Goal: Task Accomplishment & Management: Complete application form

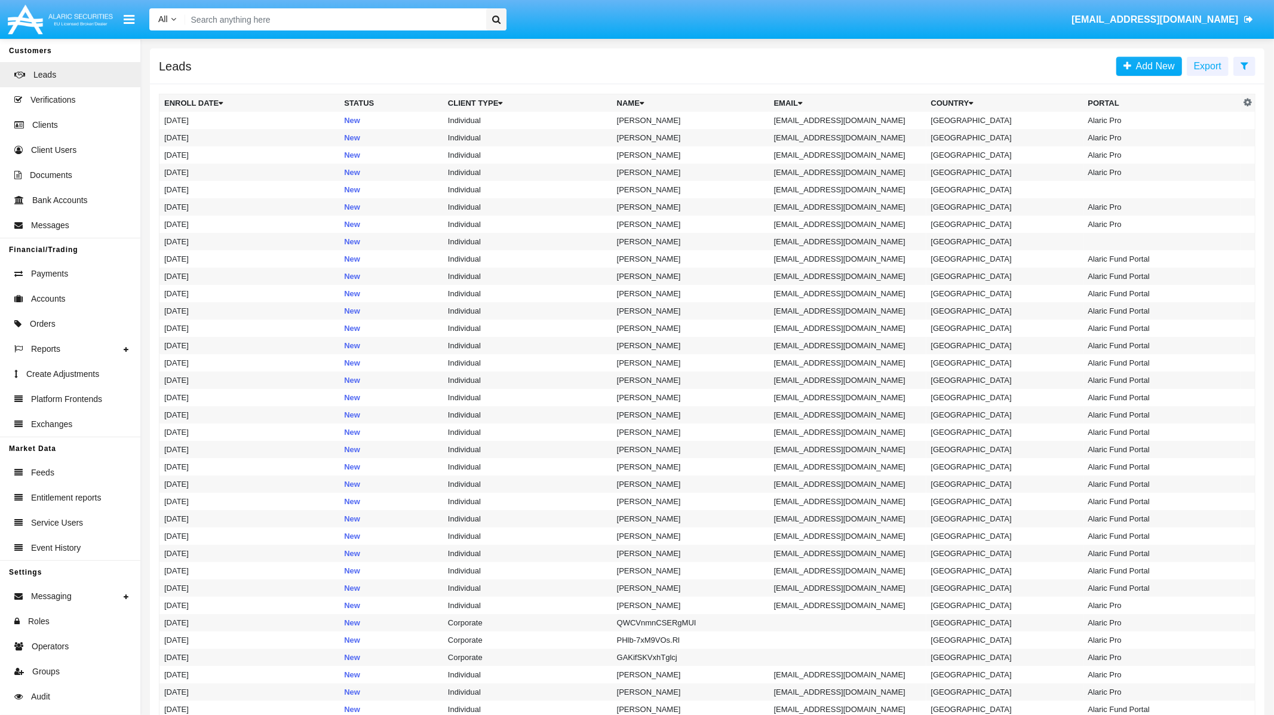
click at [434, 21] on input "Search" at bounding box center [333, 19] width 297 height 22
type input "ф"
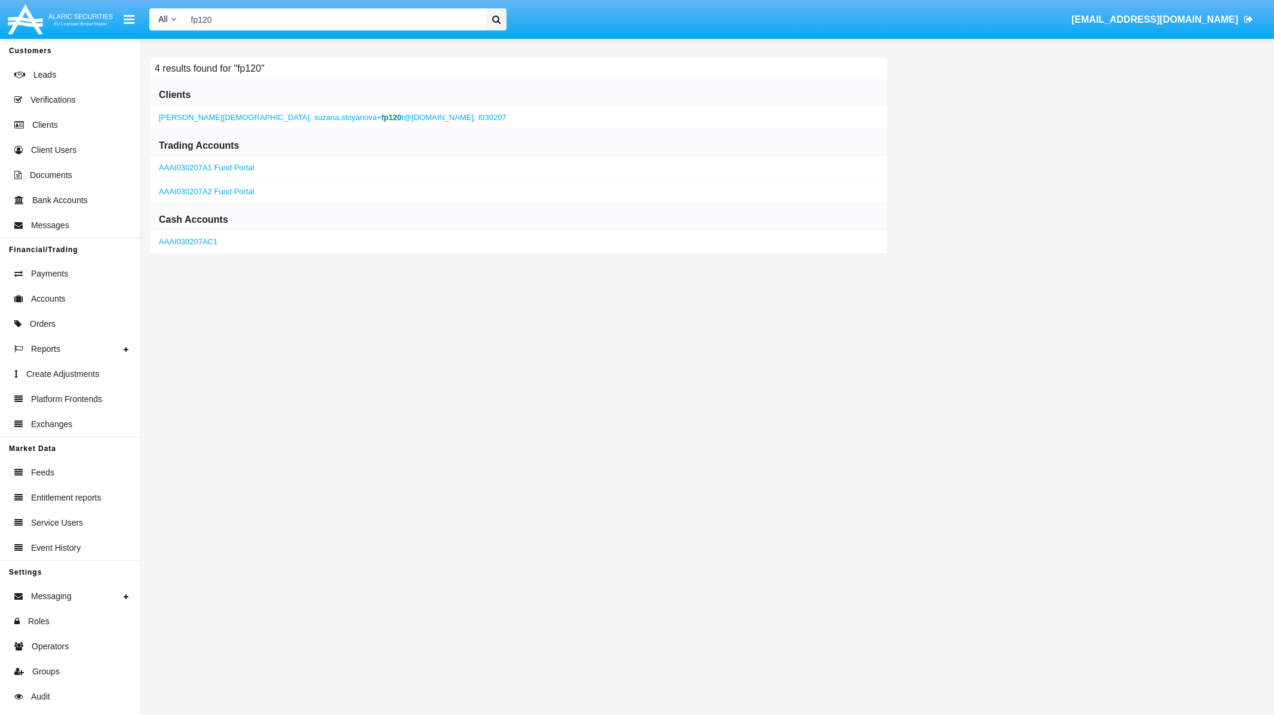
click at [386, 114] on span "suzana.stoyanova+ fp120 t@[DOMAIN_NAME]," at bounding box center [395, 117] width 162 height 9
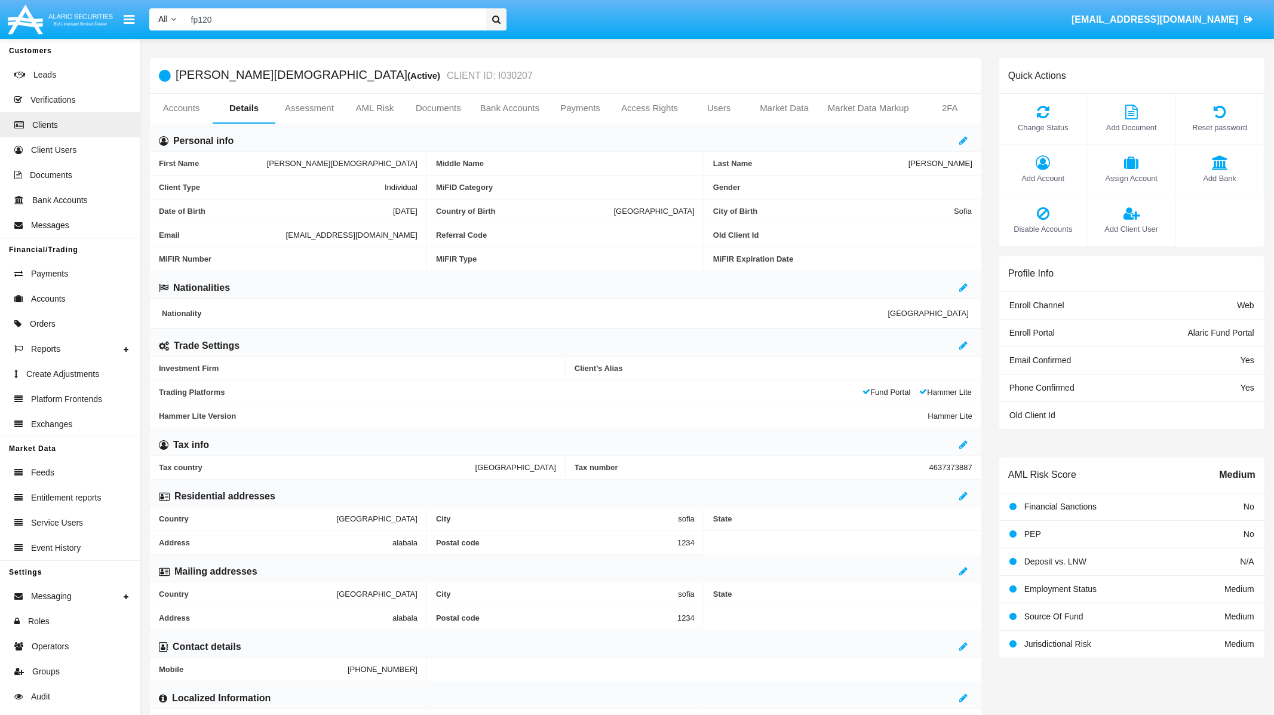
click at [286, 235] on span "[EMAIL_ADDRESS][DOMAIN_NAME]" at bounding box center [351, 235] width 131 height 9
copy span "[EMAIL_ADDRESS][DOMAIN_NAME]"
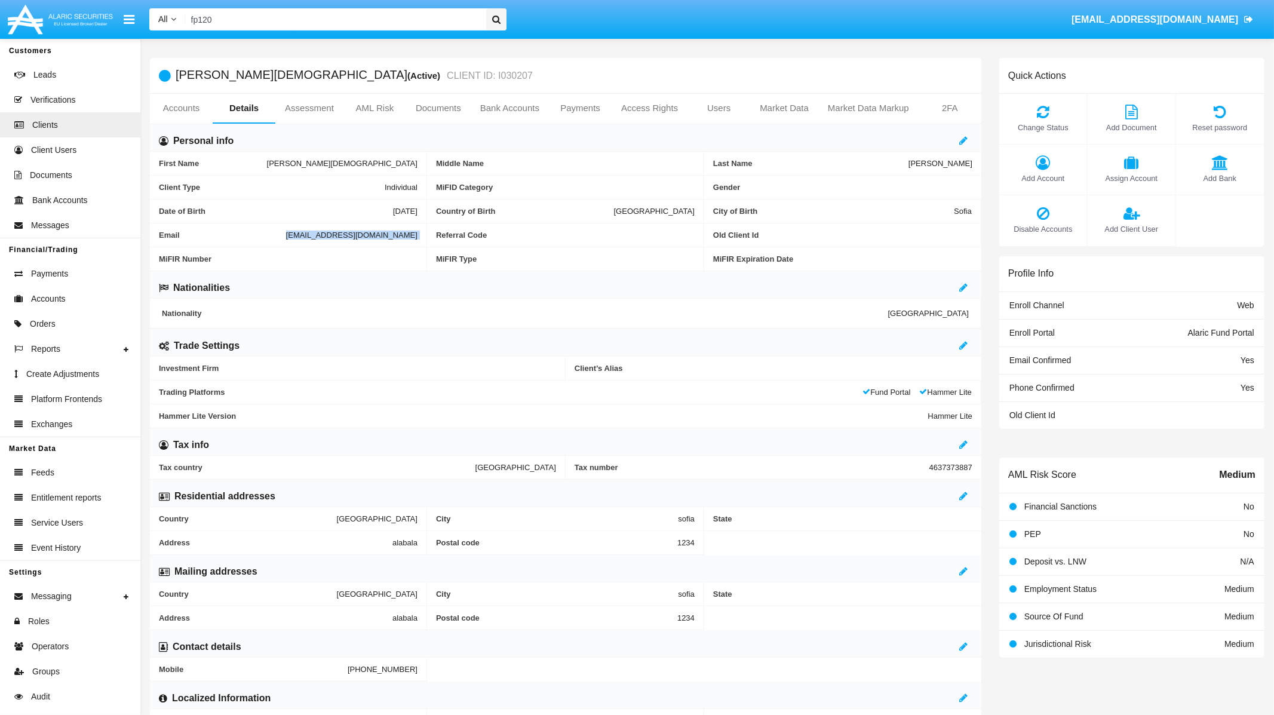
click at [382, 24] on input "fp120" at bounding box center [333, 19] width 297 height 22
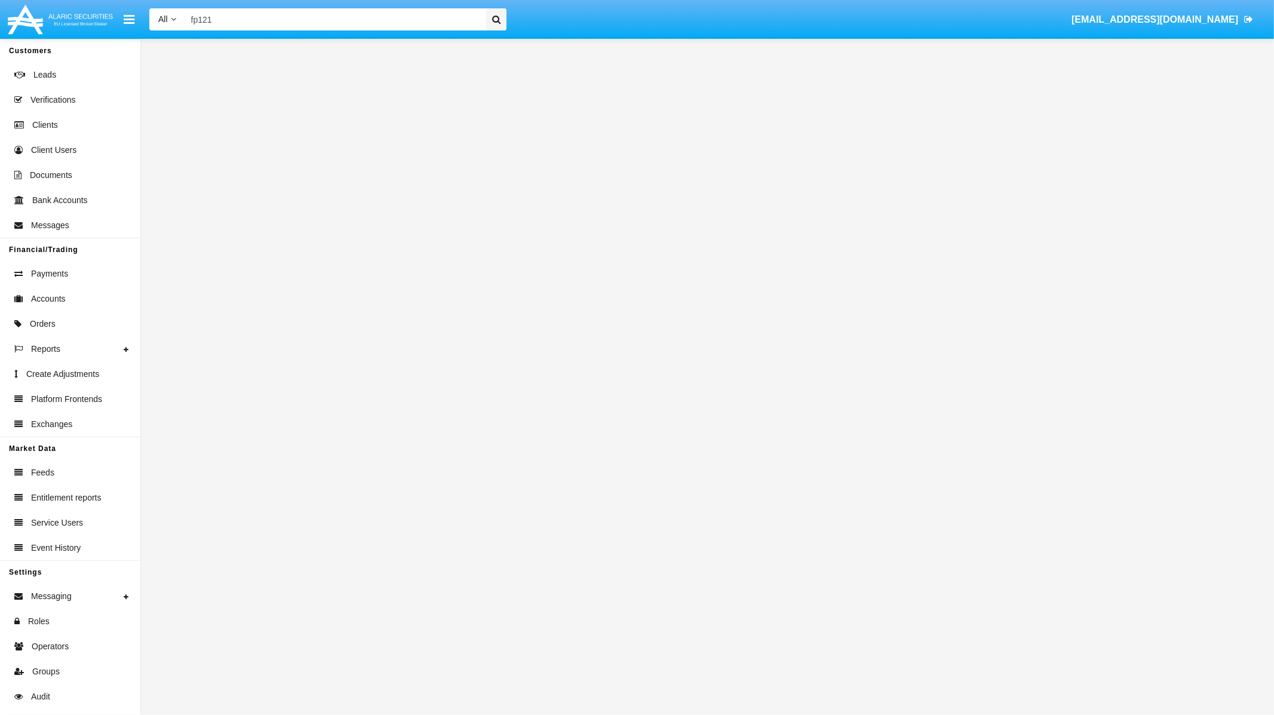
type input "fp121"
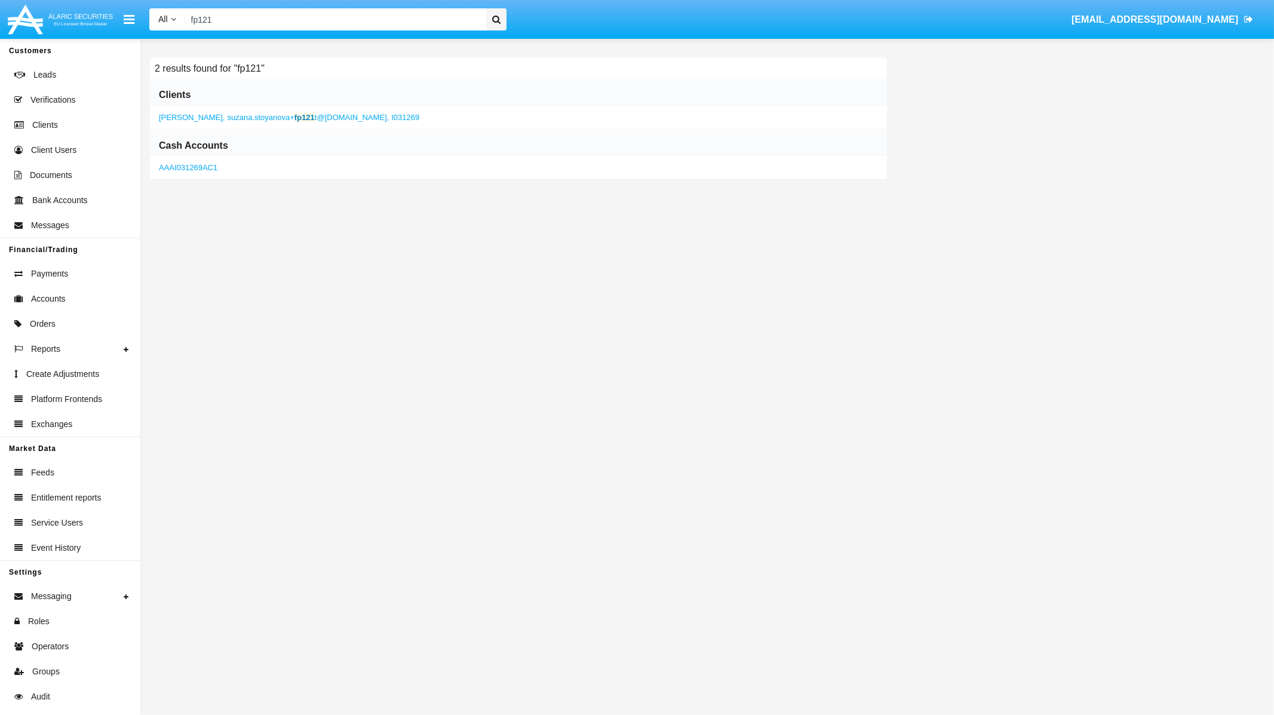
click at [333, 114] on span "suzana.stoyanova+ fp121 t@[DOMAIN_NAME]," at bounding box center [309, 117] width 162 height 9
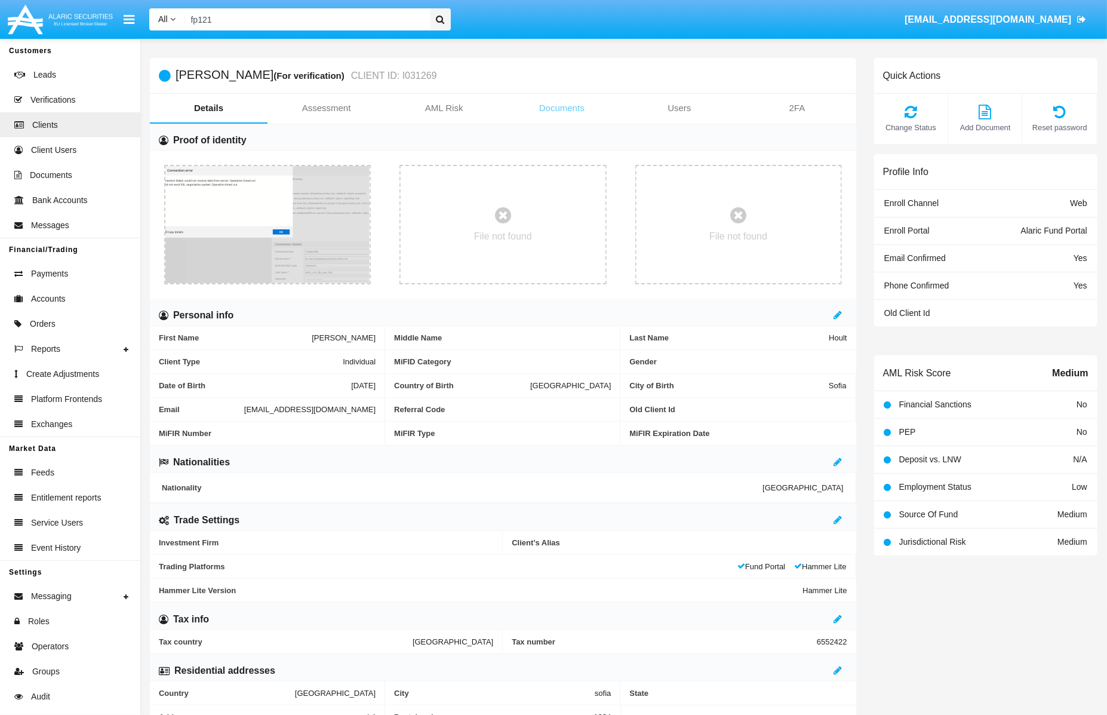
click at [575, 105] on link "Documents" at bounding box center [562, 108] width 118 height 29
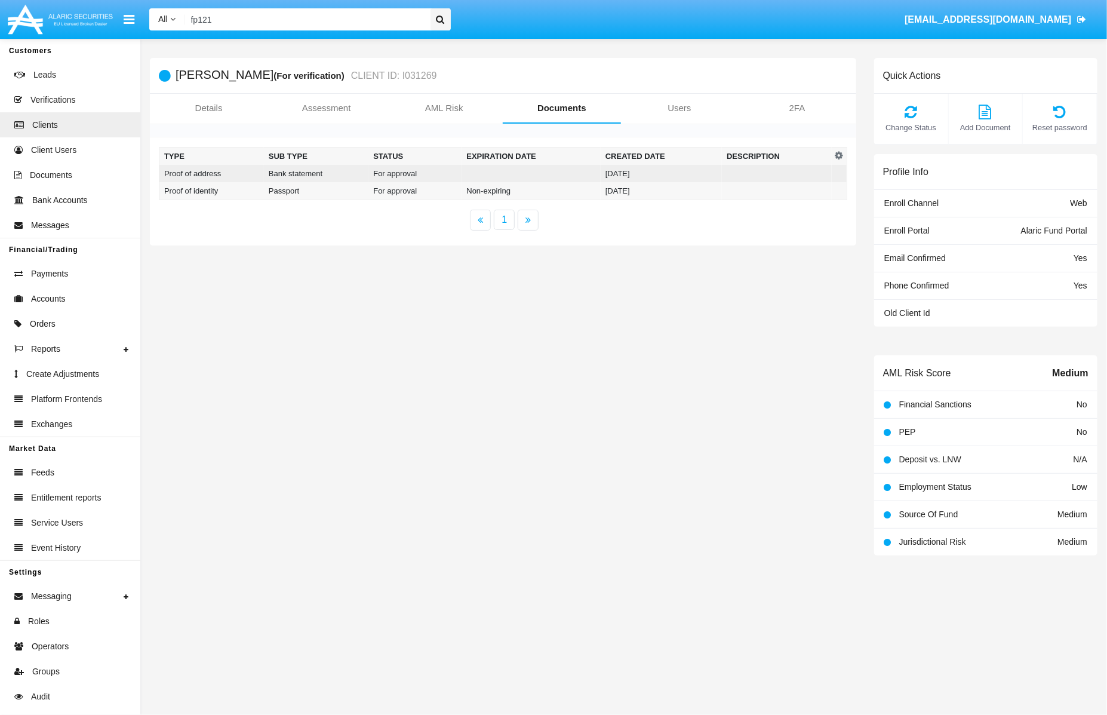
click at [696, 172] on td "[DATE]" at bounding box center [661, 173] width 121 height 17
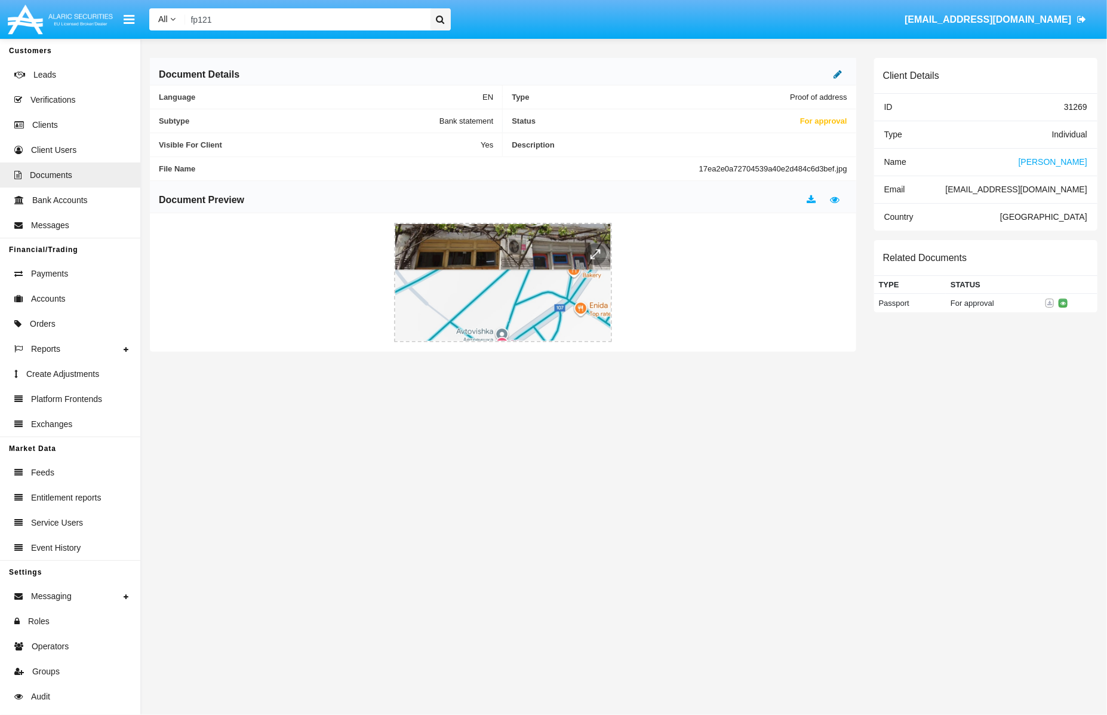
click at [839, 76] on icon at bounding box center [838, 74] width 8 height 10
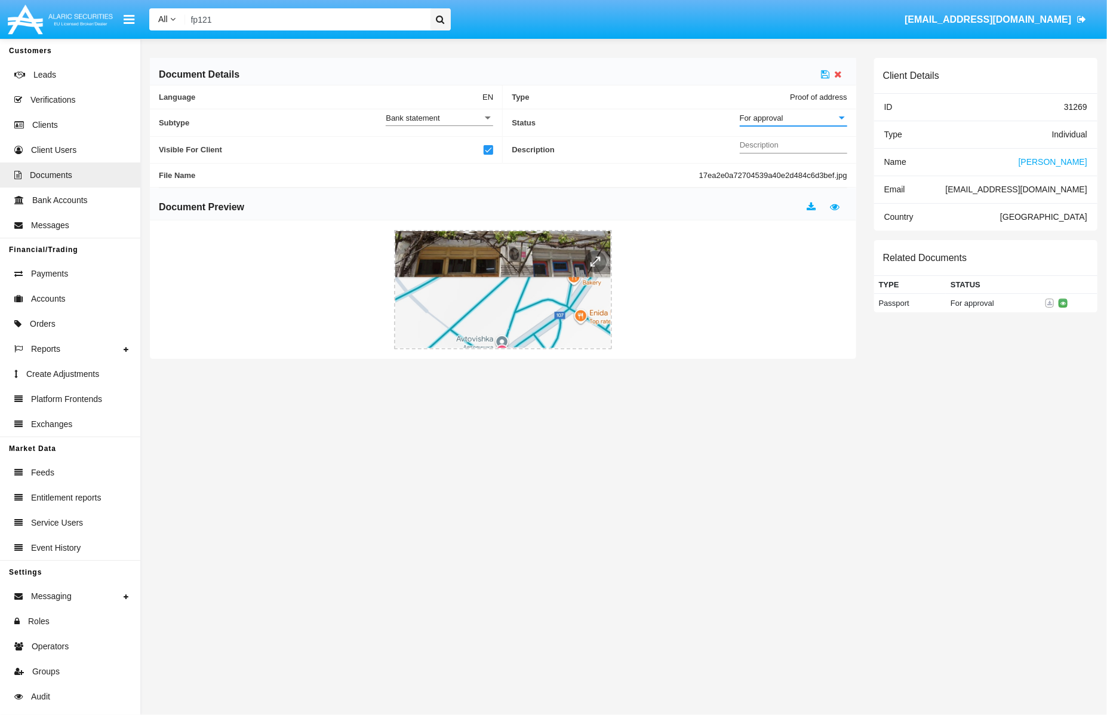
click at [794, 122] on div "For approval" at bounding box center [788, 118] width 97 height 10
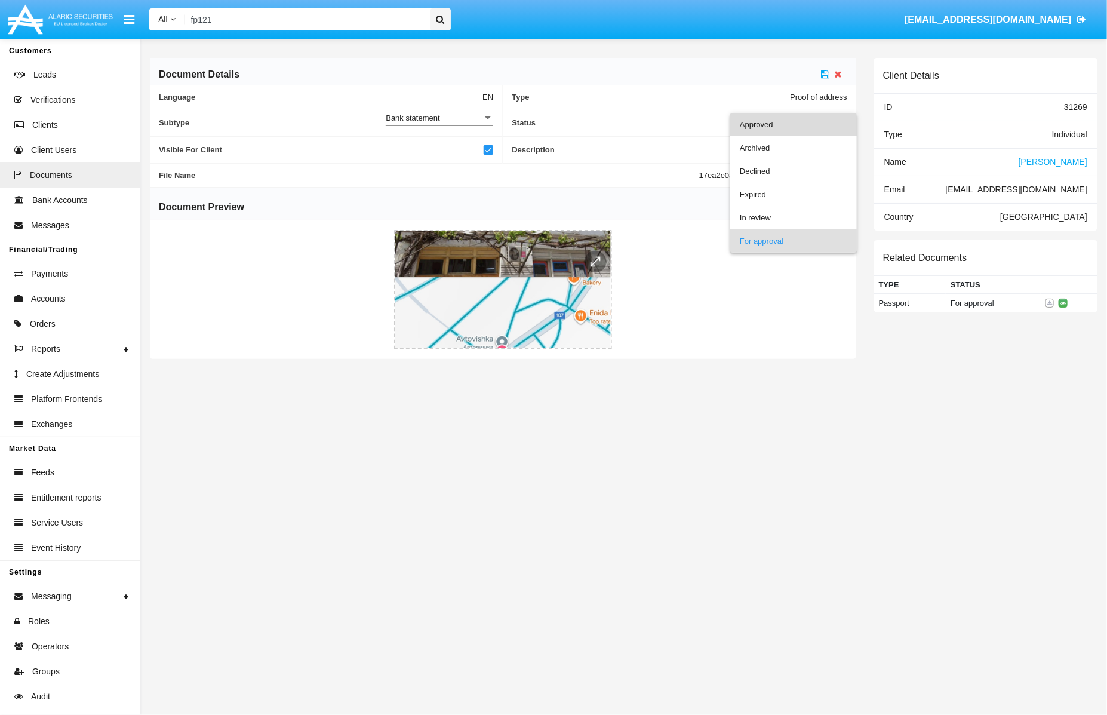
click at [794, 122] on span "Approved" at bounding box center [793, 124] width 107 height 23
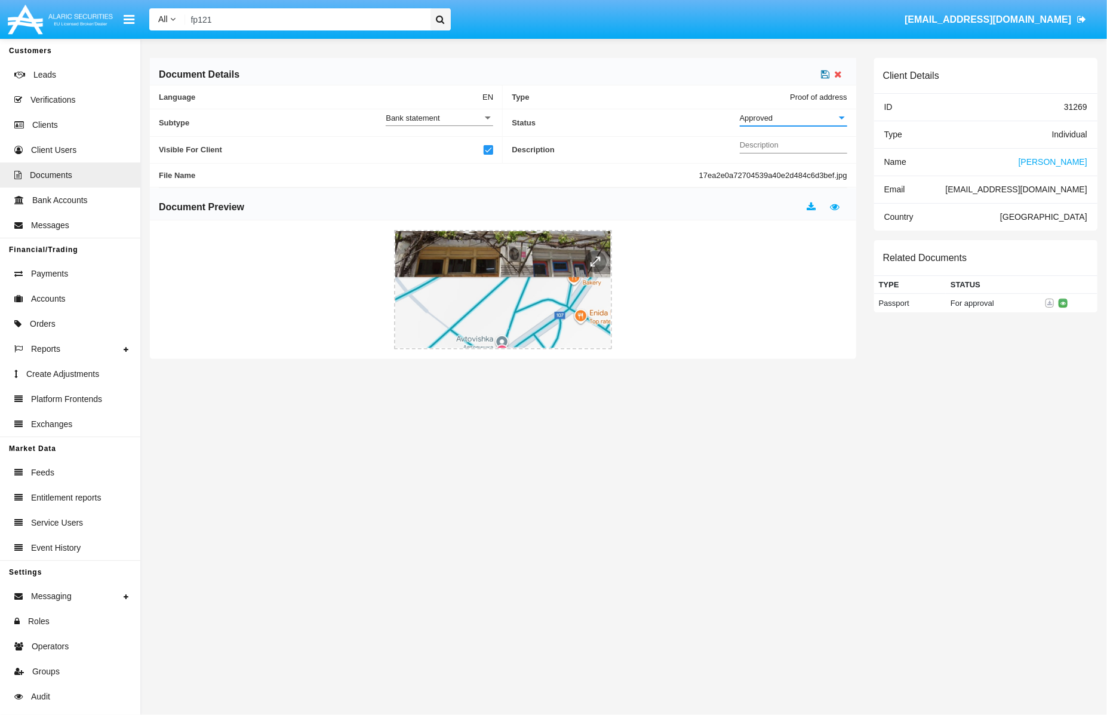
click at [822, 70] on icon at bounding box center [826, 74] width 8 height 10
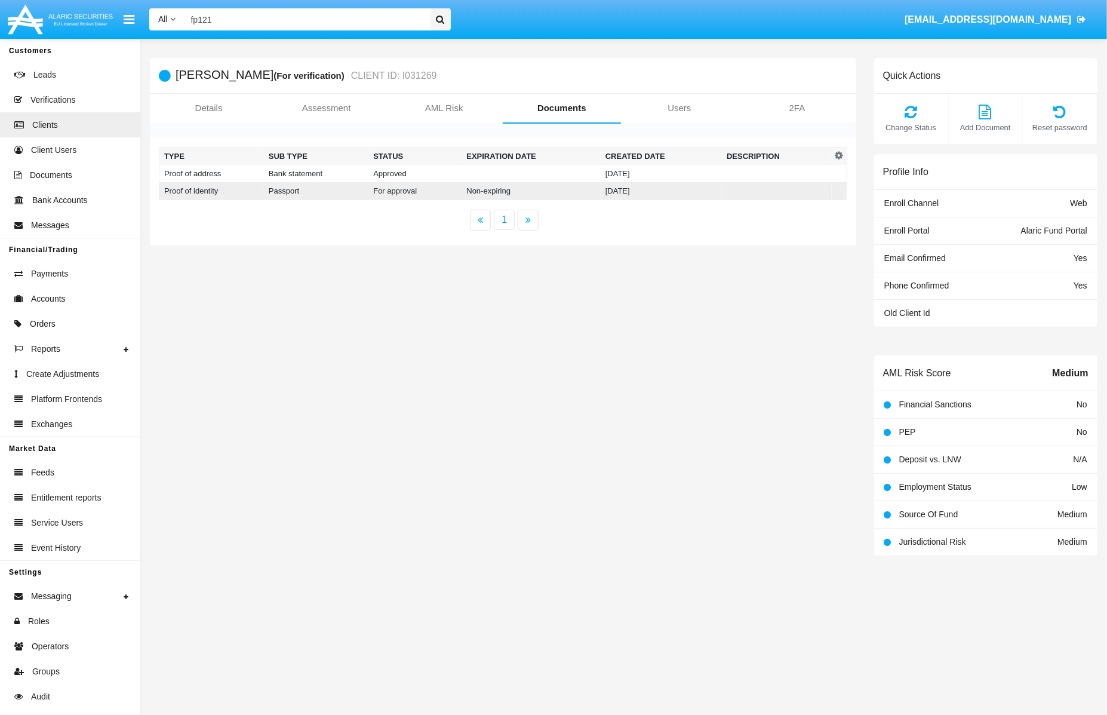
click at [742, 196] on td at bounding box center [777, 191] width 110 height 18
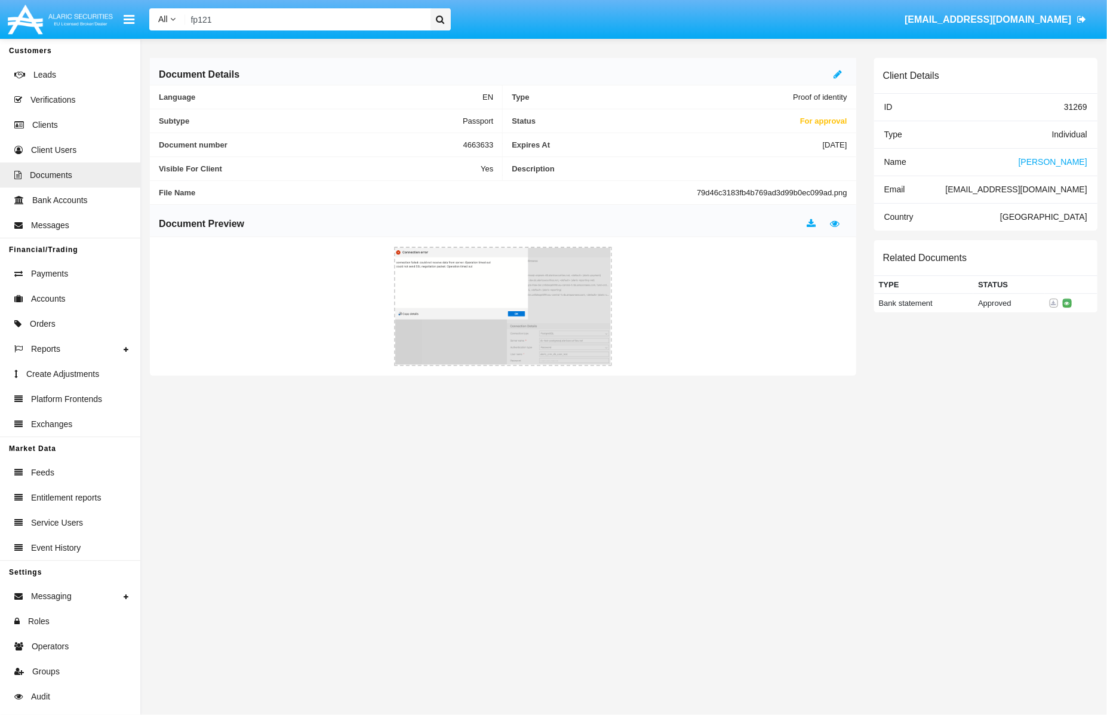
click at [831, 65] on div "Document Details" at bounding box center [503, 71] width 706 height 27
click at [836, 73] on icon at bounding box center [838, 74] width 8 height 10
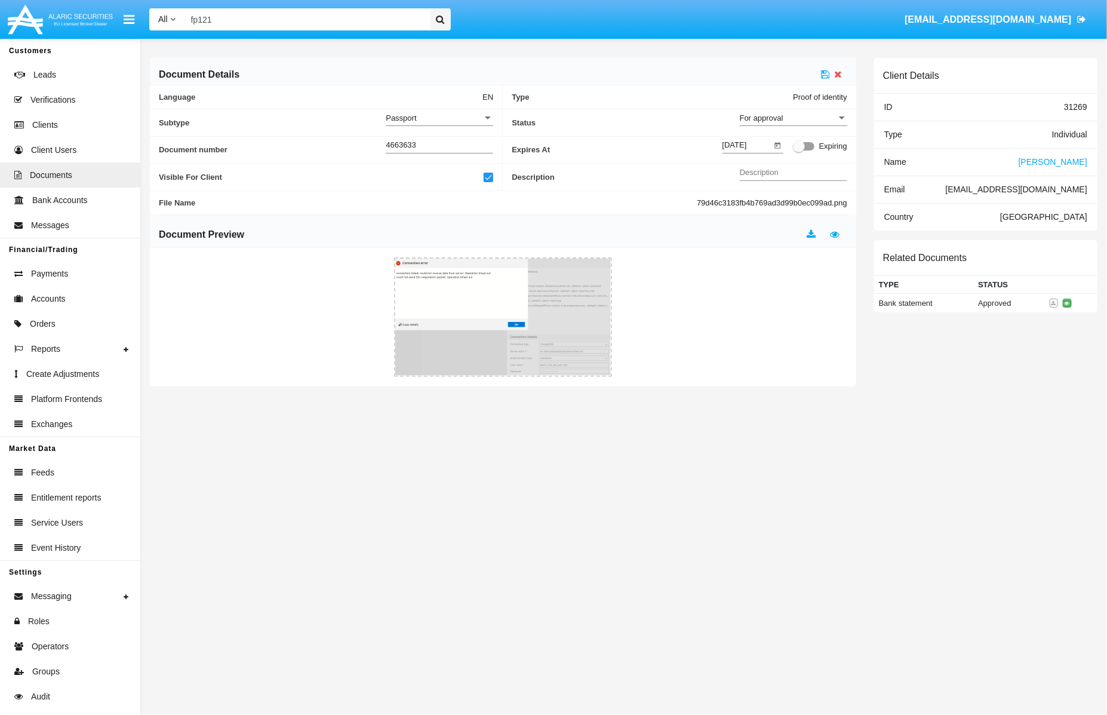
click at [827, 120] on div "For approval" at bounding box center [788, 118] width 97 height 10
click at [827, 121] on span "Approved" at bounding box center [793, 124] width 107 height 23
click at [827, 75] on icon at bounding box center [826, 74] width 8 height 10
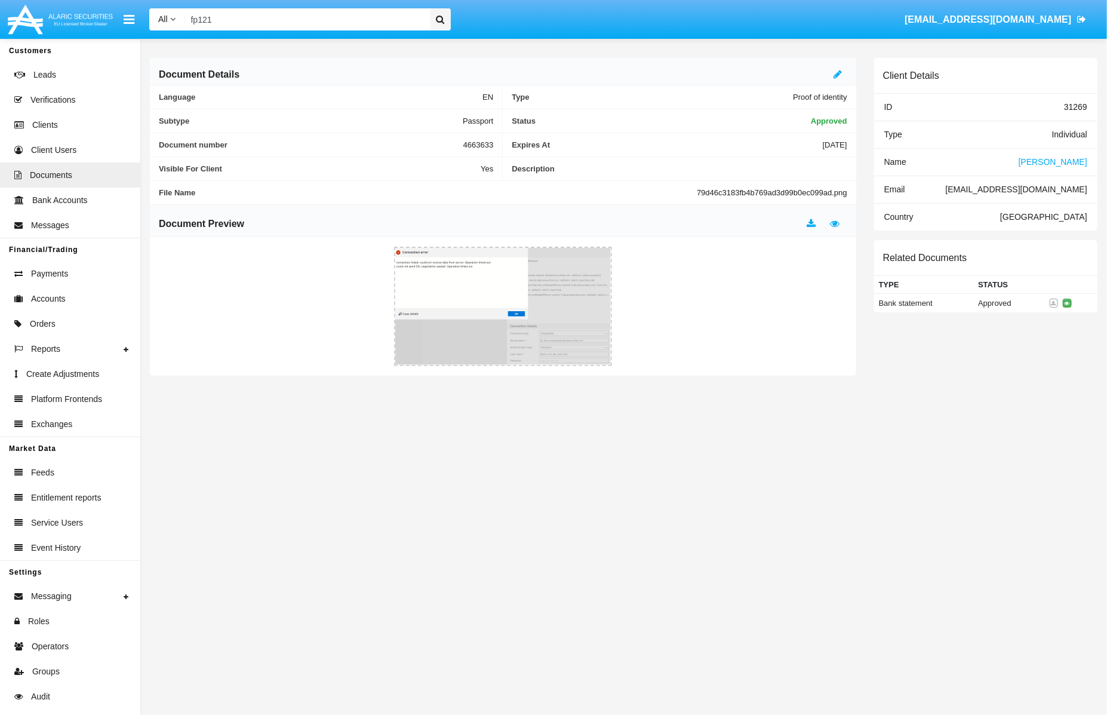
click at [1070, 161] on span "[PERSON_NAME]" at bounding box center [1053, 162] width 69 height 10
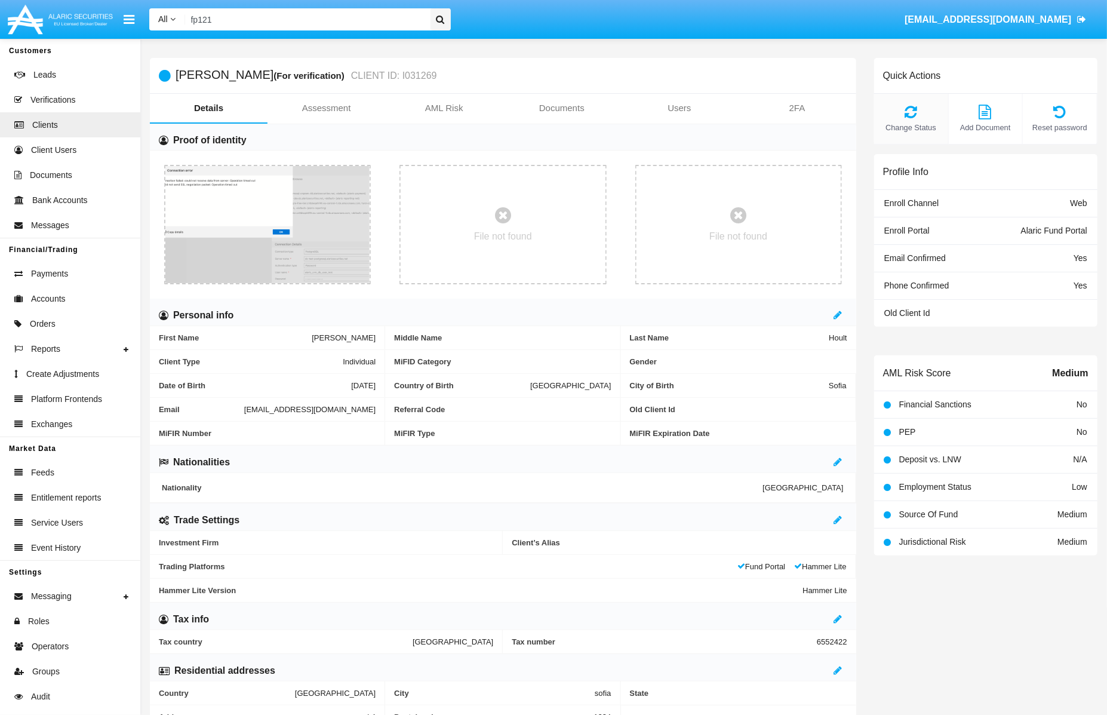
click at [913, 109] on icon at bounding box center [911, 112] width 62 height 14
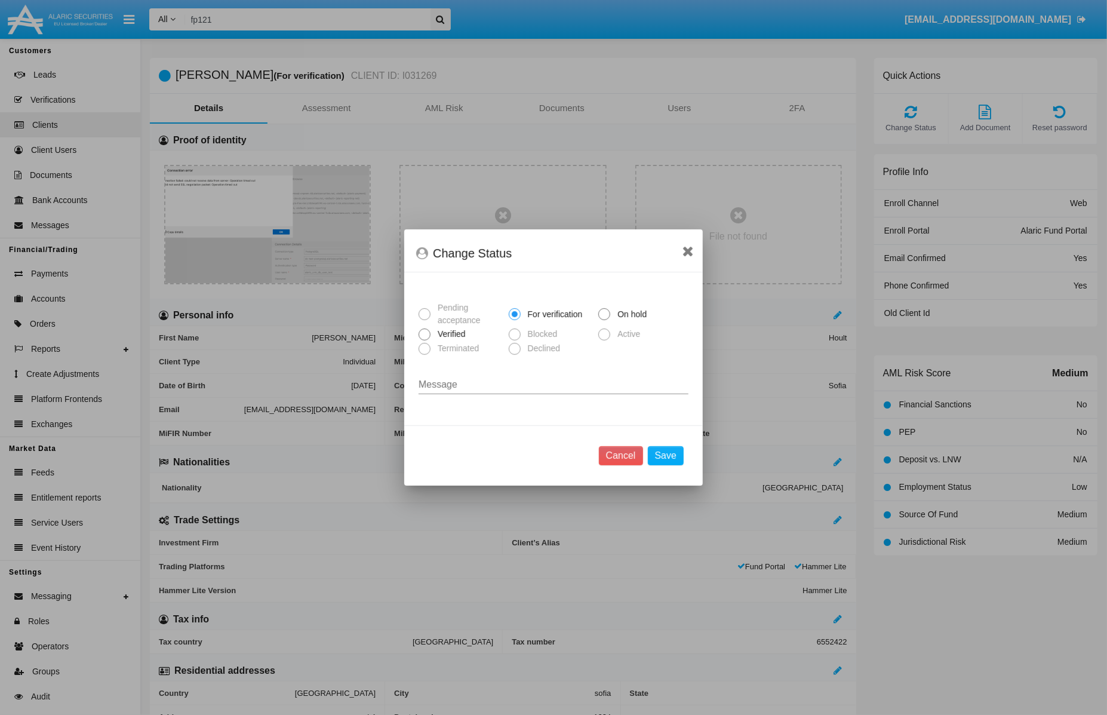
click at [911, 109] on div at bounding box center [553, 357] width 1107 height 715
click at [450, 333] on span "Verified" at bounding box center [450, 334] width 38 height 13
click at [425, 340] on input "Verified" at bounding box center [424, 340] width 1 height 1
radio input "true"
click at [653, 457] on button "Save" at bounding box center [666, 455] width 36 height 19
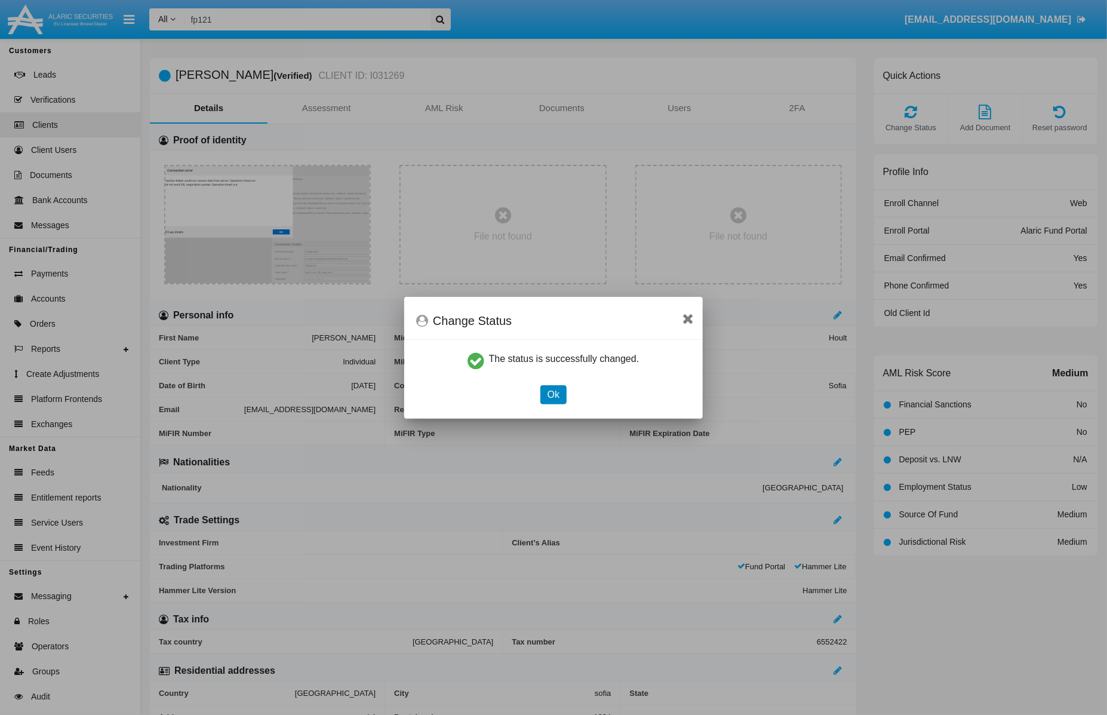
click at [562, 395] on button "Ok" at bounding box center [553, 394] width 26 height 19
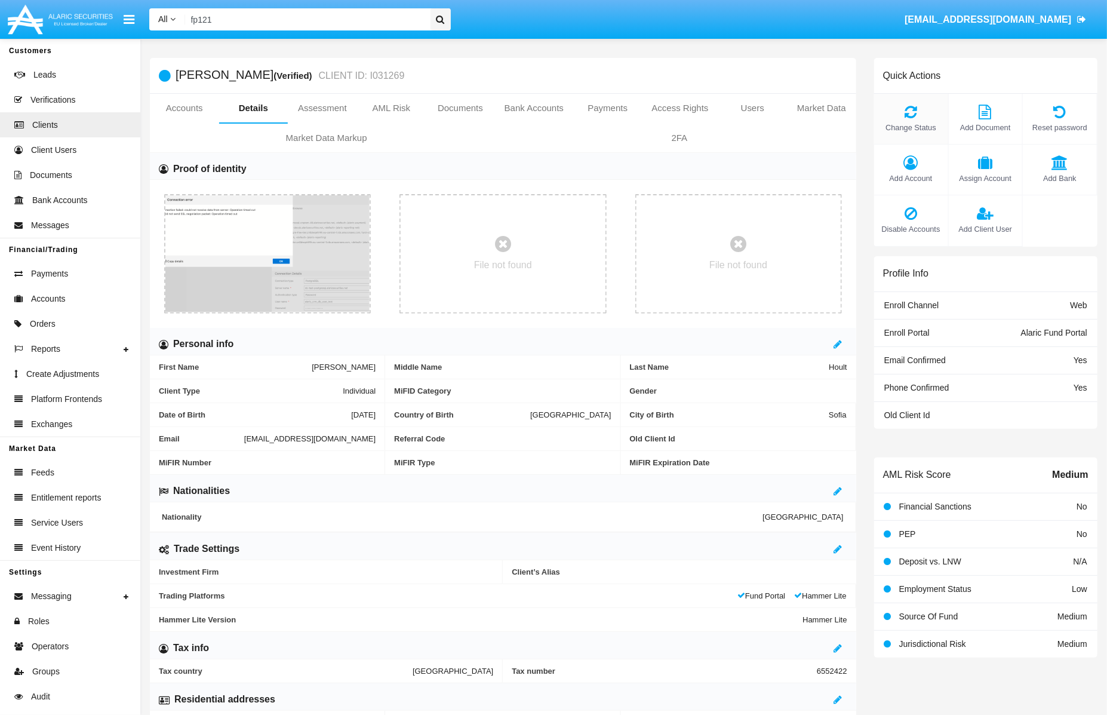
click at [923, 109] on icon at bounding box center [911, 112] width 62 height 14
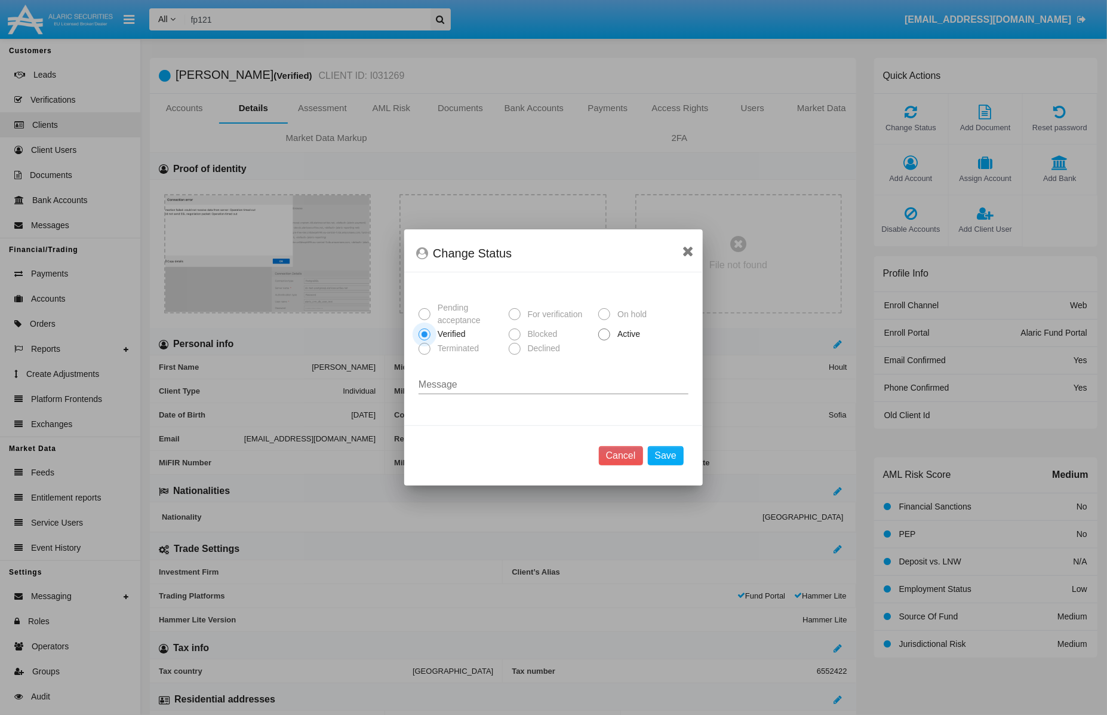
click at [629, 334] on span "Active" at bounding box center [626, 334] width 33 height 13
click at [604, 340] on input "Active" at bounding box center [604, 340] width 1 height 1
radio input "true"
click at [671, 457] on button "Save" at bounding box center [666, 455] width 36 height 19
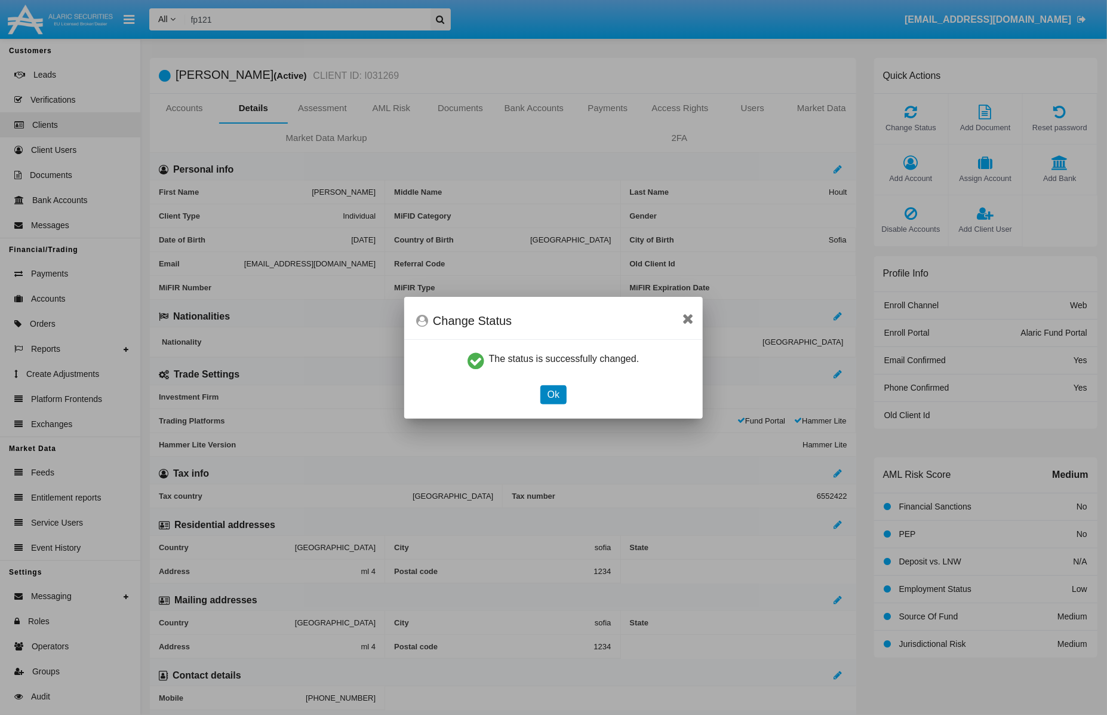
click at [556, 393] on button "Ok" at bounding box center [553, 394] width 26 height 19
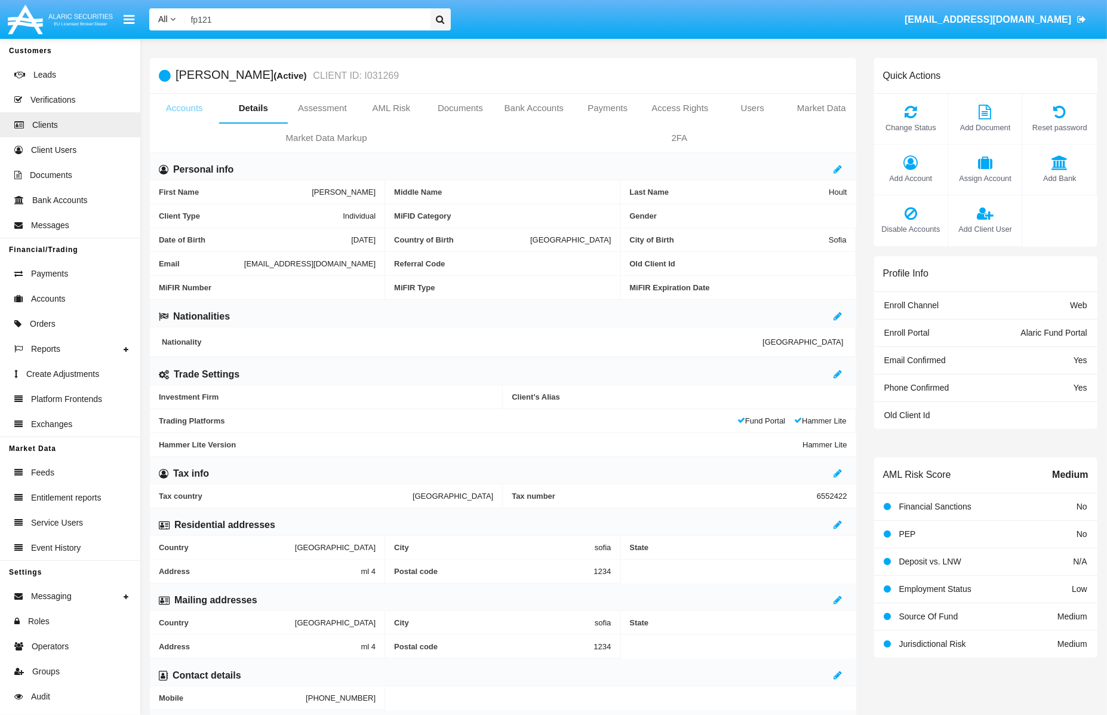
click at [182, 112] on link "Accounts" at bounding box center [184, 108] width 69 height 29
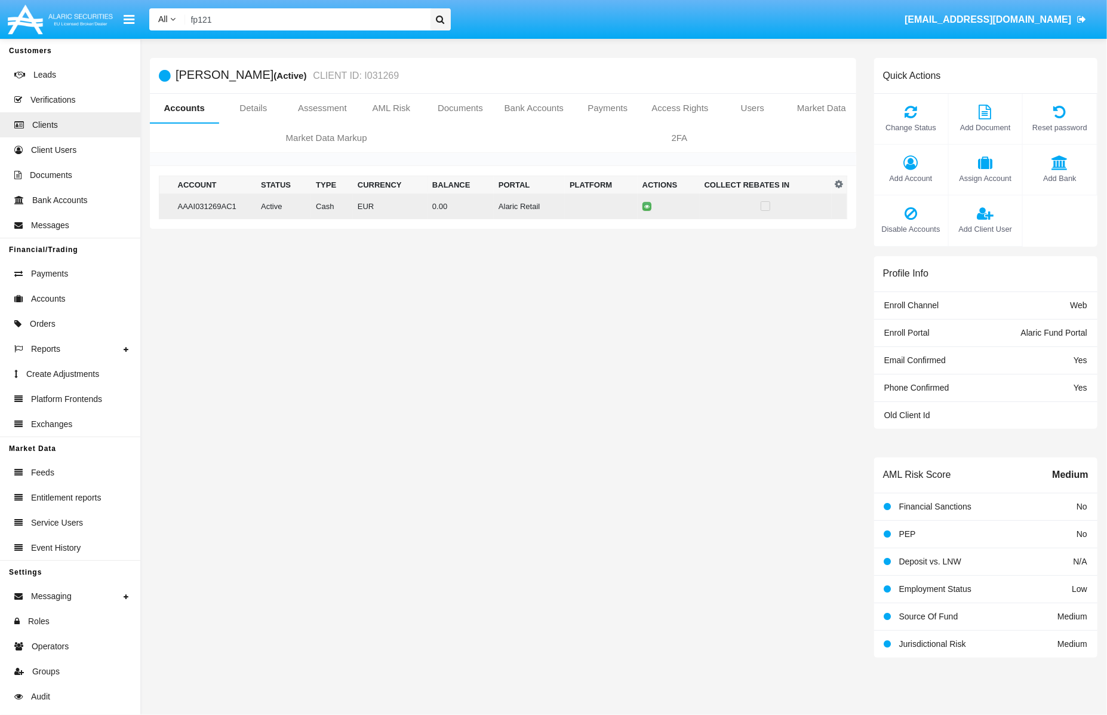
click at [192, 208] on td "AAAI031269AC1" at bounding box center [215, 206] width 84 height 26
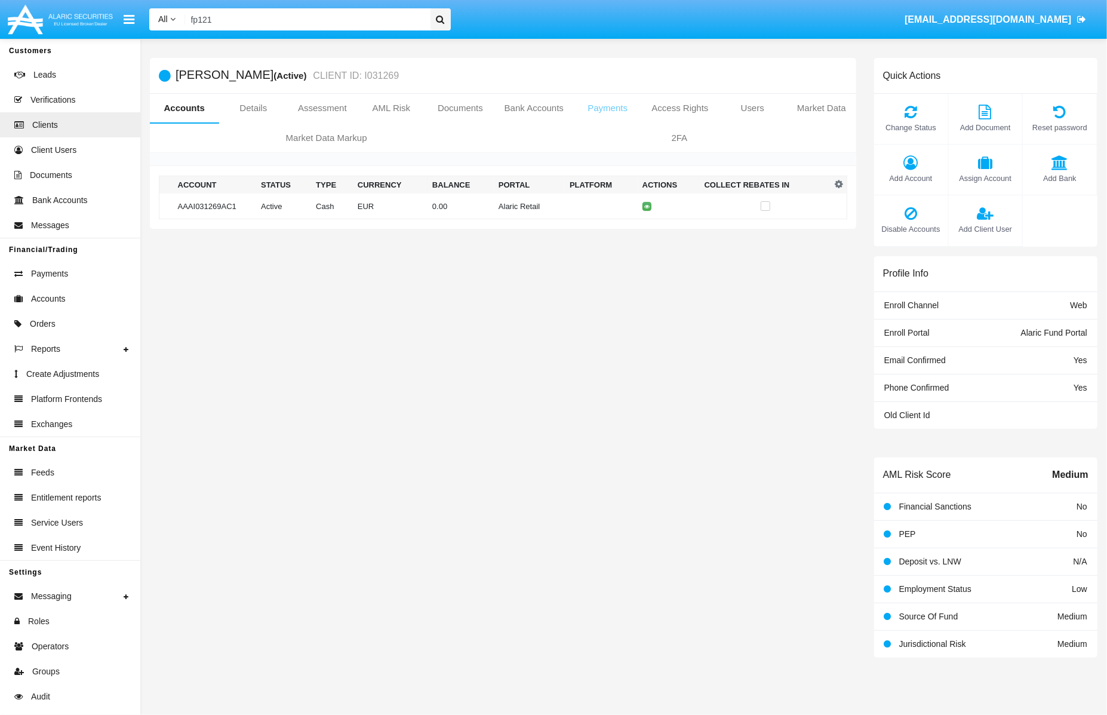
click at [623, 110] on link "Payments" at bounding box center [607, 108] width 69 height 29
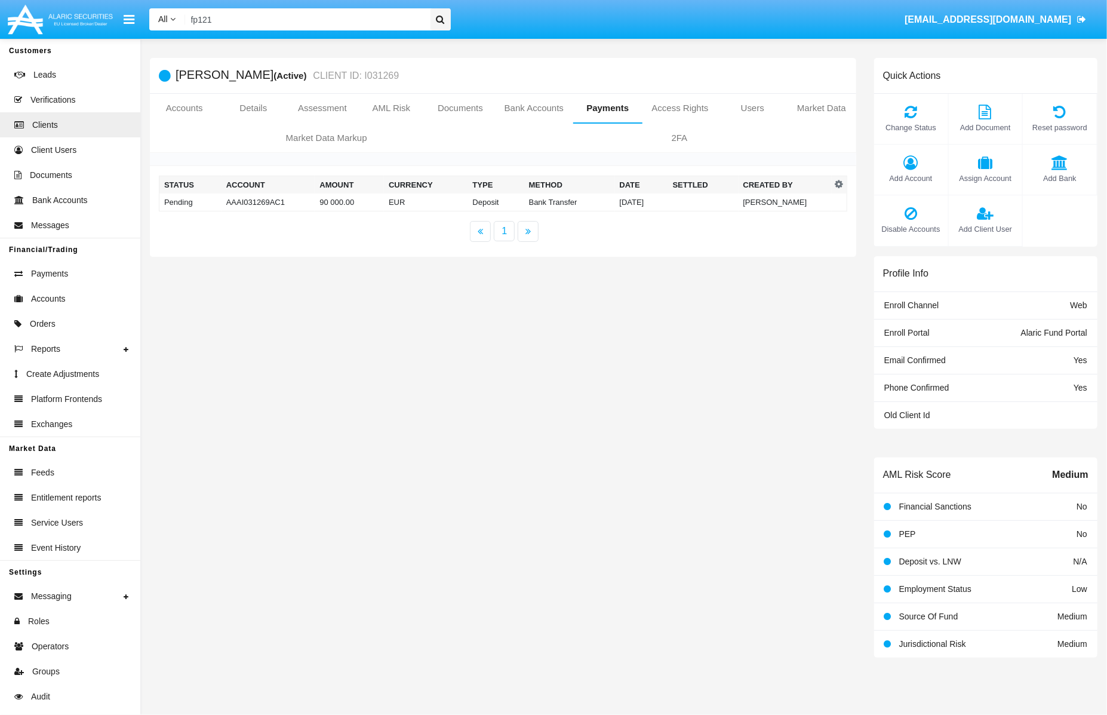
click at [599, 211] on div "Display columns Status Account Amount Currency Type Method Date Settled Created…" at bounding box center [503, 193] width 706 height 55
click at [615, 201] on td "[DATE]" at bounding box center [641, 202] width 53 height 18
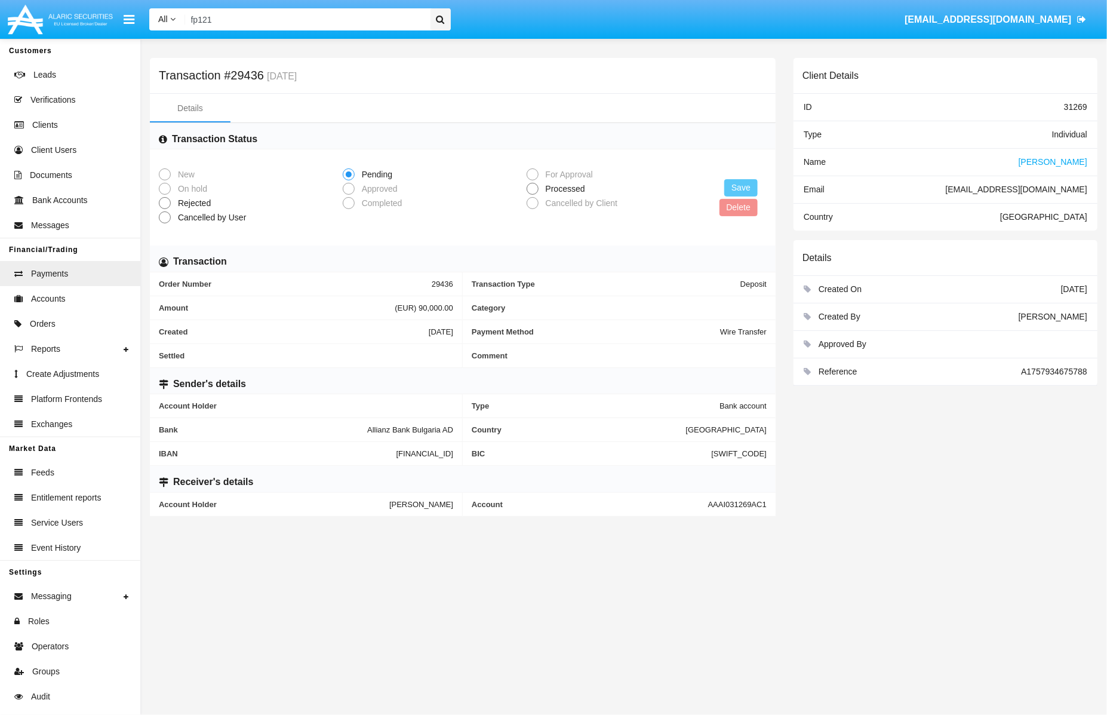
click at [558, 189] on span "Processed" at bounding box center [564, 189] width 50 height 13
click at [533, 195] on input "Processed" at bounding box center [532, 195] width 1 height 1
radio input "true"
click at [745, 189] on button "Save" at bounding box center [740, 187] width 33 height 17
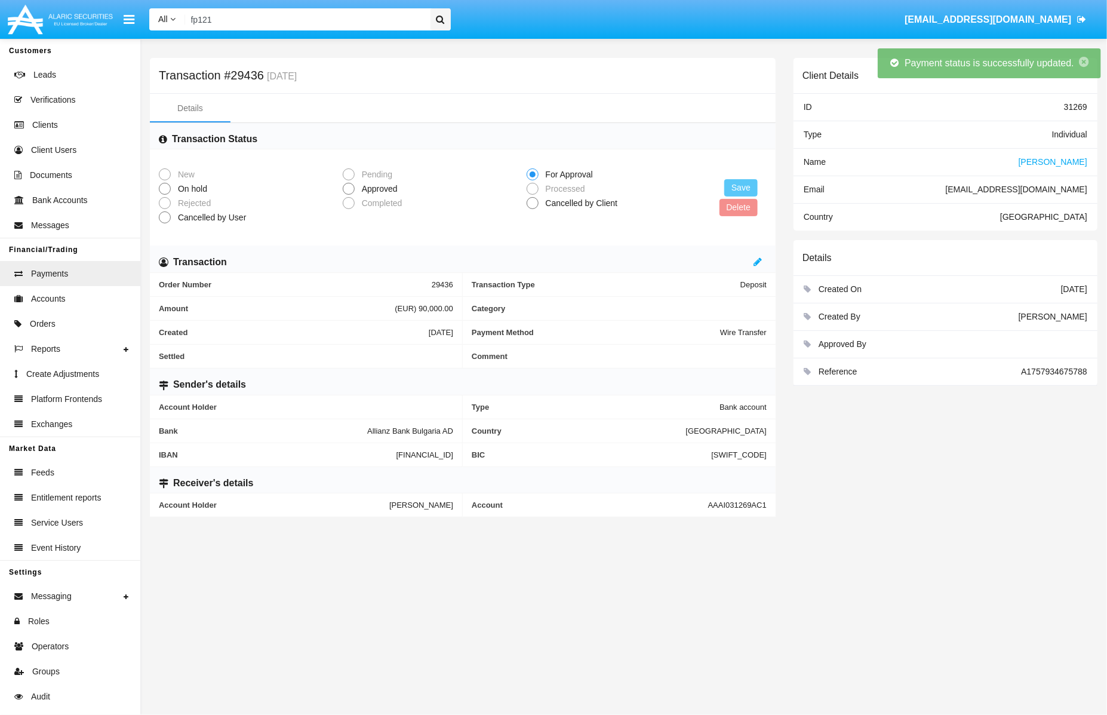
click at [364, 193] on span "Approved" at bounding box center [378, 189] width 46 height 13
click at [349, 195] on input "Approved" at bounding box center [348, 195] width 1 height 1
radio input "true"
click at [745, 188] on button "Save" at bounding box center [740, 187] width 33 height 17
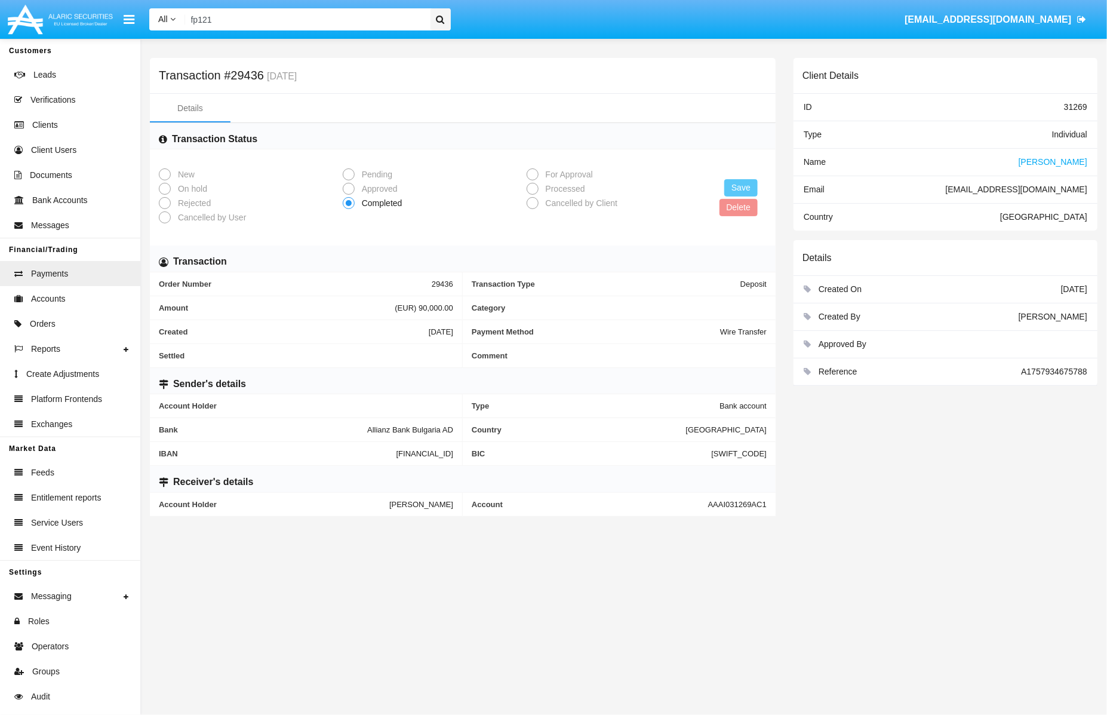
click at [1062, 155] on div "Name [PERSON_NAME]" at bounding box center [946, 162] width 304 height 27
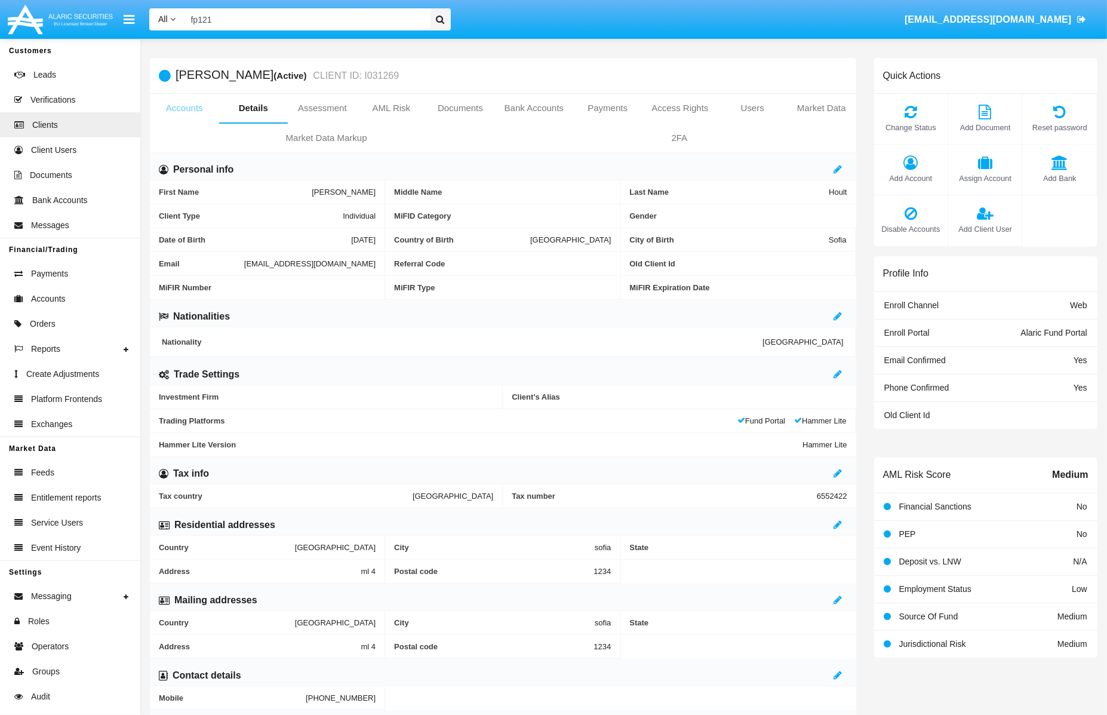
click at [189, 107] on link "Accounts" at bounding box center [184, 108] width 69 height 29
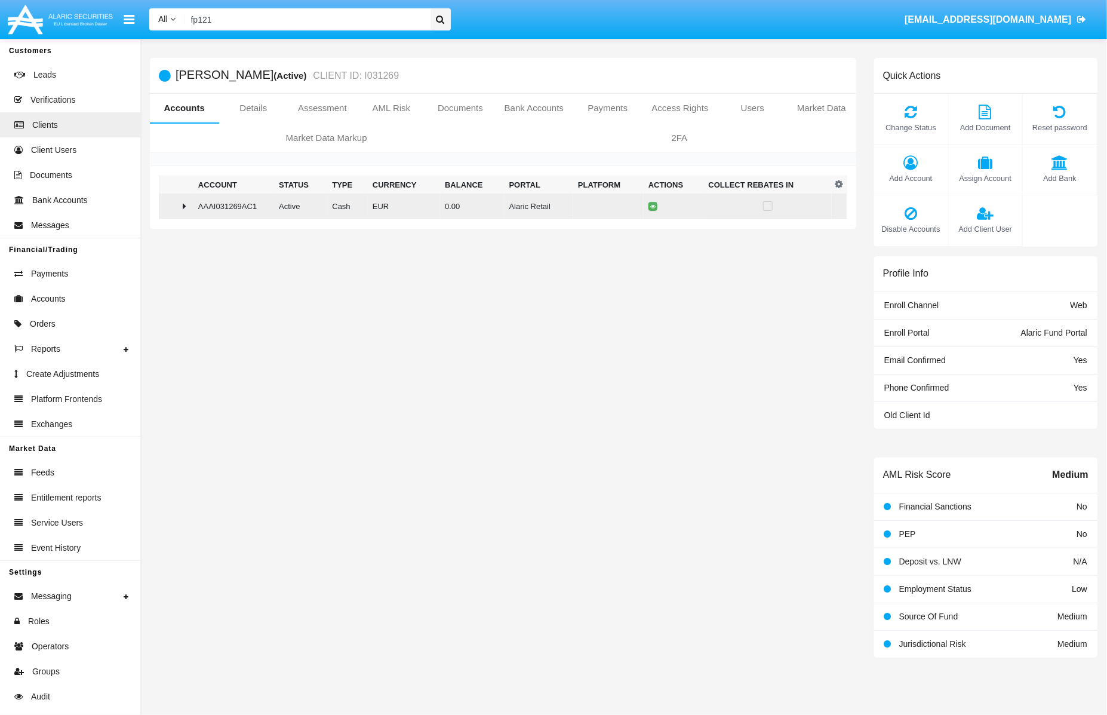
click at [185, 203] on icon at bounding box center [185, 206] width 4 height 10
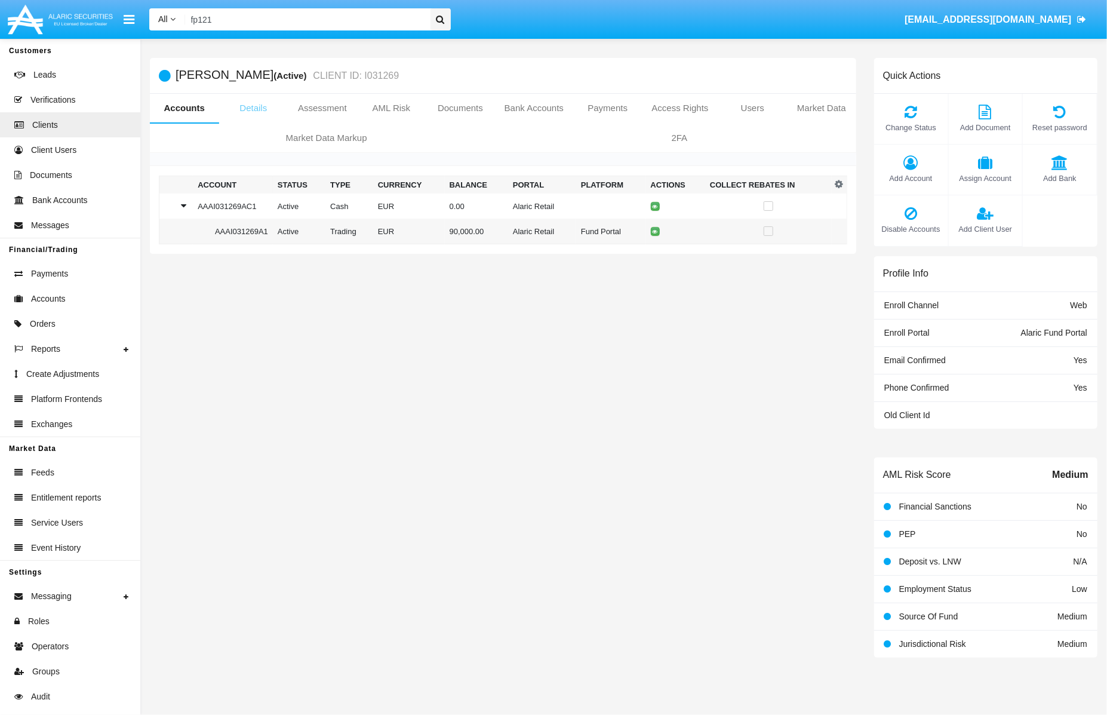
click at [254, 100] on link "Details" at bounding box center [253, 108] width 69 height 29
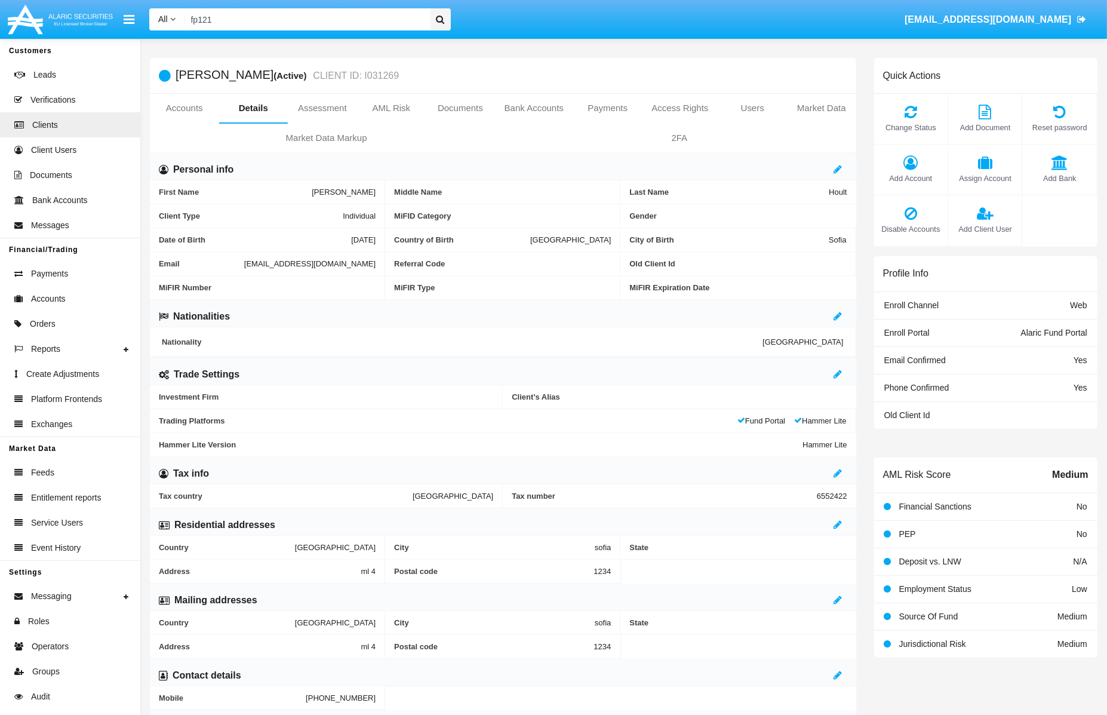
click at [217, 268] on div "Email [EMAIL_ADDRESS][DOMAIN_NAME]" at bounding box center [267, 264] width 235 height 24
copy span "[EMAIL_ADDRESS][DOMAIN_NAME]"
click at [36, 81] on span "Leads" at bounding box center [44, 75] width 23 height 13
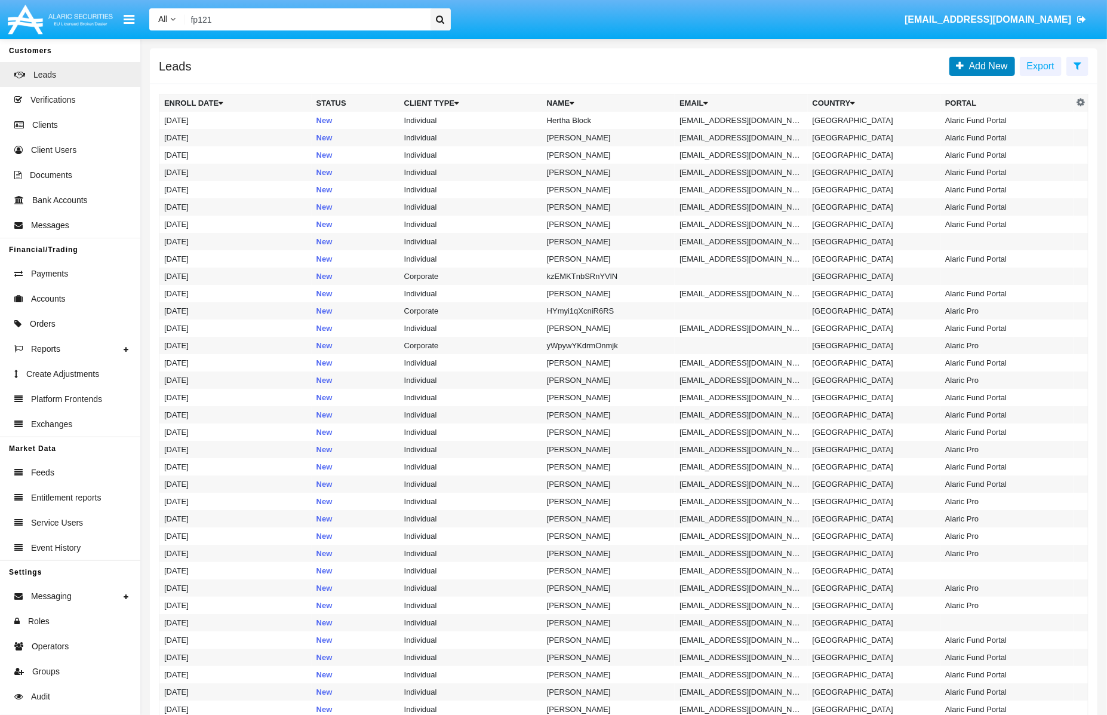
click at [999, 67] on span "Add New" at bounding box center [986, 66] width 44 height 10
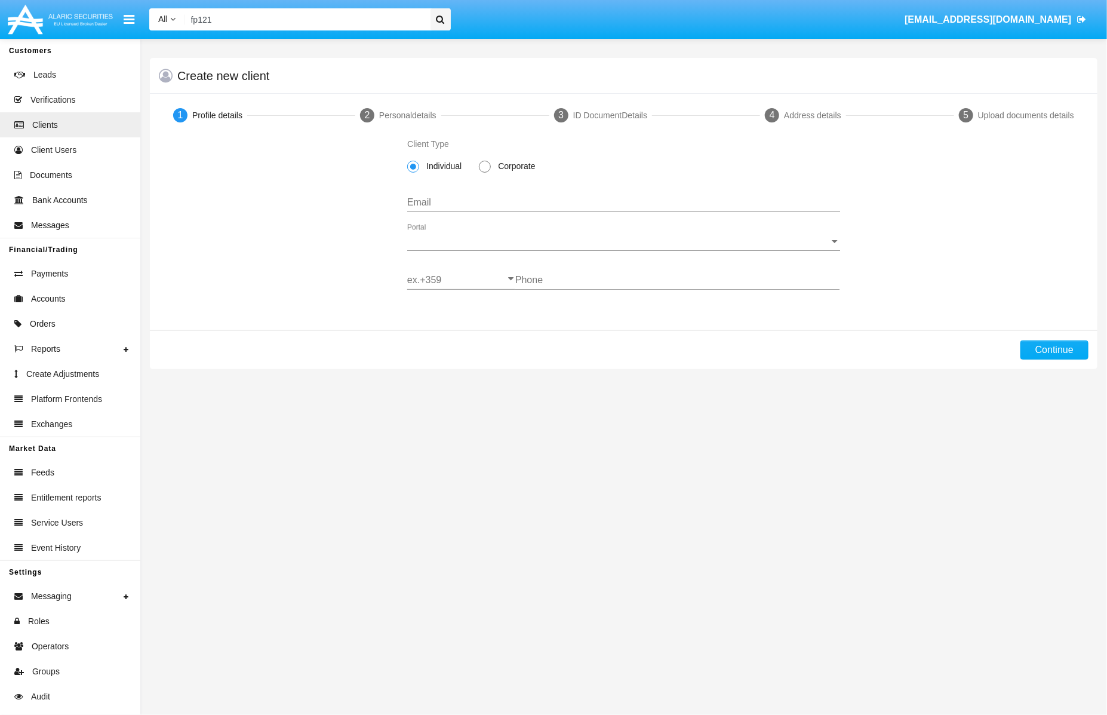
click at [825, 194] on div "Email" at bounding box center [623, 198] width 433 height 27
paste input "[EMAIL_ADDRESS][DOMAIN_NAME]"
click at [509, 202] on input "[EMAIL_ADDRESS][DOMAIN_NAME]" at bounding box center [623, 202] width 433 height 11
type input "[EMAIL_ADDRESS][DOMAIN_NAME]"
click at [474, 241] on span "Portal" at bounding box center [618, 241] width 422 height 11
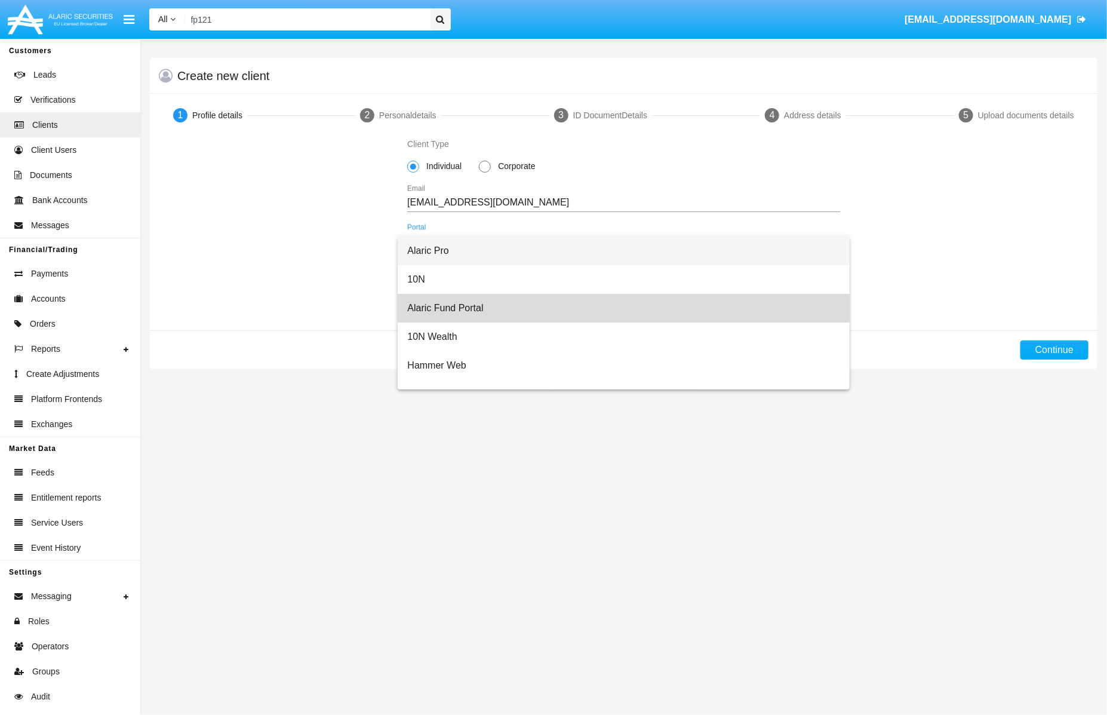
click at [489, 302] on span "Alaric Fund Portal" at bounding box center [623, 308] width 433 height 29
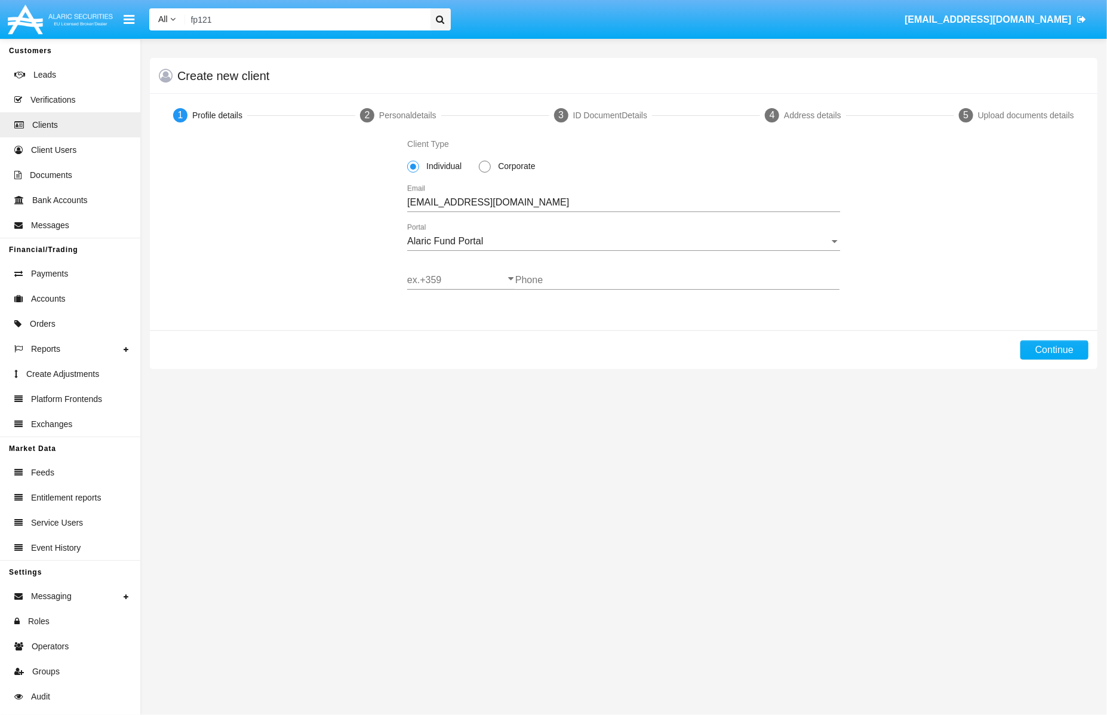
click at [445, 274] on div "ex.+359" at bounding box center [461, 276] width 108 height 27
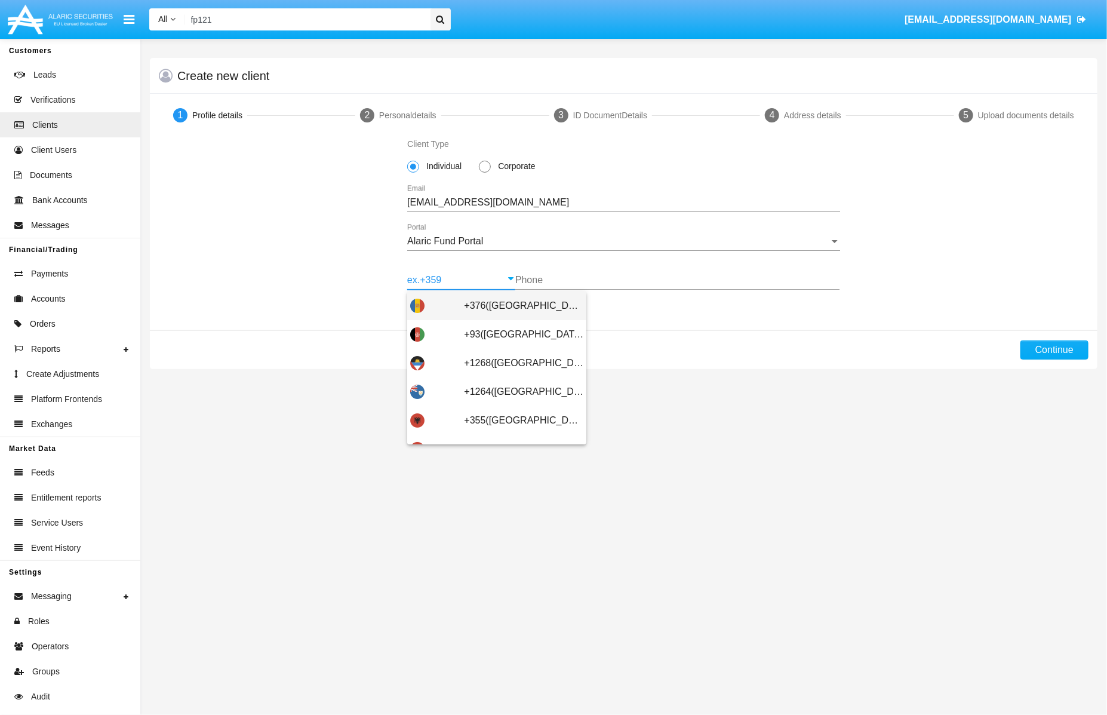
click at [486, 299] on span "+376([GEOGRAPHIC_DATA])" at bounding box center [523, 305] width 119 height 29
type input "+376([GEOGRAPHIC_DATA])"
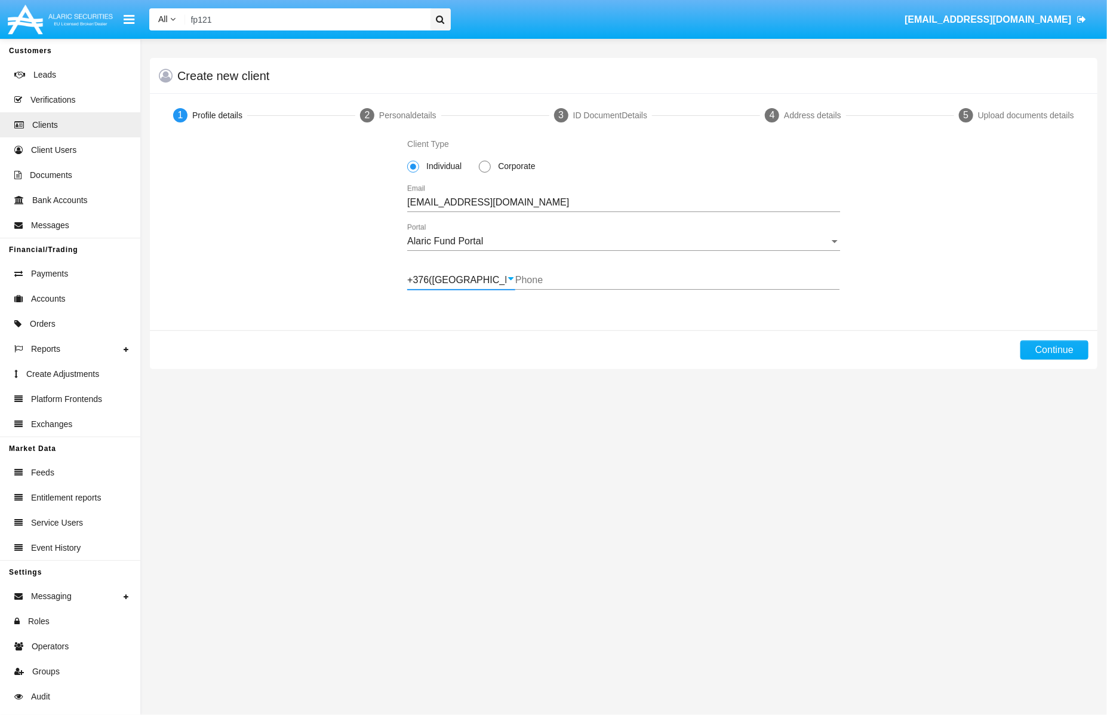
click at [552, 271] on div "Phone" at bounding box center [677, 276] width 324 height 27
type input "883318646"
click at [1062, 350] on button "Continue" at bounding box center [1055, 349] width 68 height 19
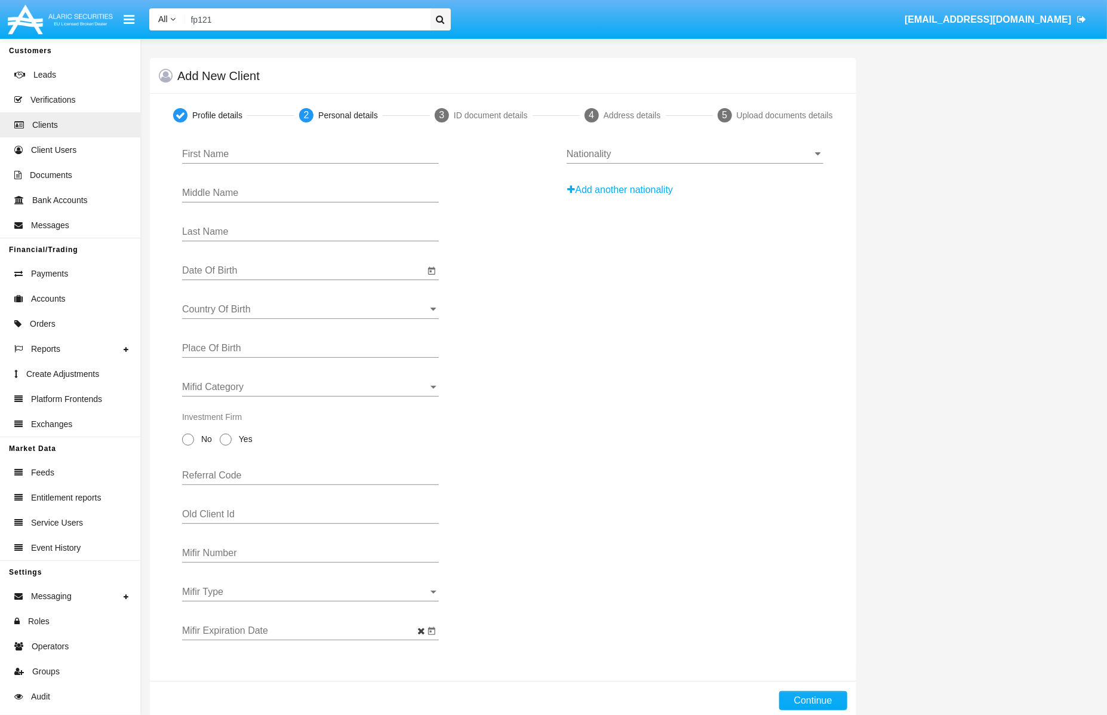
click at [277, 151] on input "First Name" at bounding box center [310, 154] width 257 height 11
paste input "505. [PERSON_NAME]"
click at [240, 150] on input "505. [PERSON_NAME]" at bounding box center [310, 154] width 257 height 11
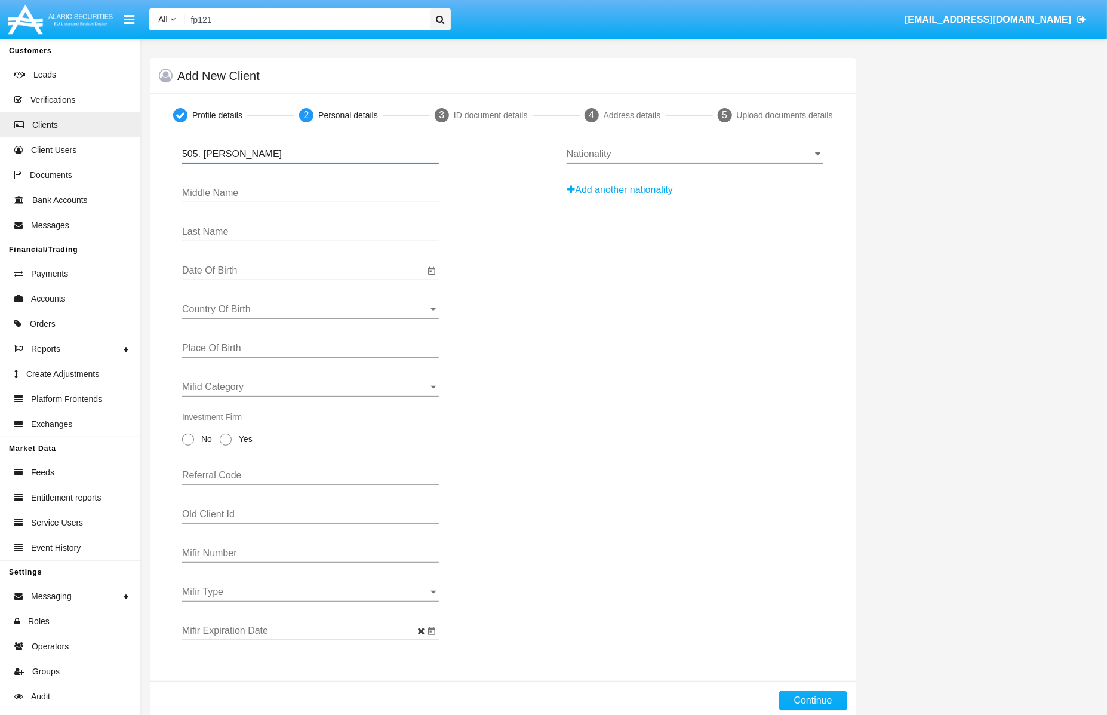
type input "505. [PERSON_NAME]"
click at [239, 192] on input "Middle Name" at bounding box center [310, 193] width 257 height 11
paste input "[PERSON_NAME]"
type input "[PERSON_NAME]"
drag, startPoint x: 229, startPoint y: 152, endPoint x: 310, endPoint y: 153, distance: 80.6
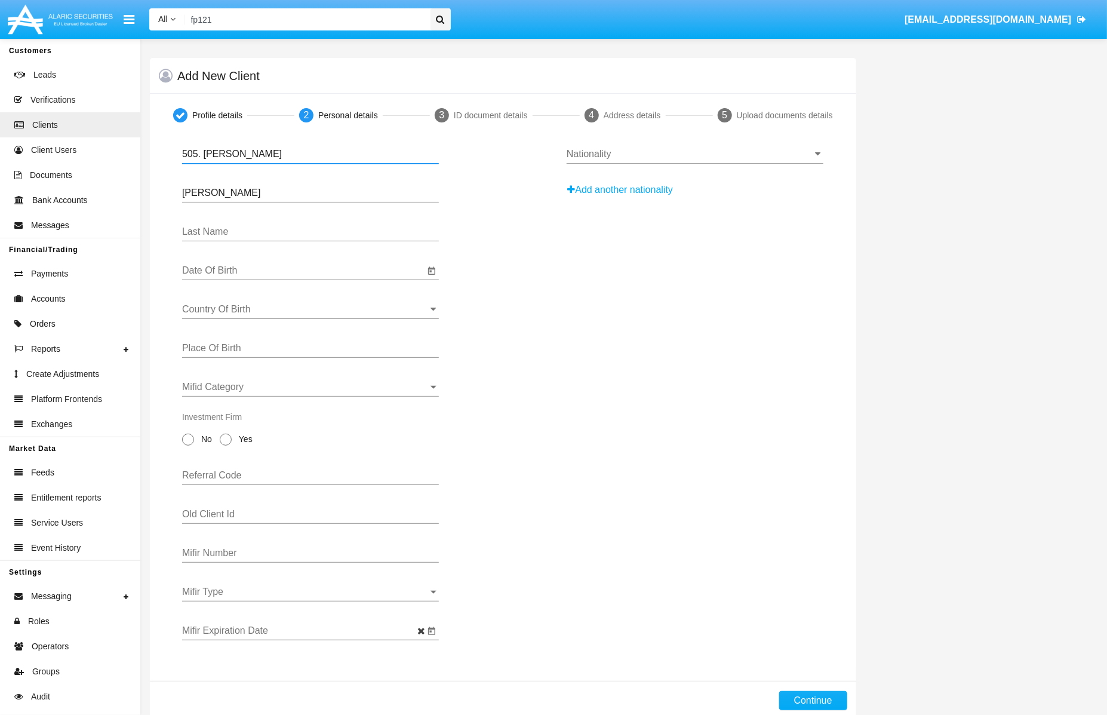
click at [310, 153] on input "505. [PERSON_NAME]" at bounding box center [310, 154] width 257 height 11
type input "505. [PERSON_NAME]"
click at [290, 229] on input "Last Name" at bounding box center [310, 231] width 257 height 11
paste input "-[PERSON_NAME]"
click at [187, 231] on input "-[PERSON_NAME]" at bounding box center [310, 231] width 257 height 11
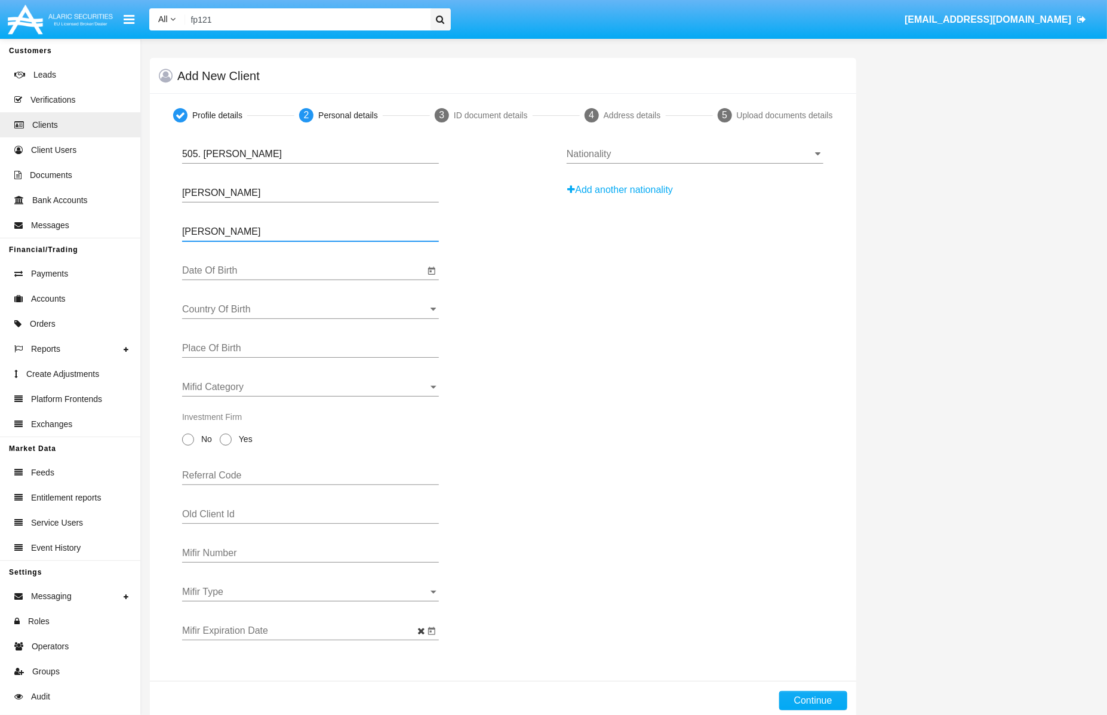
type input "[PERSON_NAME]"
click at [202, 158] on input "505. [PERSON_NAME]" at bounding box center [310, 154] width 257 height 11
type input "[PERSON_NAME]"
click at [282, 267] on input "Date Of Birth" at bounding box center [303, 270] width 242 height 11
click at [215, 294] on button "[DATE]" at bounding box center [212, 306] width 54 height 24
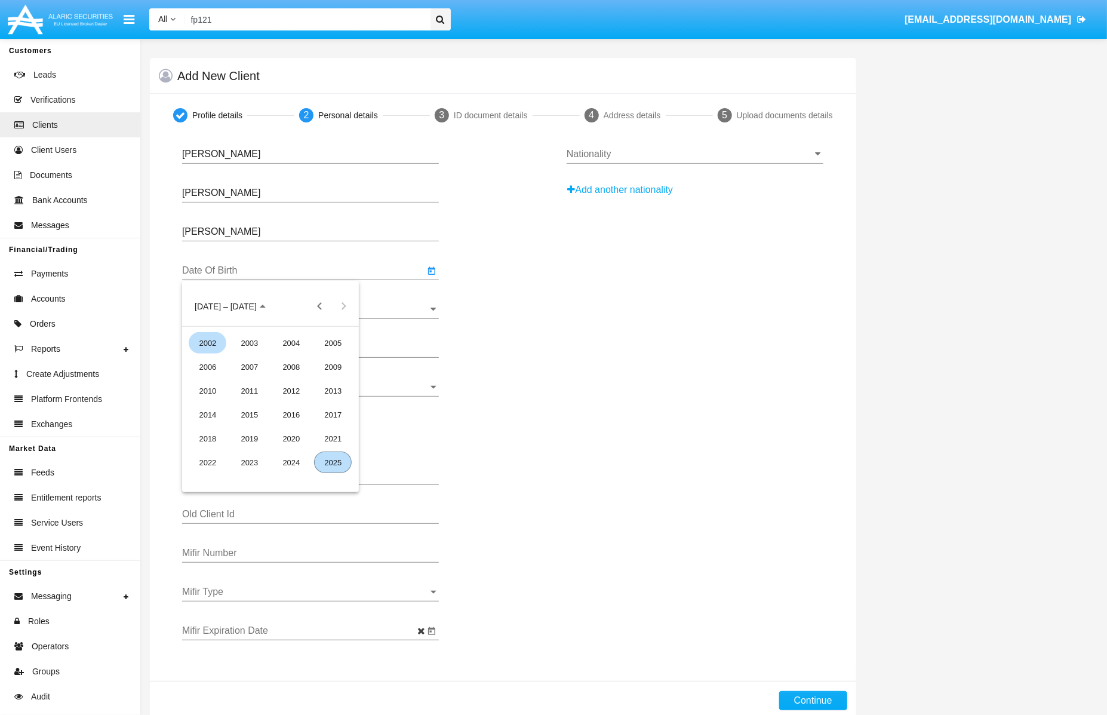
click at [209, 339] on div "2002" at bounding box center [208, 342] width 38 height 21
click at [208, 412] on div "SEP" at bounding box center [208, 414] width 38 height 21
click at [205, 423] on div "15" at bounding box center [198, 429] width 21 height 21
type input "[DATE]"
click at [281, 315] on input "Country Of Birth" at bounding box center [310, 309] width 257 height 11
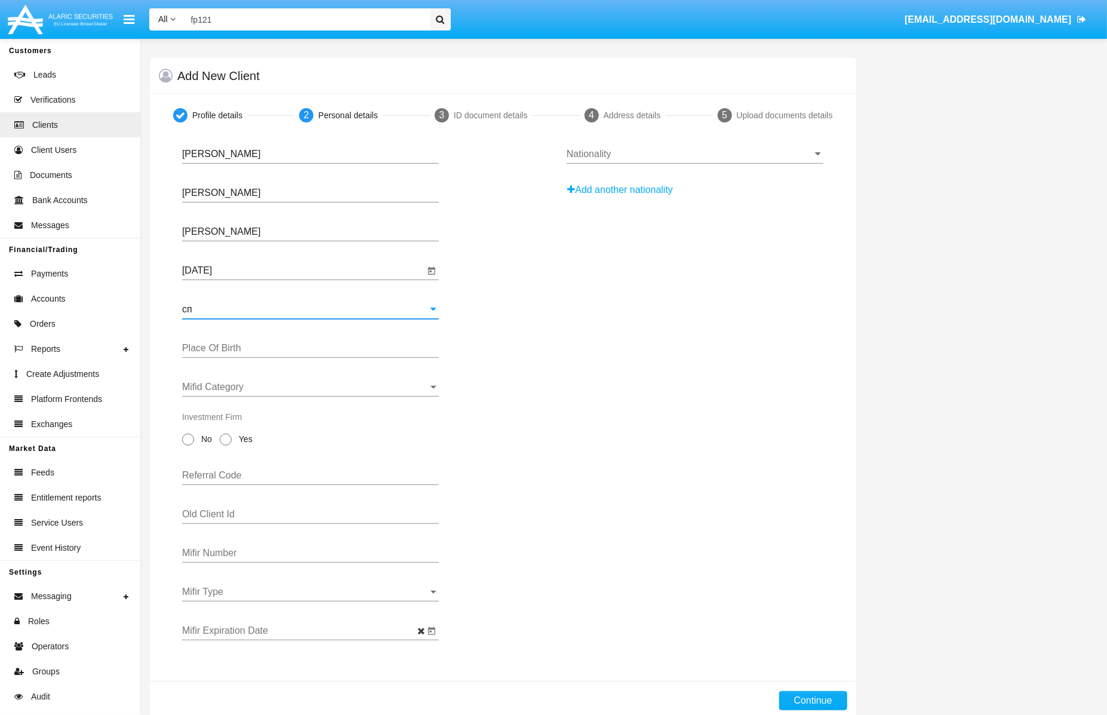
type input "с"
click at [322, 339] on span "[GEOGRAPHIC_DATA]" at bounding box center [352, 335] width 155 height 29
type input "[GEOGRAPHIC_DATA]"
drag, startPoint x: 293, startPoint y: 348, endPoint x: 299, endPoint y: 337, distance: 12.0
click at [293, 348] on input "Place Of Birth" at bounding box center [310, 348] width 257 height 11
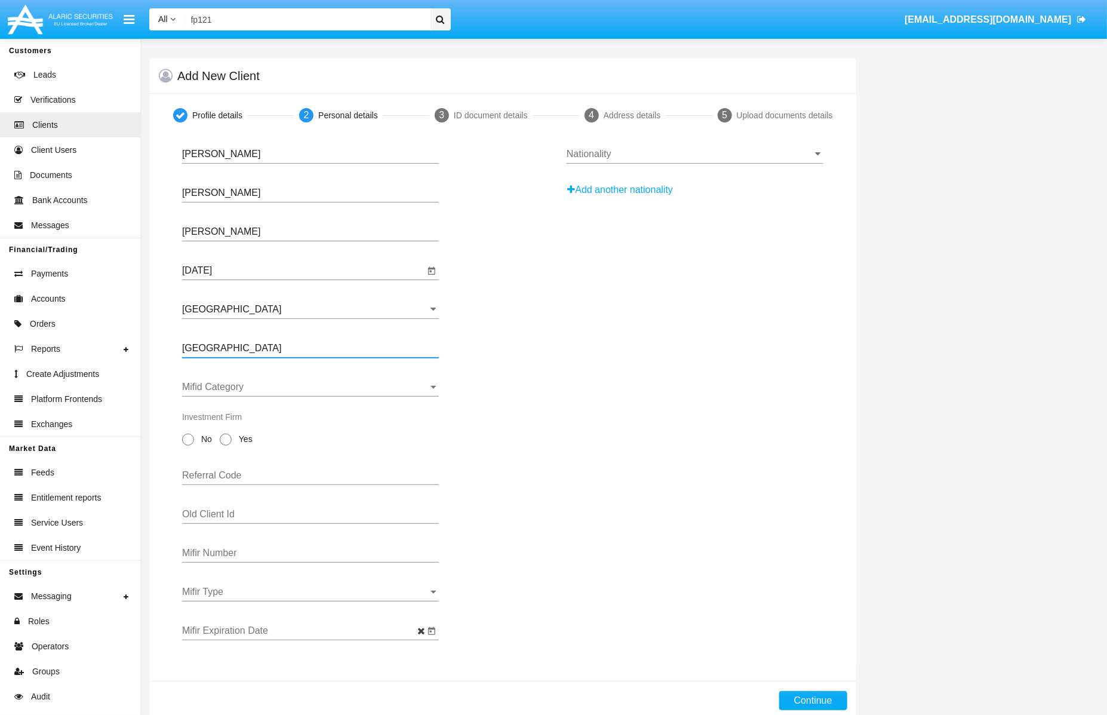
type input "[GEOGRAPHIC_DATA]"
click at [314, 391] on span "Mifid Category" at bounding box center [305, 387] width 246 height 11
click at [314, 391] on span "Retail" at bounding box center [310, 397] width 257 height 29
click at [192, 438] on span at bounding box center [188, 440] width 12 height 12
click at [188, 446] on input "No" at bounding box center [188, 446] width 1 height 1
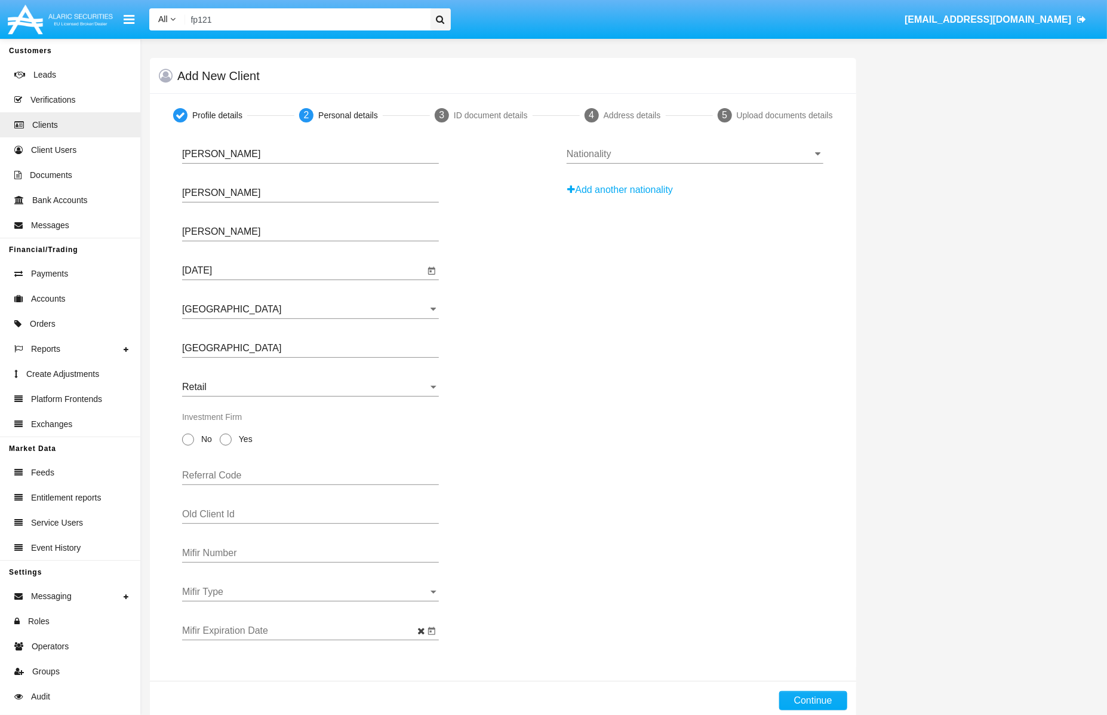
radio input "true"
click at [616, 152] on input "Nationality" at bounding box center [695, 154] width 257 height 11
click at [626, 191] on div "[GEOGRAPHIC_DATA]" at bounding box center [696, 179] width 238 height 29
type input "[GEOGRAPHIC_DATA]"
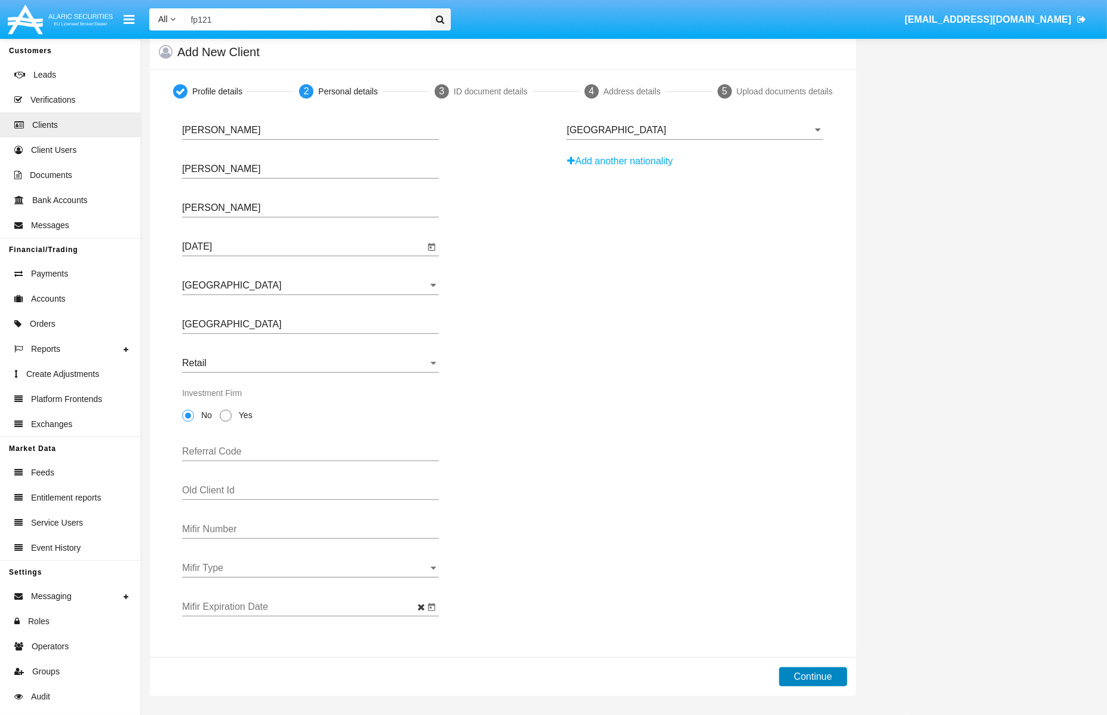
click at [804, 677] on button "Continue" at bounding box center [813, 676] width 68 height 19
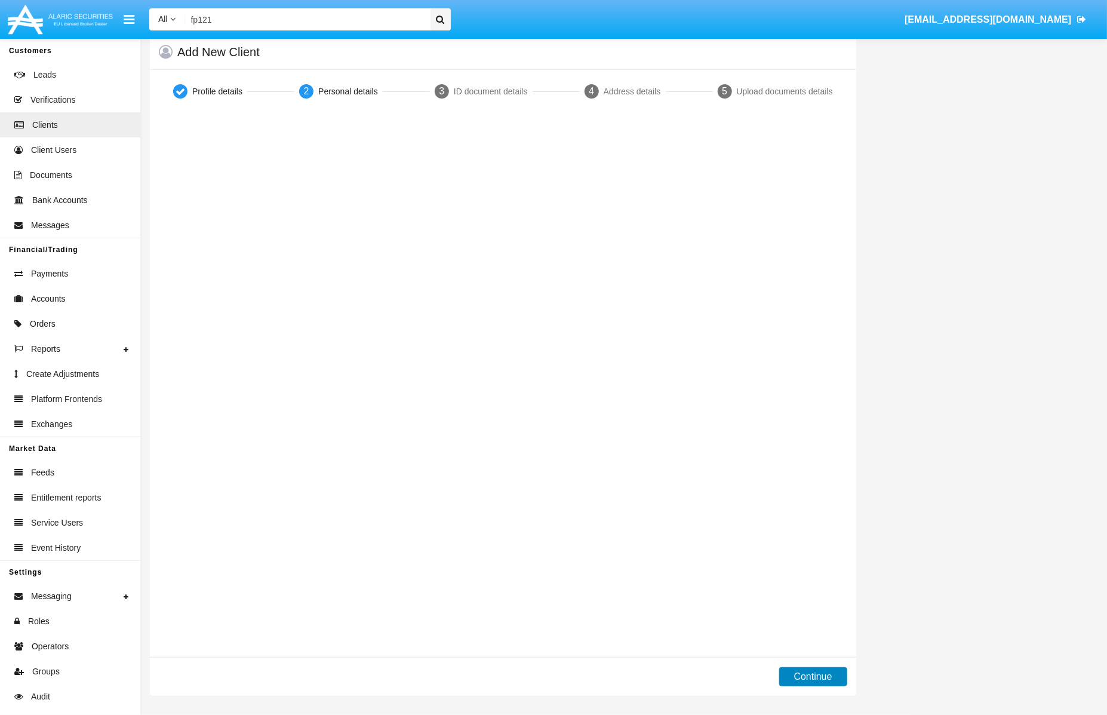
scroll to position [0, 0]
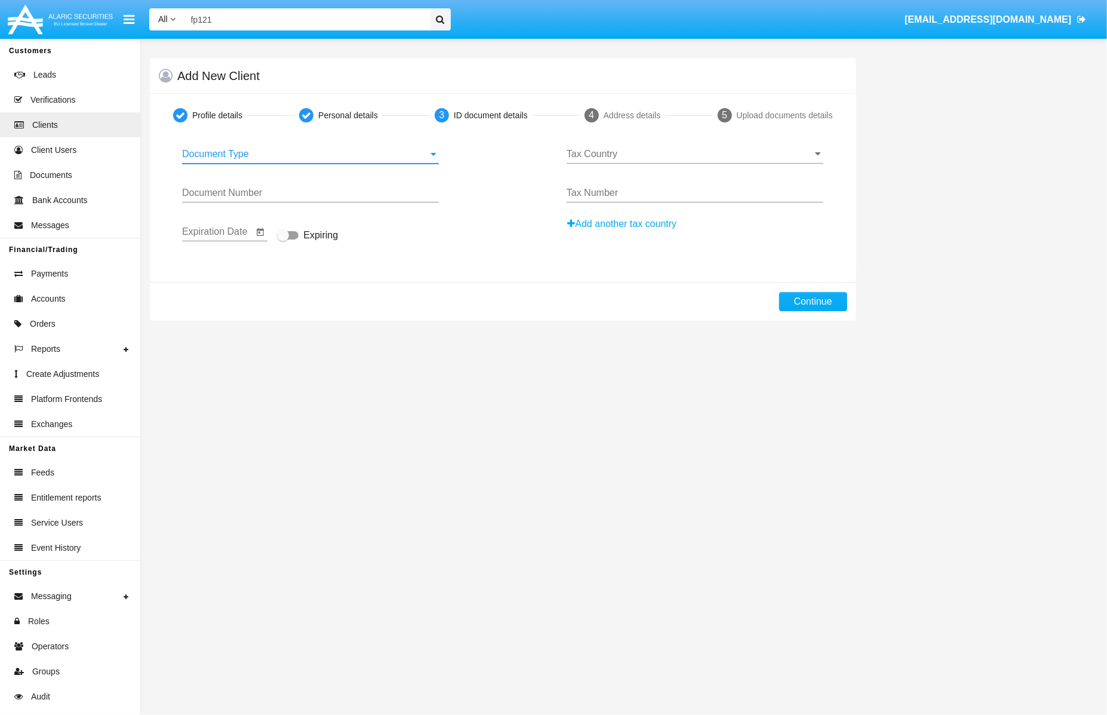
click at [312, 153] on span "Document Type" at bounding box center [305, 154] width 246 height 11
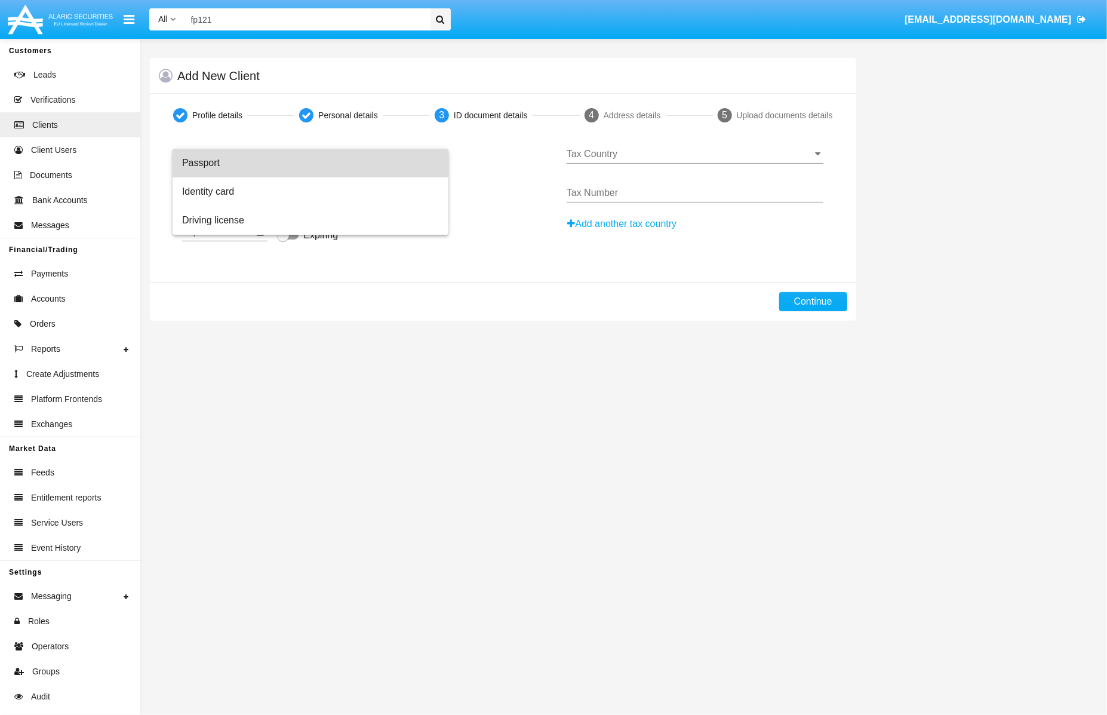
click at [307, 158] on span "Passport" at bounding box center [310, 163] width 257 height 29
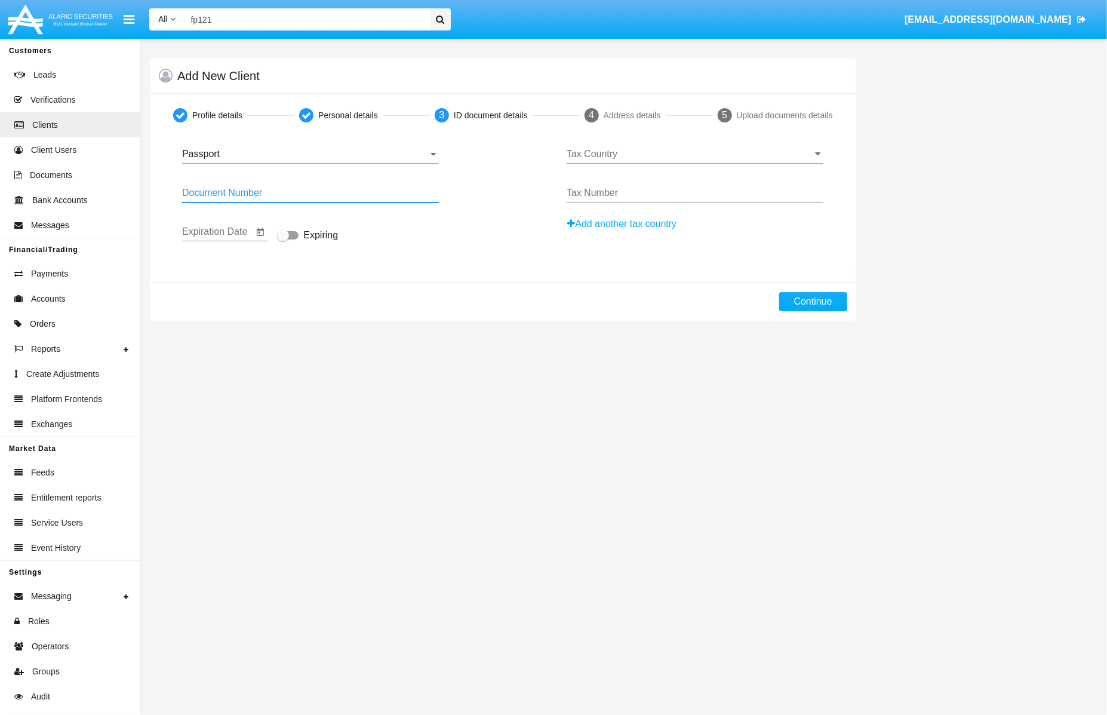
click at [305, 193] on input "Document Number" at bounding box center [310, 193] width 257 height 11
type input "5636333"
click at [186, 230] on input "Expiration Date" at bounding box center [217, 231] width 71 height 11
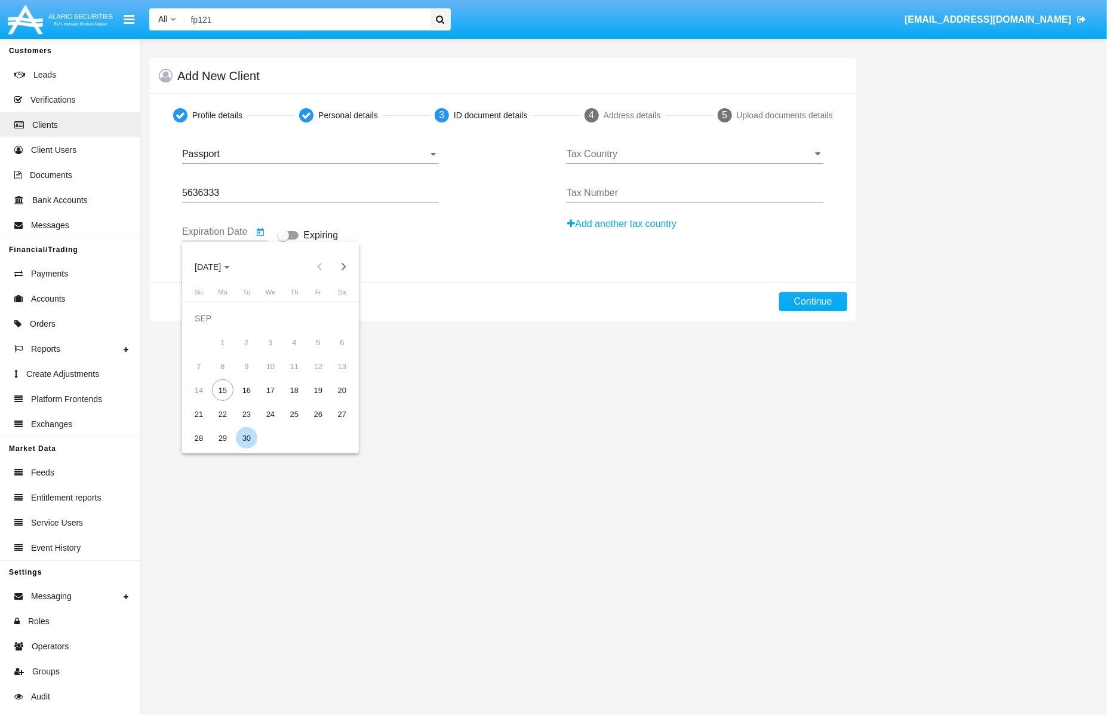
click at [242, 440] on div "30" at bounding box center [246, 437] width 21 height 21
type input "[DATE]"
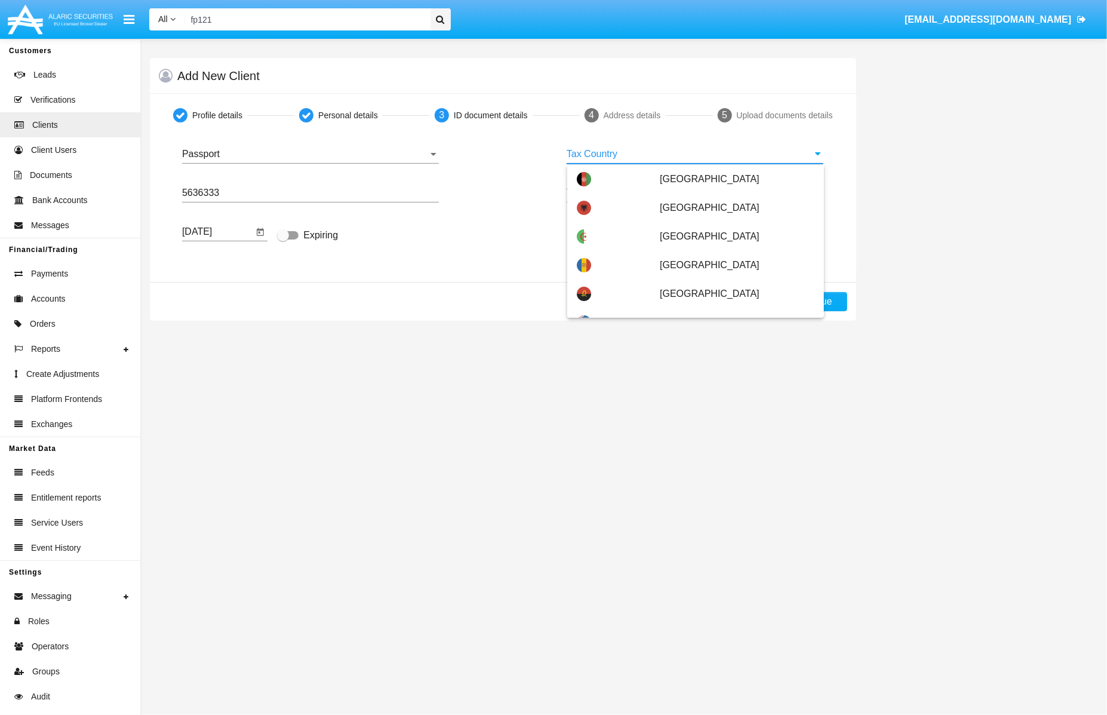
click at [686, 158] on input "Tax Country" at bounding box center [695, 154] width 257 height 11
type input "b"
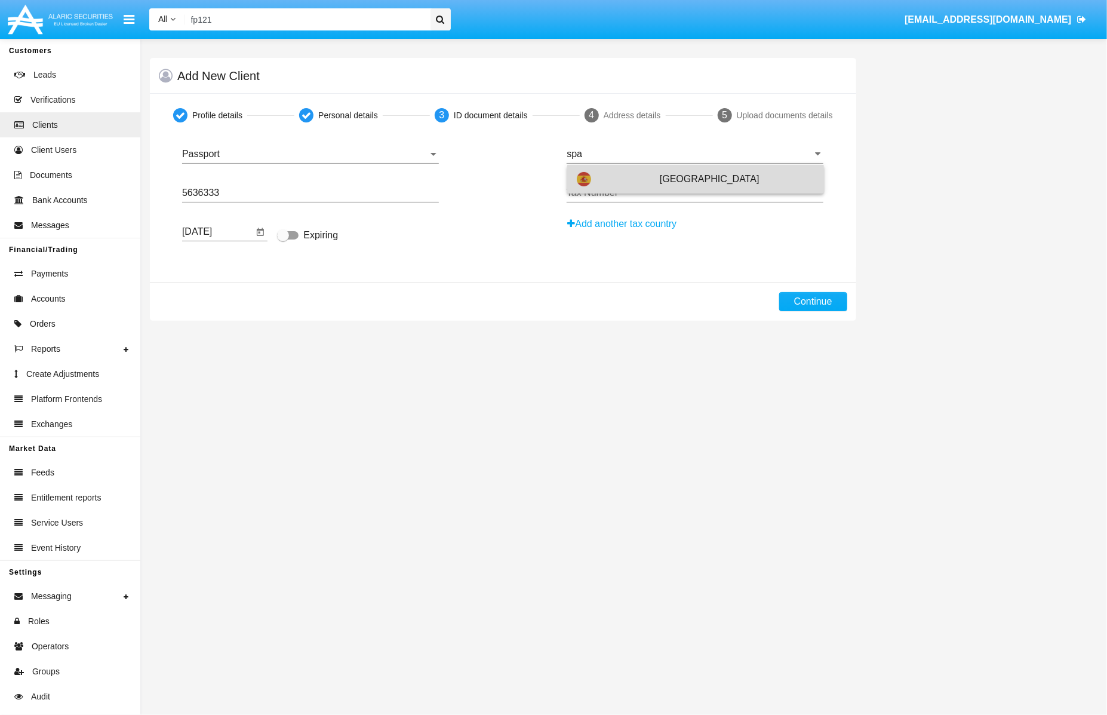
click at [715, 184] on span "[GEOGRAPHIC_DATA]" at bounding box center [737, 179] width 155 height 29
type input "[GEOGRAPHIC_DATA]"
click at [708, 202] on div "Tax Number" at bounding box center [695, 189] width 257 height 27
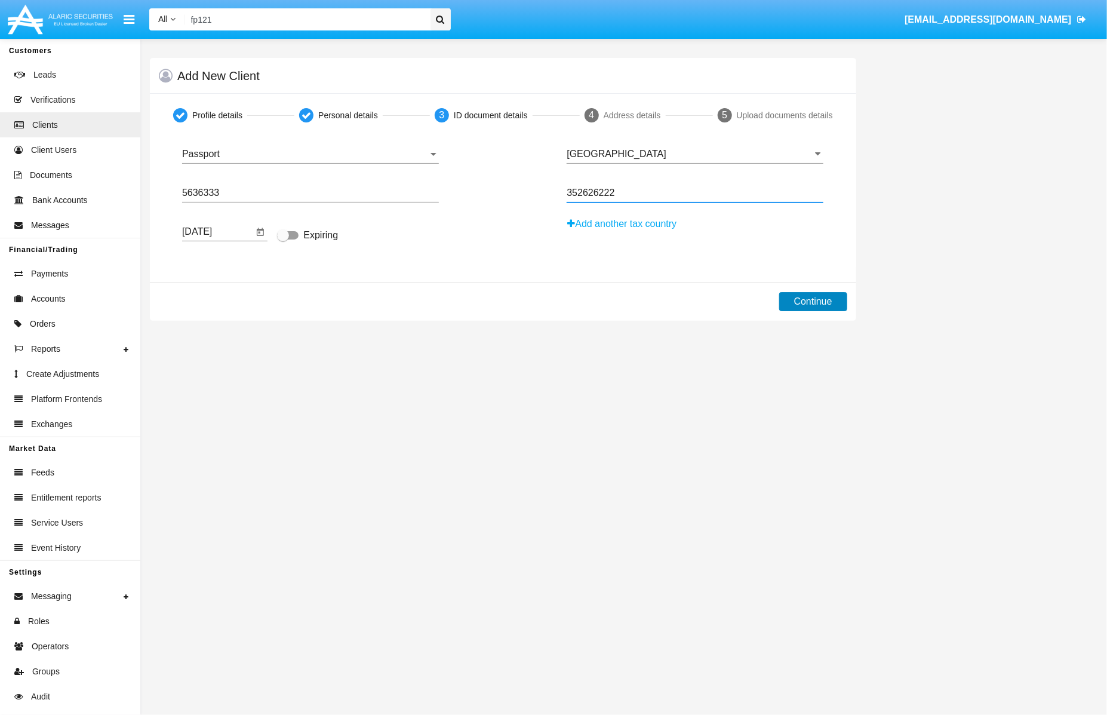
type input "352626222"
click at [800, 306] on button "Continue" at bounding box center [813, 301] width 68 height 19
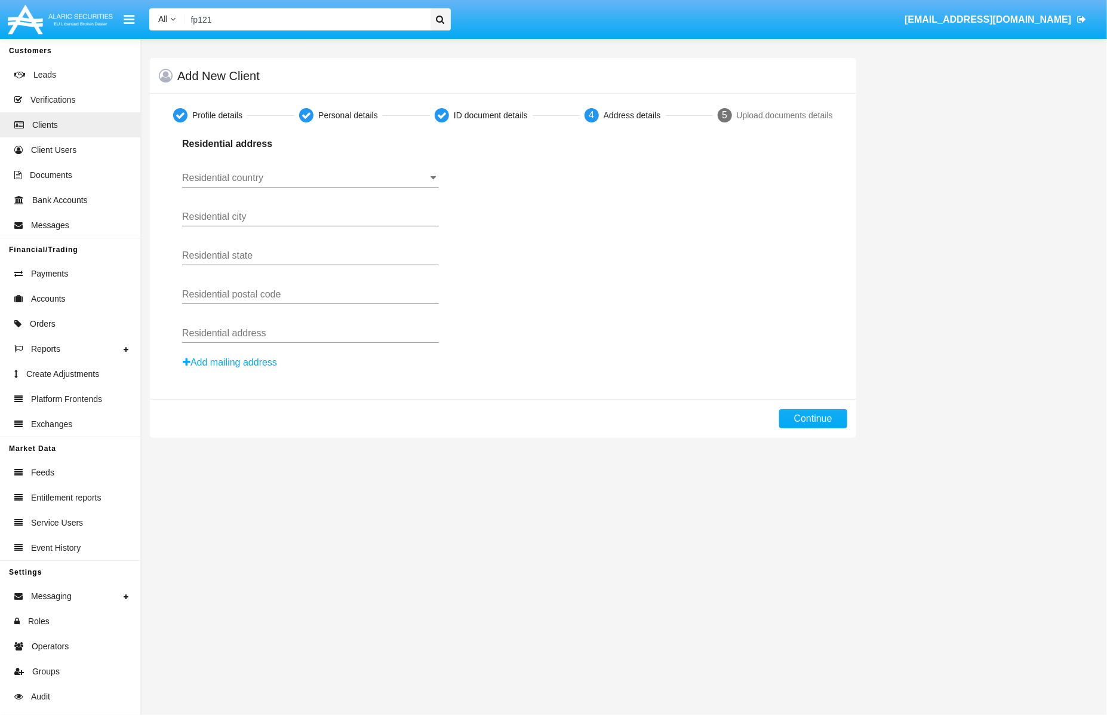
click at [286, 176] on input "Residential country" at bounding box center [310, 178] width 257 height 11
click at [275, 196] on span "[GEOGRAPHIC_DATA]" at bounding box center [352, 203] width 155 height 29
type input "[GEOGRAPHIC_DATA]"
click at [260, 218] on input "Residential city" at bounding box center [310, 216] width 257 height 11
type input "city"
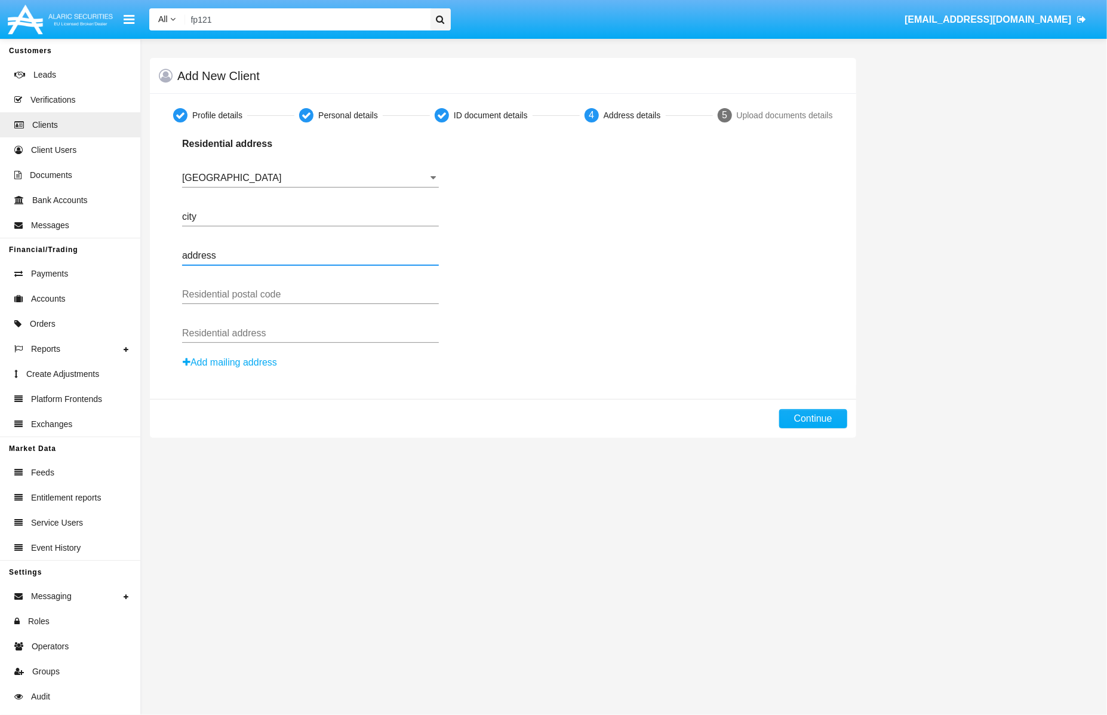
type input "address"
click at [272, 294] on input "Residential postal code" at bounding box center [310, 294] width 257 height 11
type input "code"
click at [226, 250] on input "address" at bounding box center [310, 255] width 257 height 11
type input "state"
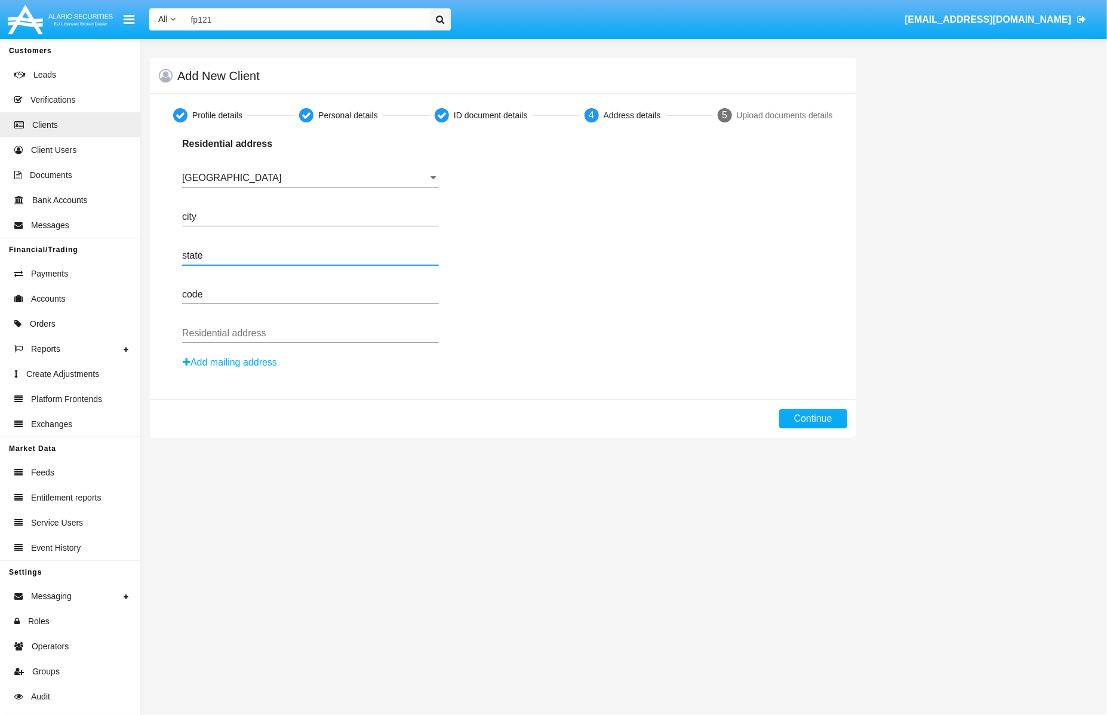
click at [246, 330] on input "Residential address" at bounding box center [310, 333] width 257 height 11
type input "address"
click at [809, 420] on button "Continue" at bounding box center [813, 418] width 68 height 19
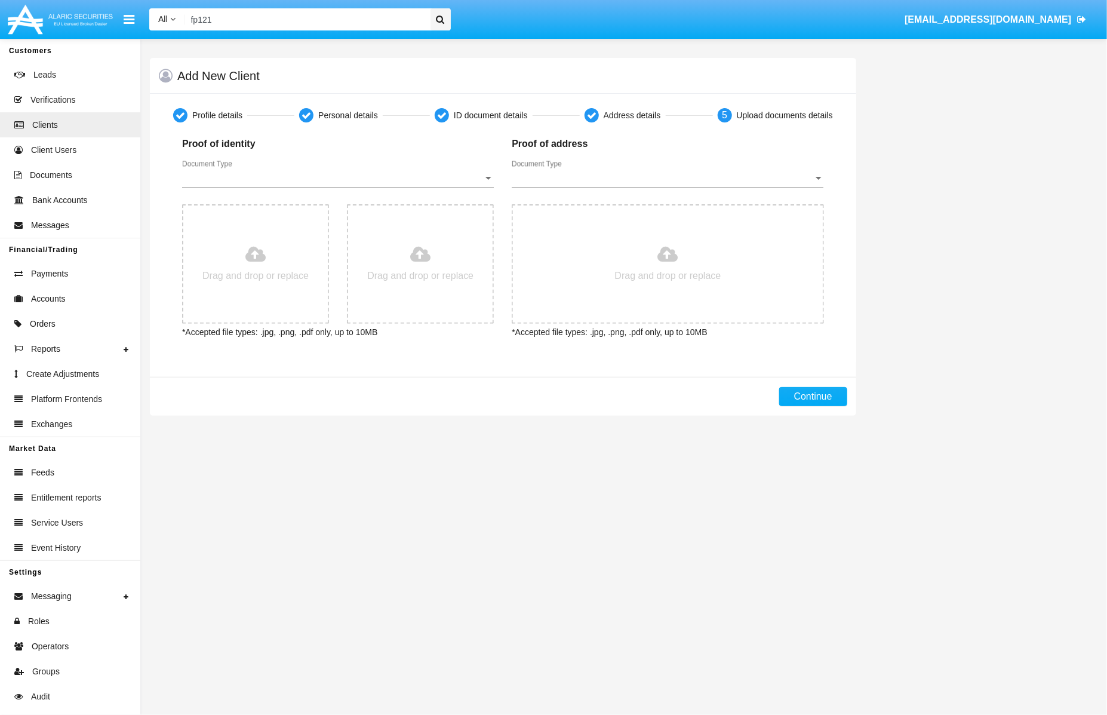
click at [336, 168] on div "Document Type Document Type" at bounding box center [338, 174] width 312 height 27
click at [312, 186] on span "Passport" at bounding box center [338, 187] width 312 height 29
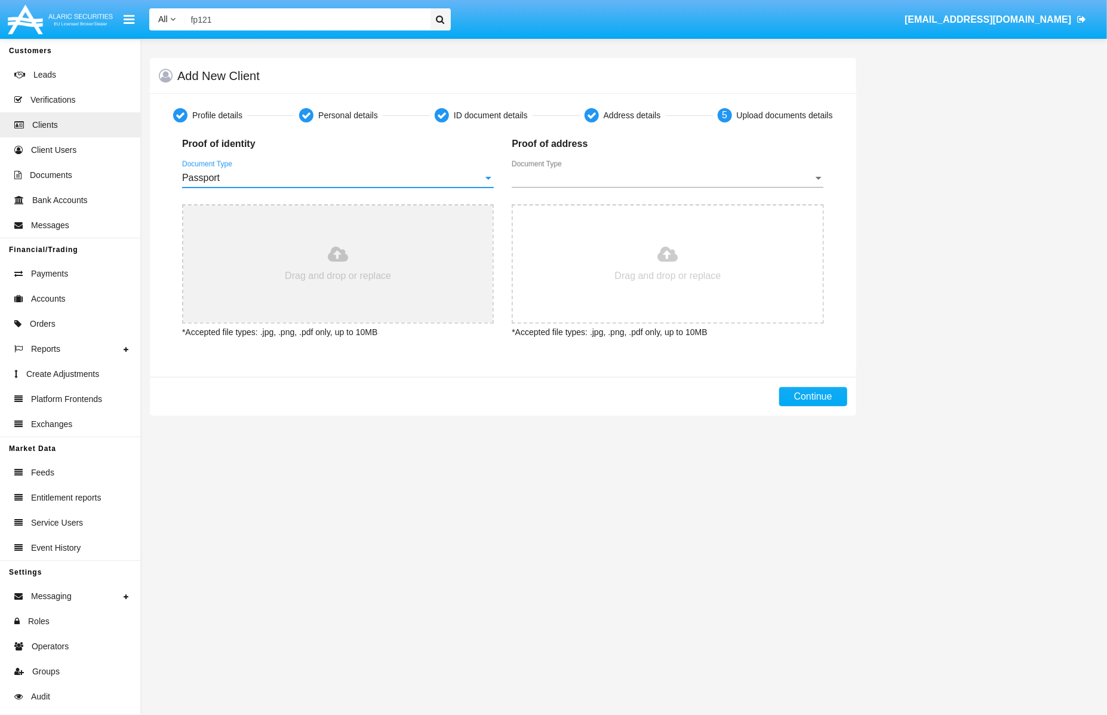
click at [403, 246] on input "file" at bounding box center [337, 263] width 309 height 117
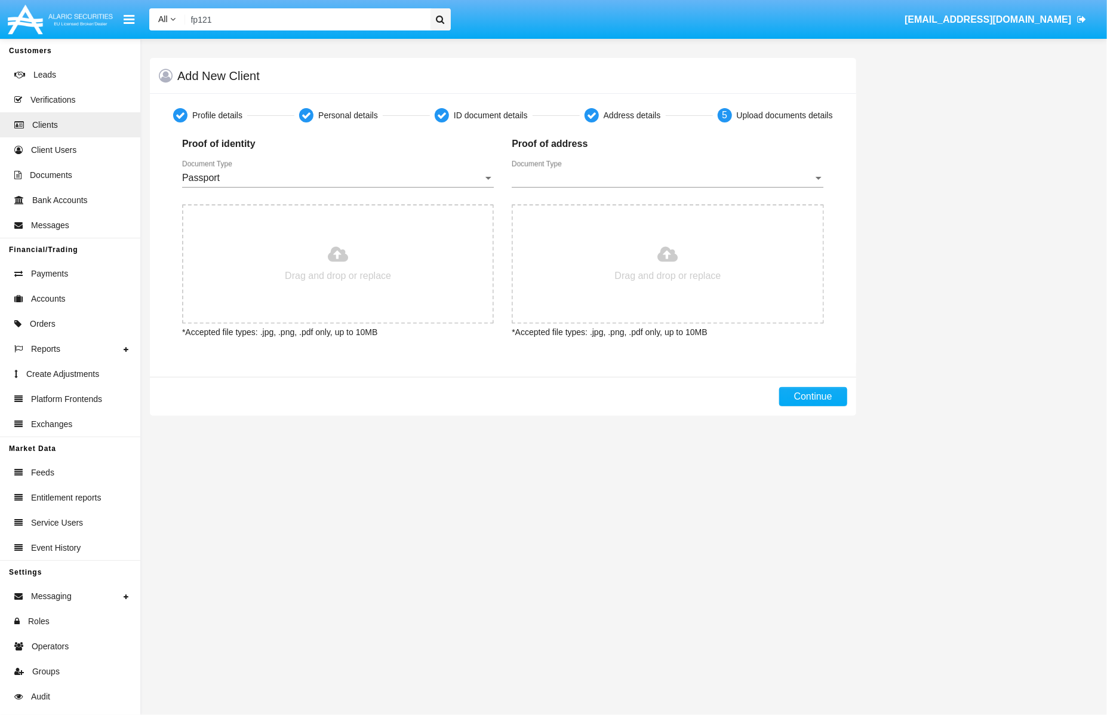
type input "C:\fakepath\Screenshot [DATE] 11.37.48.png"
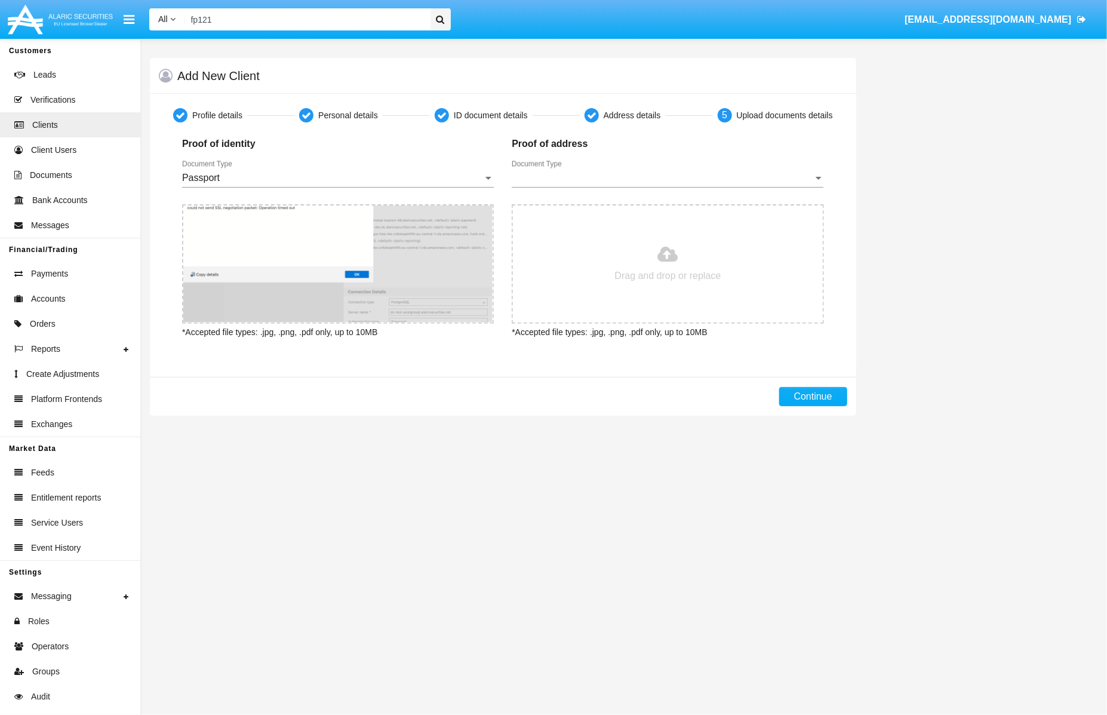
click at [628, 169] on div "Document Type Document Type" at bounding box center [668, 174] width 312 height 27
click at [574, 225] on span "Utility bill" at bounding box center [668, 215] width 312 height 29
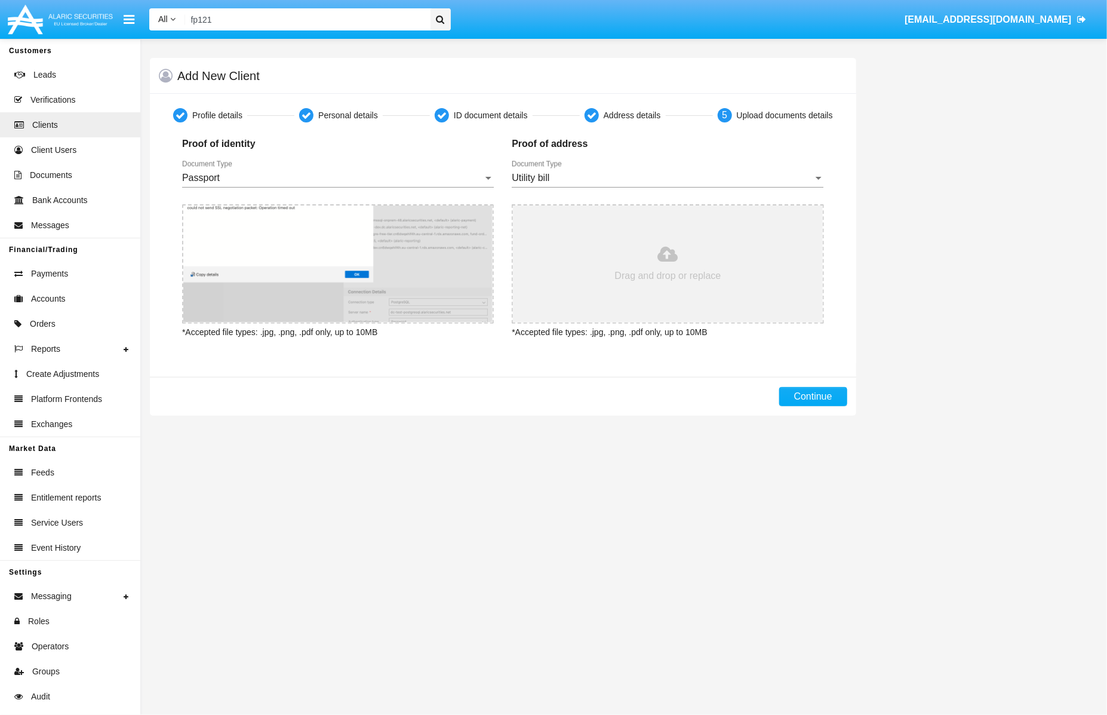
click at [632, 256] on input "file" at bounding box center [667, 263] width 309 height 117
type input "C:\fakepath\viber_image_2025-09-13_[PHONE_NUMBER].jpg"
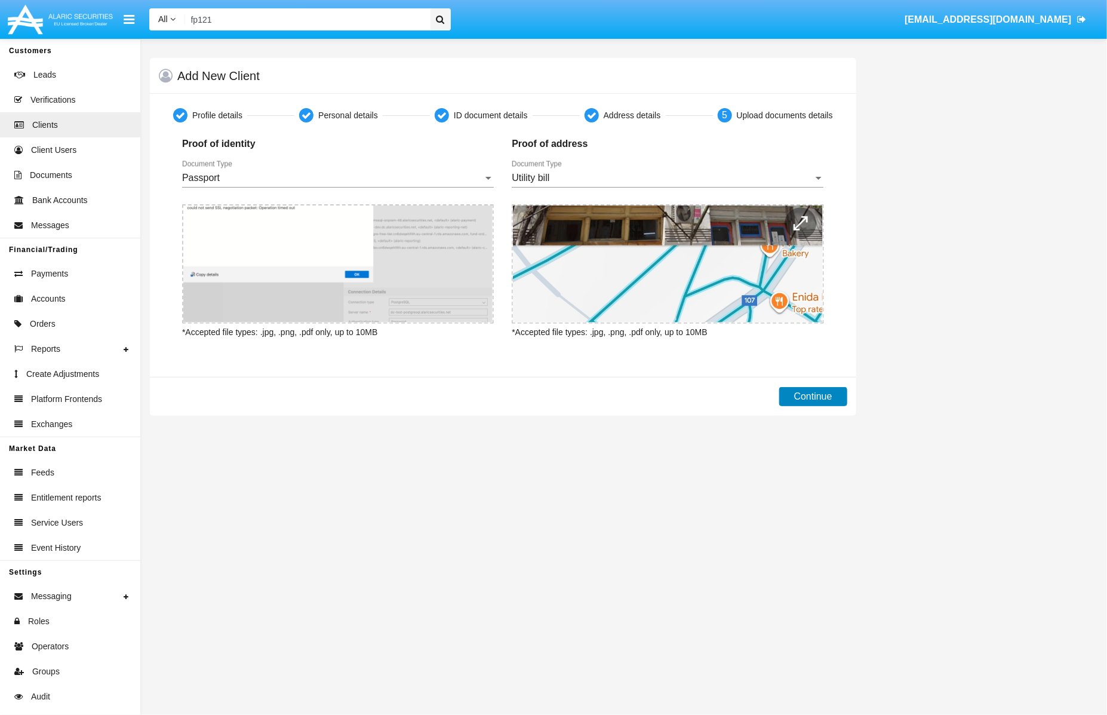
click at [807, 395] on button "Continue" at bounding box center [813, 396] width 68 height 19
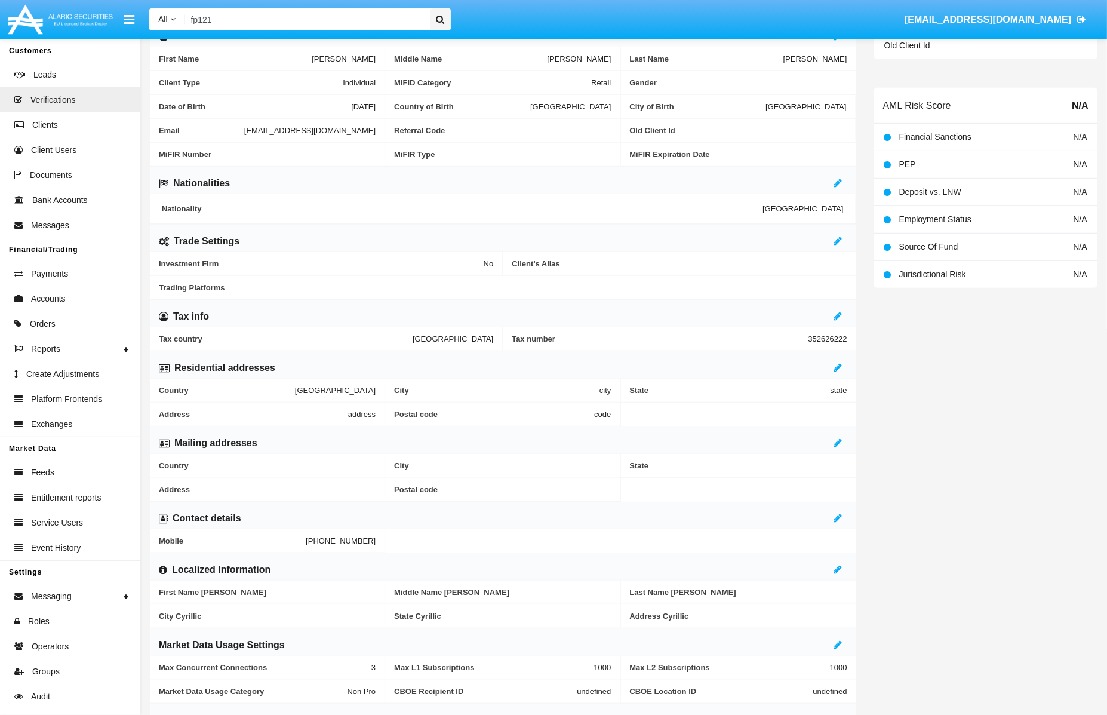
scroll to position [317, 0]
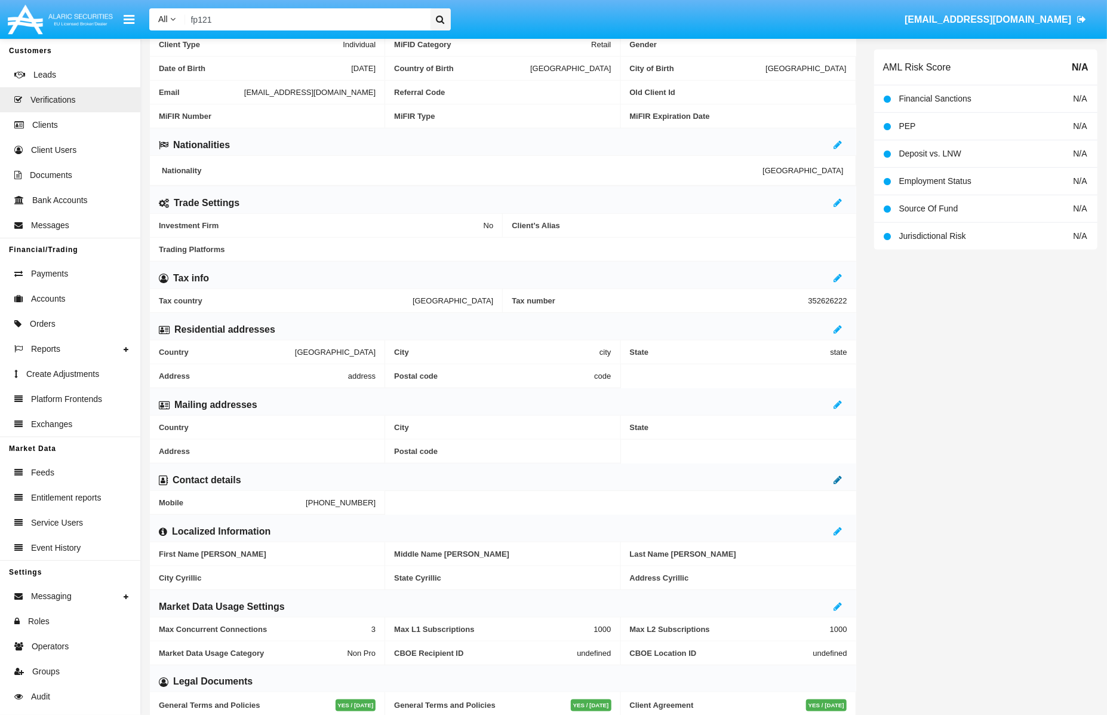
click at [839, 480] on icon at bounding box center [838, 480] width 8 height 10
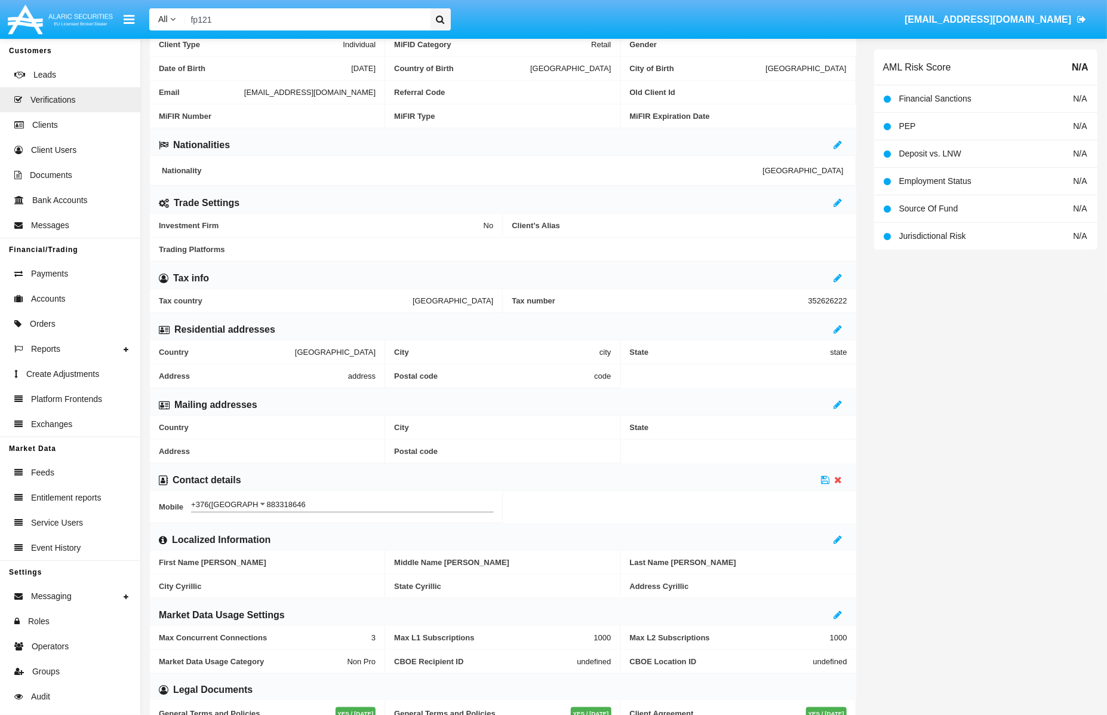
click at [229, 505] on input "+376([GEOGRAPHIC_DATA])" at bounding box center [229, 504] width 76 height 9
click at [229, 538] on div "+359([GEOGRAPHIC_DATA])" at bounding box center [281, 529] width 173 height 29
type input "+359([GEOGRAPHIC_DATA])"
click at [824, 482] on icon at bounding box center [826, 480] width 8 height 10
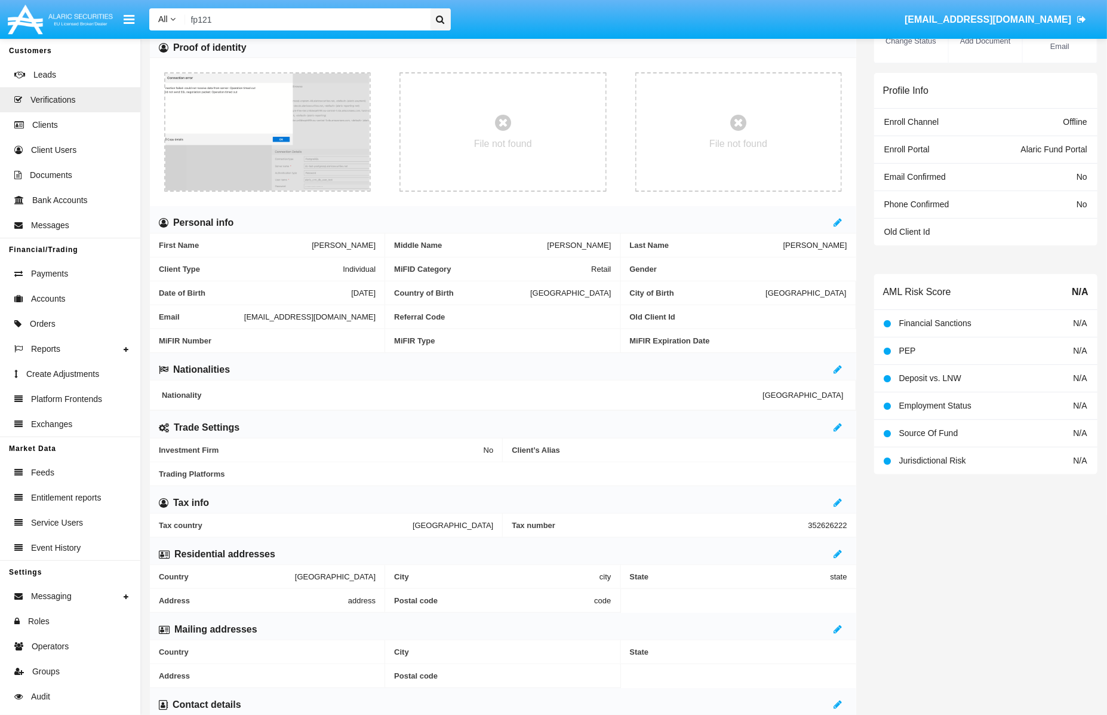
scroll to position [0, 0]
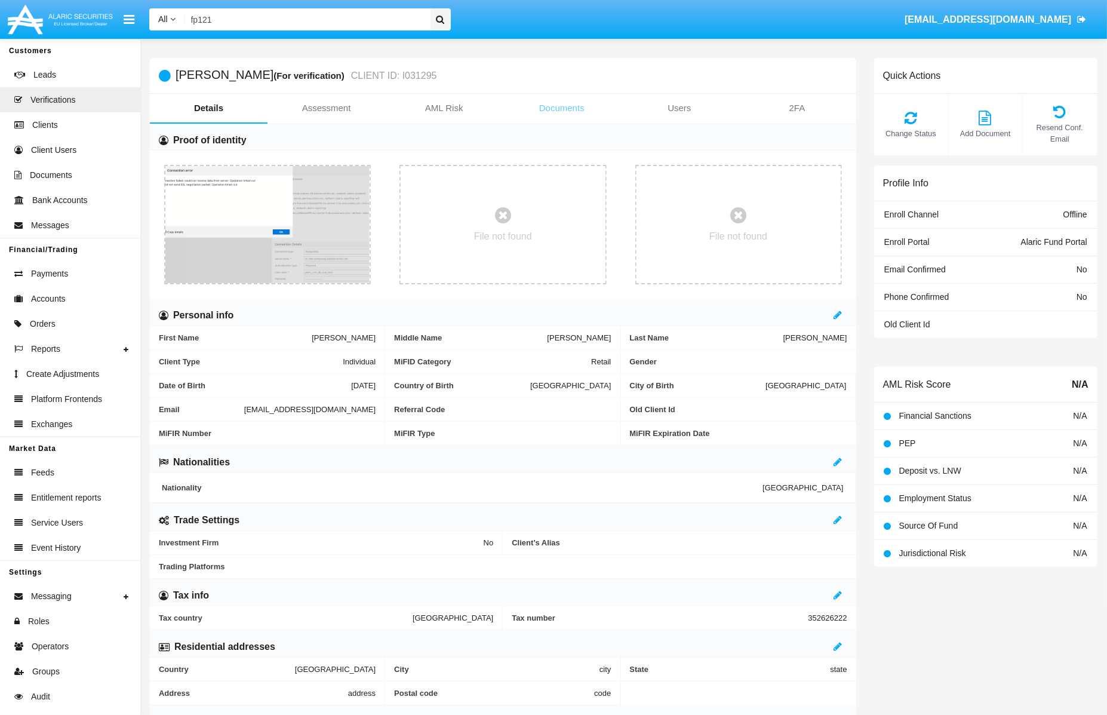
click at [576, 109] on link "Documents" at bounding box center [562, 108] width 118 height 29
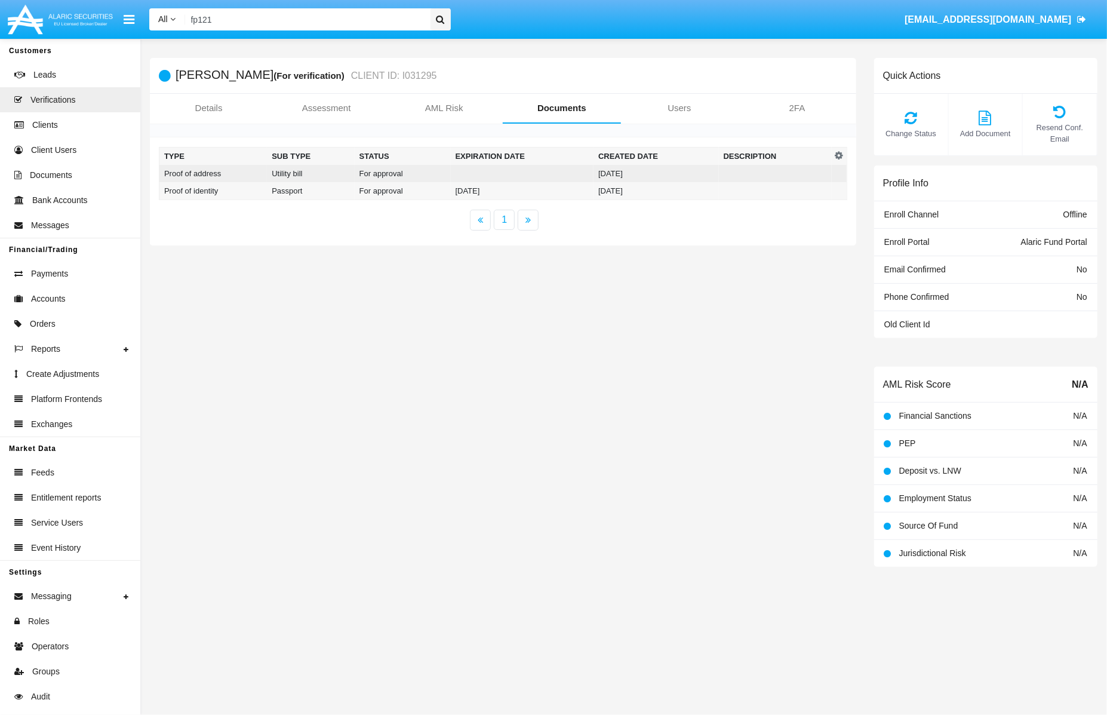
click at [509, 175] on td at bounding box center [522, 173] width 143 height 17
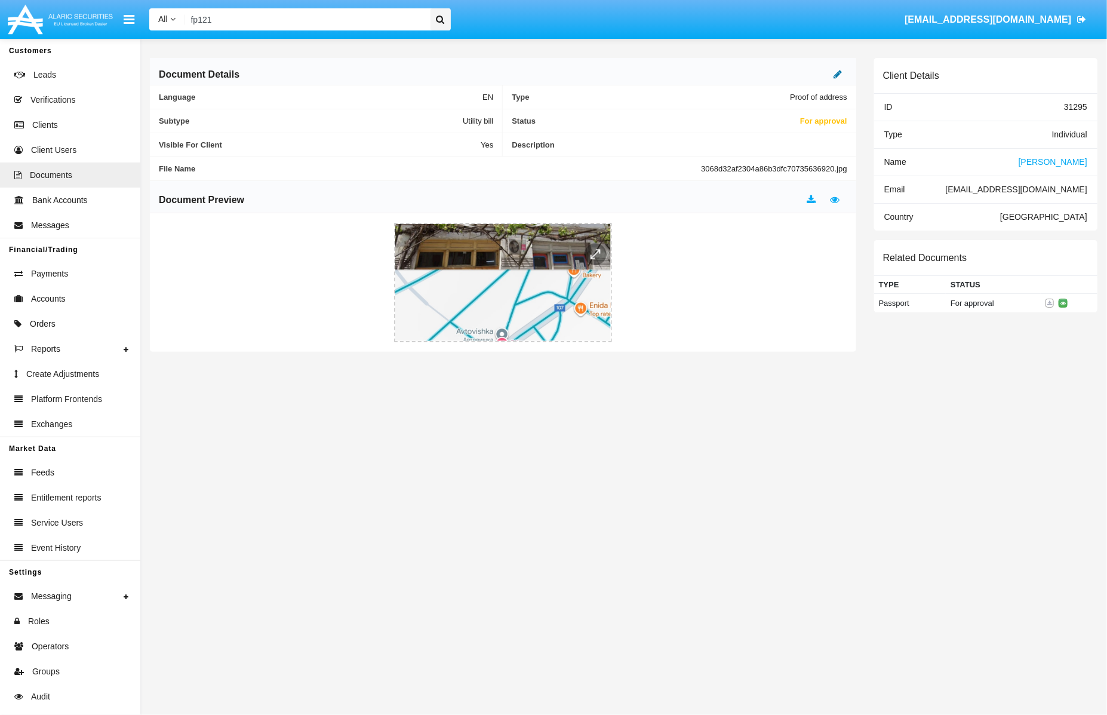
click at [837, 69] on link at bounding box center [838, 74] width 8 height 10
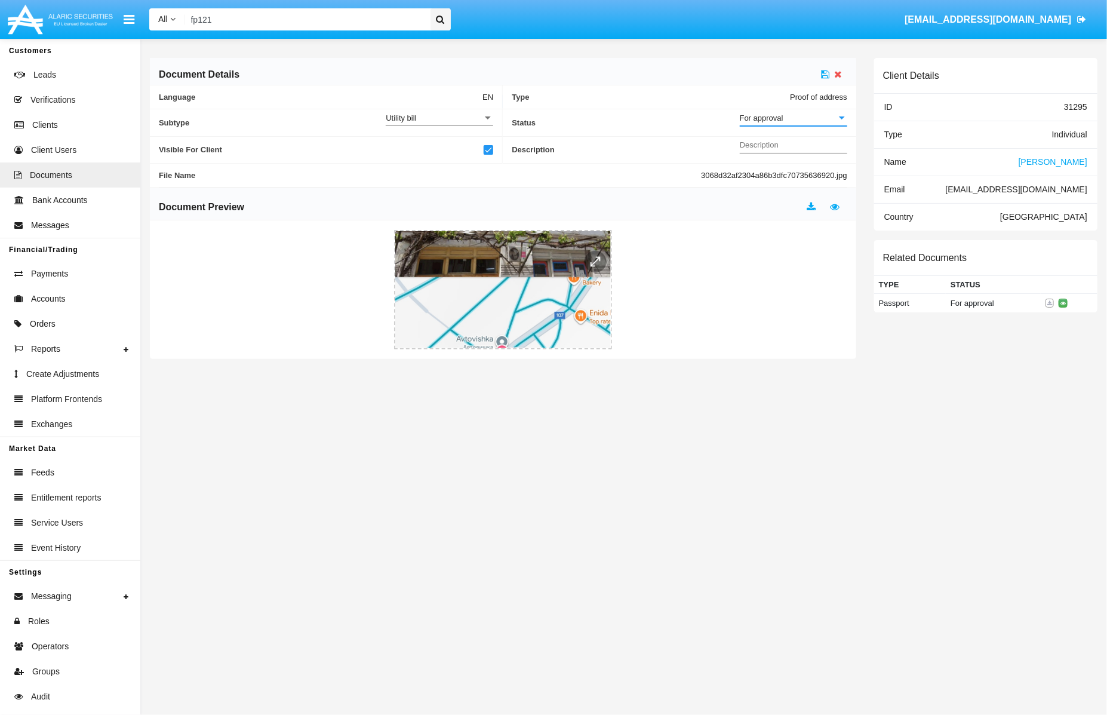
click at [831, 113] on div "For approval" at bounding box center [788, 118] width 97 height 10
click at [831, 113] on span "Approved" at bounding box center [793, 124] width 107 height 23
click at [825, 72] on icon at bounding box center [826, 74] width 8 height 10
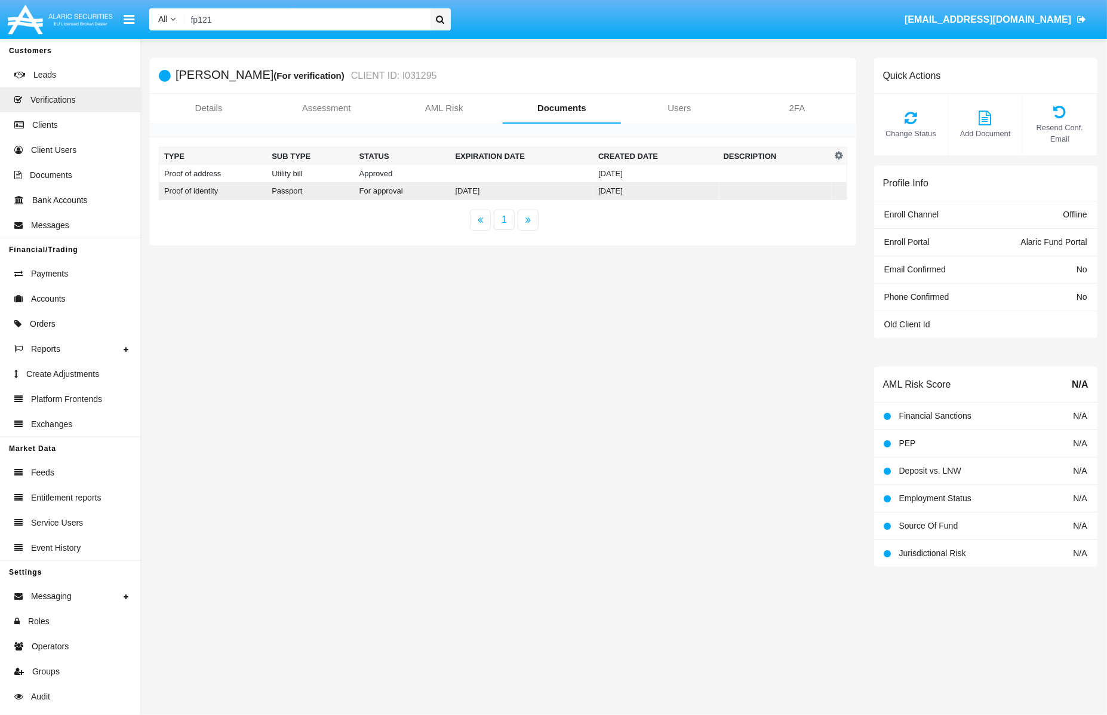
click at [728, 188] on td at bounding box center [775, 191] width 113 height 18
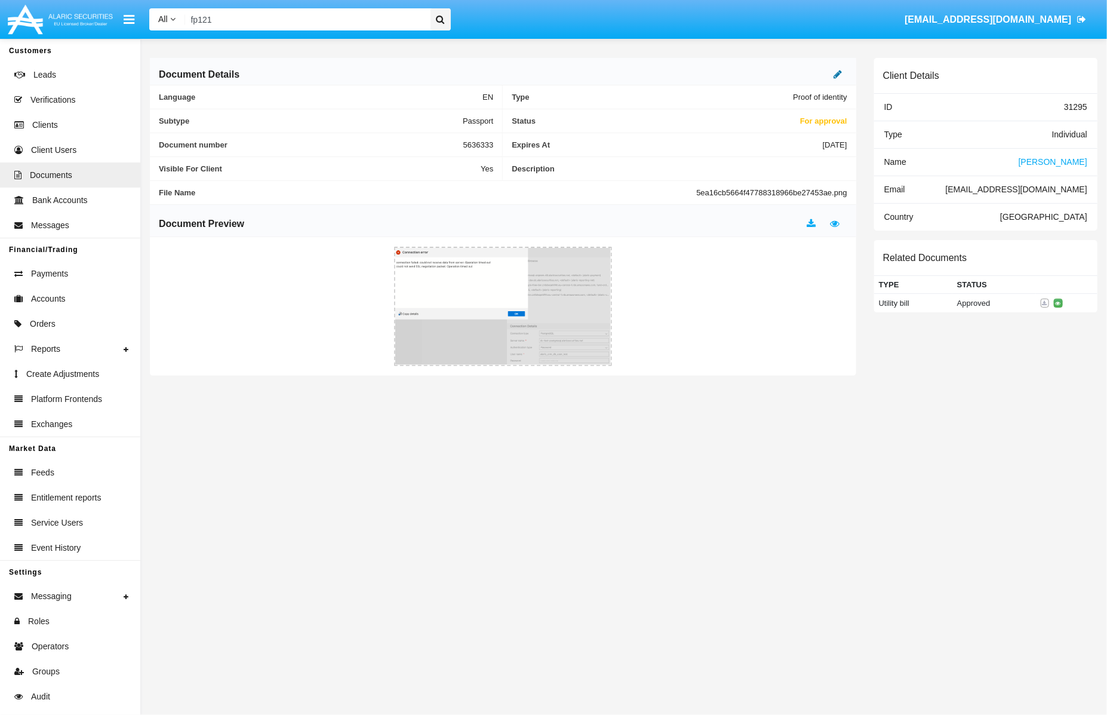
click at [837, 75] on icon at bounding box center [838, 74] width 8 height 10
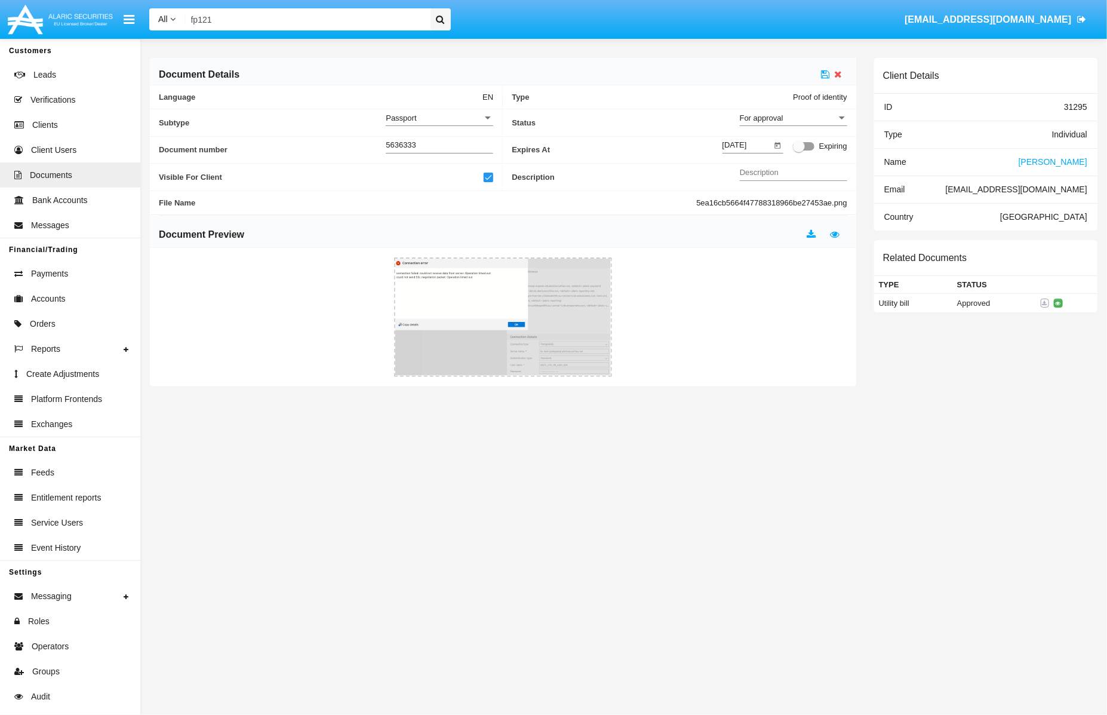
click at [814, 117] on div "For approval" at bounding box center [788, 118] width 97 height 10
click at [814, 118] on span "Approved" at bounding box center [793, 124] width 107 height 23
click at [824, 75] on icon at bounding box center [826, 74] width 8 height 10
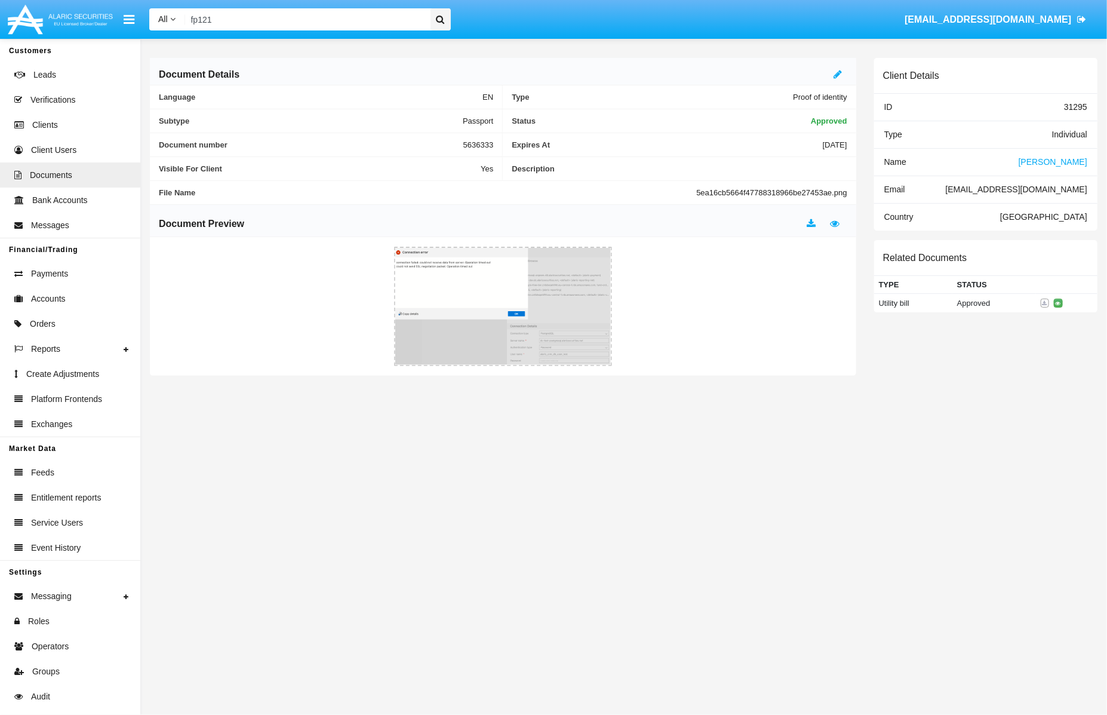
click at [1077, 161] on span "[PERSON_NAME]" at bounding box center [1053, 162] width 69 height 10
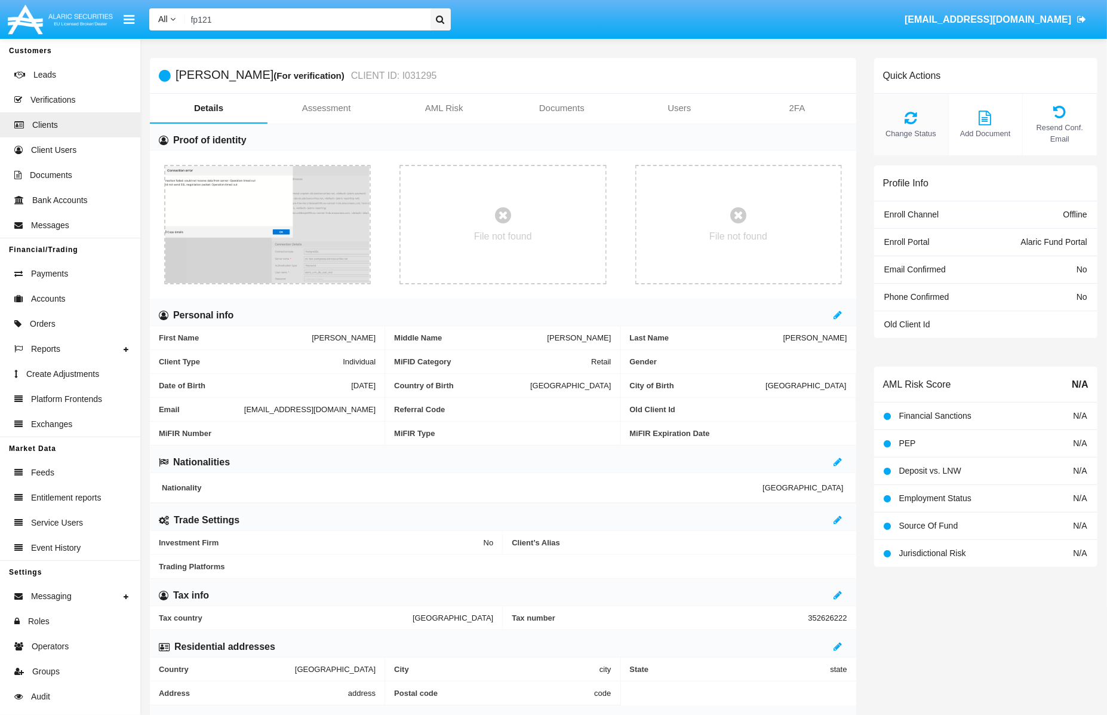
click at [889, 120] on icon at bounding box center [911, 117] width 62 height 14
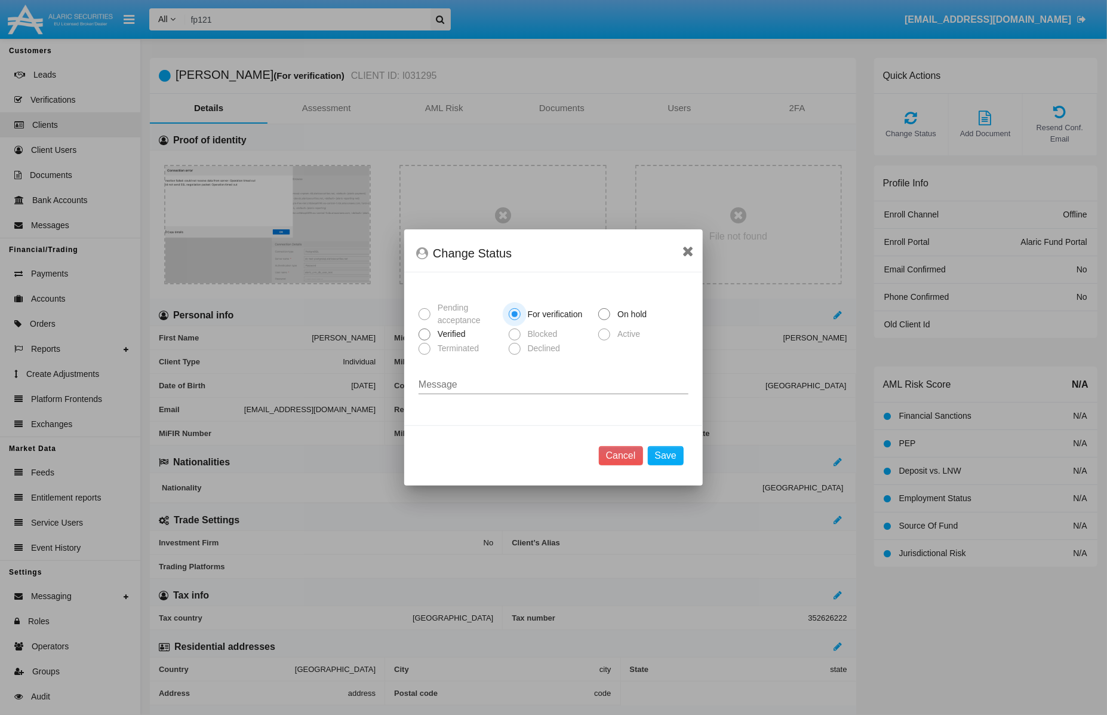
click at [445, 334] on span "Verified" at bounding box center [450, 334] width 38 height 13
click at [425, 340] on input "Verified" at bounding box center [424, 340] width 1 height 1
radio input "true"
click at [673, 458] on button "Save" at bounding box center [666, 455] width 36 height 19
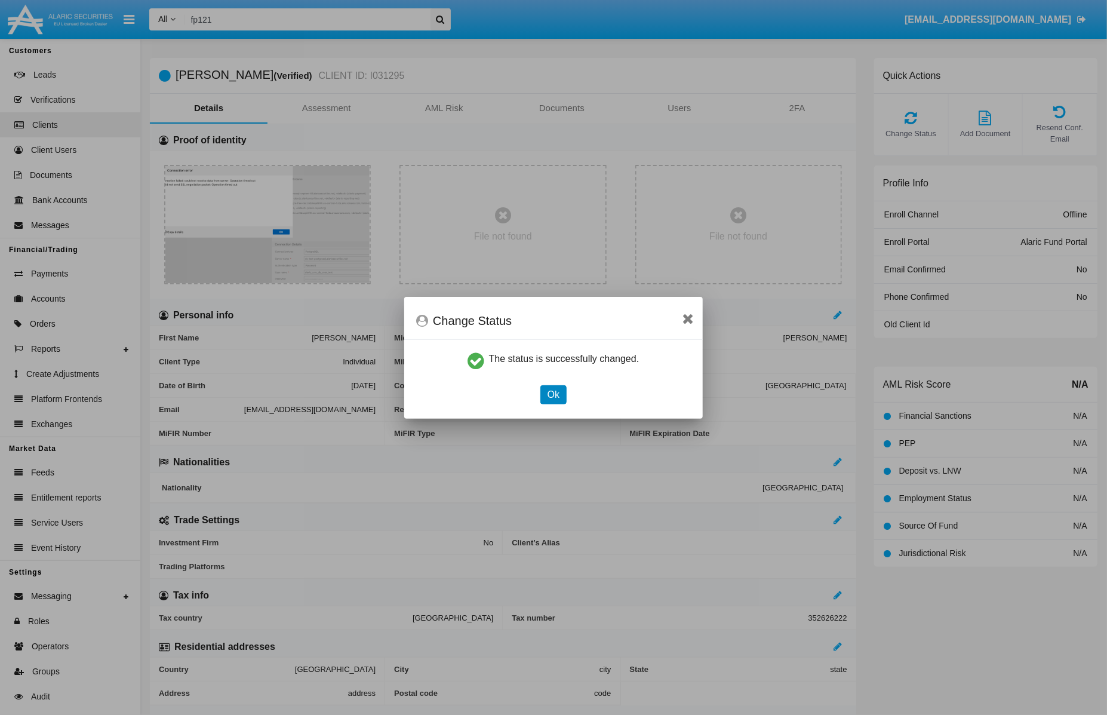
click at [553, 385] on button "Ok" at bounding box center [553, 394] width 26 height 19
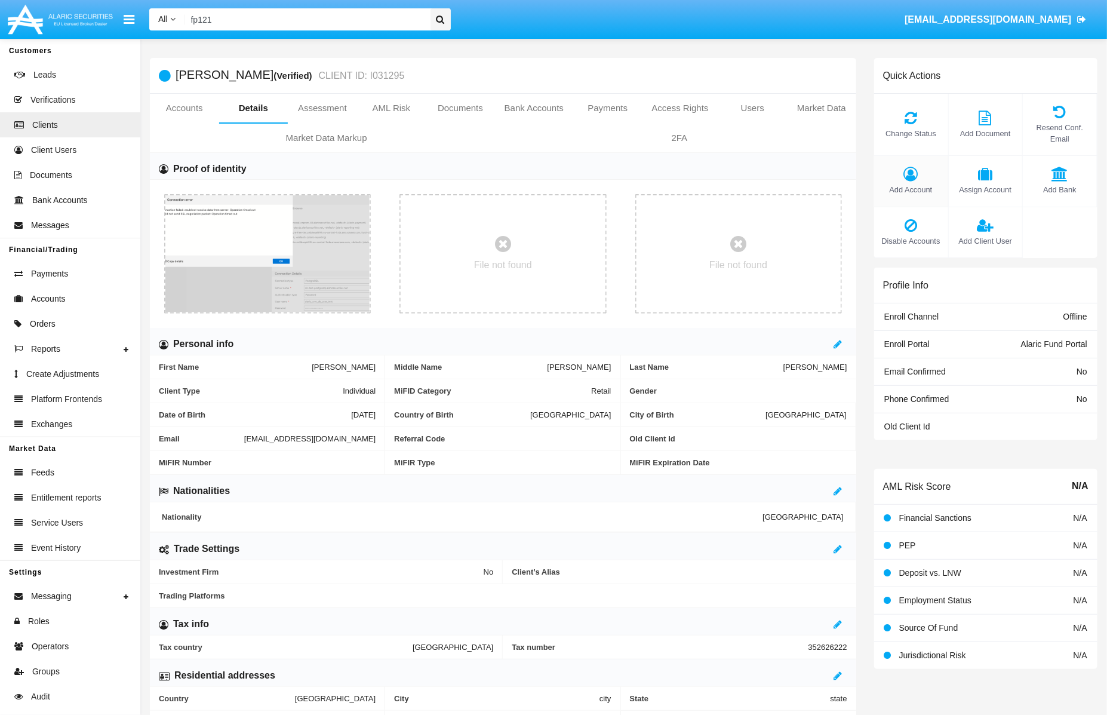
click at [902, 177] on icon at bounding box center [911, 174] width 62 height 14
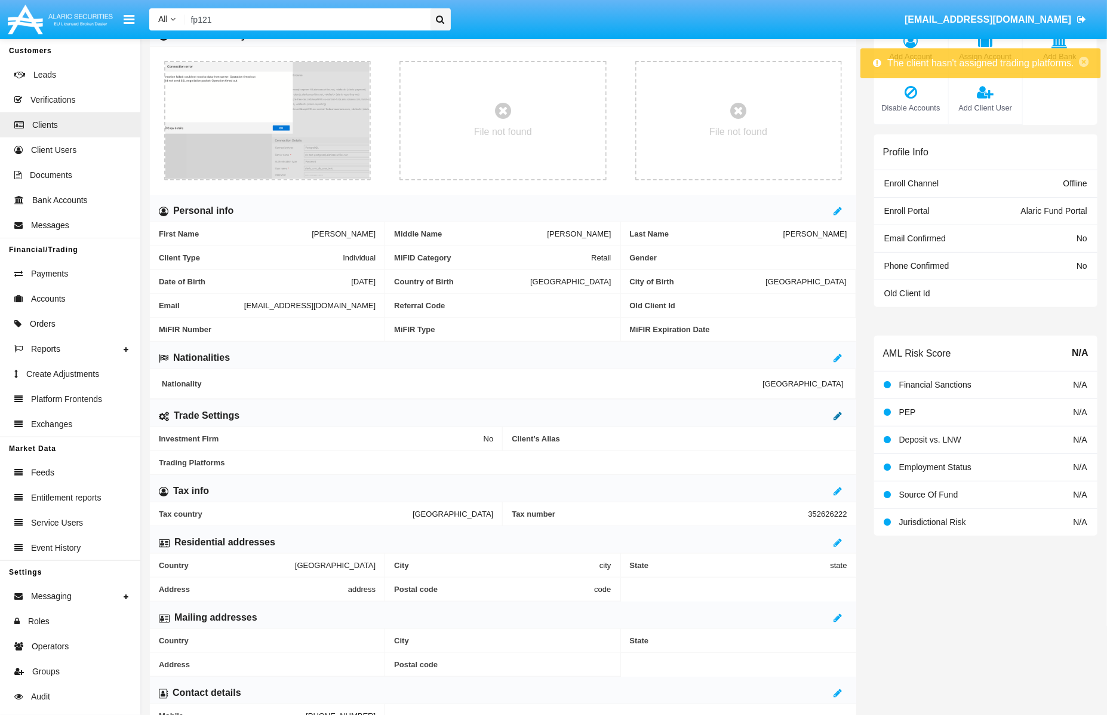
click at [839, 419] on icon at bounding box center [838, 416] width 8 height 10
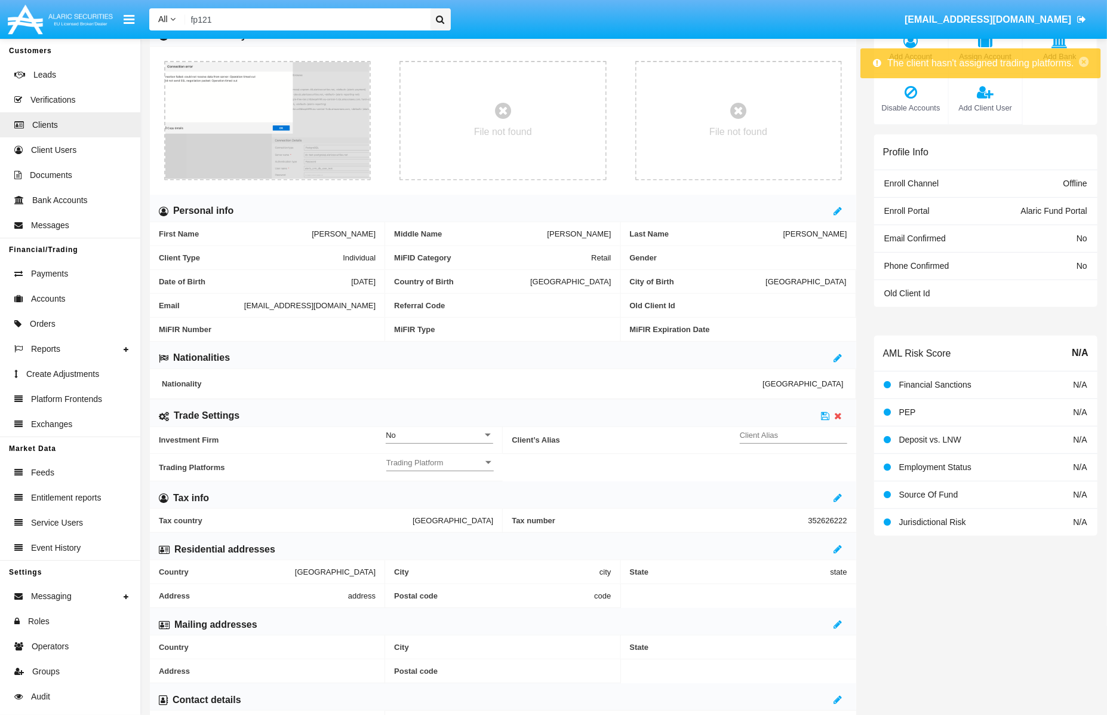
click at [791, 446] on div "Client Alias" at bounding box center [793, 437] width 107 height 33
click at [789, 436] on input "Client Alias" at bounding box center [793, 435] width 107 height 10
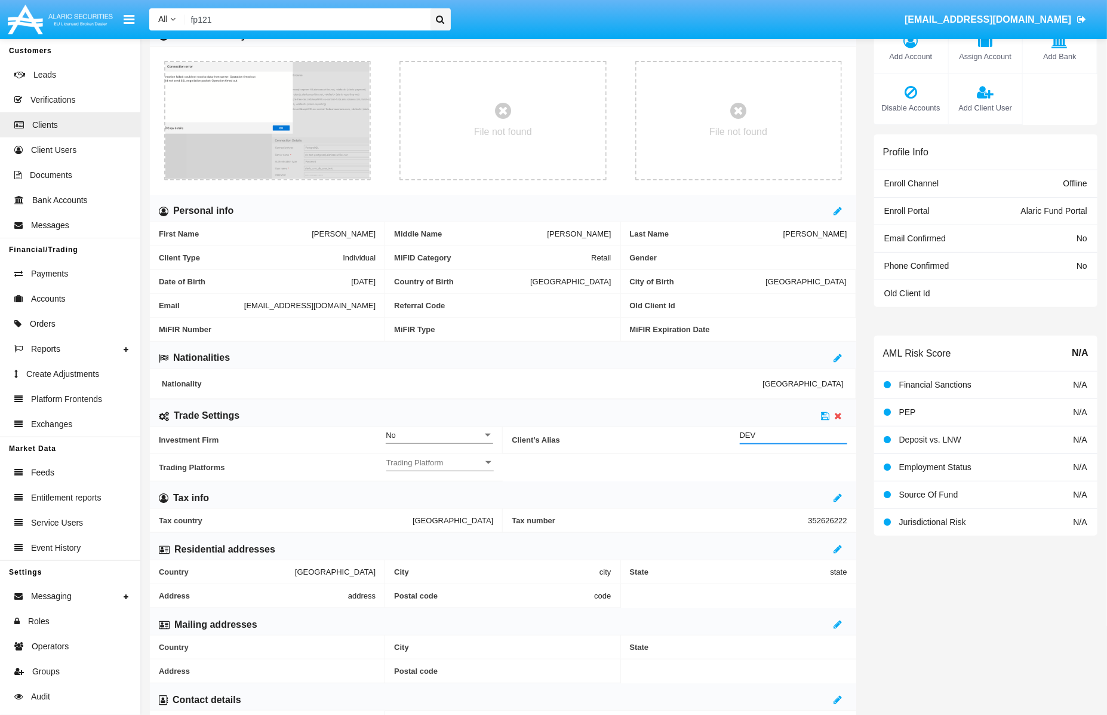
type input "DEV"
click at [466, 466] on span "Trading Platform" at bounding box center [434, 462] width 97 height 10
click at [466, 466] on span "Fund Portal" at bounding box center [443, 468] width 112 height 23
click at [432, 490] on span "Hammer Lite" at bounding box center [443, 492] width 112 height 23
click at [808, 459] on div at bounding box center [553, 357] width 1107 height 715
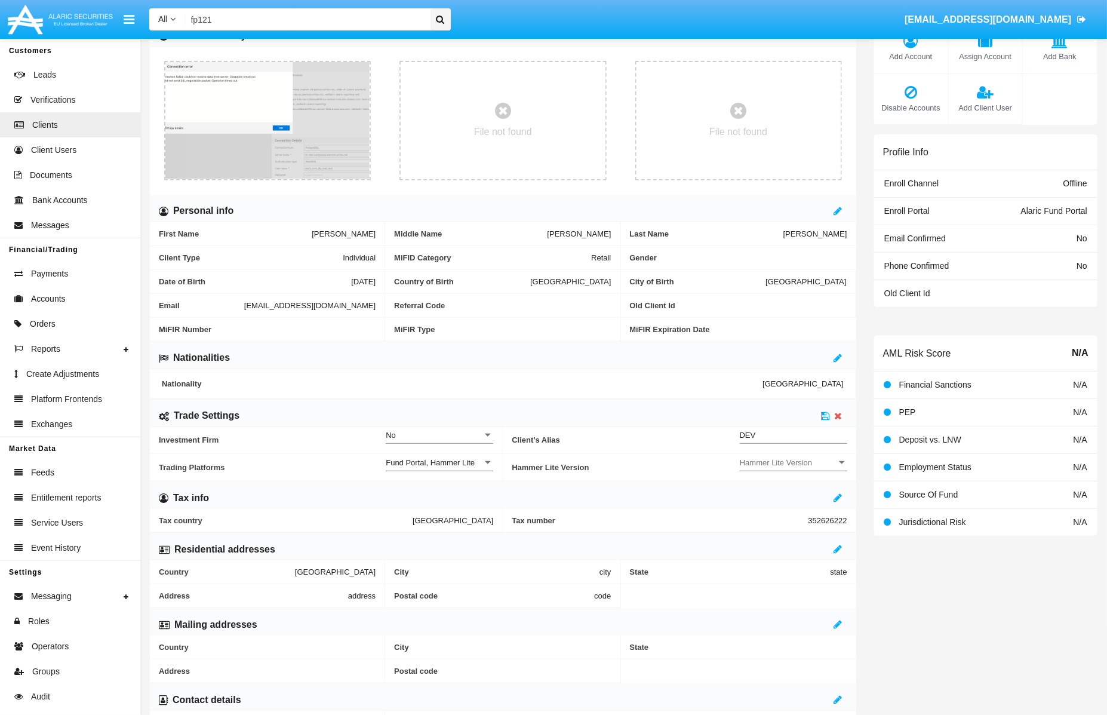
click at [759, 468] on div "Hammer Lite Version Hammer Lite Version" at bounding box center [793, 459] width 107 height 23
click at [759, 468] on span "Hammer Lite" at bounding box center [793, 468] width 107 height 23
click at [827, 416] on icon at bounding box center [826, 416] width 8 height 10
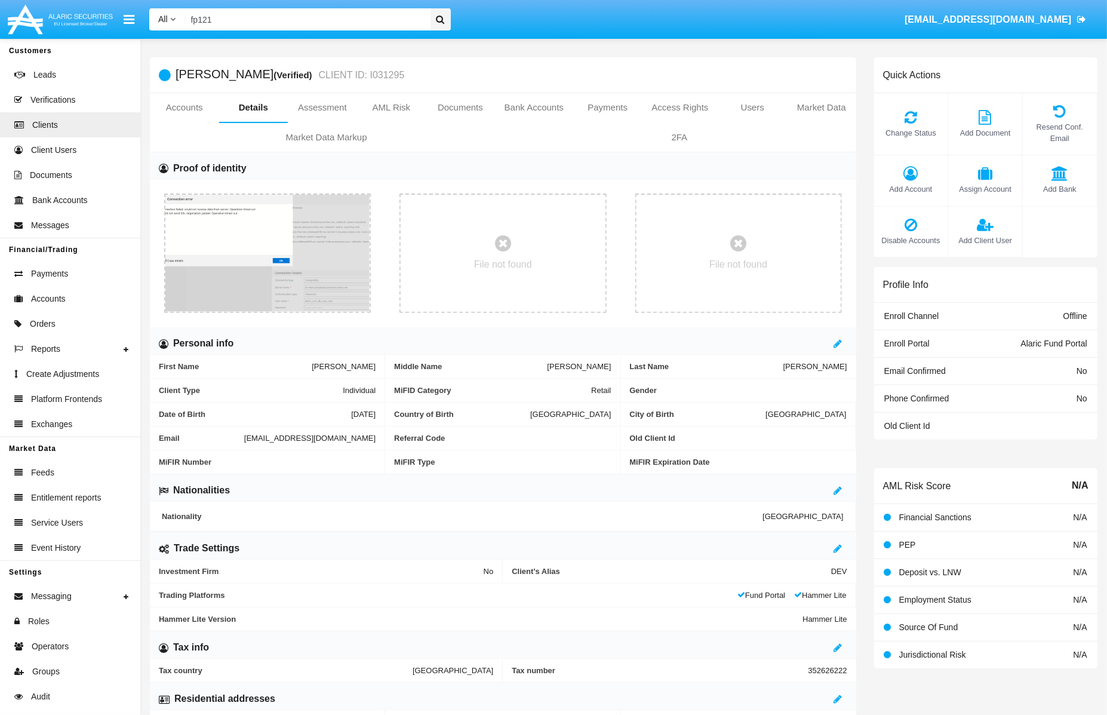
scroll to position [0, 0]
click at [914, 183] on div "Add Account" at bounding box center [911, 181] width 75 height 51
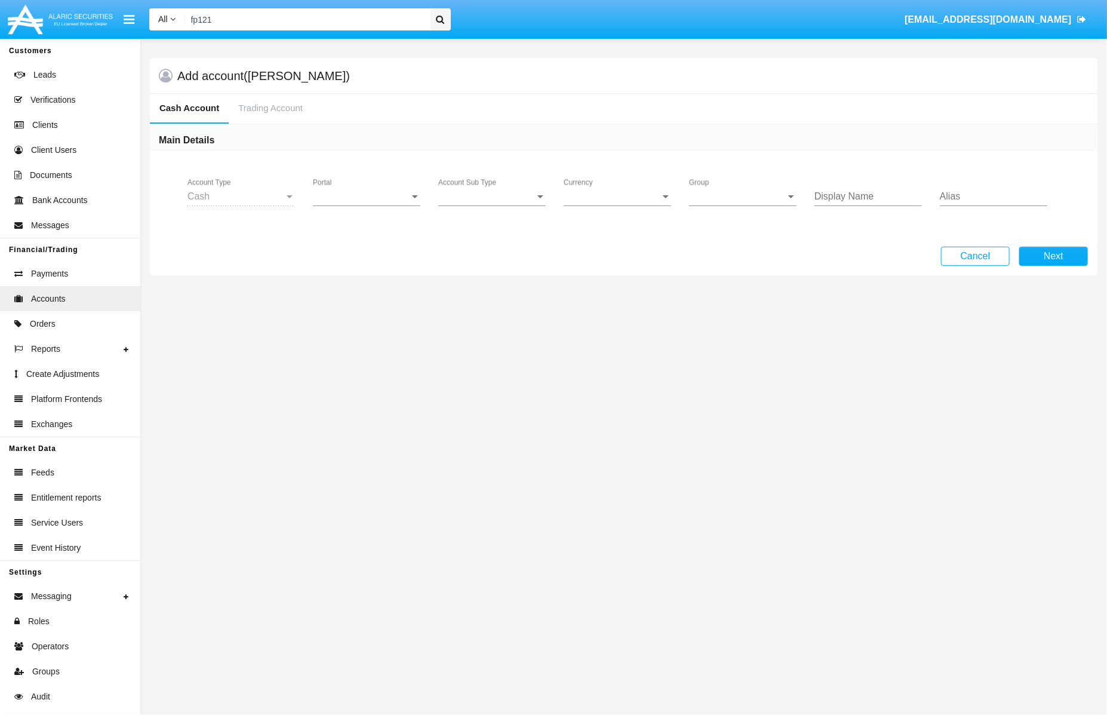
click at [362, 195] on span "Portal" at bounding box center [361, 196] width 97 height 11
click at [361, 264] on span "Alaric Fund Portal" at bounding box center [368, 262] width 110 height 29
click at [484, 195] on span "Account Sub Type" at bounding box center [486, 196] width 97 height 11
click at [485, 200] on span "Fund Cash" at bounding box center [491, 205] width 107 height 29
click at [709, 188] on div "Group Group" at bounding box center [742, 192] width 107 height 27
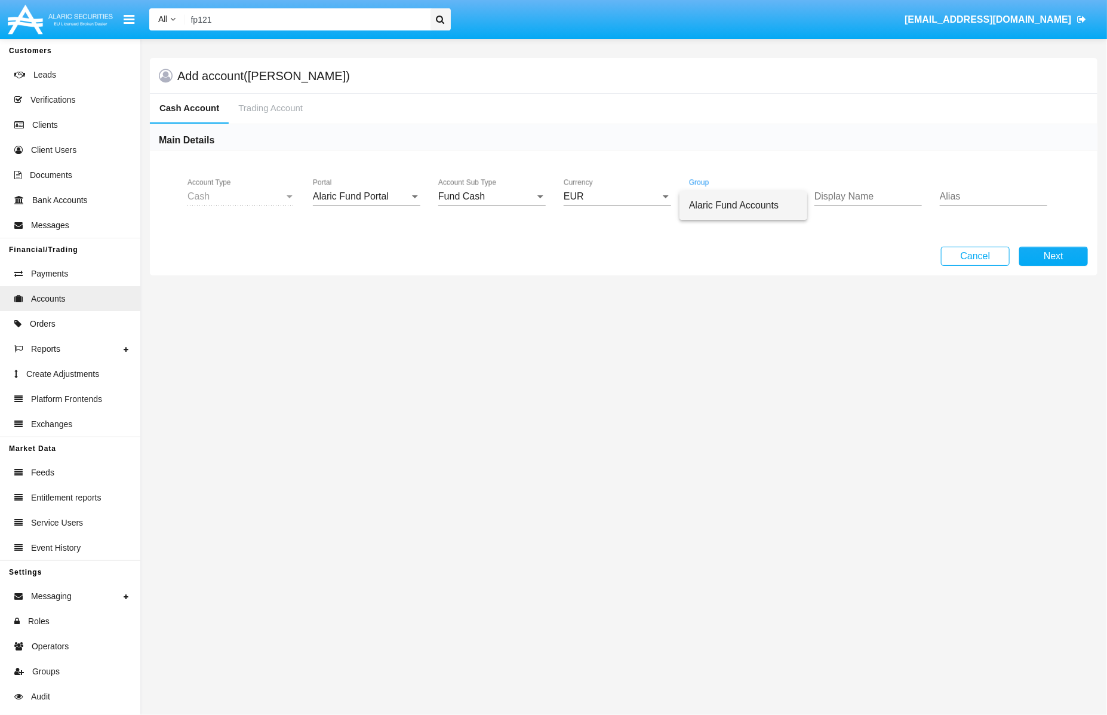
click at [713, 195] on span "Alaric Fund Accounts" at bounding box center [743, 205] width 109 height 29
click at [1049, 252] on button "Next" at bounding box center [1053, 256] width 69 height 19
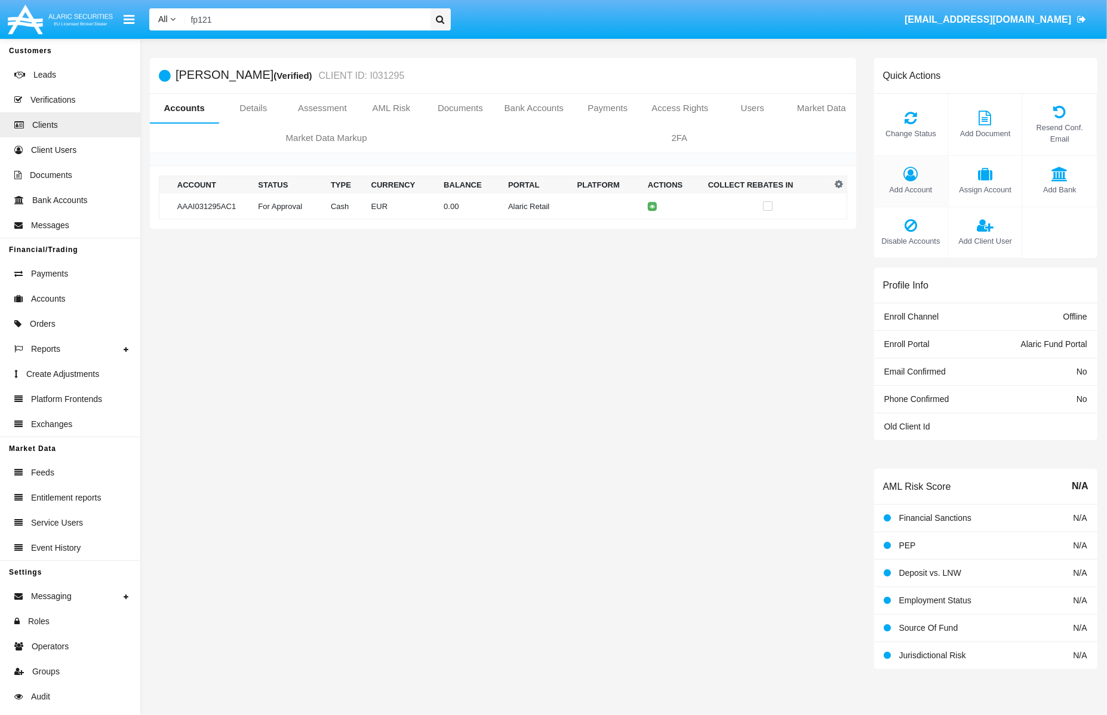
click at [903, 180] on icon at bounding box center [911, 174] width 62 height 14
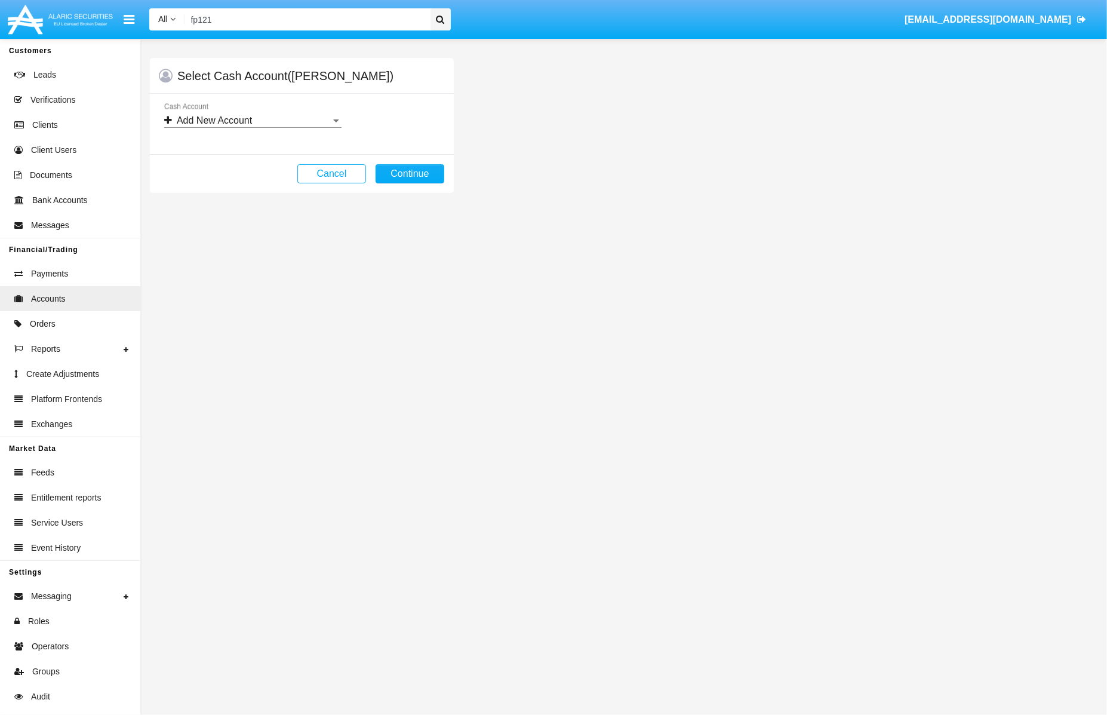
click at [321, 118] on div "Add New Account" at bounding box center [247, 120] width 167 height 11
click at [439, 117] on div at bounding box center [553, 357] width 1107 height 715
click at [433, 171] on button "Continue" at bounding box center [410, 173] width 69 height 19
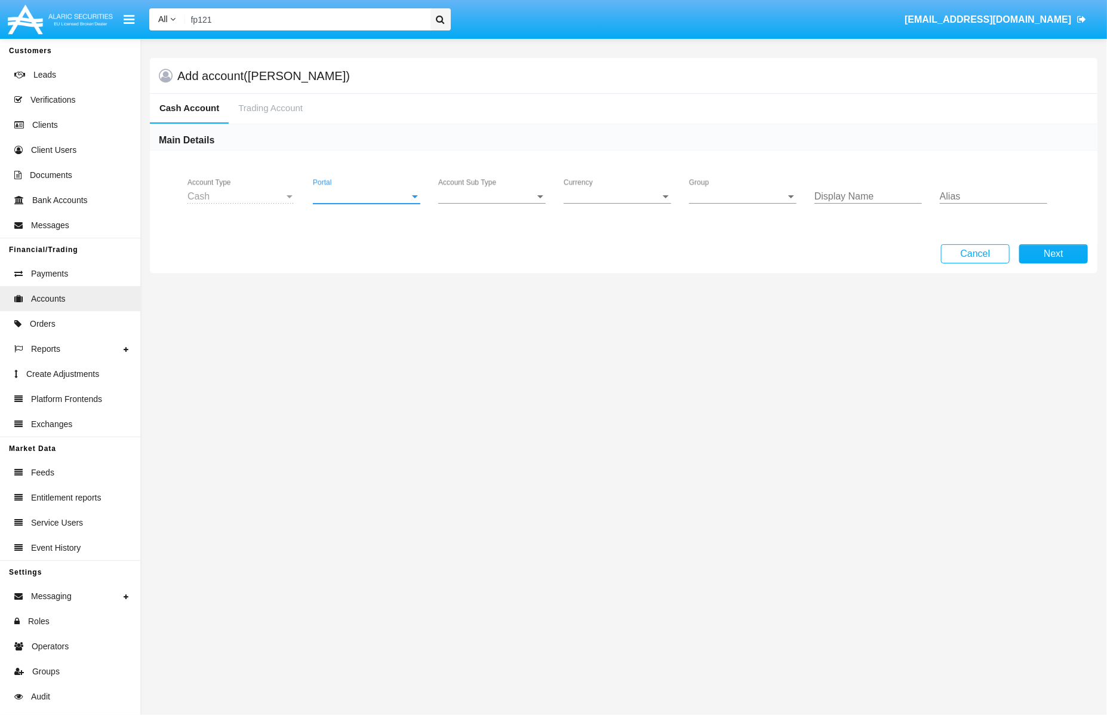
click at [367, 199] on span "Portal" at bounding box center [361, 196] width 97 height 11
click at [363, 312] on span "Hammer Web" at bounding box center [368, 320] width 110 height 29
click at [505, 198] on span "Account Sub Type" at bounding box center [486, 196] width 97 height 11
click at [505, 198] on span "Trading Cash" at bounding box center [491, 205] width 107 height 29
click at [749, 192] on span "Group" at bounding box center [737, 196] width 97 height 11
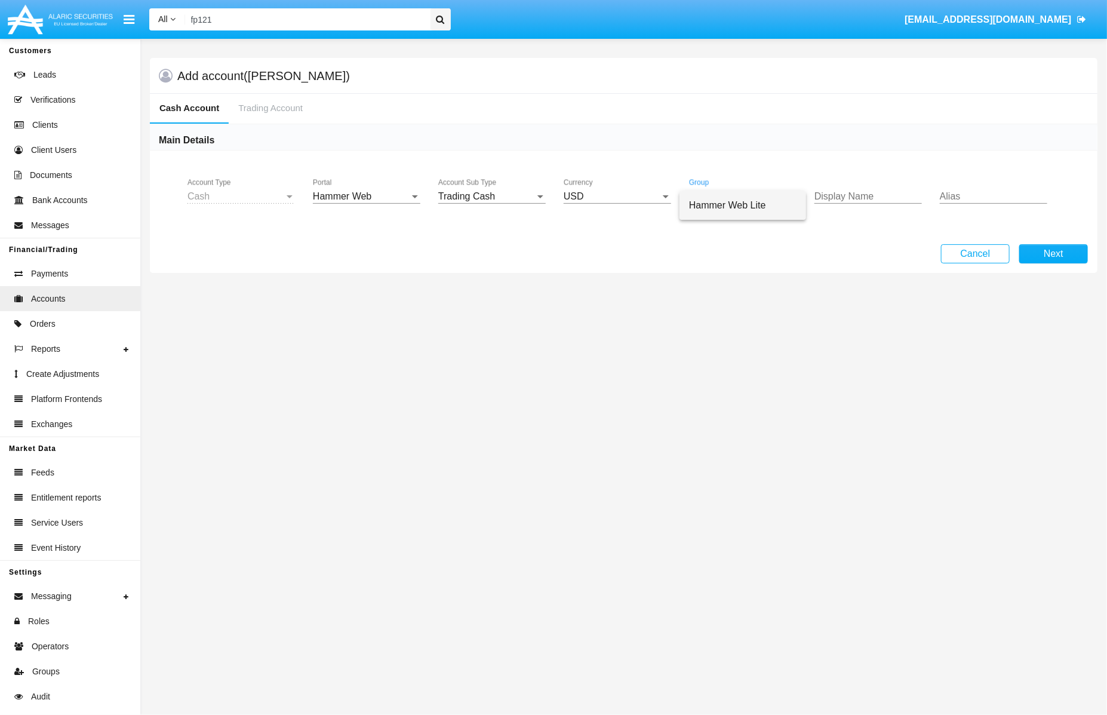
click at [749, 196] on span "Hammer Web Lite" at bounding box center [742, 205] width 107 height 29
click at [1058, 255] on button "Next" at bounding box center [1053, 253] width 69 height 19
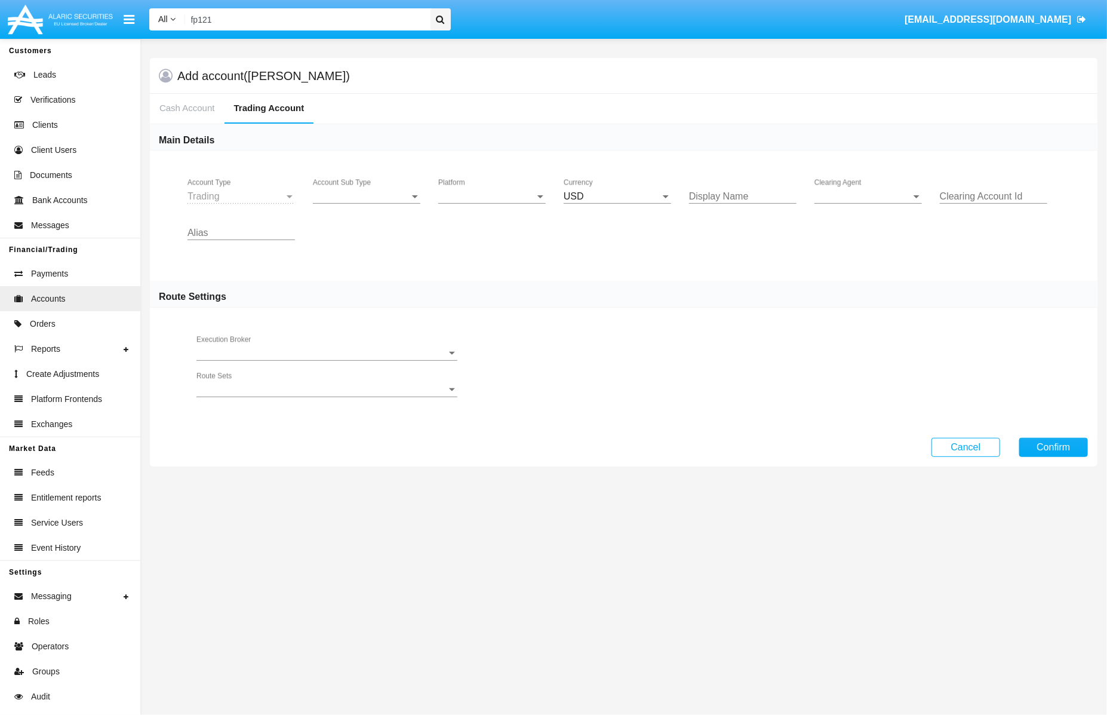
click at [335, 192] on span "Account Sub Type" at bounding box center [361, 196] width 97 height 11
click at [336, 193] on span "Trading" at bounding box center [366, 205] width 107 height 29
click at [468, 188] on div "Platform Platform" at bounding box center [491, 192] width 107 height 27
drag, startPoint x: 468, startPoint y: 188, endPoint x: 482, endPoint y: 238, distance: 52.6
click at [482, 238] on div "Fund Portal Hammer Lite" at bounding box center [553, 357] width 1107 height 715
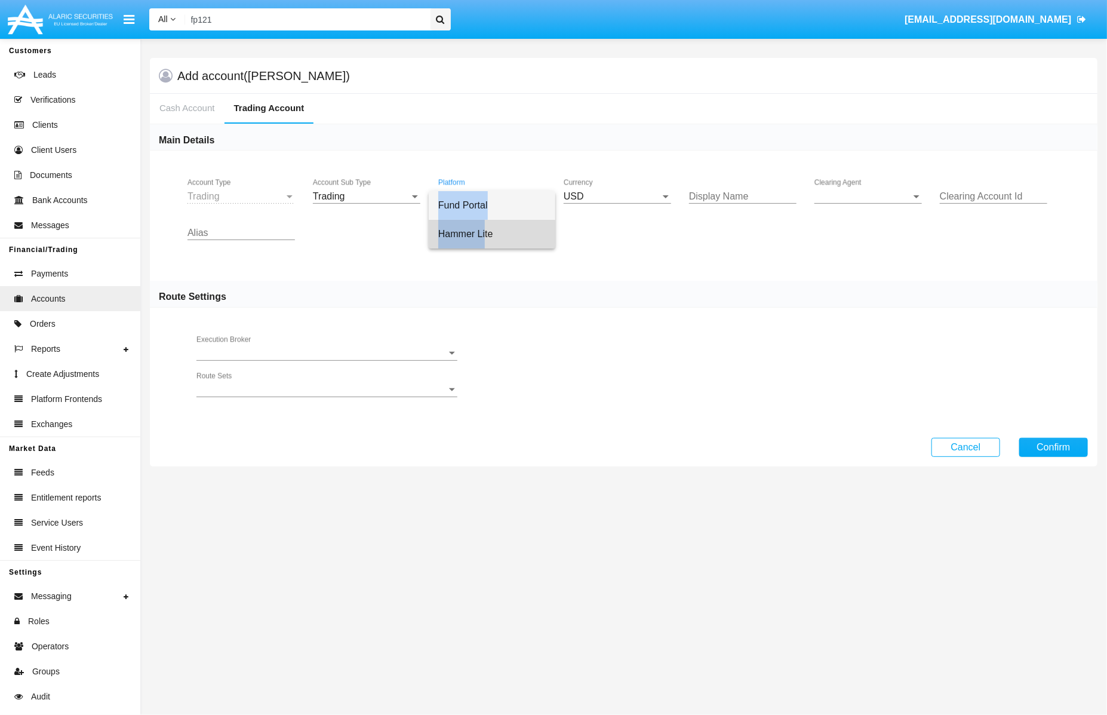
click at [482, 238] on span "Hammer Lite" at bounding box center [491, 234] width 107 height 29
click at [753, 193] on input "Display Name" at bounding box center [742, 196] width 107 height 11
click at [842, 204] on div "Clearing Agent Clearing Agent" at bounding box center [868, 192] width 107 height 27
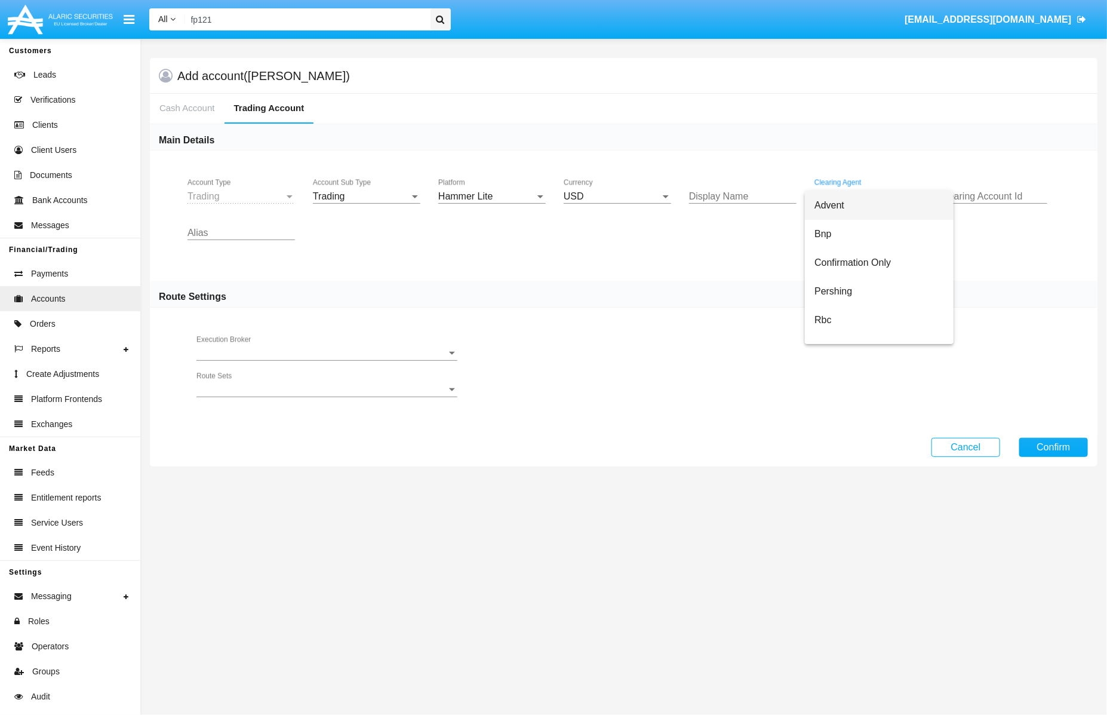
click at [842, 204] on span "Advent" at bounding box center [880, 205] width 130 height 29
click at [1012, 199] on input "Clearing Account Id" at bounding box center [993, 196] width 107 height 11
type input "sms"
click at [1079, 452] on button "Confirm" at bounding box center [1053, 447] width 69 height 19
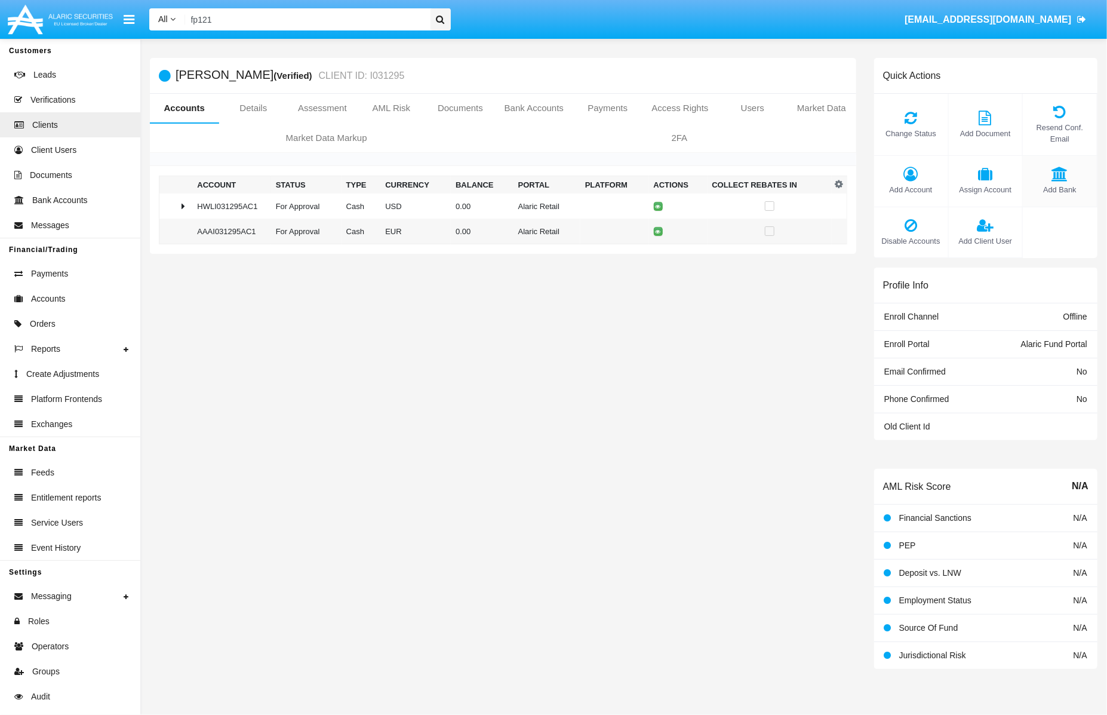
click at [1073, 169] on icon at bounding box center [1060, 174] width 62 height 14
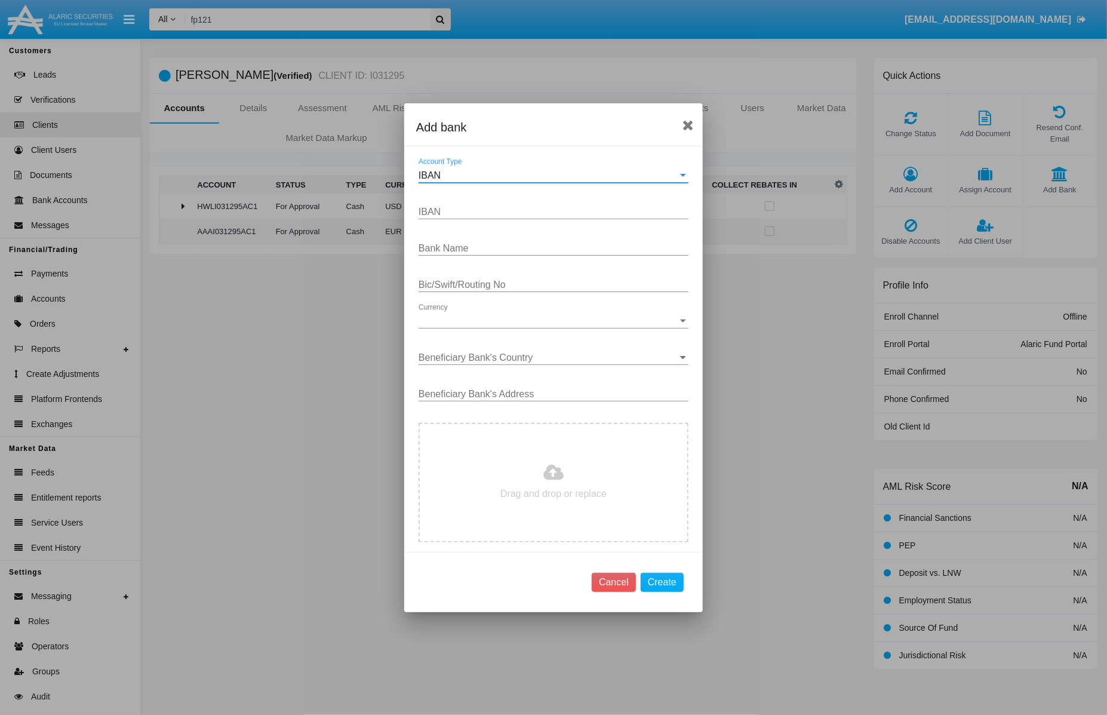
click at [520, 207] on input "IBAN" at bounding box center [554, 212] width 270 height 11
paste input "[FINANCIAL_ID]"
type input "[FINANCIAL_ID]"
paste input "Allianz Bank Bulgaria AD, Blagoevgrad Branch"
type input "Allianz Bank Bulgaria AD, Blagoevgrad Branch"
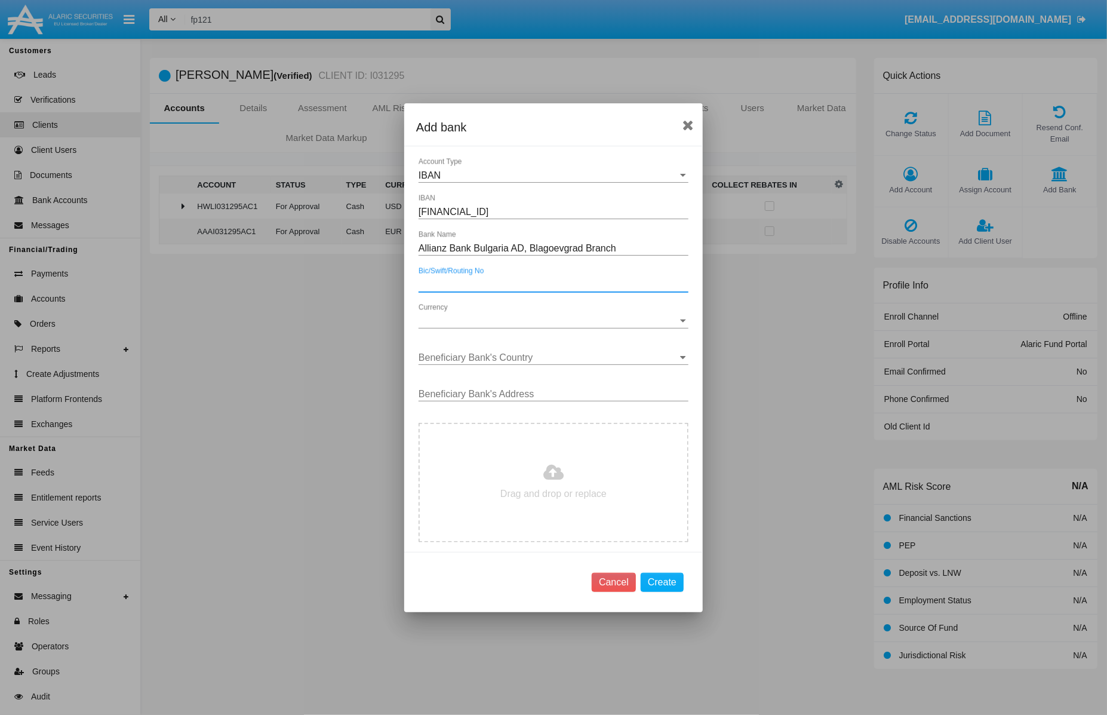
click at [515, 284] on input "Bic/Swift/Routing No" at bounding box center [554, 284] width 270 height 11
paste input "ALLIANZ BANK BULGARIA AD, [GEOGRAPHIC_DATA] BRANCH"
type input "ALLIANZ BANK BULGARIA AD, [GEOGRAPHIC_DATA]"
paste input "[SWIFT_CODE]"
type input "[SWIFT_CODE]"
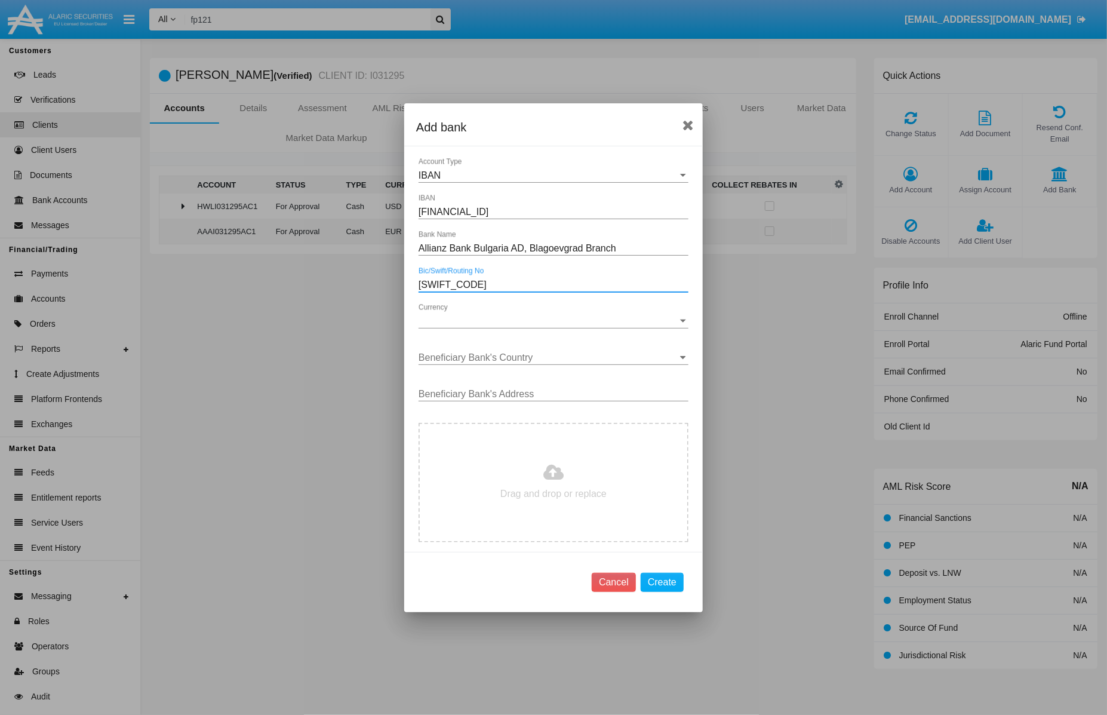
click at [594, 326] on span "Currency" at bounding box center [548, 321] width 259 height 11
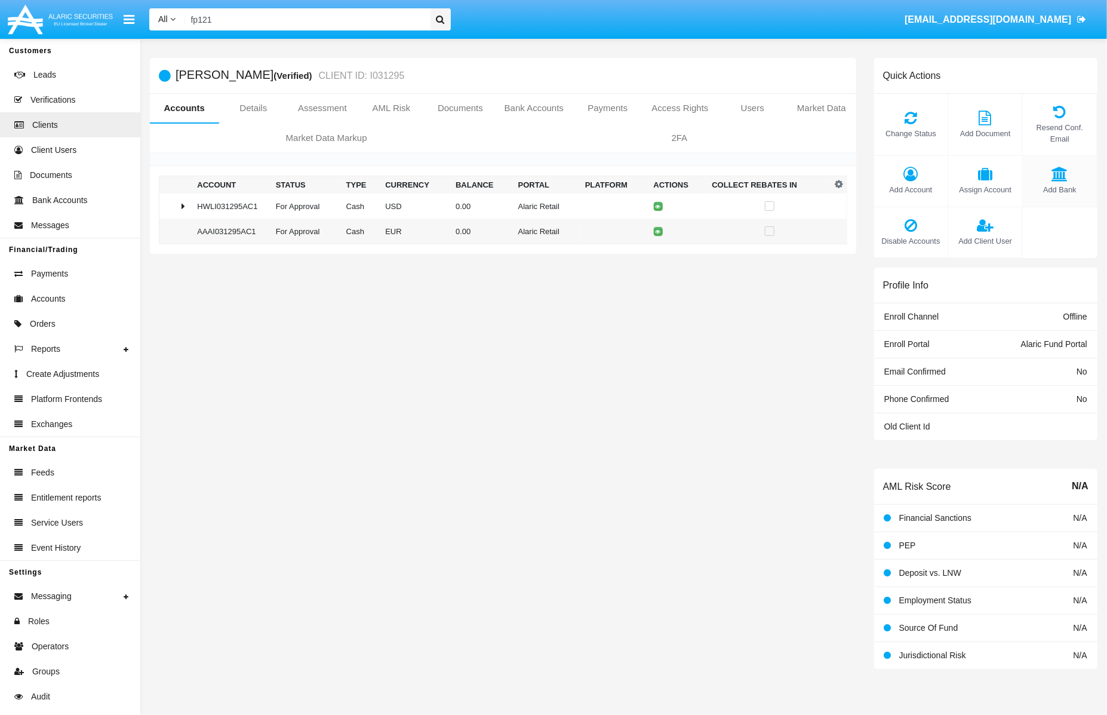
click at [1040, 177] on icon at bounding box center [1060, 174] width 62 height 14
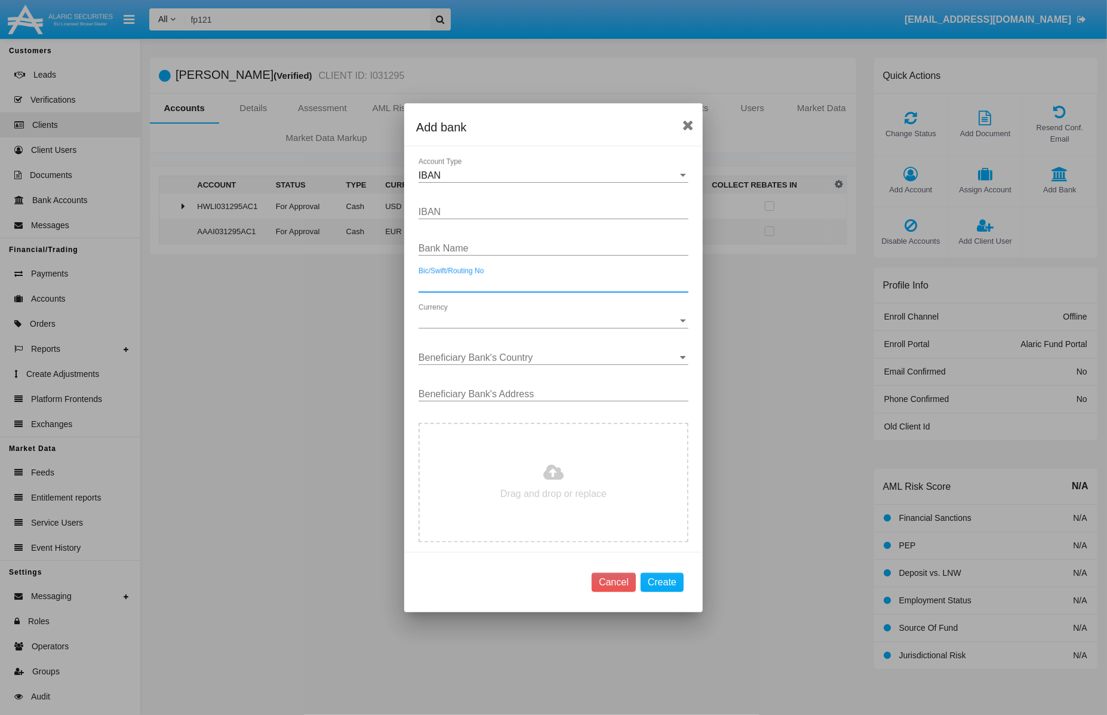
click at [482, 283] on input "Bic/Swift/Routing No" at bounding box center [554, 284] width 270 height 11
paste input "[SWIFT_CODE]"
type input "[SWIFT_CODE]"
click at [487, 320] on span "Currency" at bounding box center [548, 321] width 259 height 11
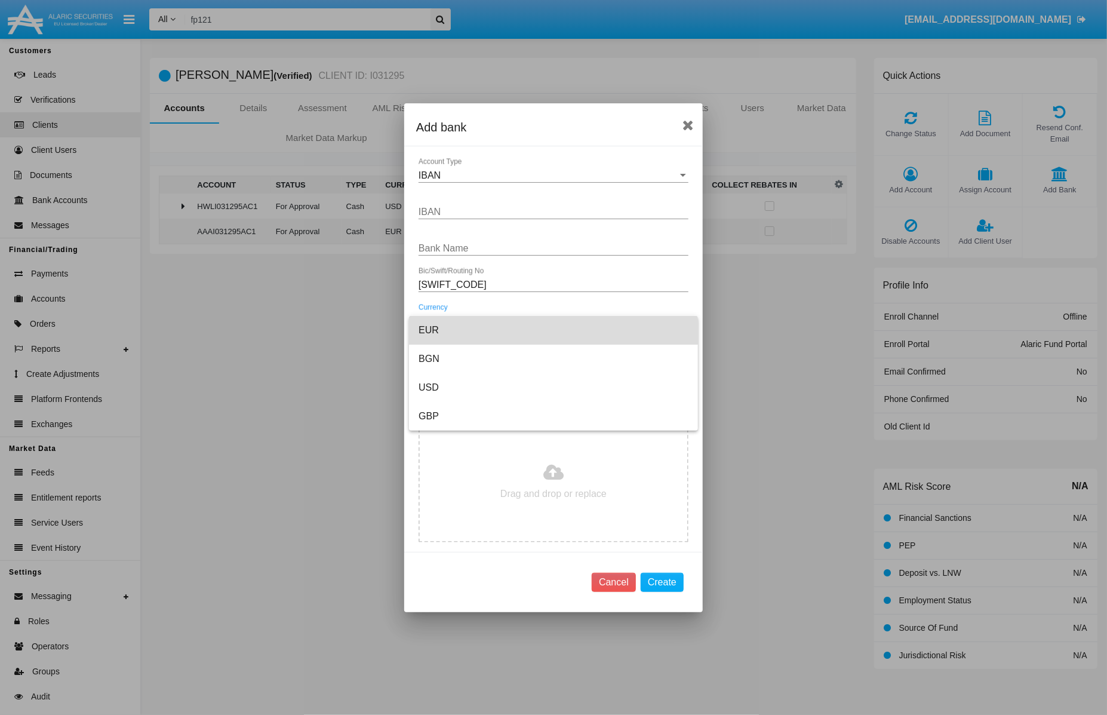
click at [460, 334] on span "EUR" at bounding box center [554, 330] width 270 height 29
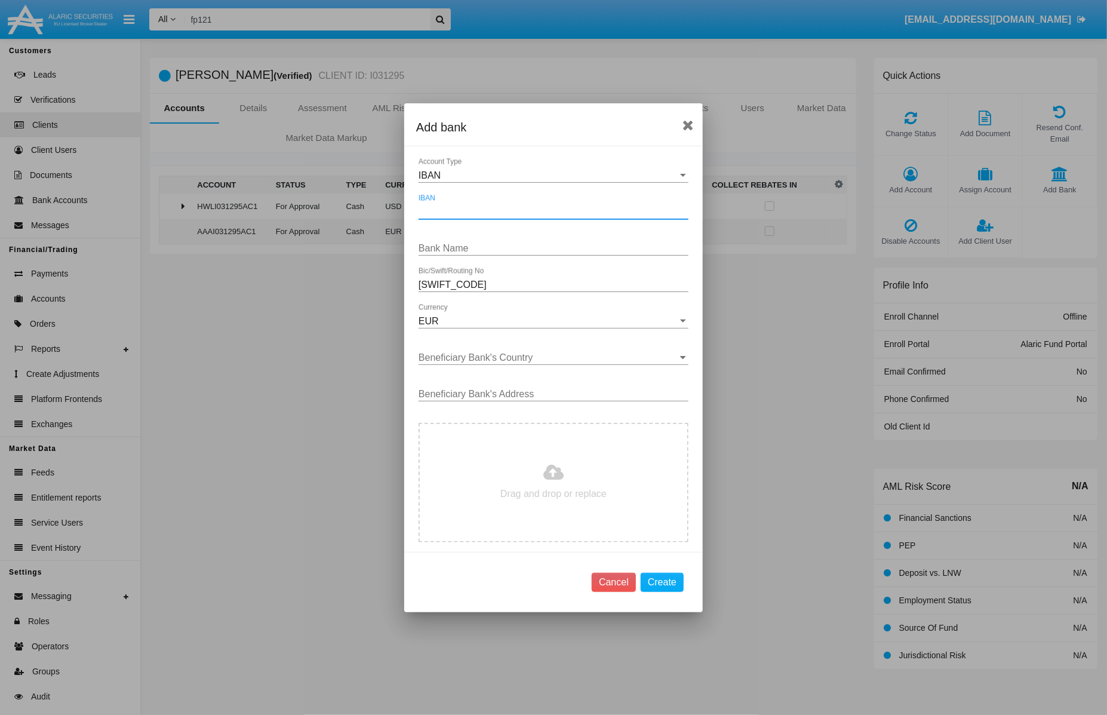
click at [468, 208] on input "IBAN" at bounding box center [554, 212] width 270 height 11
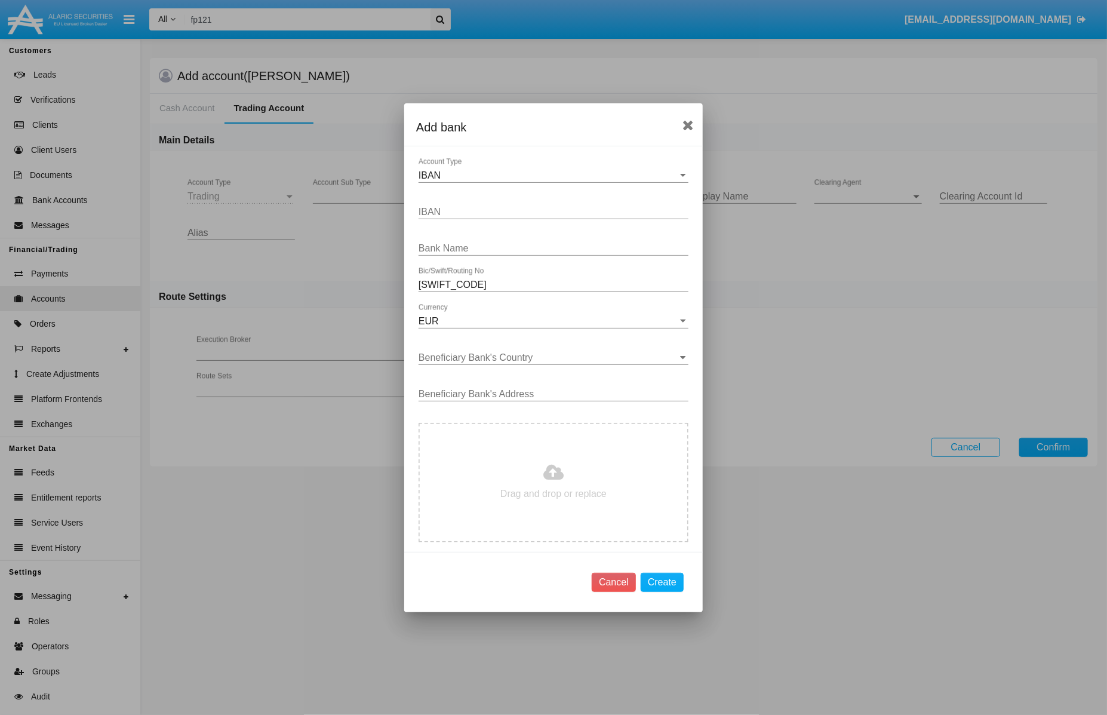
type input "[FINANCIAL_ID]"
click at [491, 241] on div "Bank Name" at bounding box center [554, 244] width 270 height 27
paste input "Allianz Bank Bulgaria AD, Blagoevgrad Branch"
type input "Allianz Bank Bulgaria AD, Blagoevgrad Branch"
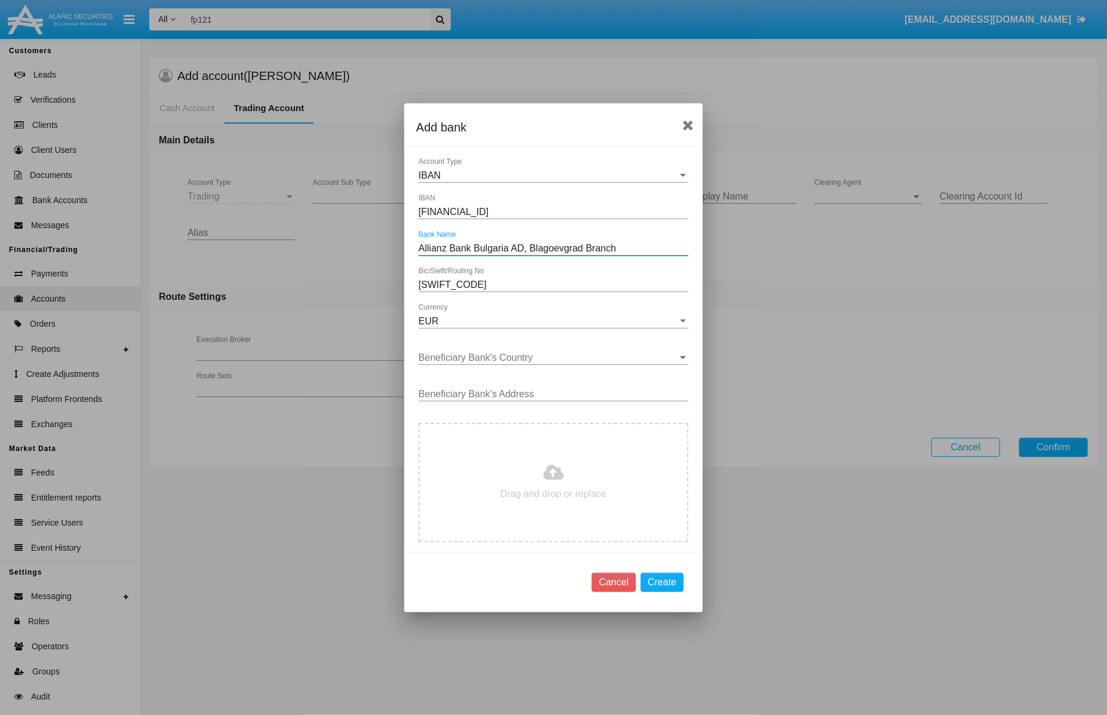
click at [610, 361] on input "Beneficiary Bank's Country" at bounding box center [554, 357] width 270 height 11
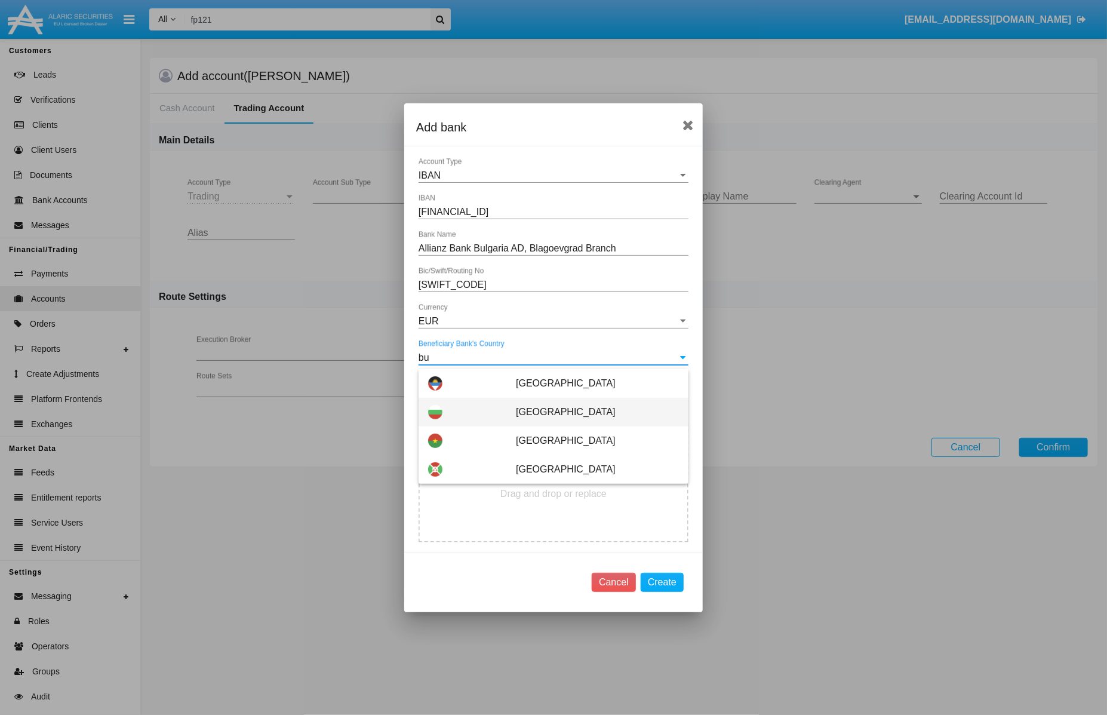
click at [439, 416] on span at bounding box center [435, 412] width 14 height 14
type input "[GEOGRAPHIC_DATA]"
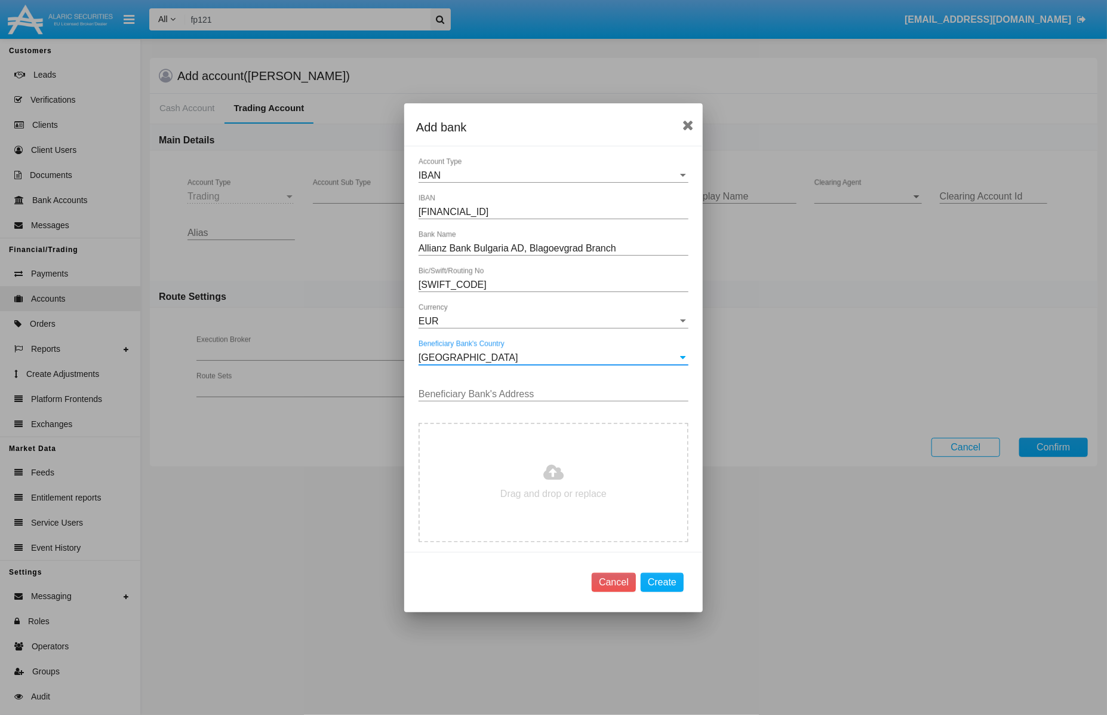
click at [525, 390] on input "Beneficiary Bank's Address" at bounding box center [554, 394] width 270 height 11
paste input "[STREET_ADDRESS]"
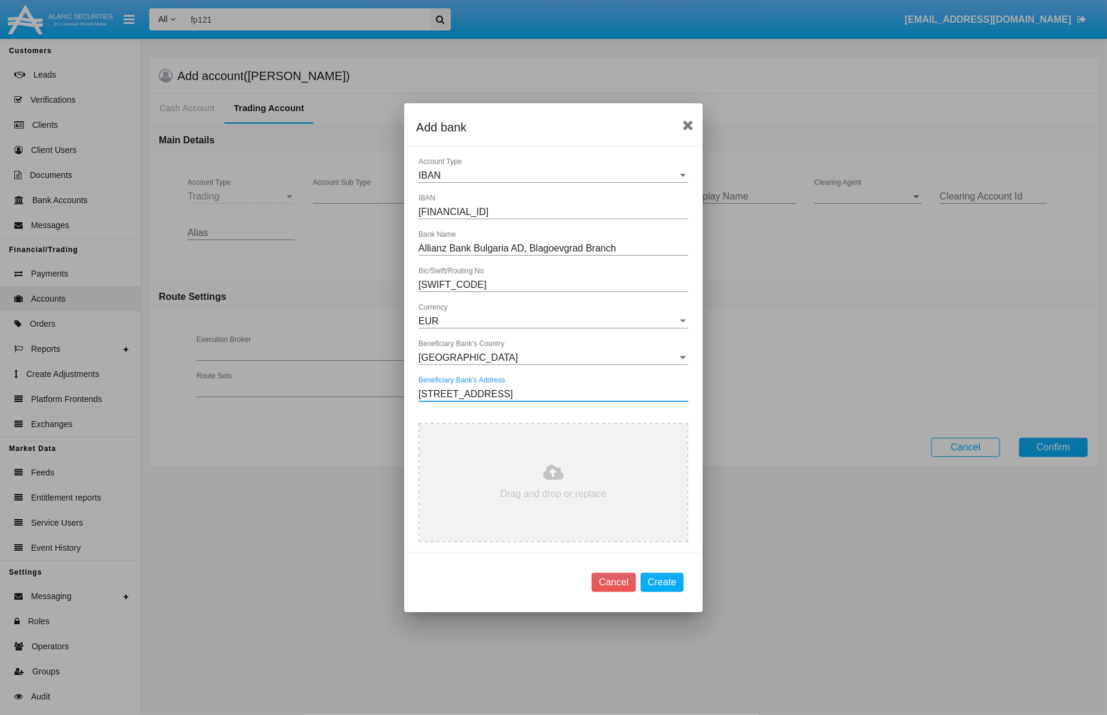
type input "[STREET_ADDRESS]"
click at [530, 504] on input "file" at bounding box center [554, 482] width 268 height 117
type input "C:\fakepath\Screenshot [DATE] 11.37.48.png"
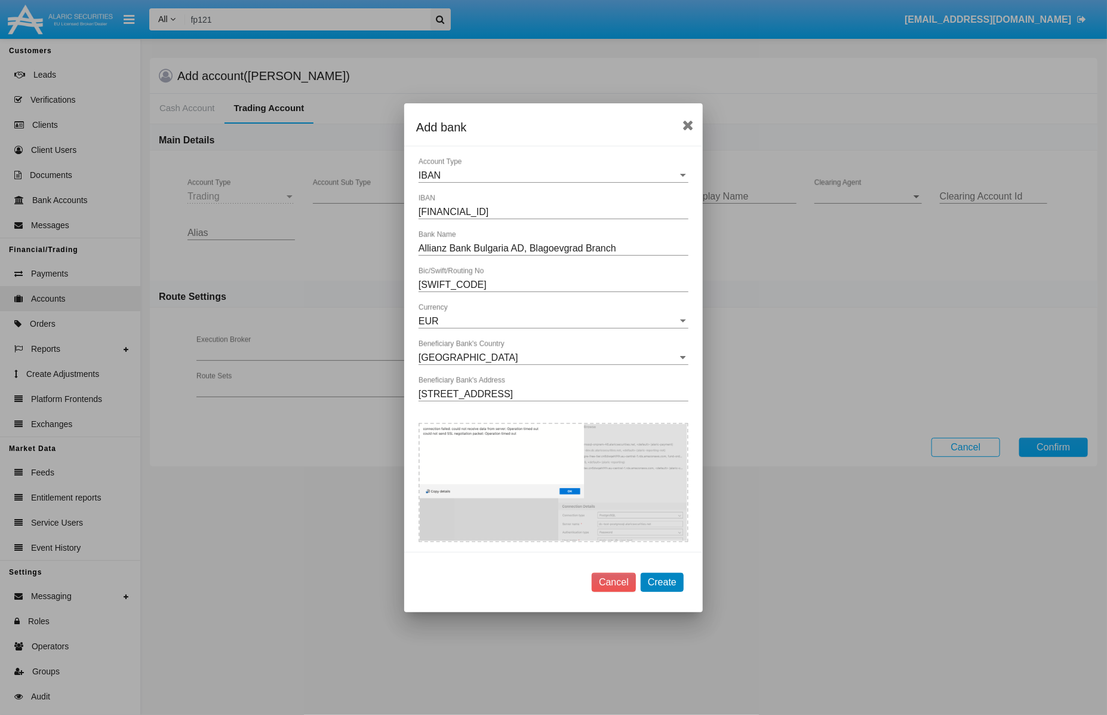
click at [677, 579] on button "Create" at bounding box center [662, 582] width 43 height 19
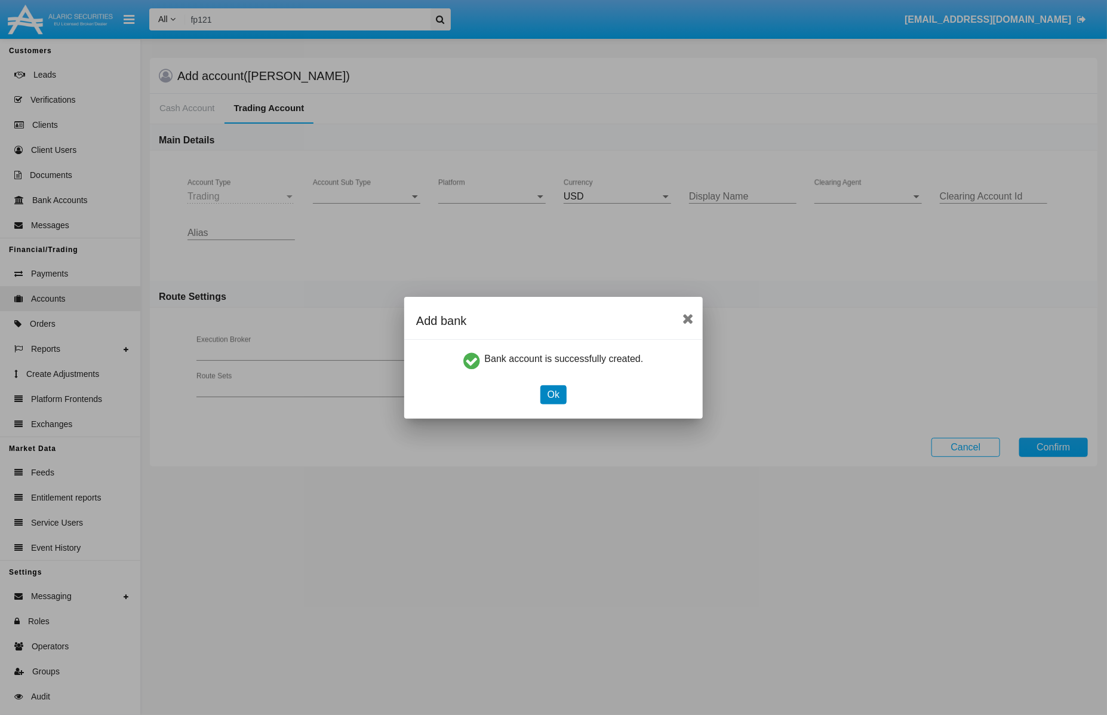
click at [552, 395] on button "Ok" at bounding box center [553, 394] width 26 height 19
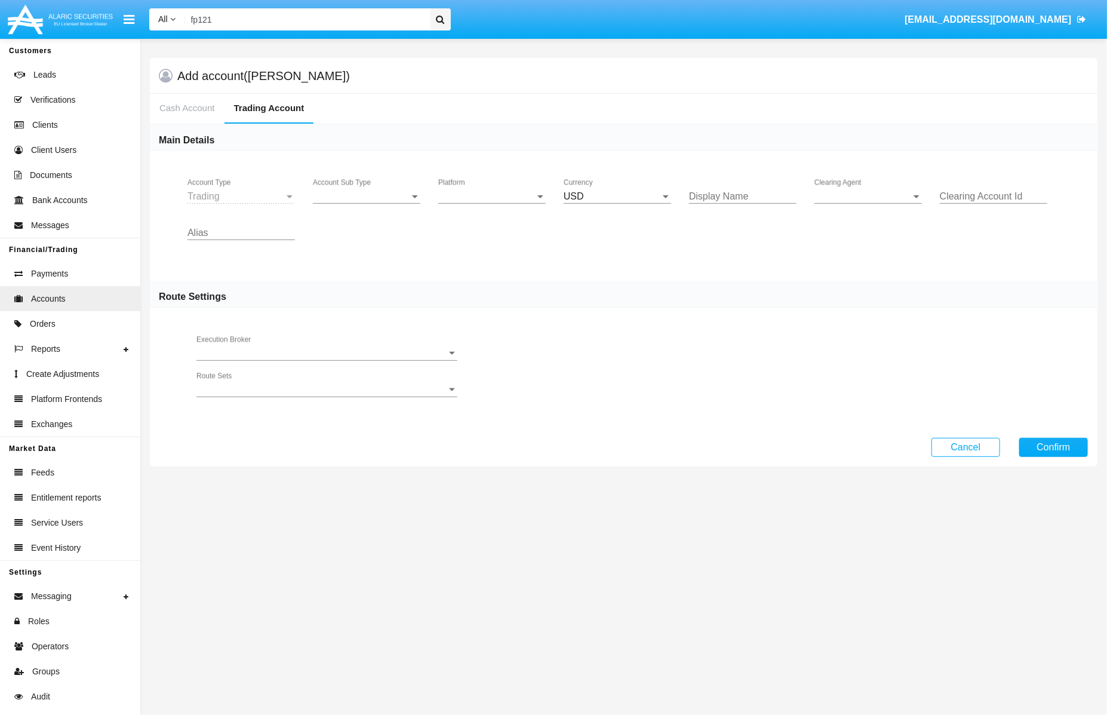
click at [380, 210] on div "Account Sub Type Account Sub Type" at bounding box center [366, 197] width 107 height 36
click at [383, 200] on span "Account Sub Type" at bounding box center [361, 196] width 97 height 11
click at [383, 200] on span "Trading" at bounding box center [366, 205] width 107 height 29
click at [470, 201] on span "Platform" at bounding box center [486, 196] width 97 height 11
click at [470, 201] on span "Fund Portal" at bounding box center [491, 205] width 107 height 29
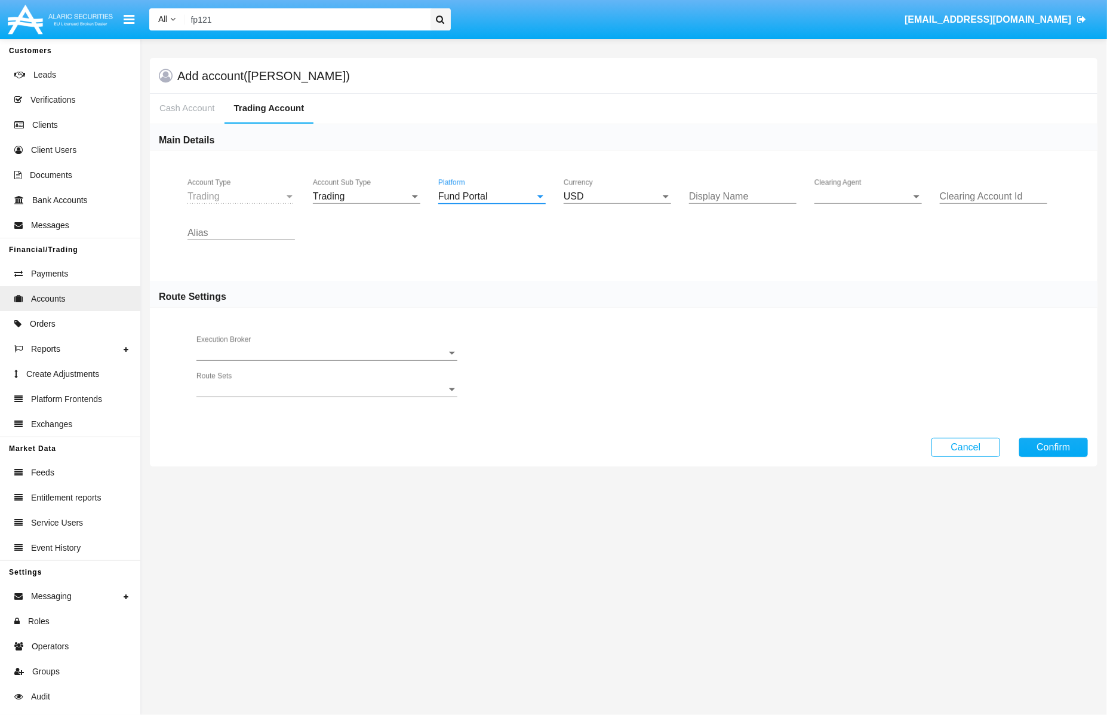
click at [622, 194] on div "USD" at bounding box center [612, 196] width 97 height 11
click at [193, 97] on div at bounding box center [553, 357] width 1107 height 715
click at [289, 16] on input "fp121" at bounding box center [305, 19] width 241 height 22
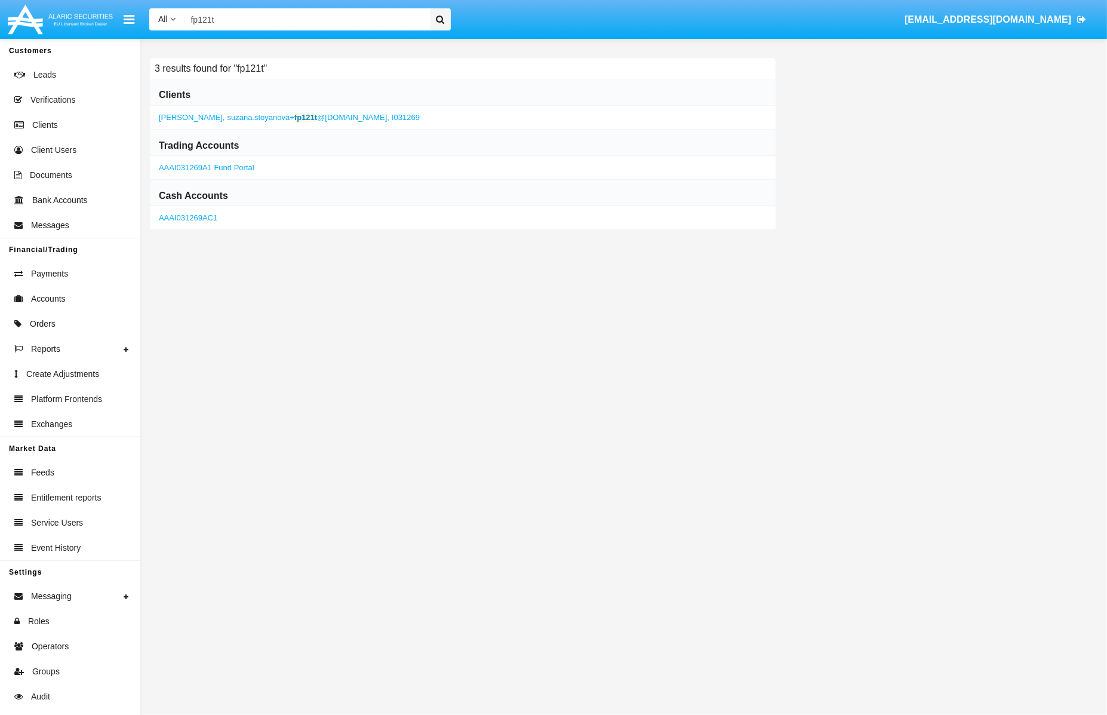
type input "fp121t"
click at [258, 118] on span "suzana.stoyanova+ fp121t @[DOMAIN_NAME]," at bounding box center [309, 117] width 162 height 9
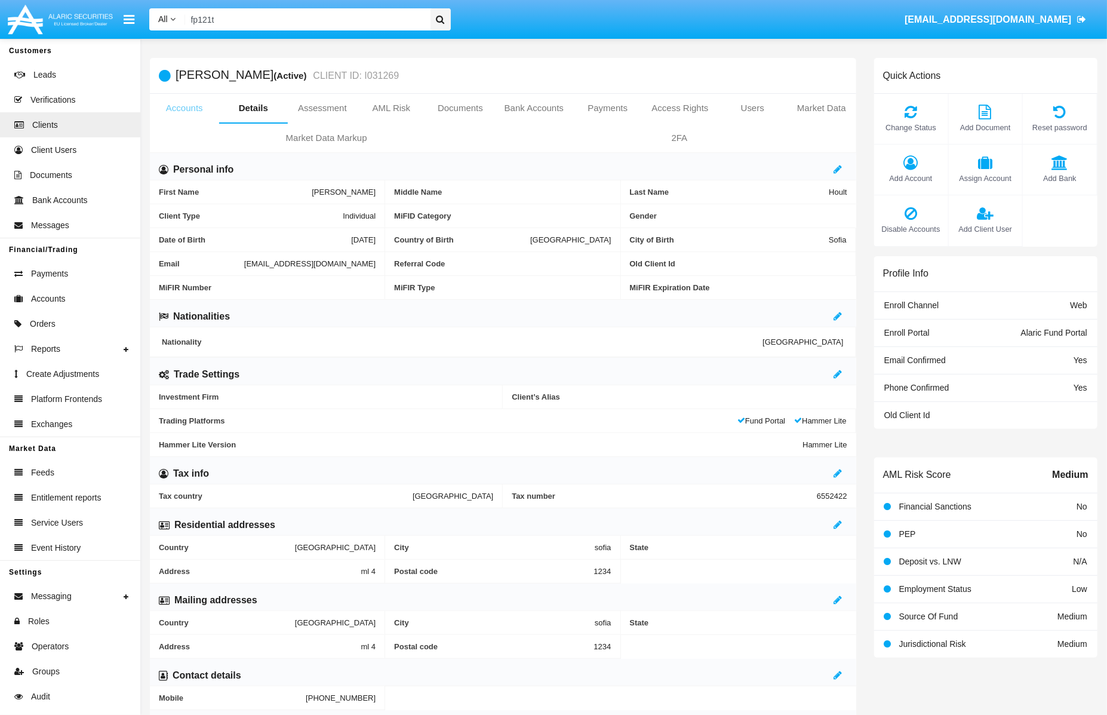
click at [187, 115] on link "Accounts" at bounding box center [184, 108] width 69 height 29
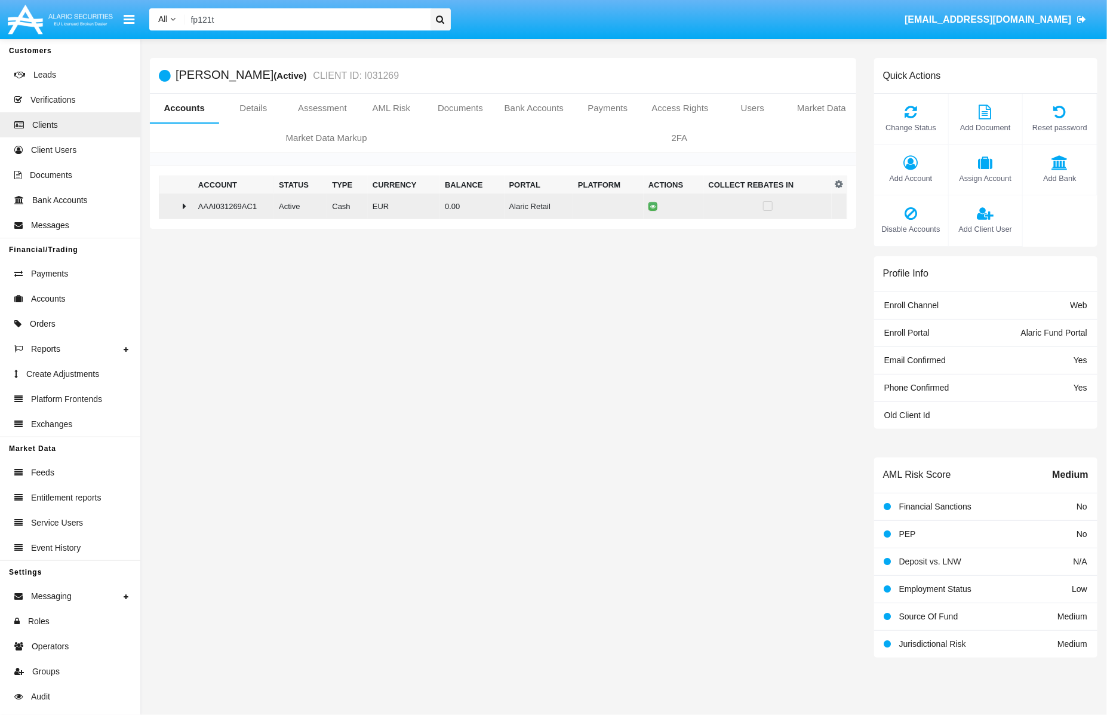
click at [192, 200] on td at bounding box center [176, 206] width 34 height 26
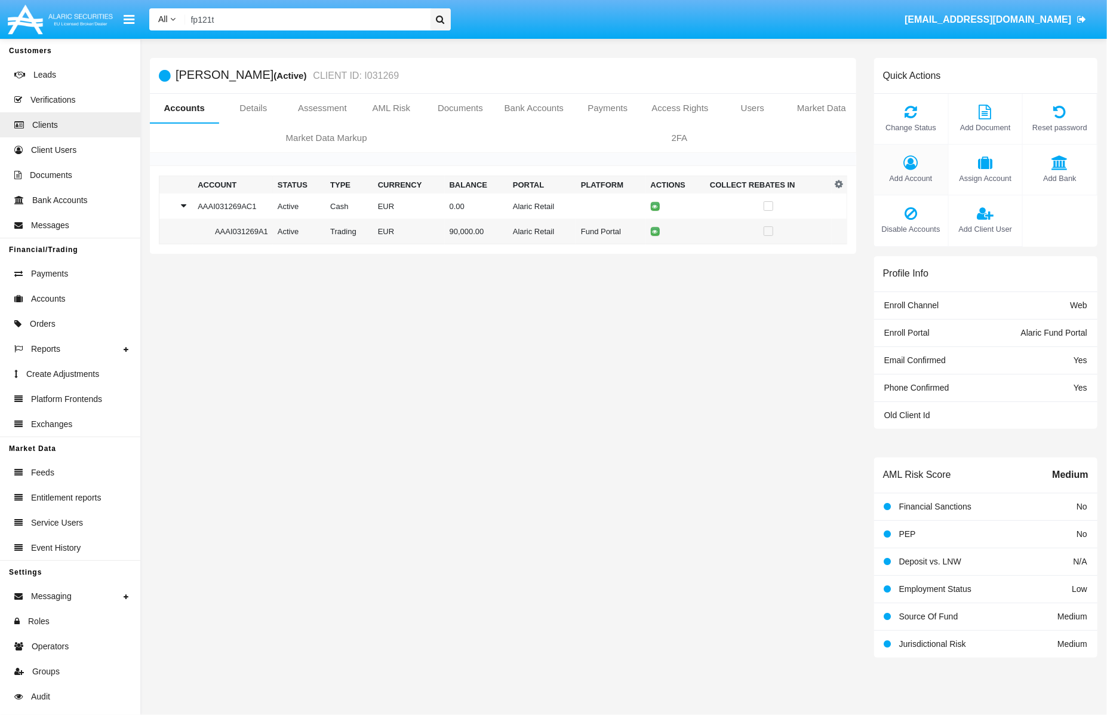
click at [923, 181] on span "Add Account" at bounding box center [911, 178] width 62 height 11
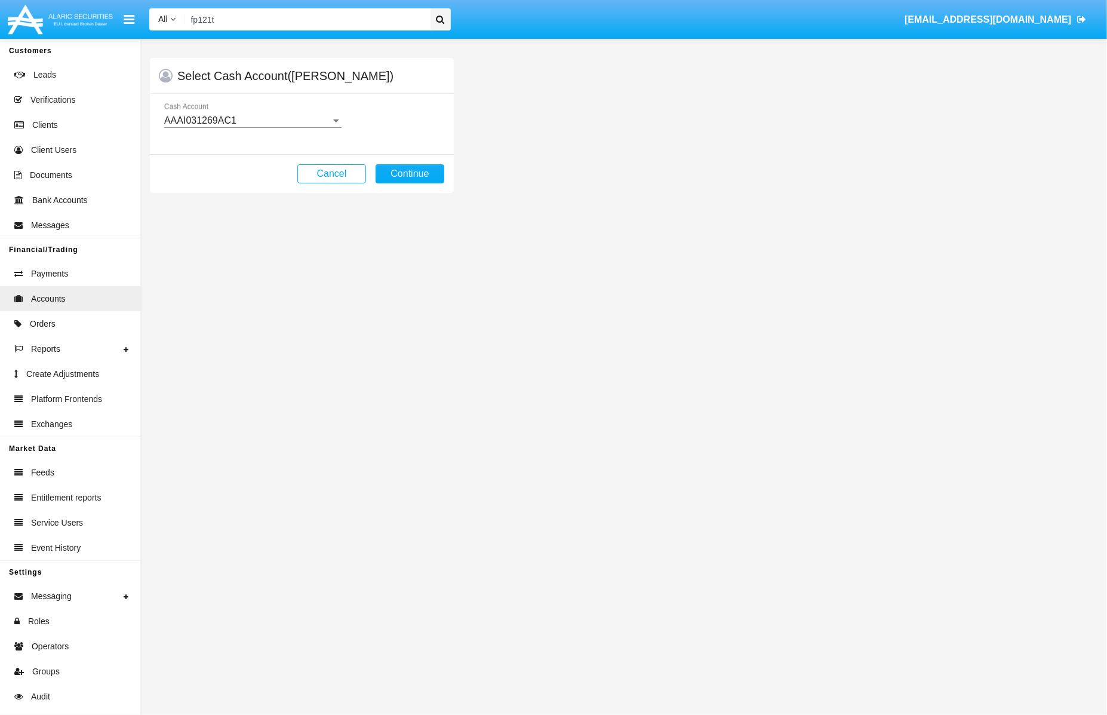
click at [293, 115] on div "AAAI031269AC1" at bounding box center [247, 120] width 167 height 11
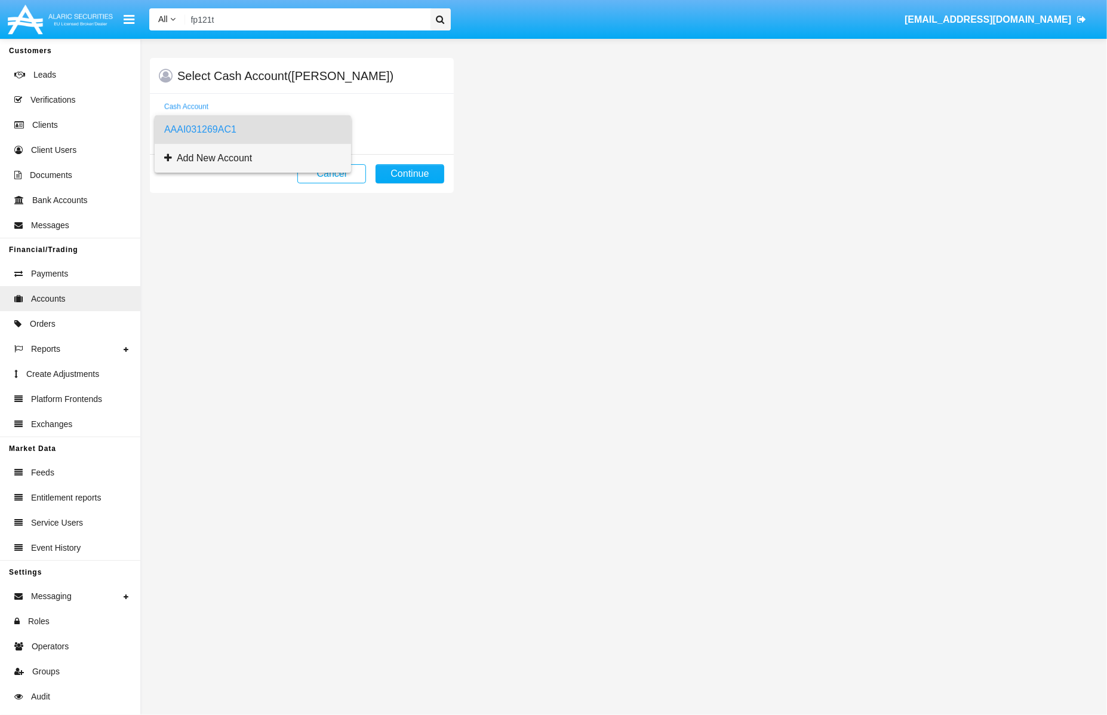
click at [251, 155] on span "Add New Account" at bounding box center [252, 158] width 177 height 29
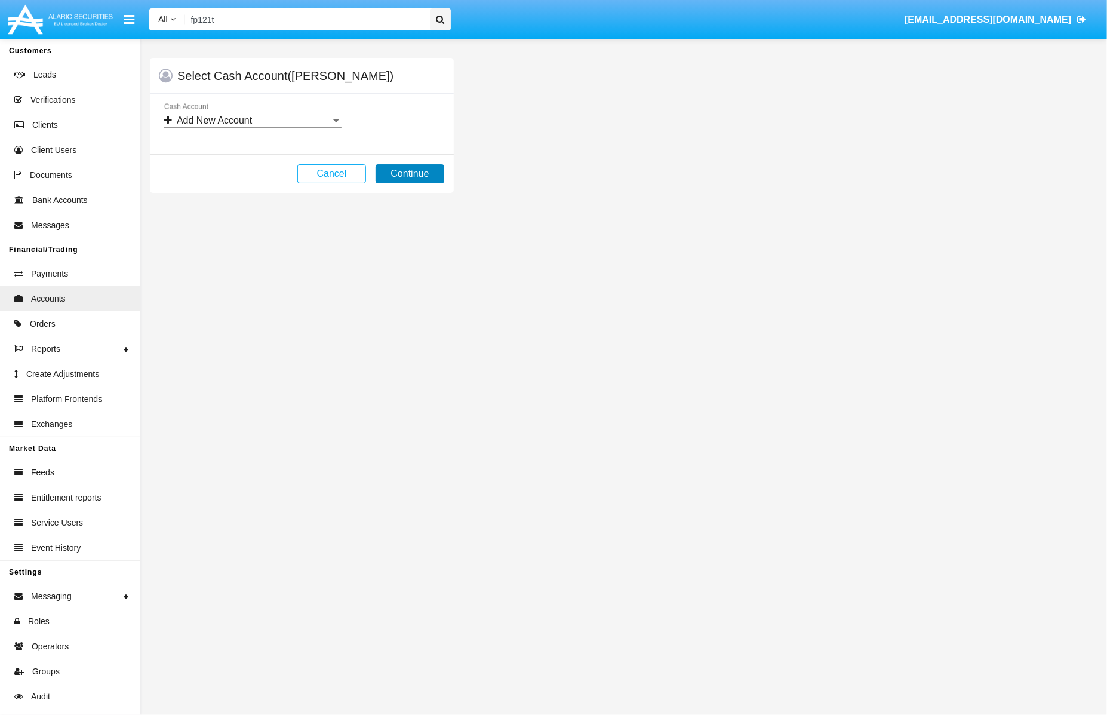
click at [421, 169] on button "Continue" at bounding box center [410, 173] width 69 height 19
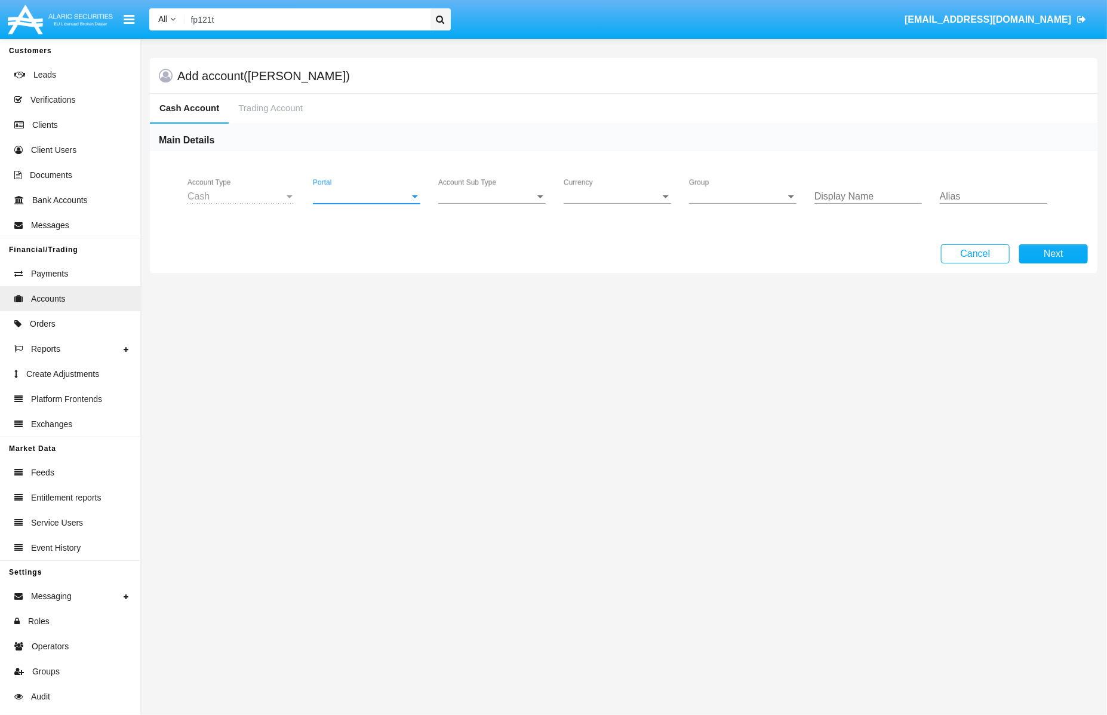
click at [357, 192] on span "Portal" at bounding box center [361, 196] width 97 height 11
click at [363, 312] on span "Hammer Web" at bounding box center [368, 320] width 110 height 29
click at [514, 203] on div "Account Sub Type Account Sub Type" at bounding box center [491, 192] width 107 height 27
click at [514, 203] on span "Trading Cash" at bounding box center [491, 205] width 107 height 29
click at [707, 193] on span "Group" at bounding box center [737, 196] width 97 height 11
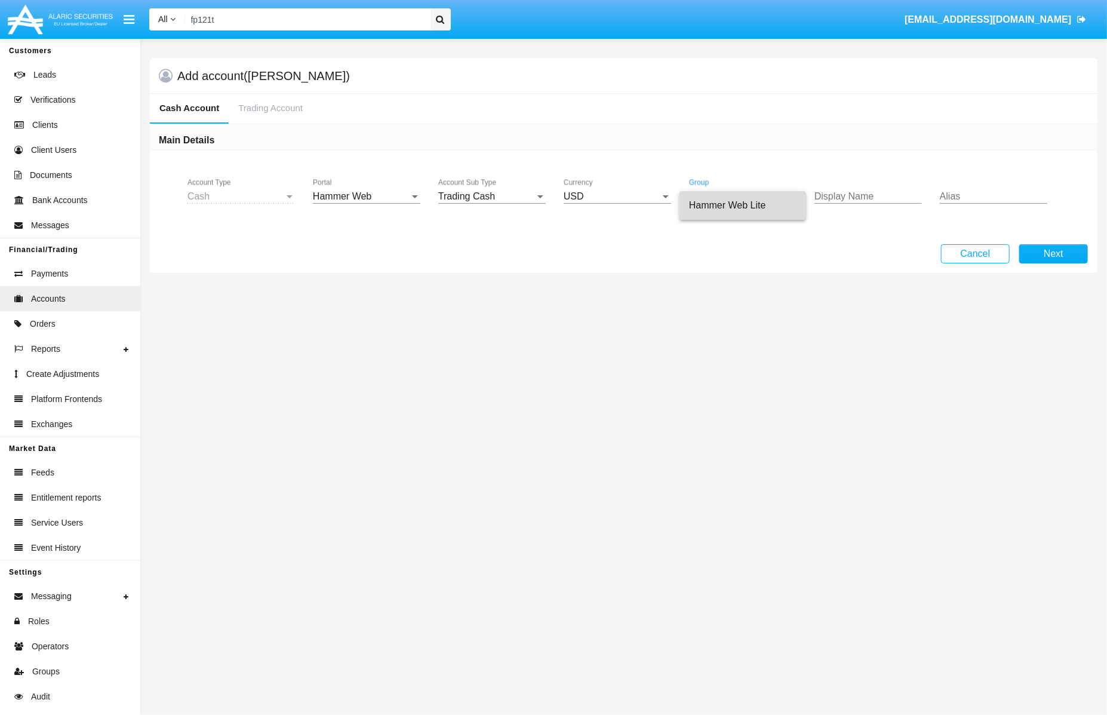
click at [715, 207] on span "Hammer Web Lite" at bounding box center [742, 205] width 107 height 29
click at [1045, 249] on button "Next" at bounding box center [1053, 253] width 69 height 19
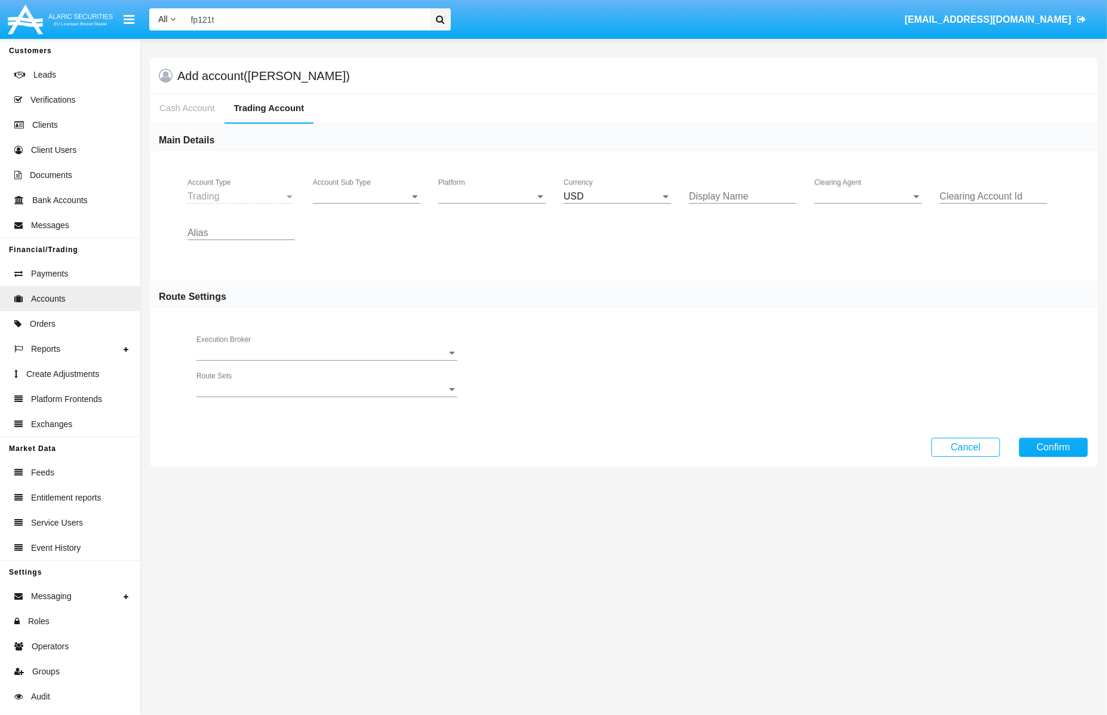
click at [340, 191] on span "Account Sub Type" at bounding box center [361, 196] width 97 height 11
click at [345, 206] on span "Trading" at bounding box center [366, 205] width 107 height 29
click at [466, 190] on div "Platform Platform" at bounding box center [491, 192] width 107 height 27
click at [487, 232] on span "Hammer Lite" at bounding box center [491, 234] width 107 height 29
click at [721, 188] on div "Display Name" at bounding box center [742, 192] width 107 height 27
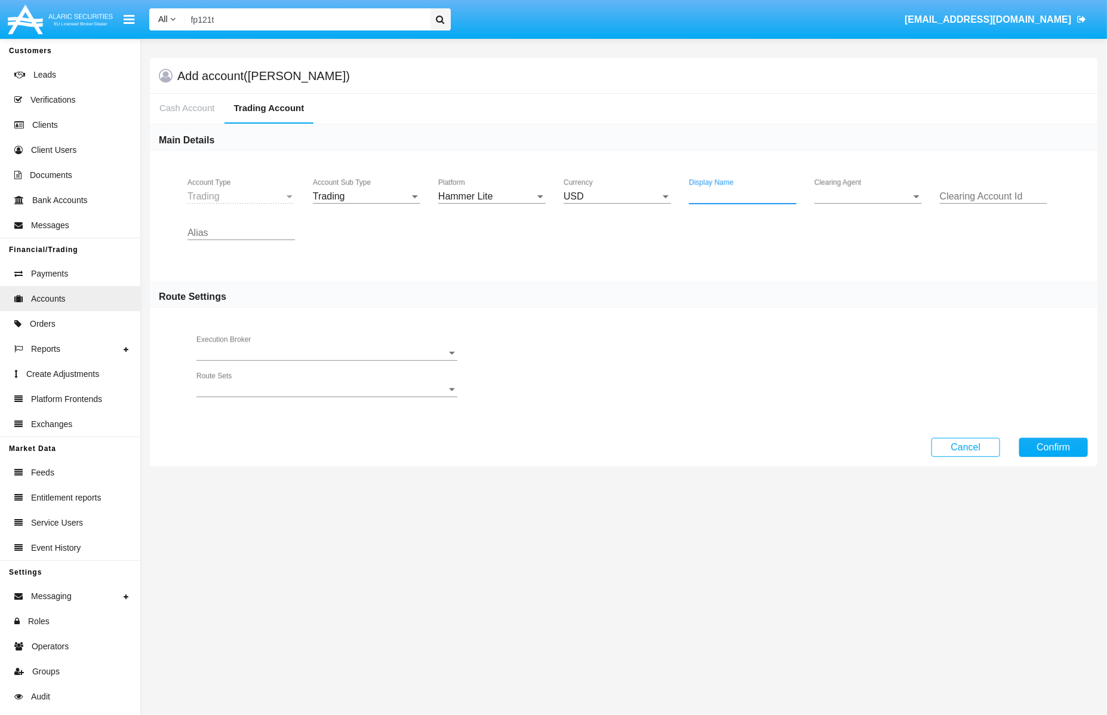
click at [874, 201] on span "Clearing Agent" at bounding box center [863, 196] width 97 height 11
click at [870, 207] on span "Advent" at bounding box center [880, 205] width 130 height 29
click at [981, 198] on input "Clearing Account Id" at bounding box center [993, 196] width 107 height 11
type input "sms"
click at [1037, 447] on button "Confirm" at bounding box center [1053, 447] width 69 height 19
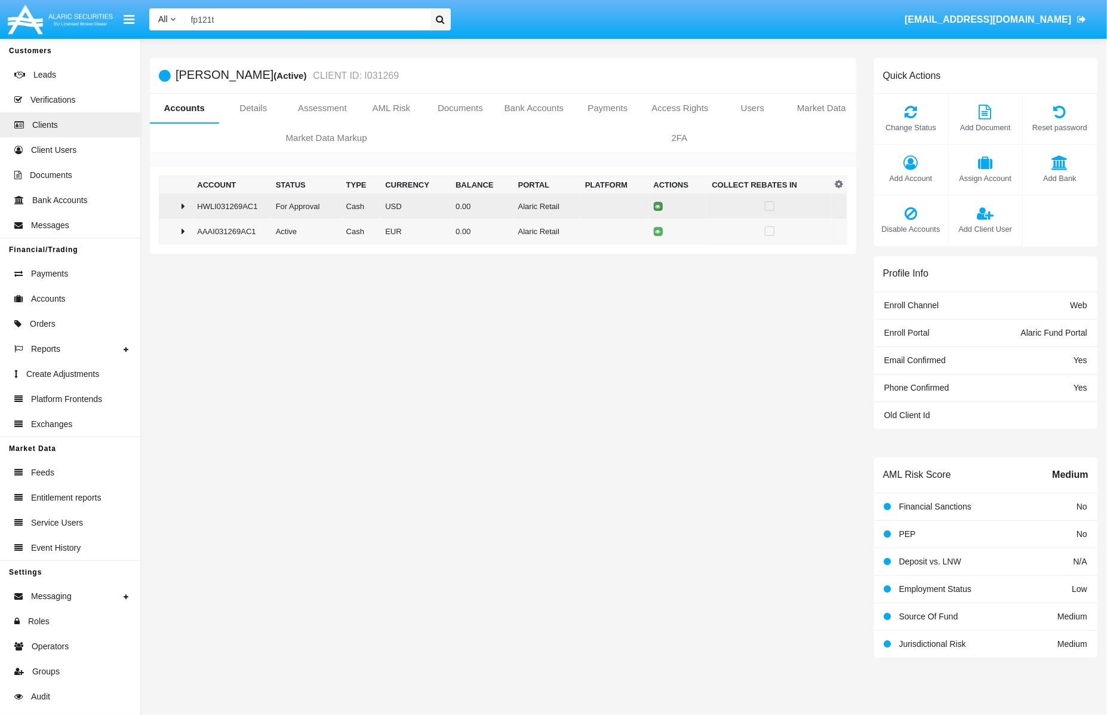
click at [657, 204] on icon at bounding box center [658, 206] width 5 height 5
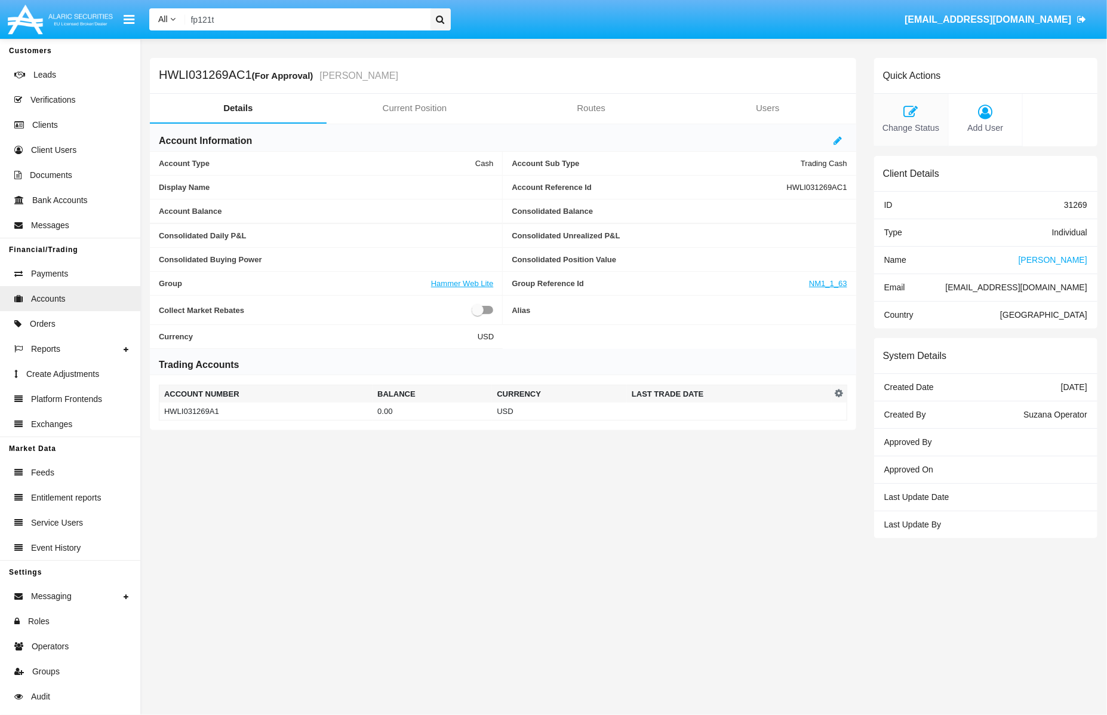
click at [913, 125] on span "Change Status" at bounding box center [911, 128] width 62 height 13
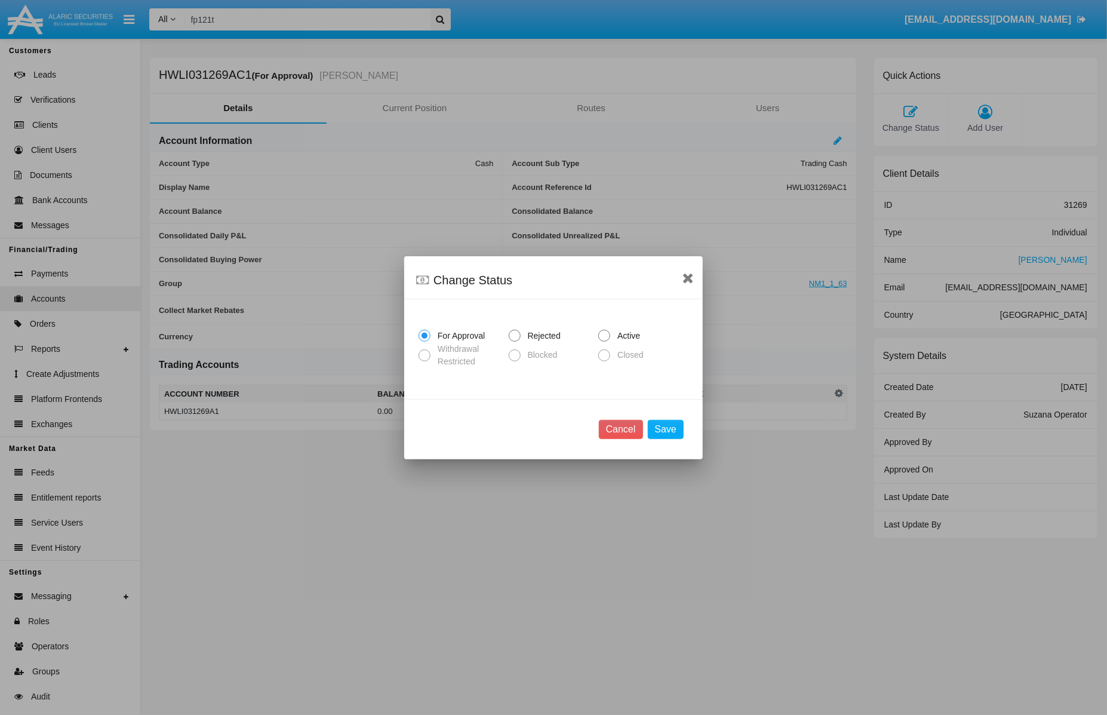
click at [640, 333] on span "Active" at bounding box center [626, 336] width 33 height 13
click at [604, 342] on input "Active" at bounding box center [604, 342] width 1 height 1
radio input "true"
click at [668, 426] on button "Save" at bounding box center [666, 429] width 36 height 19
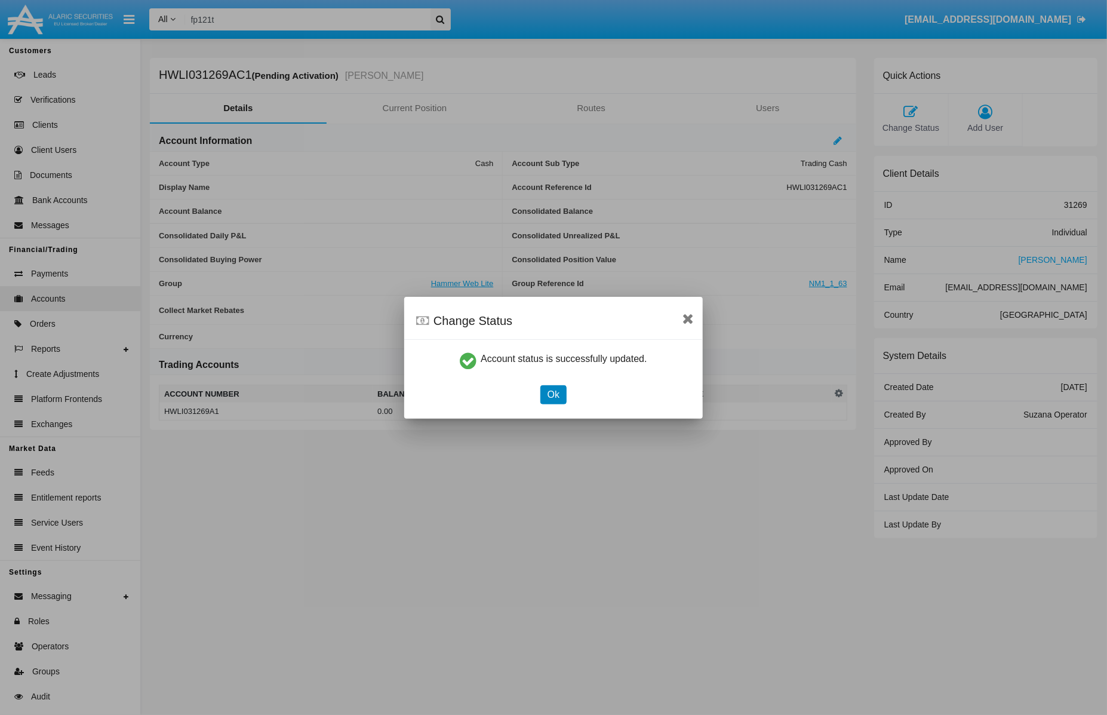
click at [564, 397] on button "Ok" at bounding box center [553, 394] width 26 height 19
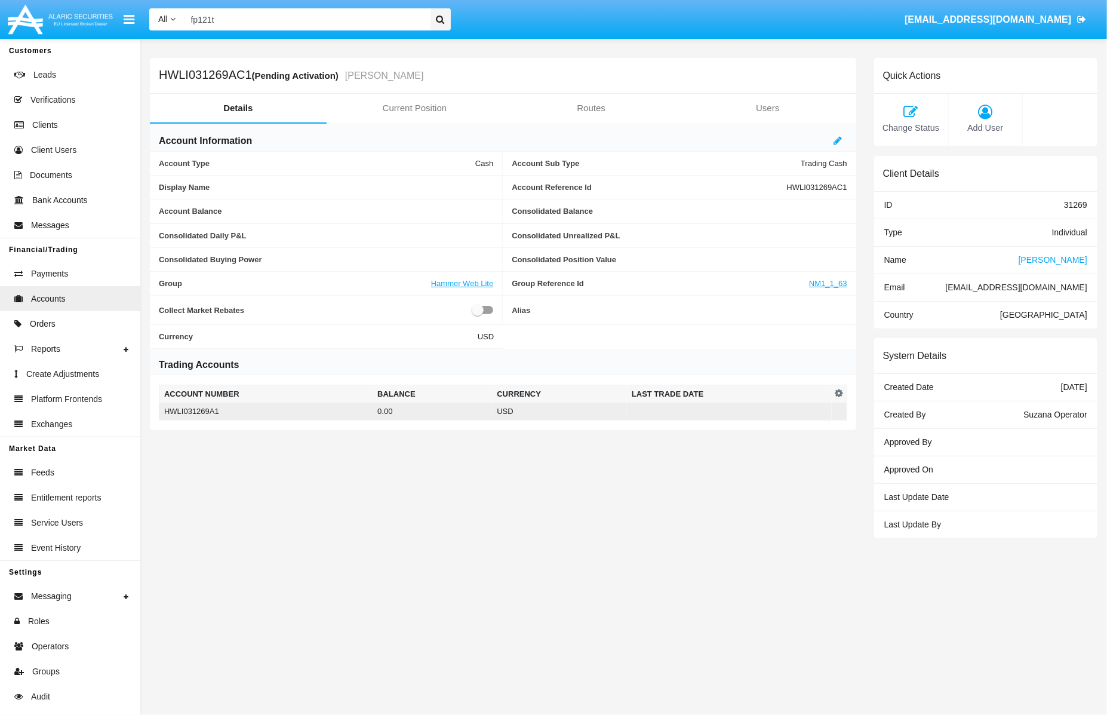
click at [583, 412] on td "USD" at bounding box center [559, 412] width 135 height 18
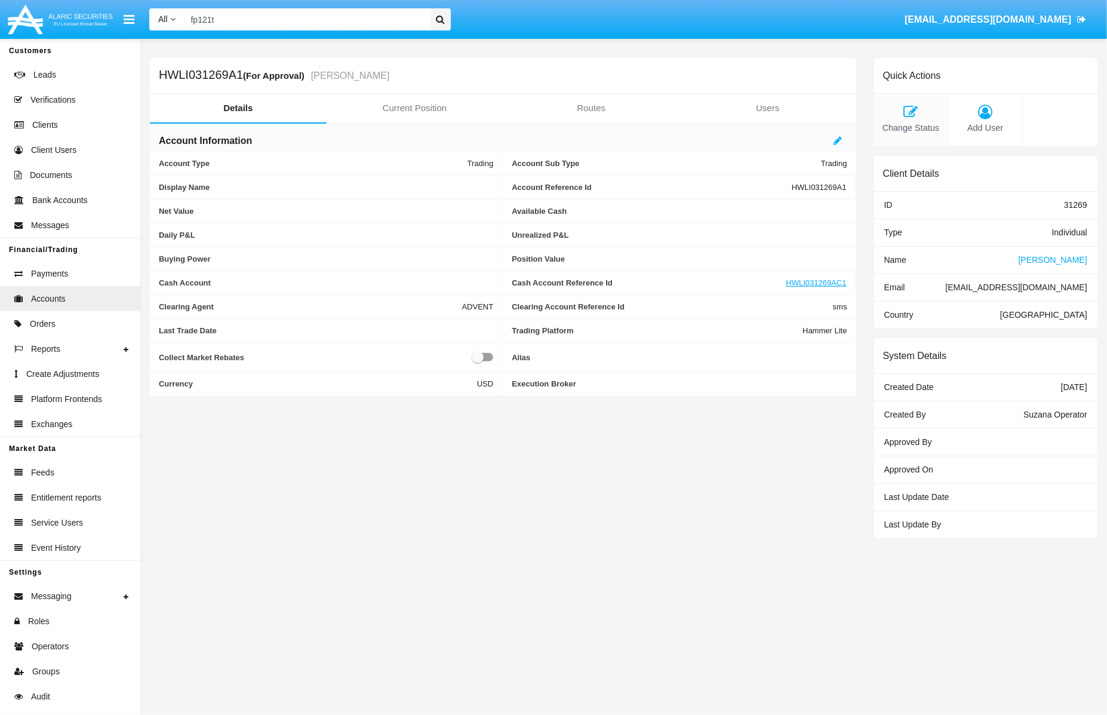
click at [917, 117] on icon at bounding box center [911, 112] width 62 height 14
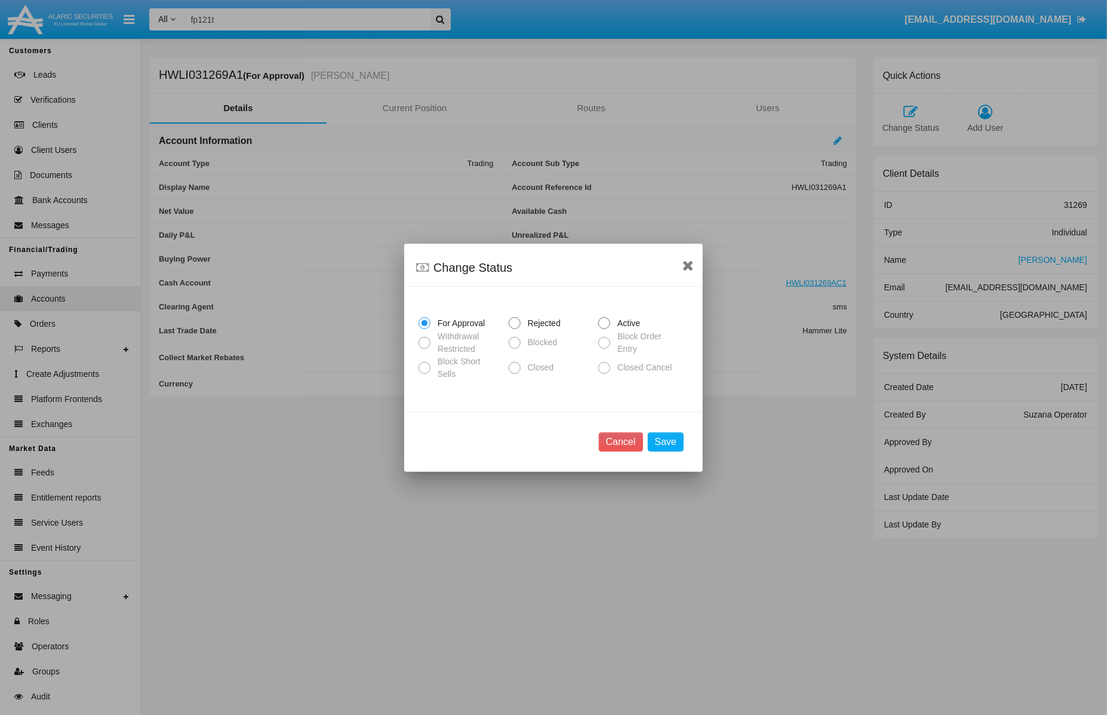
click at [631, 322] on span "Active" at bounding box center [626, 323] width 33 height 13
click at [604, 329] on input "Active" at bounding box center [604, 329] width 1 height 1
radio input "true"
click at [678, 444] on button "Save" at bounding box center [666, 441] width 36 height 19
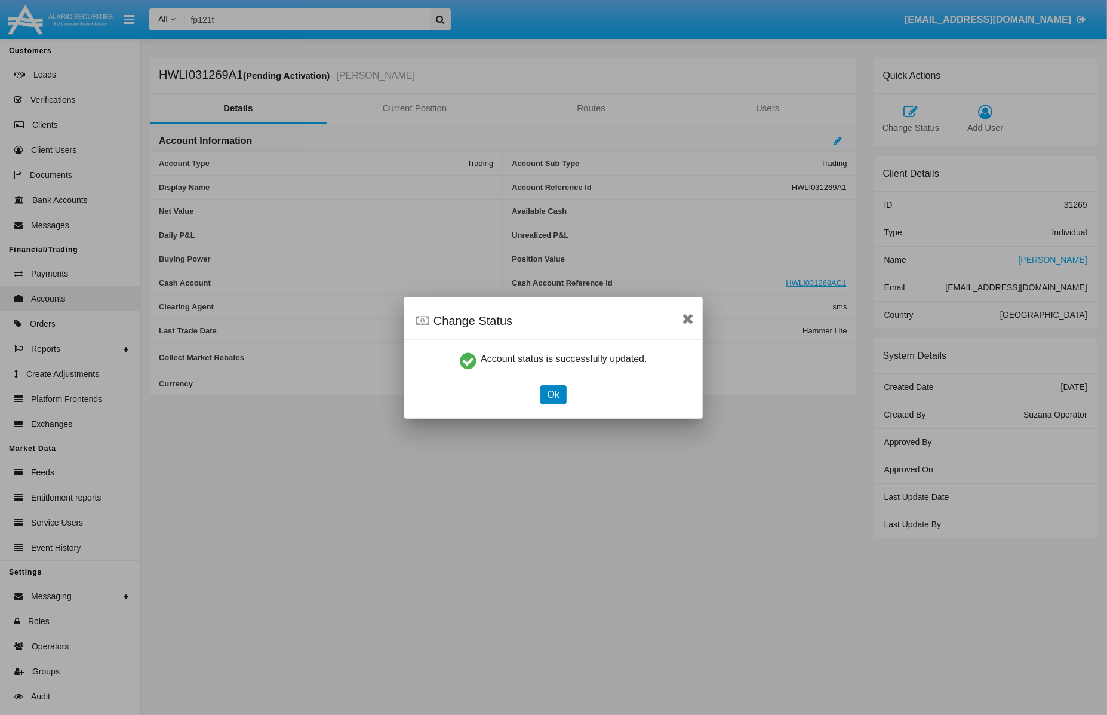
click at [554, 400] on button "Ok" at bounding box center [553, 394] width 26 height 19
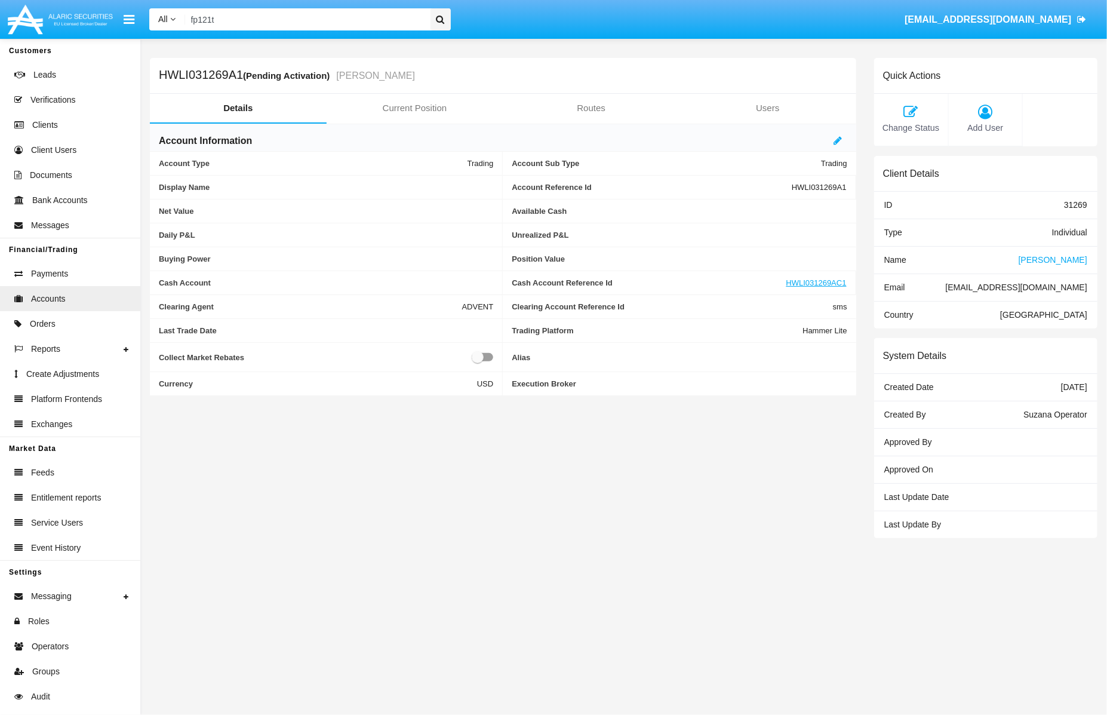
click at [1079, 255] on span "[PERSON_NAME]" at bounding box center [1053, 260] width 69 height 10
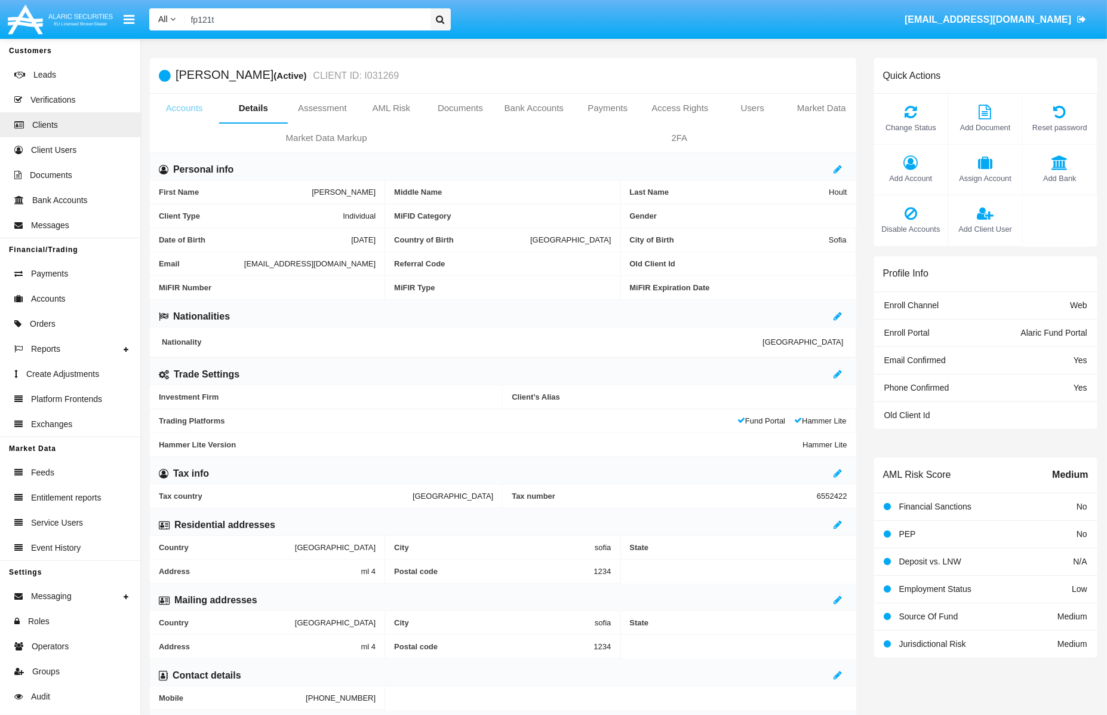
click at [197, 112] on link "Accounts" at bounding box center [184, 108] width 69 height 29
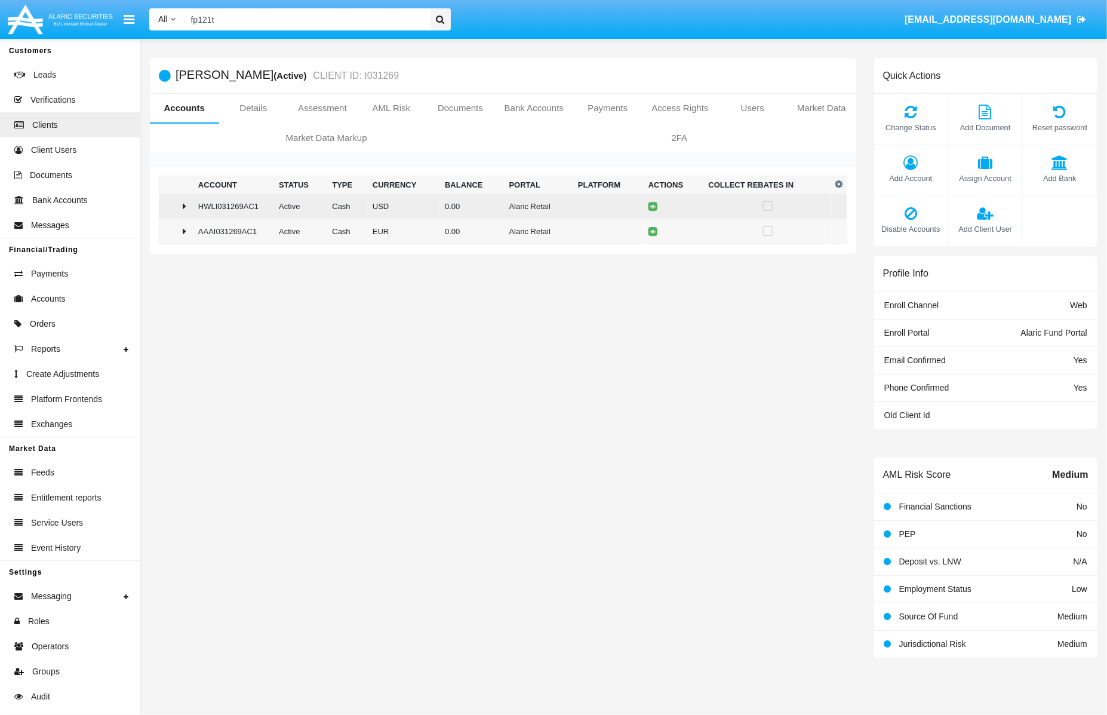
click at [489, 201] on td "0.00" at bounding box center [472, 205] width 64 height 25
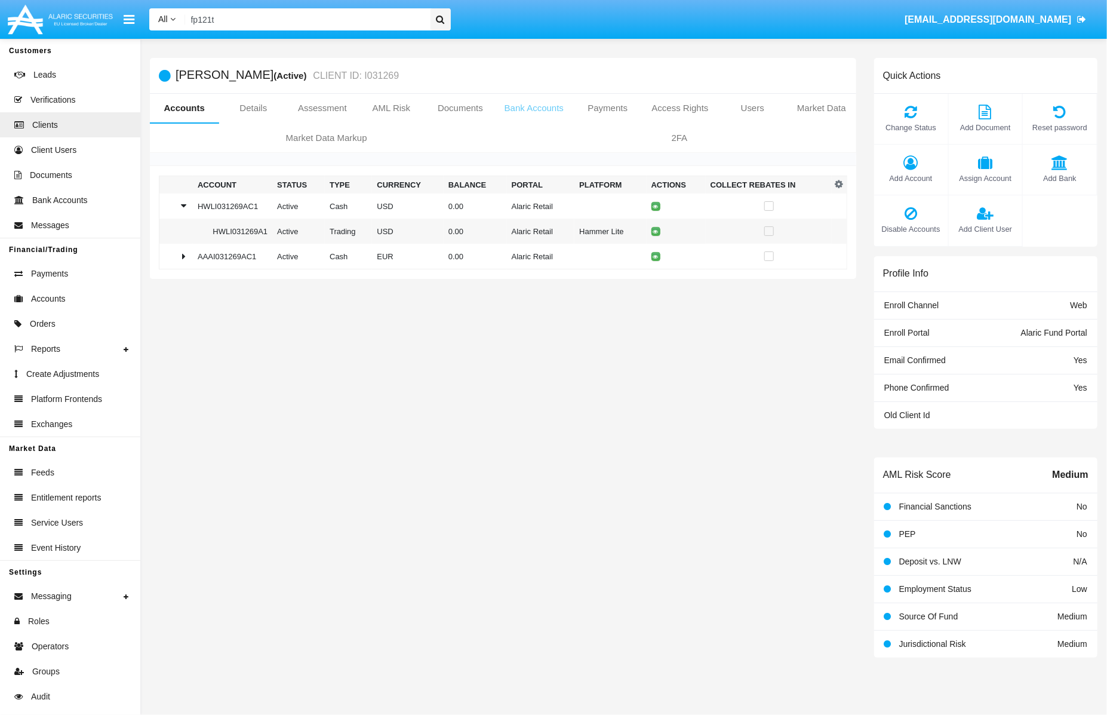
click at [557, 104] on link "Bank Accounts" at bounding box center [534, 108] width 78 height 29
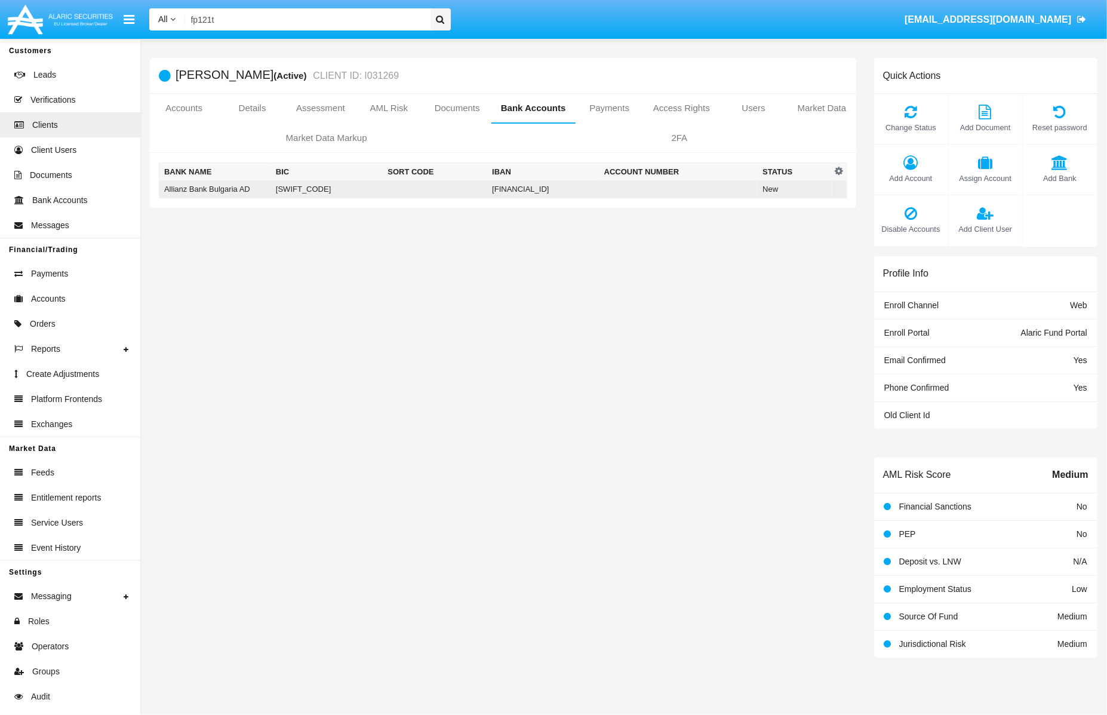
click at [589, 183] on td "[FINANCIAL_ID]" at bounding box center [543, 189] width 112 height 18
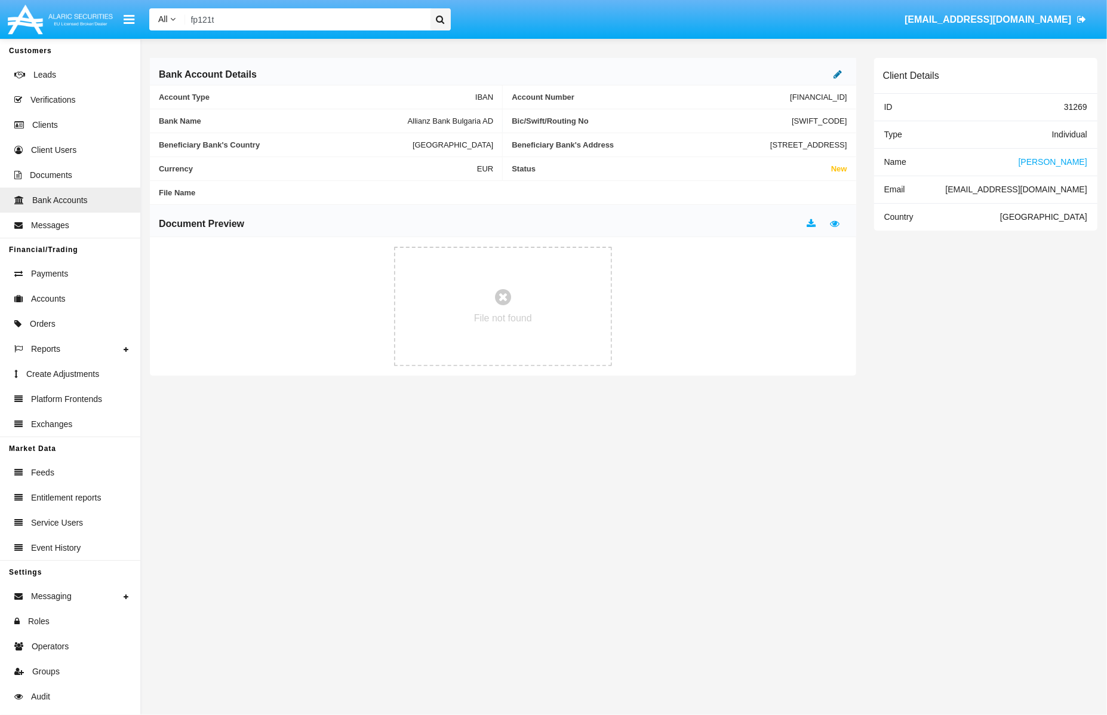
click at [837, 72] on icon at bounding box center [838, 74] width 8 height 10
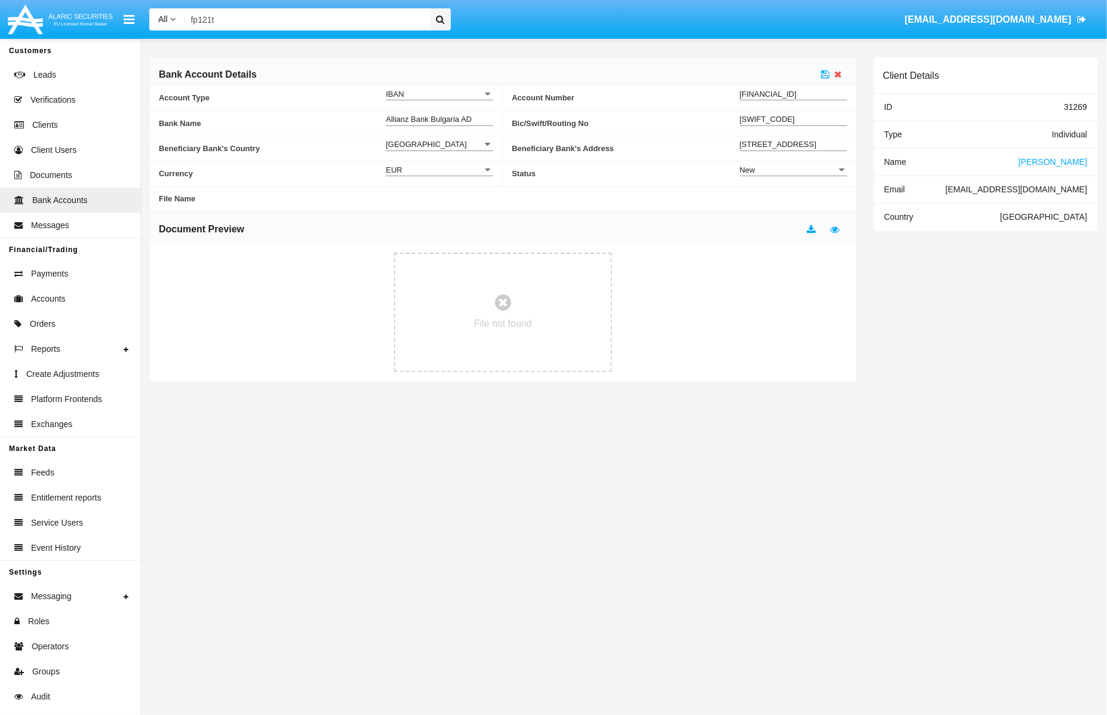
click at [779, 173] on div "New" at bounding box center [788, 170] width 97 height 10
click at [783, 195] on span "Active" at bounding box center [793, 199] width 107 height 23
click at [830, 75] on icon at bounding box center [826, 74] width 8 height 10
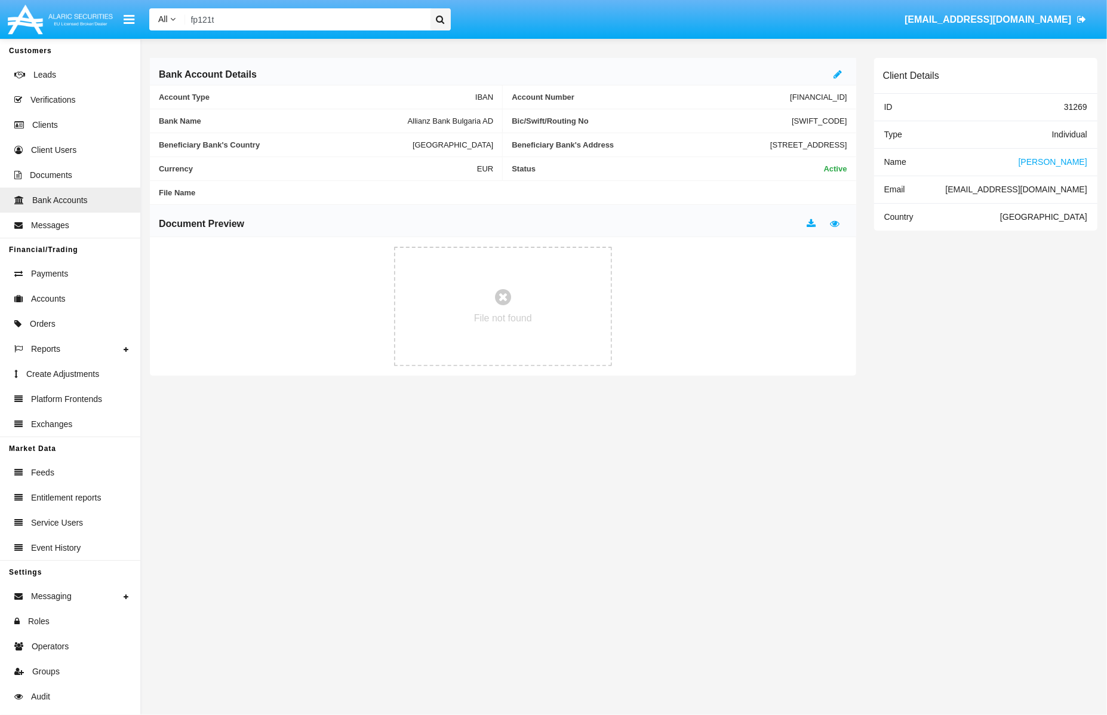
click at [1070, 165] on span "[PERSON_NAME]" at bounding box center [1053, 162] width 69 height 10
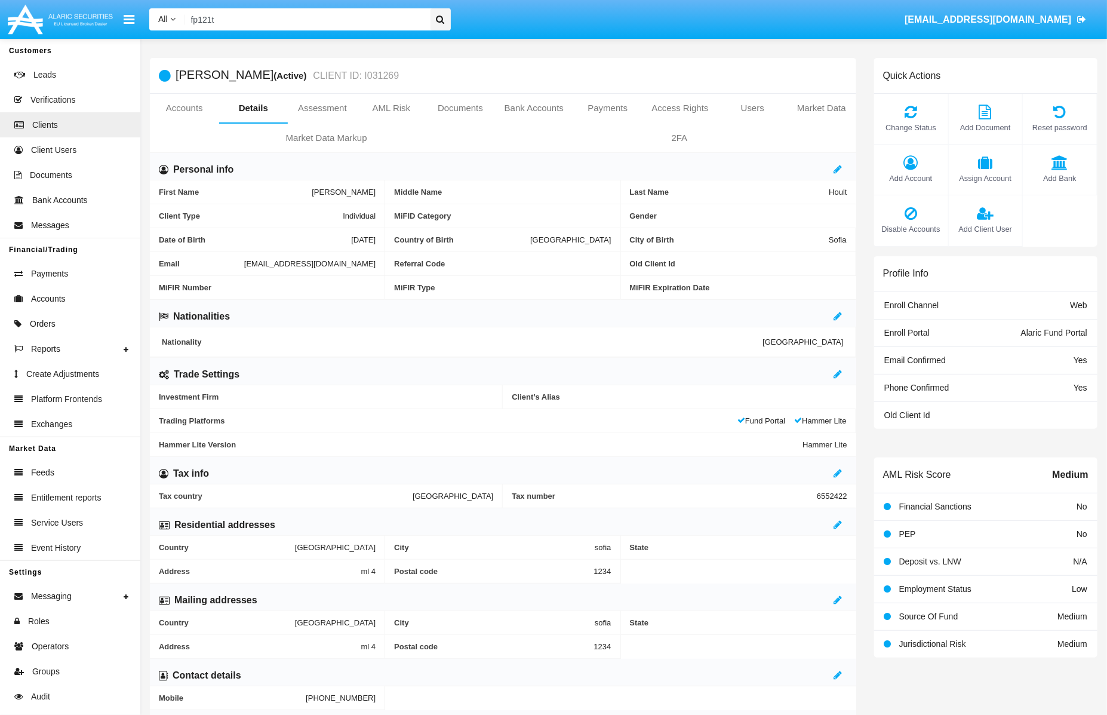
click at [244, 260] on span "[EMAIL_ADDRESS][DOMAIN_NAME]" at bounding box center [309, 263] width 131 height 9
copy span "[EMAIL_ADDRESS][DOMAIN_NAME]"
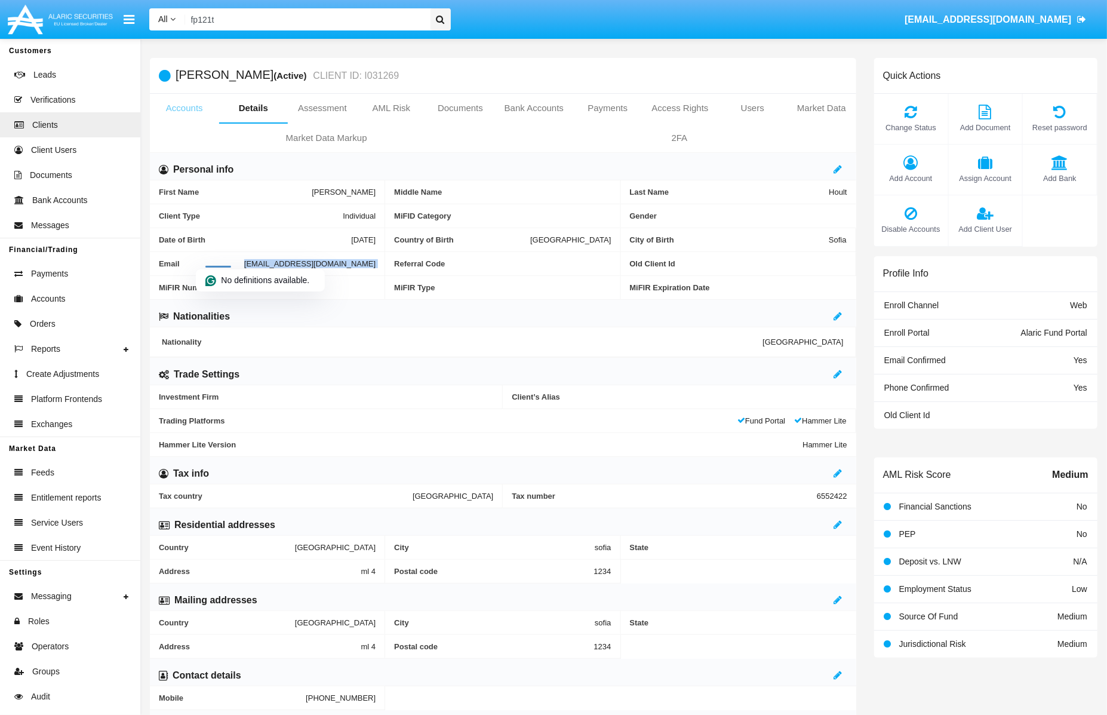
click at [194, 104] on link "Accounts" at bounding box center [184, 108] width 69 height 29
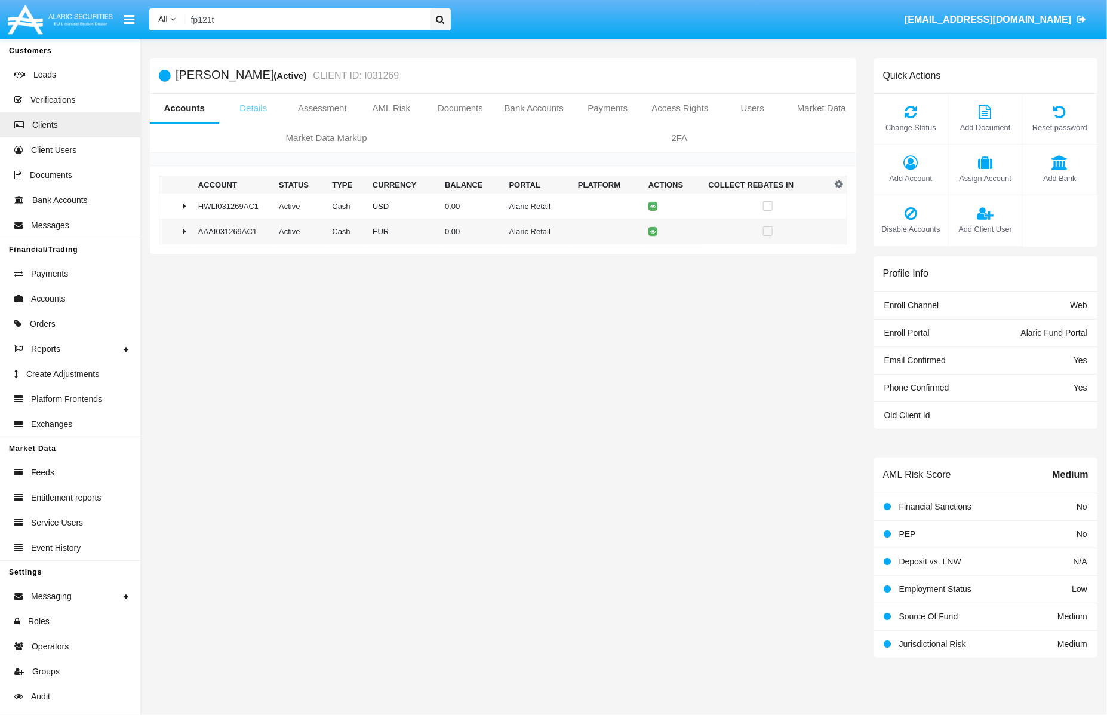
click at [260, 109] on link "Details" at bounding box center [253, 108] width 69 height 29
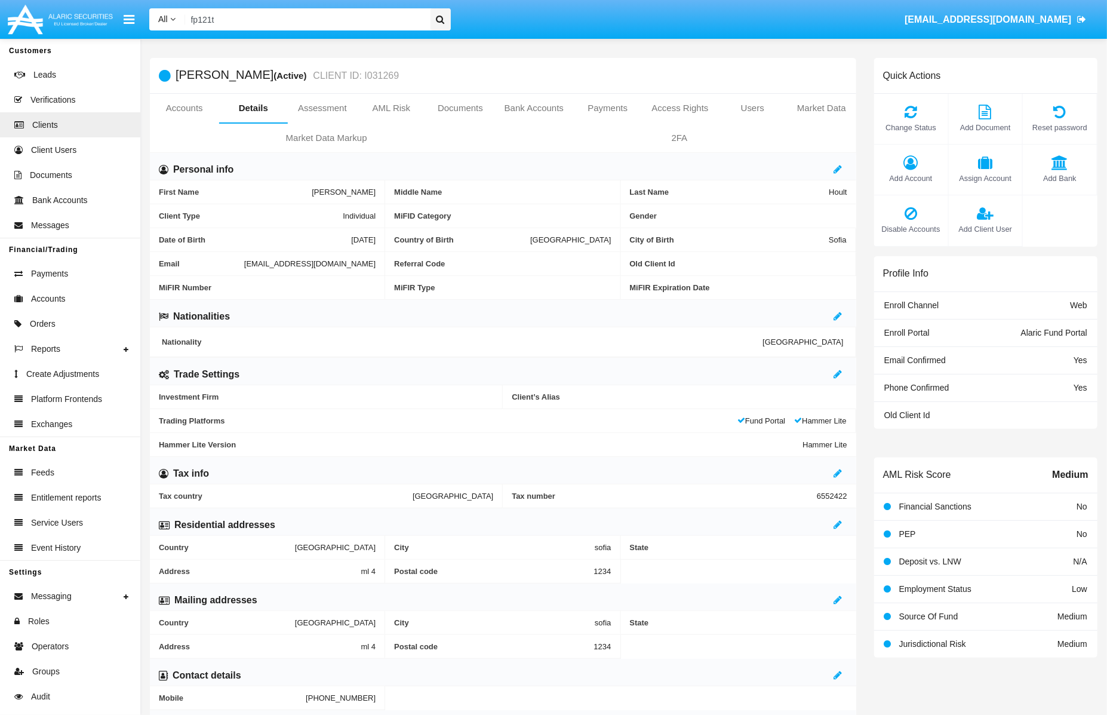
click at [263, 21] on input "fp121t" at bounding box center [305, 19] width 241 height 22
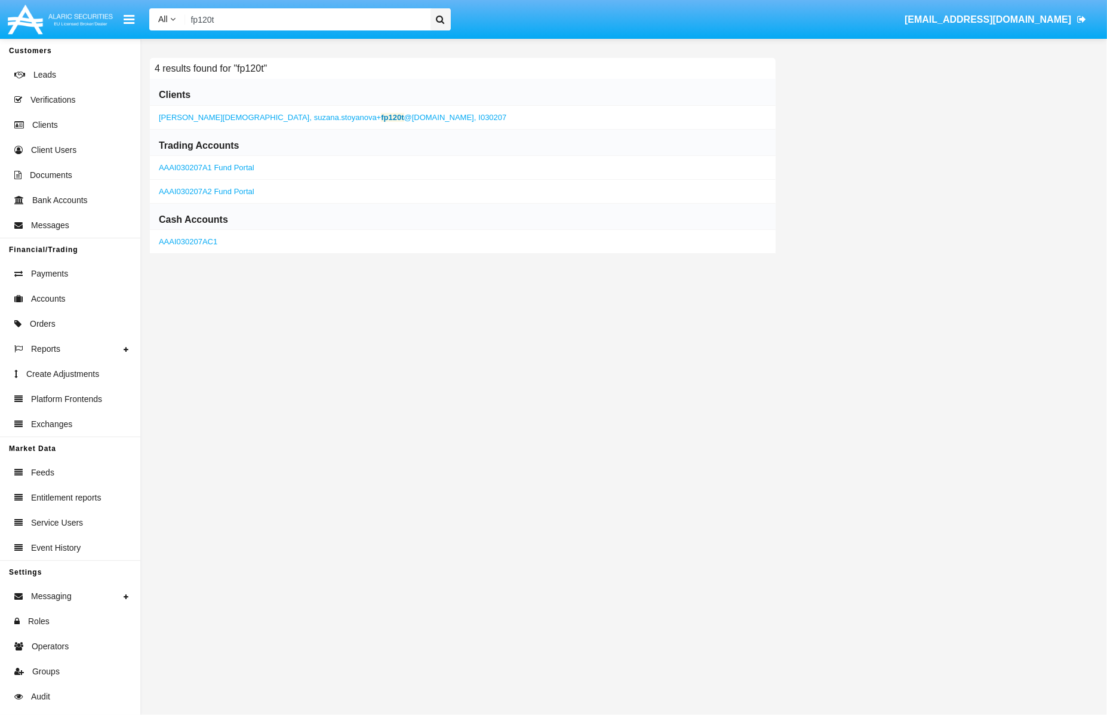
type input "fp120t"
click at [381, 115] on b "fp120t" at bounding box center [392, 117] width 23 height 9
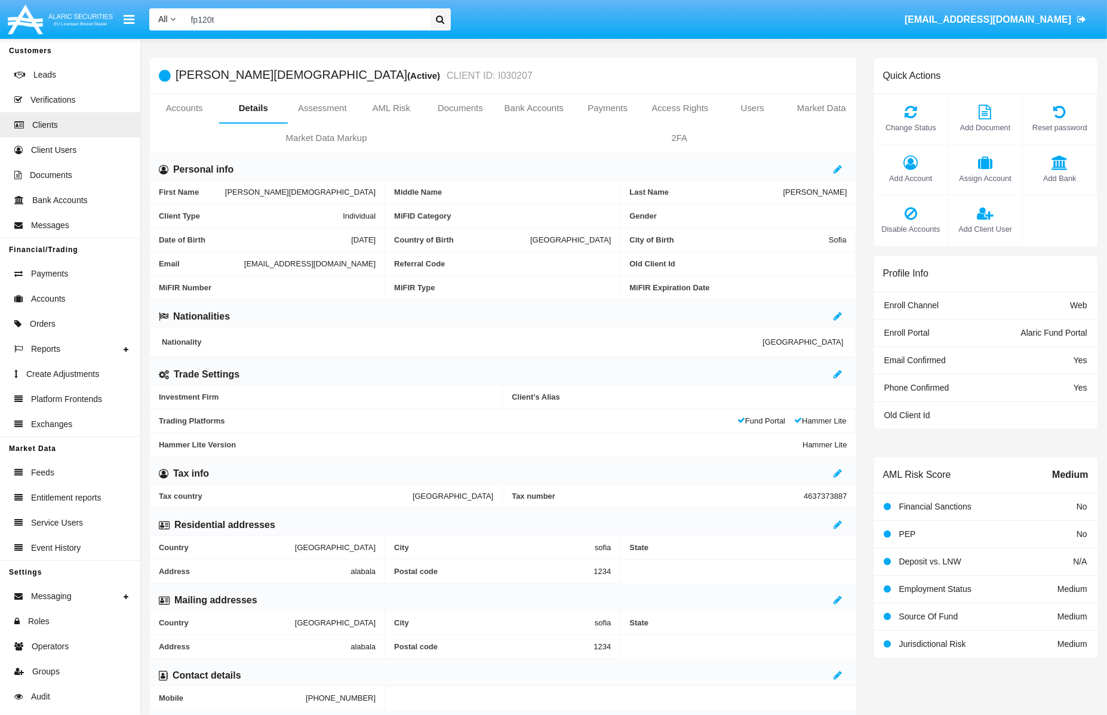
click at [244, 262] on span "[EMAIL_ADDRESS][DOMAIN_NAME]" at bounding box center [309, 263] width 131 height 9
copy span "[EMAIL_ADDRESS][DOMAIN_NAME]"
click at [184, 112] on link "Accounts" at bounding box center [184, 108] width 69 height 29
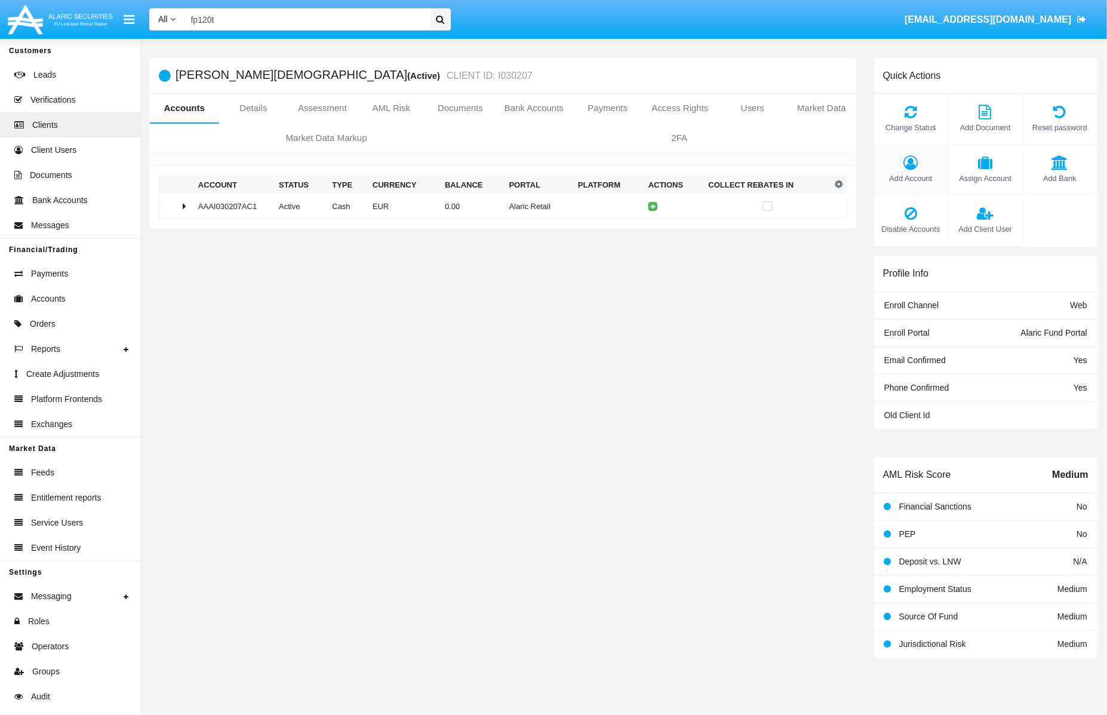
click at [913, 165] on icon at bounding box center [911, 162] width 62 height 14
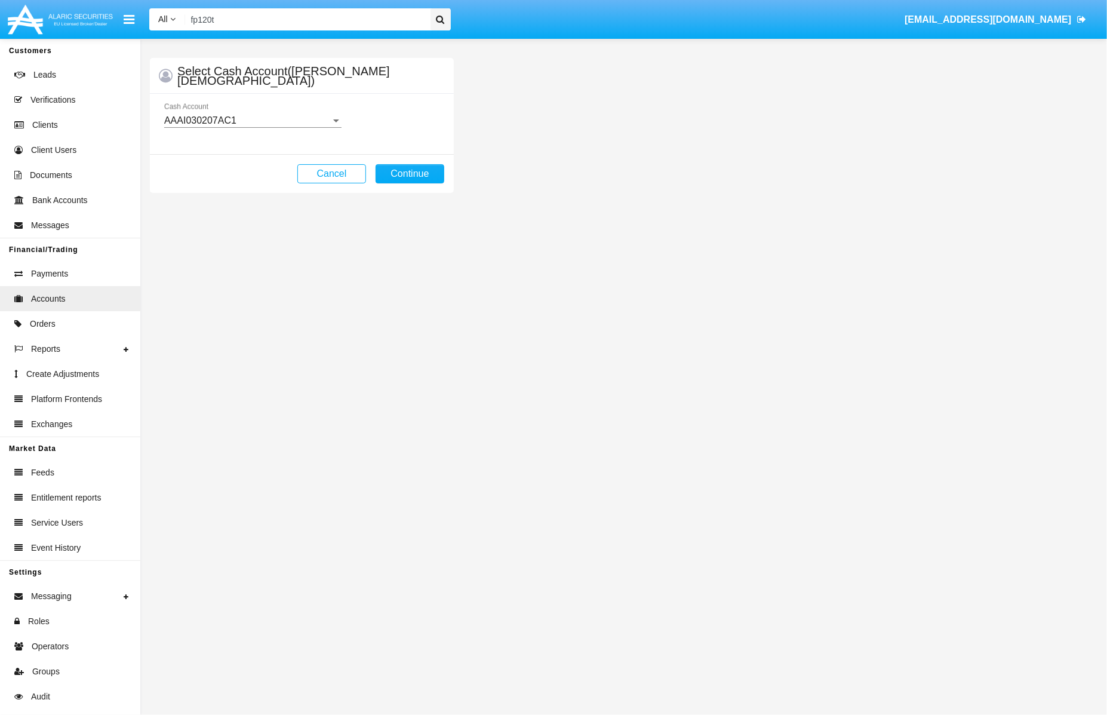
click at [315, 115] on div "AAAI030207AC1" at bounding box center [247, 120] width 167 height 11
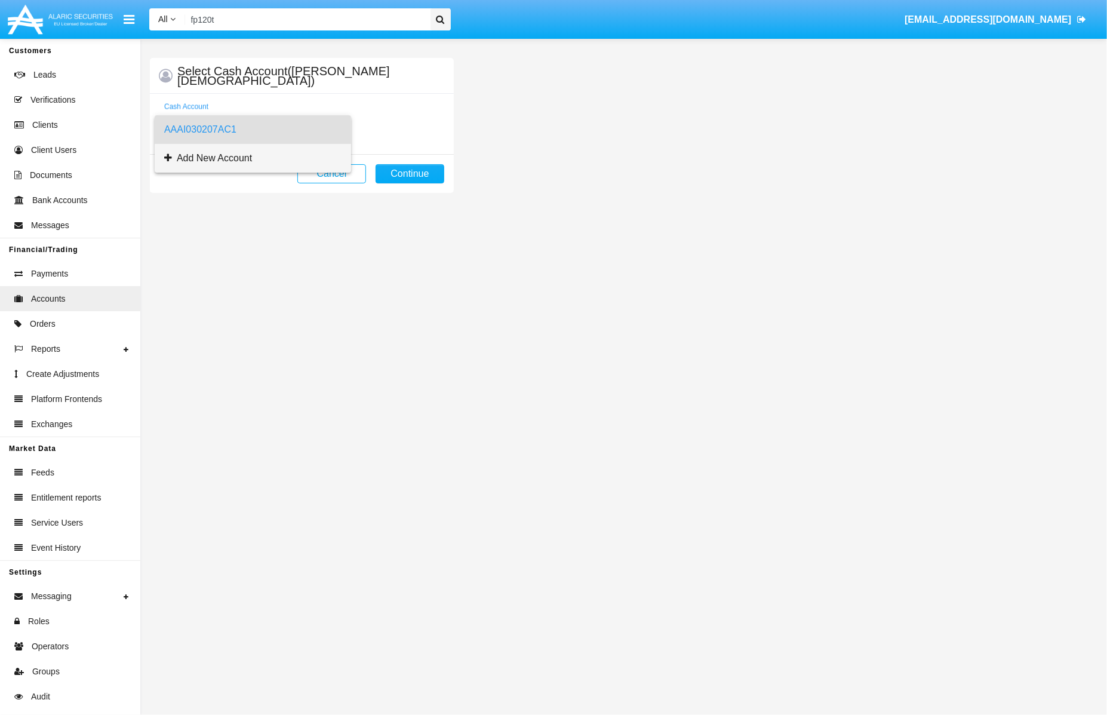
click at [215, 156] on span "Add New Account" at bounding box center [252, 158] width 177 height 29
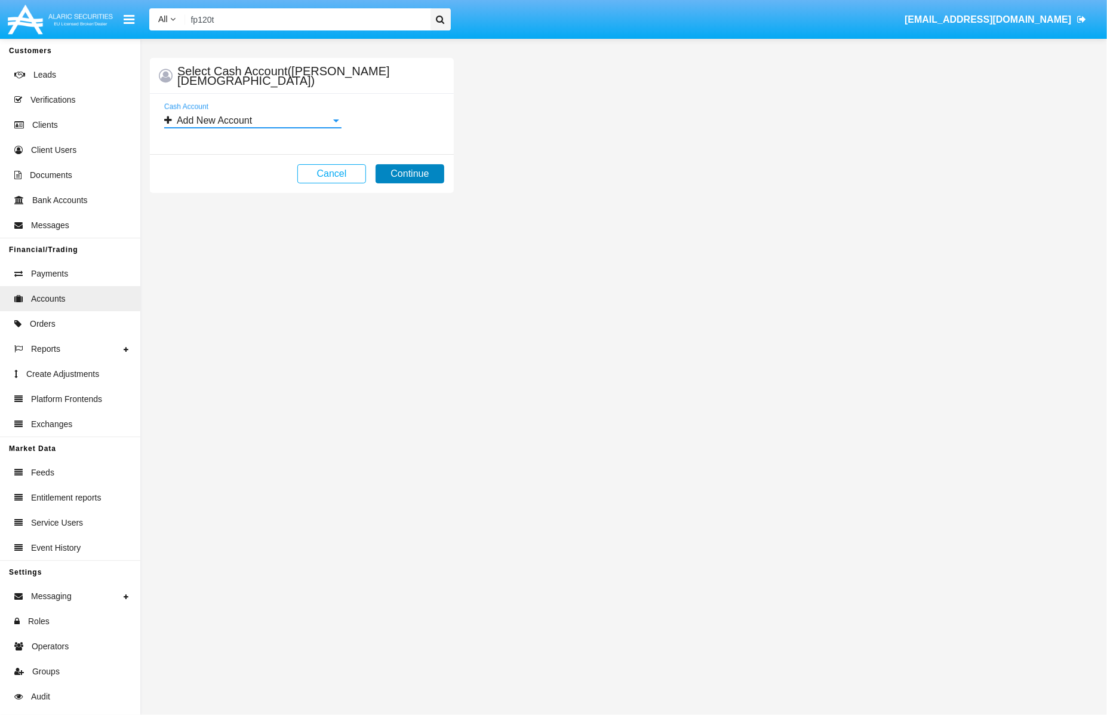
click at [422, 170] on button "Continue" at bounding box center [410, 173] width 69 height 19
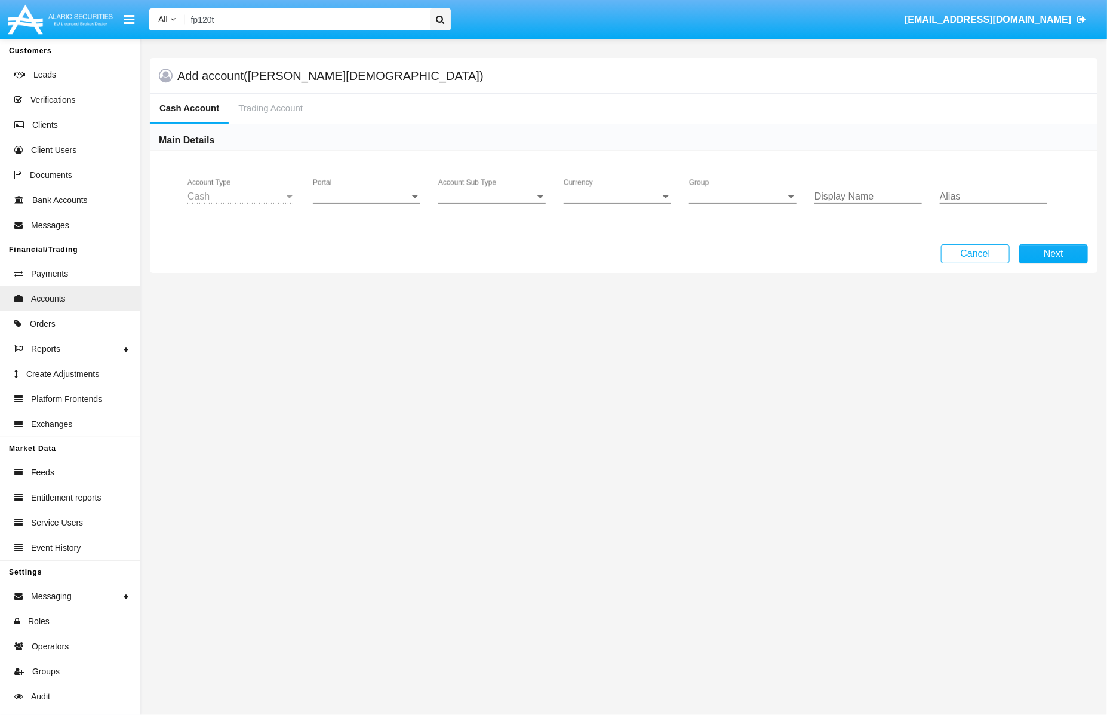
click at [367, 196] on span "Portal" at bounding box center [361, 196] width 97 height 11
click at [367, 194] on div "Alaric Pro" at bounding box center [361, 196] width 97 height 11
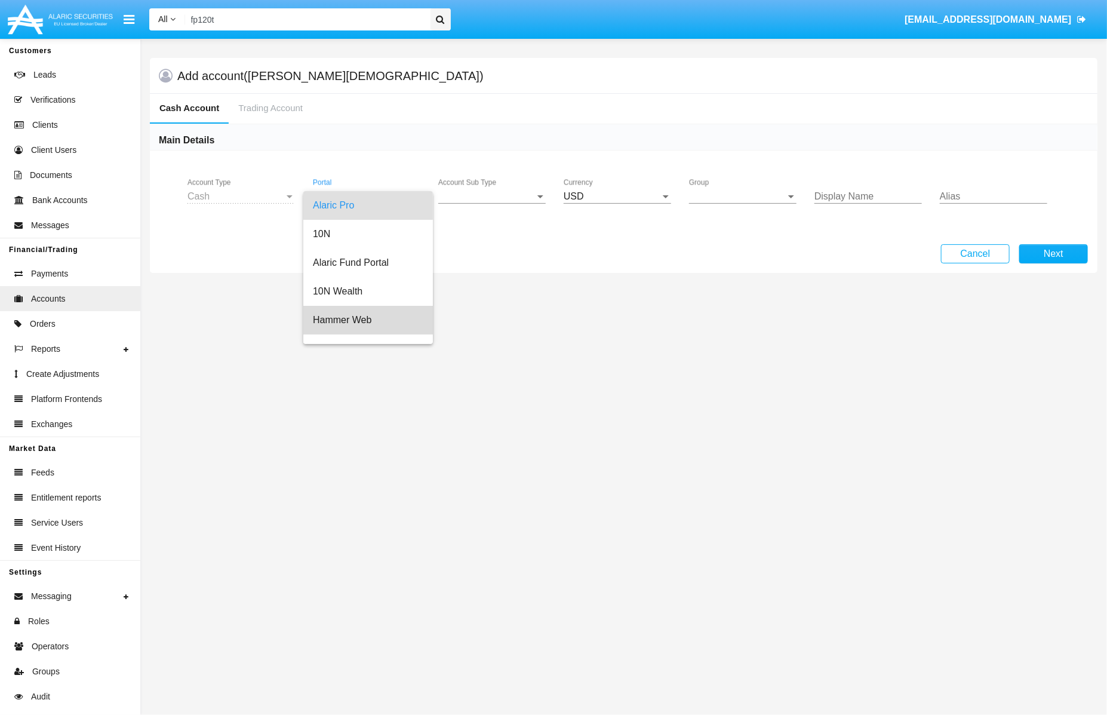
click at [376, 322] on span "Hammer Web" at bounding box center [368, 320] width 110 height 29
click at [490, 196] on span "Account Sub Type" at bounding box center [486, 196] width 97 height 11
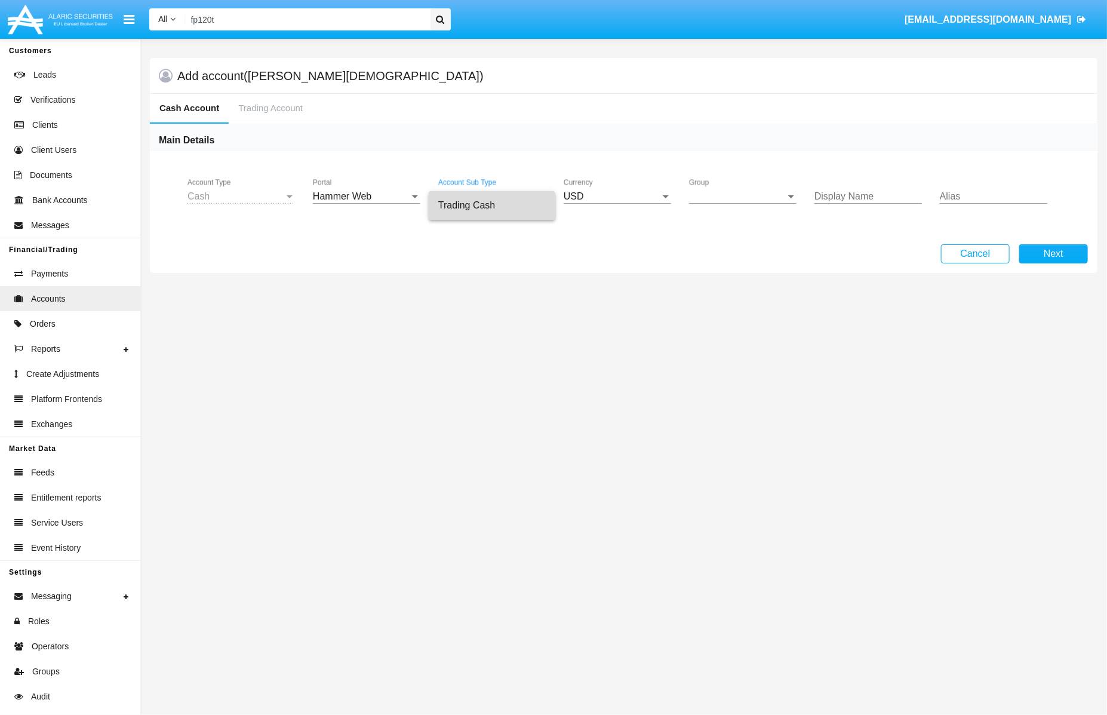
click at [490, 196] on span "Trading Cash" at bounding box center [491, 205] width 107 height 29
click at [742, 201] on span "Group" at bounding box center [737, 196] width 97 height 11
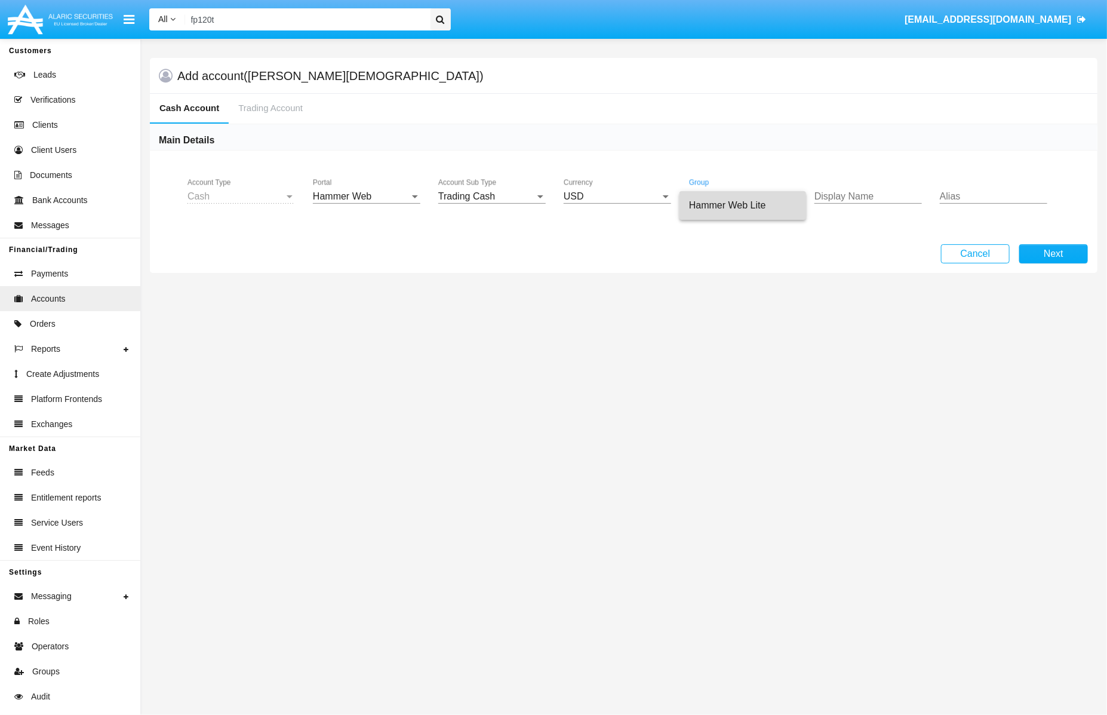
click at [742, 200] on span "Hammer Web Lite" at bounding box center [742, 205] width 107 height 29
click at [884, 196] on input "Display Name" at bounding box center [868, 196] width 107 height 11
click at [1037, 259] on button "Next" at bounding box center [1053, 253] width 69 height 19
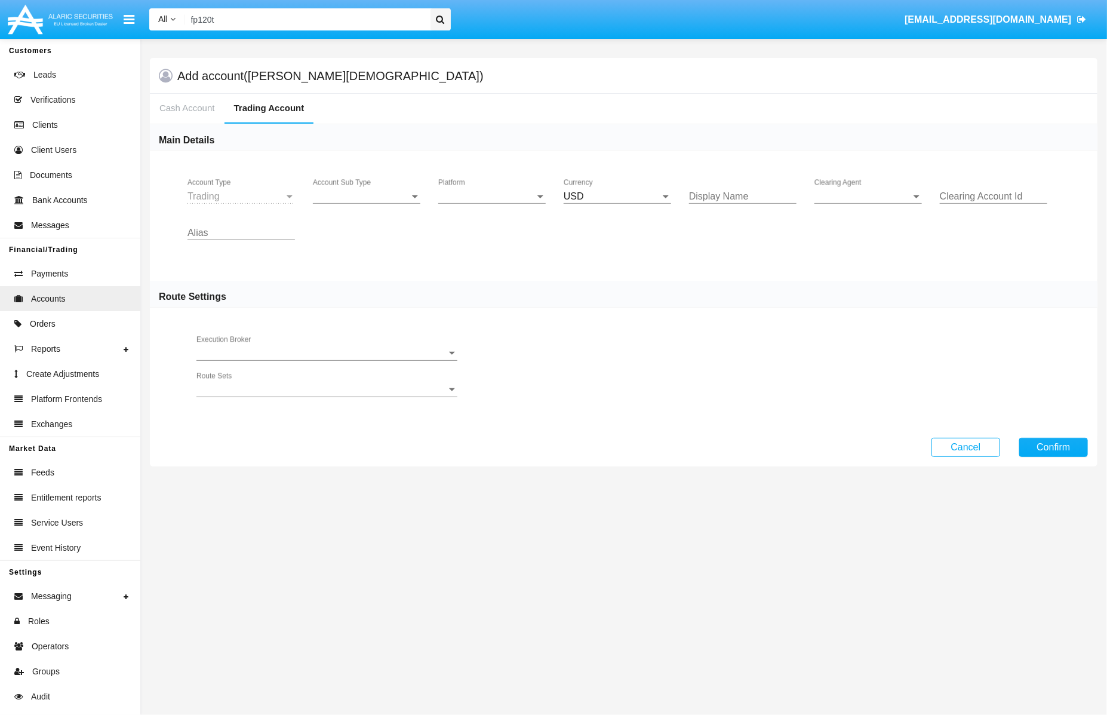
click at [382, 188] on div "Account Sub Type Account Sub Type" at bounding box center [366, 192] width 107 height 27
click at [382, 210] on span "Trading" at bounding box center [366, 205] width 107 height 29
click at [487, 188] on div "Platform Platform" at bounding box center [491, 192] width 107 height 27
click at [482, 229] on span "Hammer Lite" at bounding box center [491, 234] width 107 height 29
click at [852, 181] on div "Clearing Agent Clearing Agent" at bounding box center [868, 192] width 107 height 27
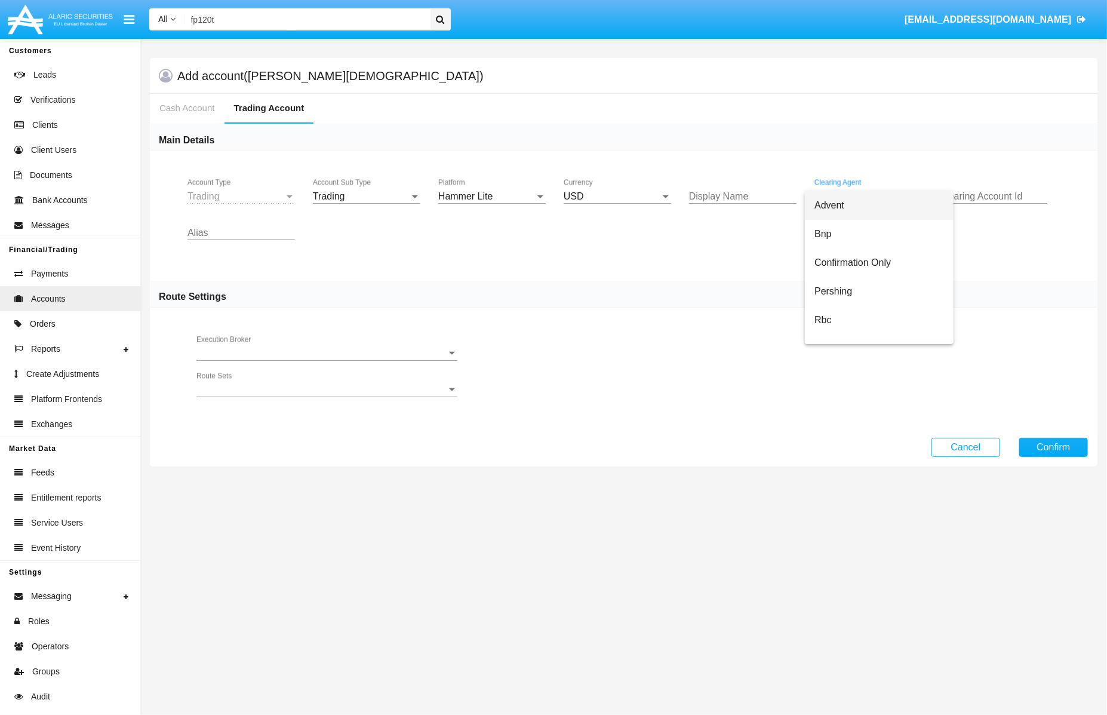
click at [853, 207] on span "Advent" at bounding box center [880, 205] width 130 height 29
click at [993, 194] on input "Clearing Account Id" at bounding box center [993, 196] width 107 height 11
type input "х"
type input "hm"
click at [1044, 453] on button "Confirm" at bounding box center [1053, 447] width 69 height 19
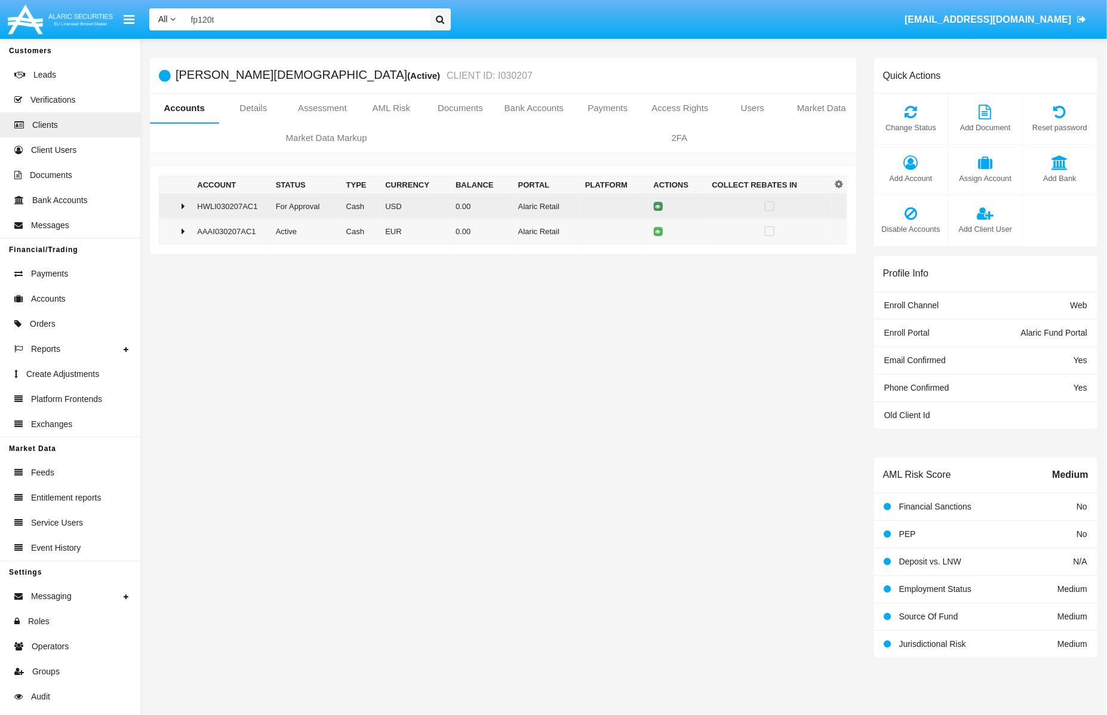
click at [656, 202] on button at bounding box center [658, 206] width 9 height 9
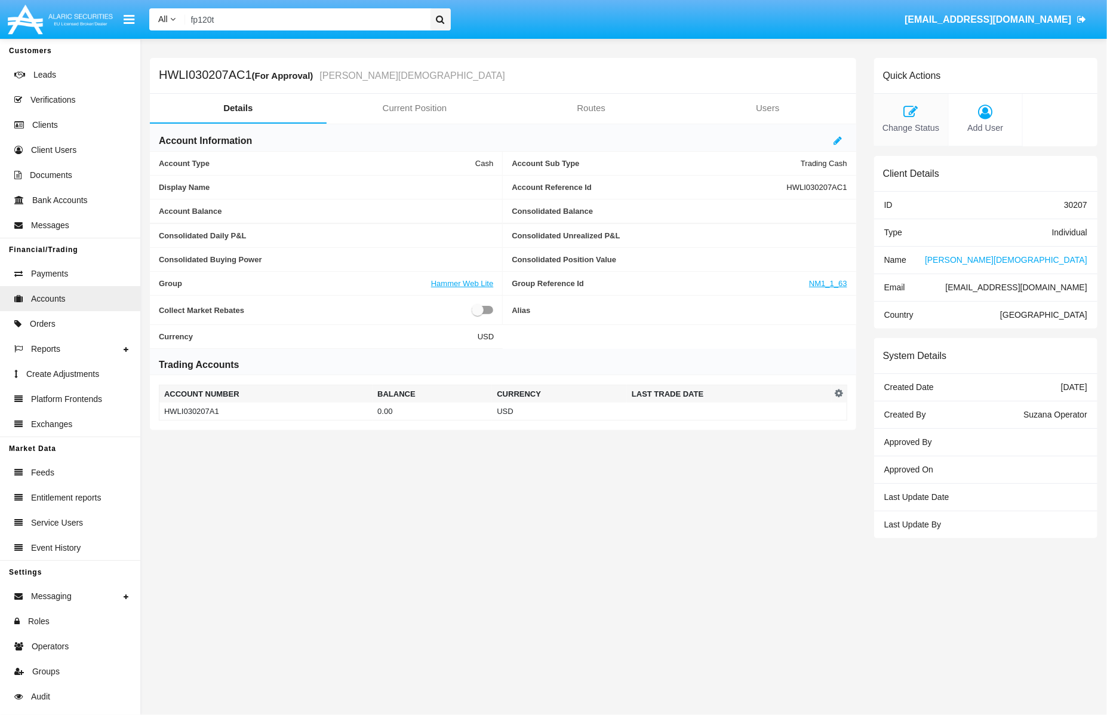
click at [914, 118] on icon at bounding box center [911, 112] width 62 height 14
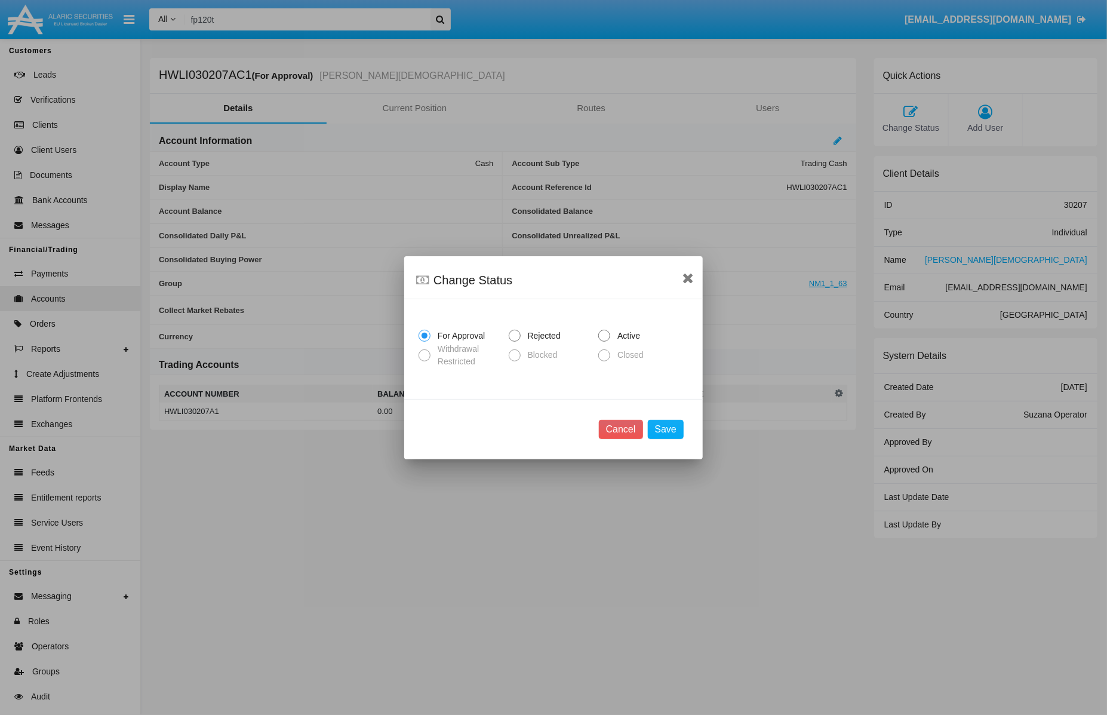
click at [628, 333] on span "Active" at bounding box center [626, 336] width 33 height 13
click at [604, 342] on input "Active" at bounding box center [604, 342] width 1 height 1
radio input "true"
click at [669, 431] on button "Save" at bounding box center [666, 429] width 36 height 19
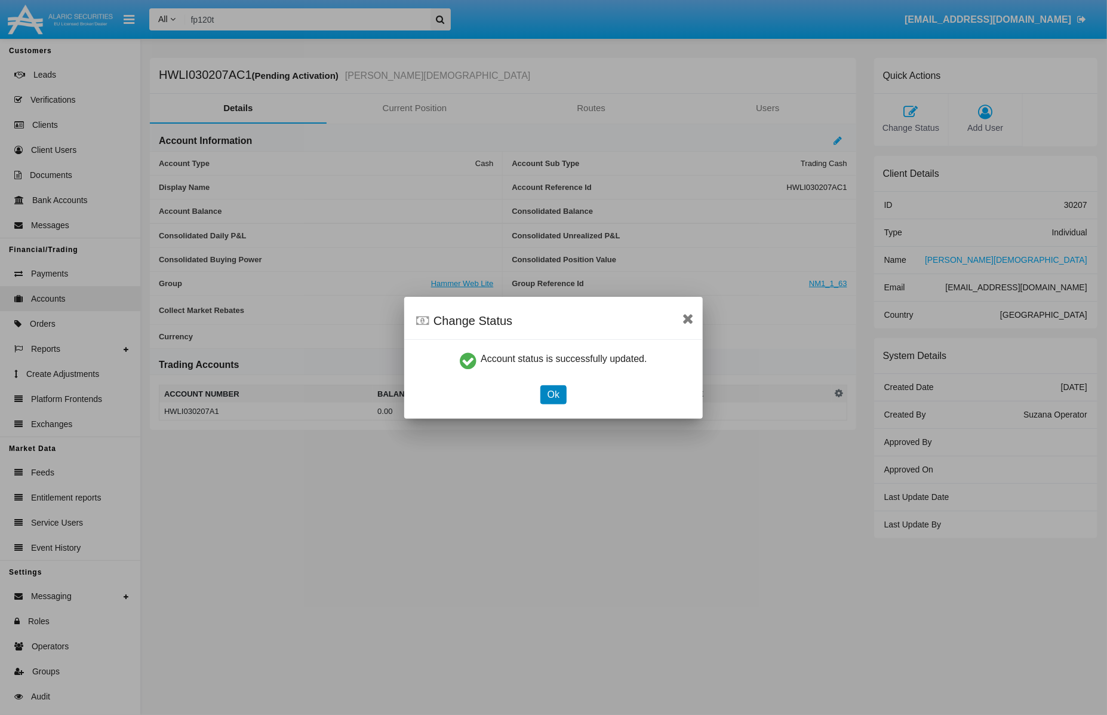
click at [556, 393] on button "Ok" at bounding box center [553, 394] width 26 height 19
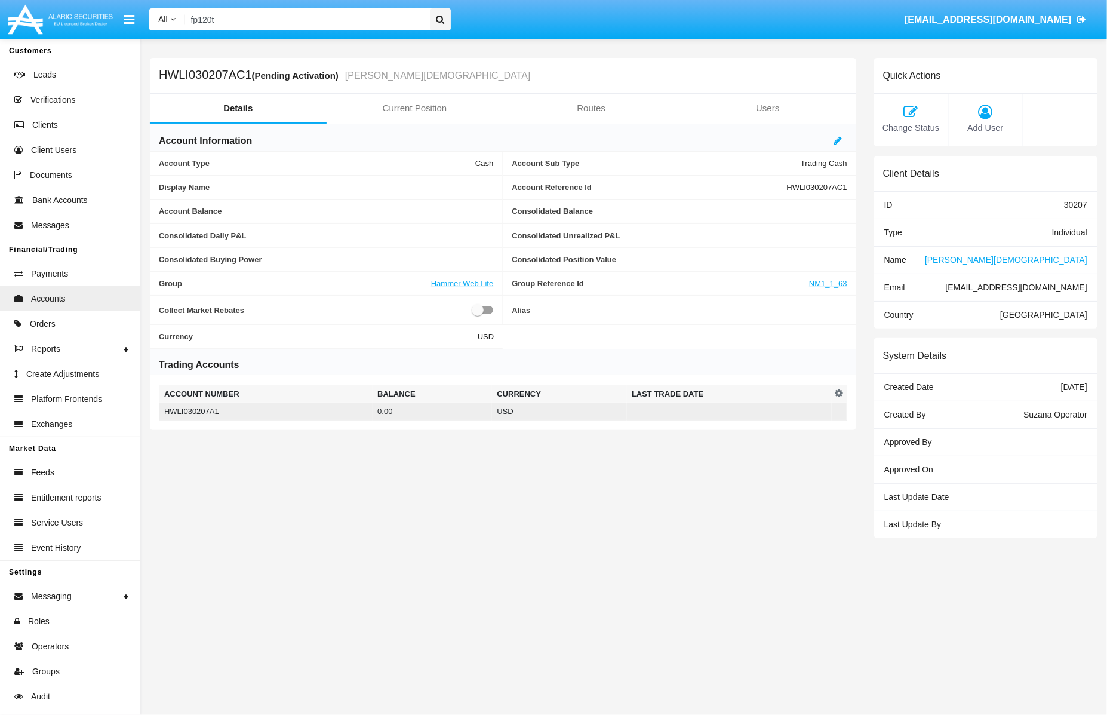
click at [496, 411] on td "USD" at bounding box center [559, 412] width 135 height 18
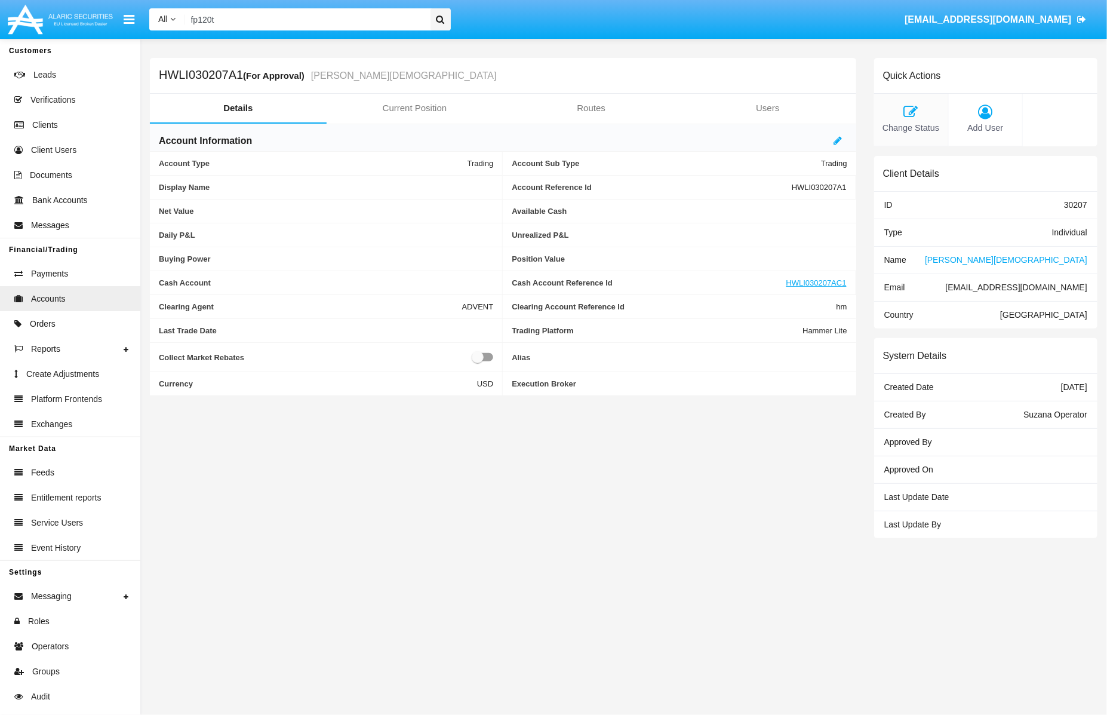
click at [915, 101] on div "Change Status" at bounding box center [911, 120] width 75 height 53
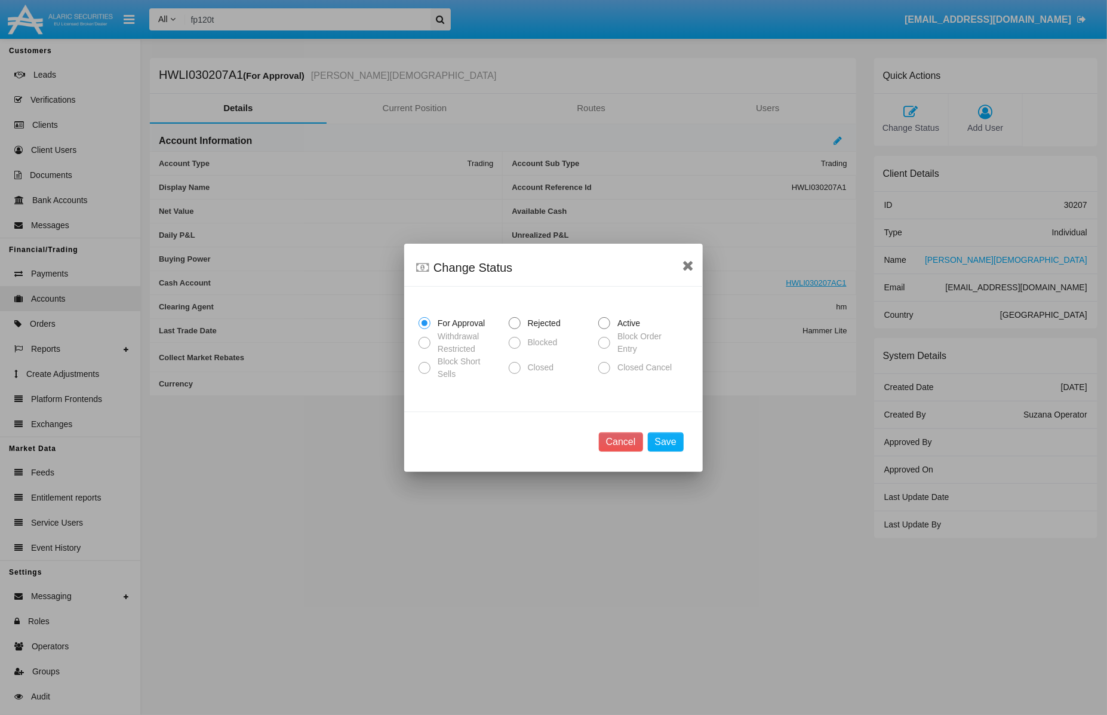
click at [618, 314] on div "For Approval Rejected Active Withdrawal Restricted Blocked Block Order Entry Bl…" at bounding box center [554, 350] width 270 height 84
click at [619, 318] on span "Active" at bounding box center [626, 323] width 33 height 13
click at [604, 329] on input "Active" at bounding box center [604, 329] width 1 height 1
radio input "true"
click at [677, 434] on button "Save" at bounding box center [666, 441] width 36 height 19
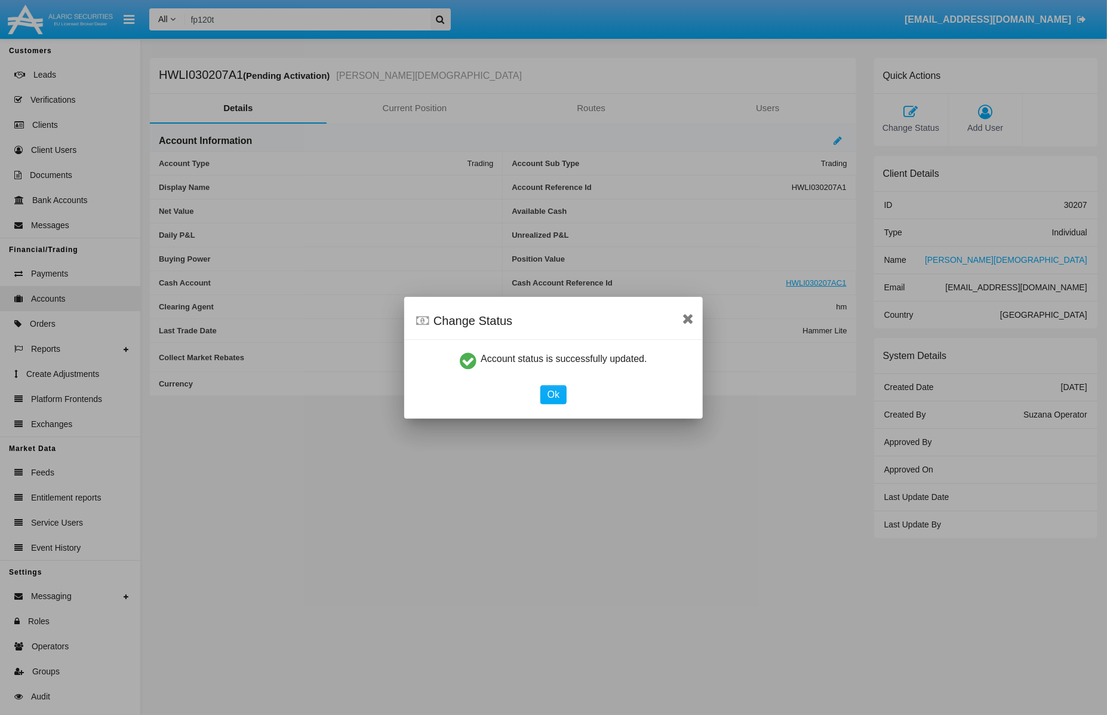
click at [546, 383] on div "Account status is successfully updated. Ok" at bounding box center [553, 378] width 299 height 53
click at [558, 398] on button "Ok" at bounding box center [553, 394] width 26 height 19
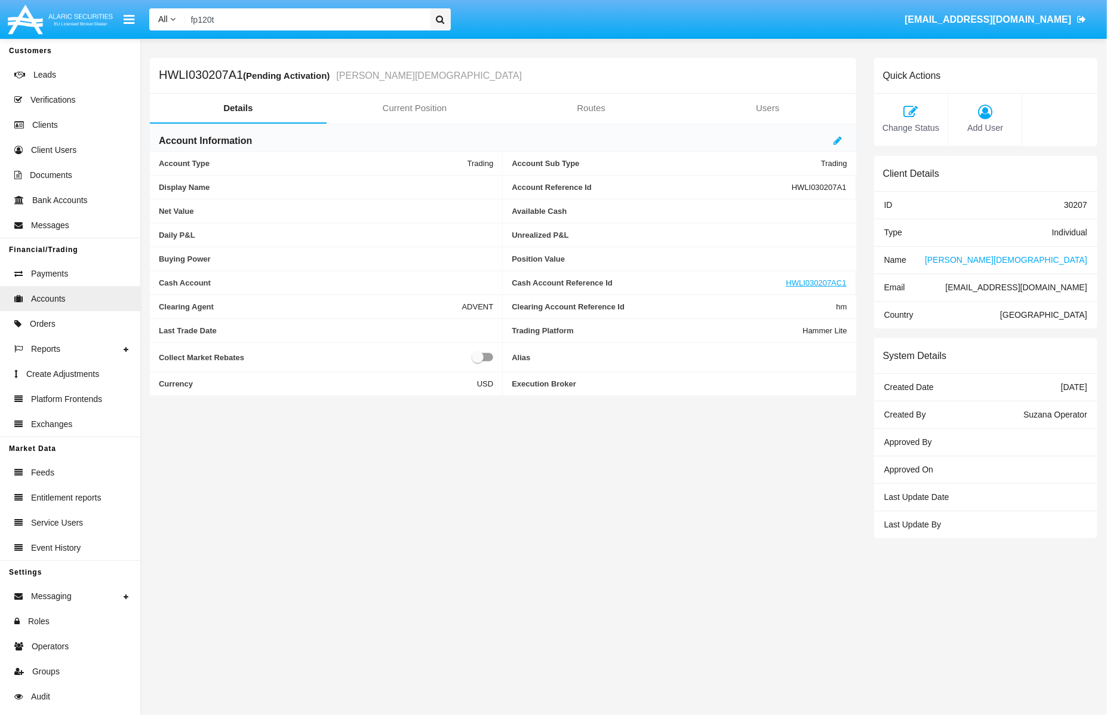
click at [1065, 257] on span "[PERSON_NAME][DEMOGRAPHIC_DATA]" at bounding box center [1006, 260] width 162 height 10
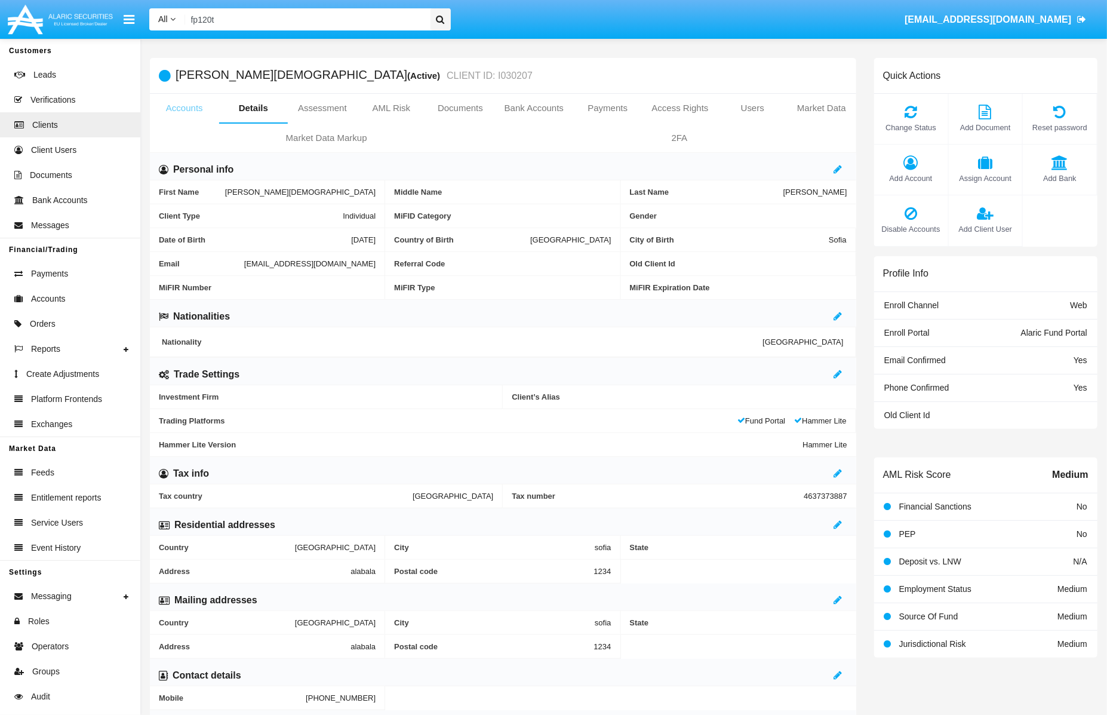
click at [198, 102] on link "Accounts" at bounding box center [184, 108] width 69 height 29
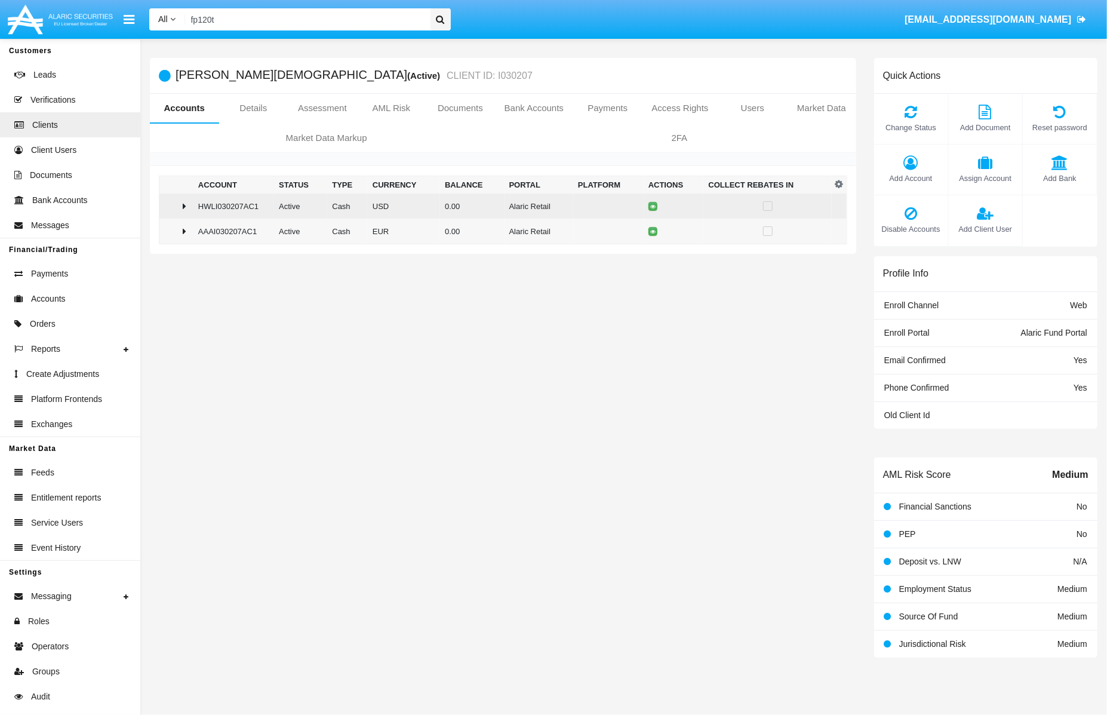
click at [186, 201] on div at bounding box center [176, 206] width 24 height 10
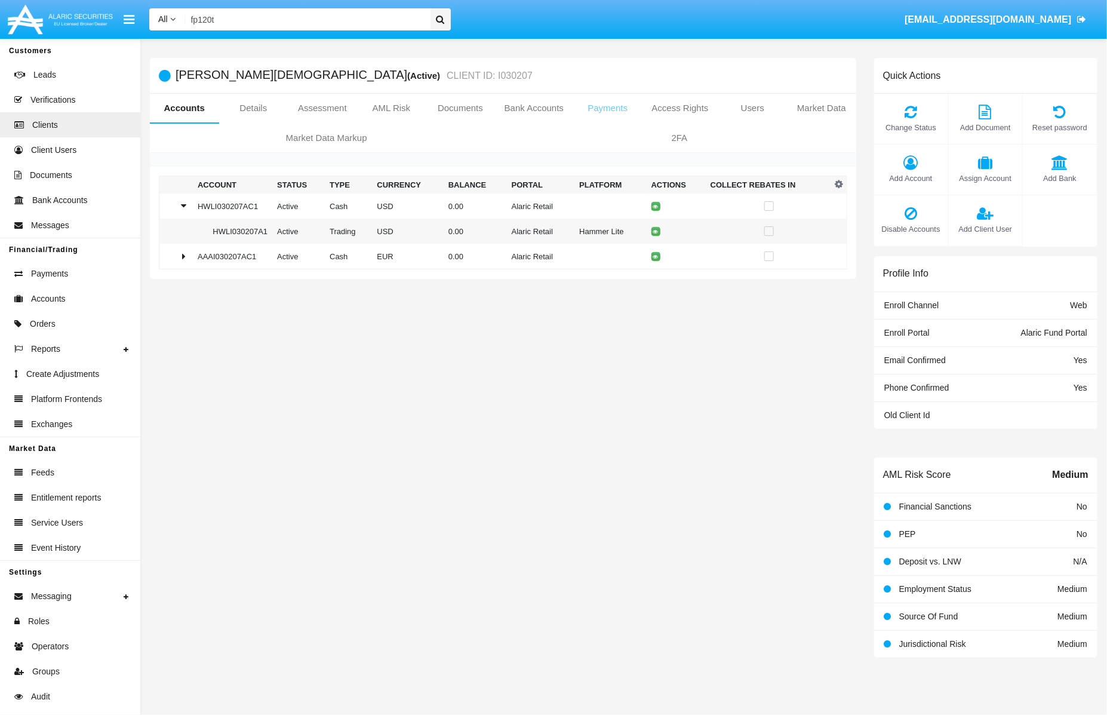
click at [608, 106] on link "Payments" at bounding box center [607, 108] width 69 height 29
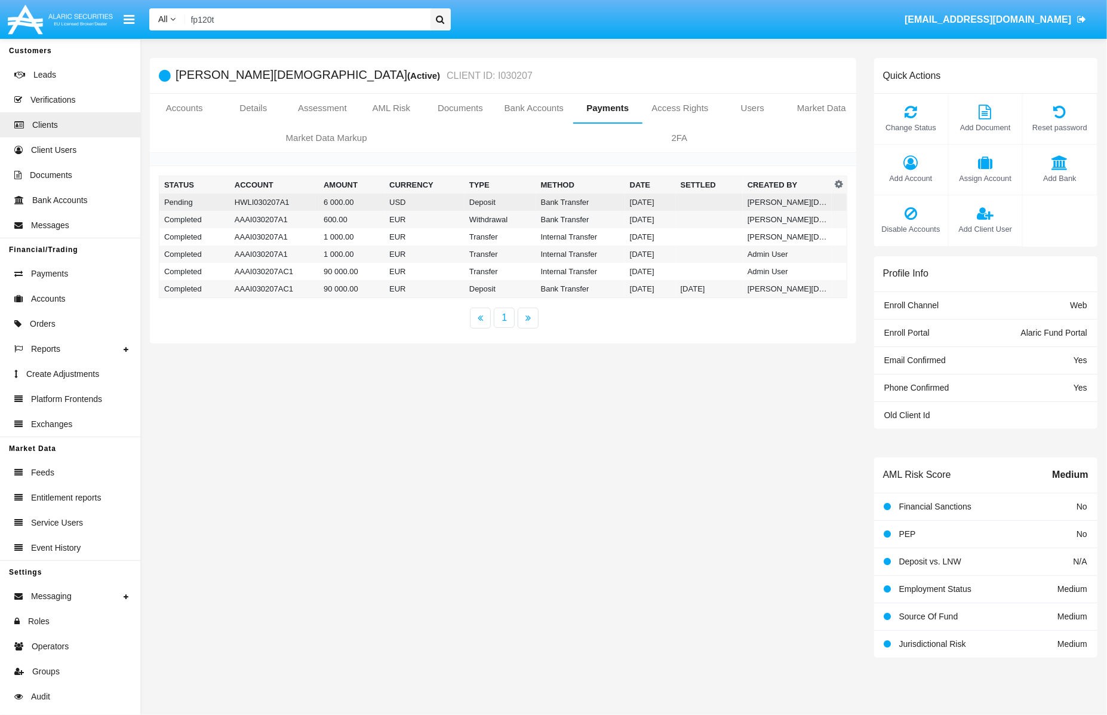
click at [351, 199] on td "6 000.00" at bounding box center [352, 201] width 66 height 17
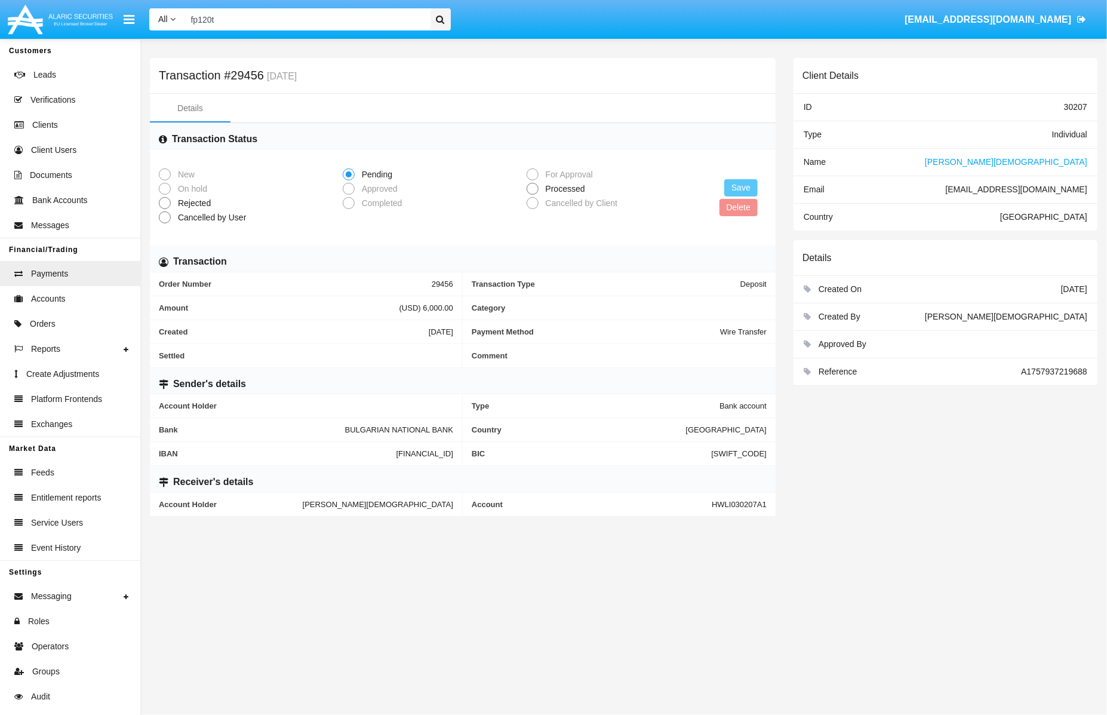
click at [570, 199] on span "Cancelled by Client" at bounding box center [580, 203] width 82 height 13
click at [570, 192] on span "Processed" at bounding box center [564, 189] width 50 height 13
click at [533, 195] on input "Processed" at bounding box center [532, 195] width 1 height 1
radio input "true"
click at [744, 185] on button "Save" at bounding box center [740, 187] width 33 height 17
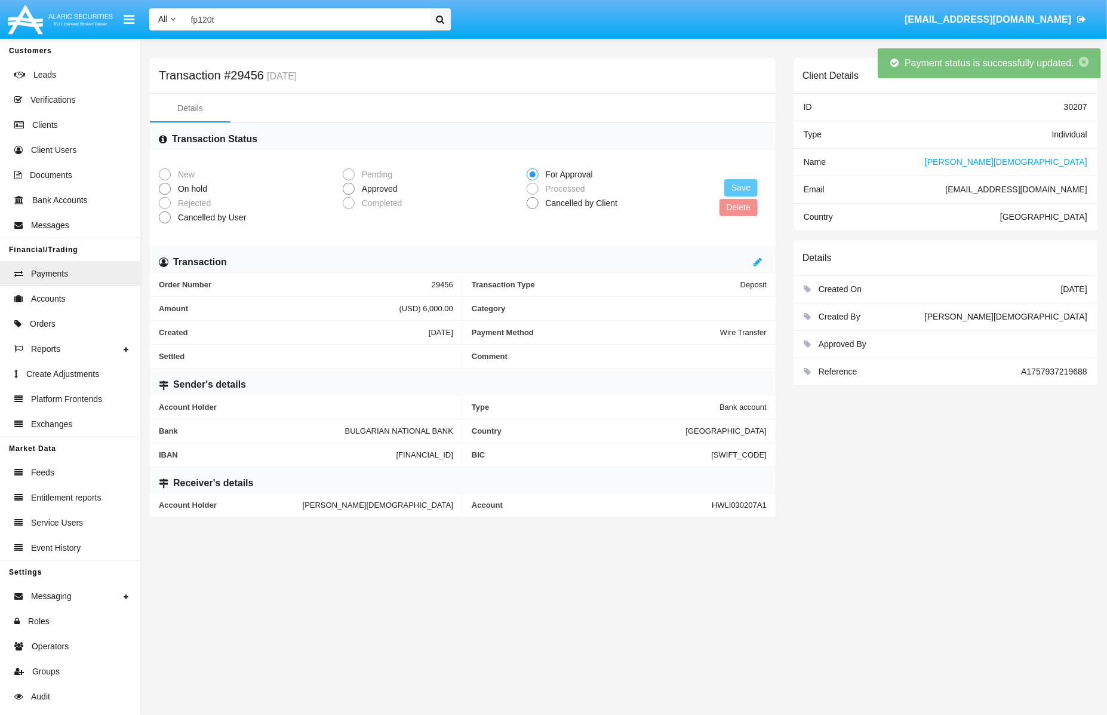
click at [379, 195] on span "Approved" at bounding box center [378, 189] width 46 height 13
click at [349, 195] on input "Approved" at bounding box center [348, 195] width 1 height 1
radio input "true"
click at [757, 185] on button "Save" at bounding box center [740, 187] width 33 height 17
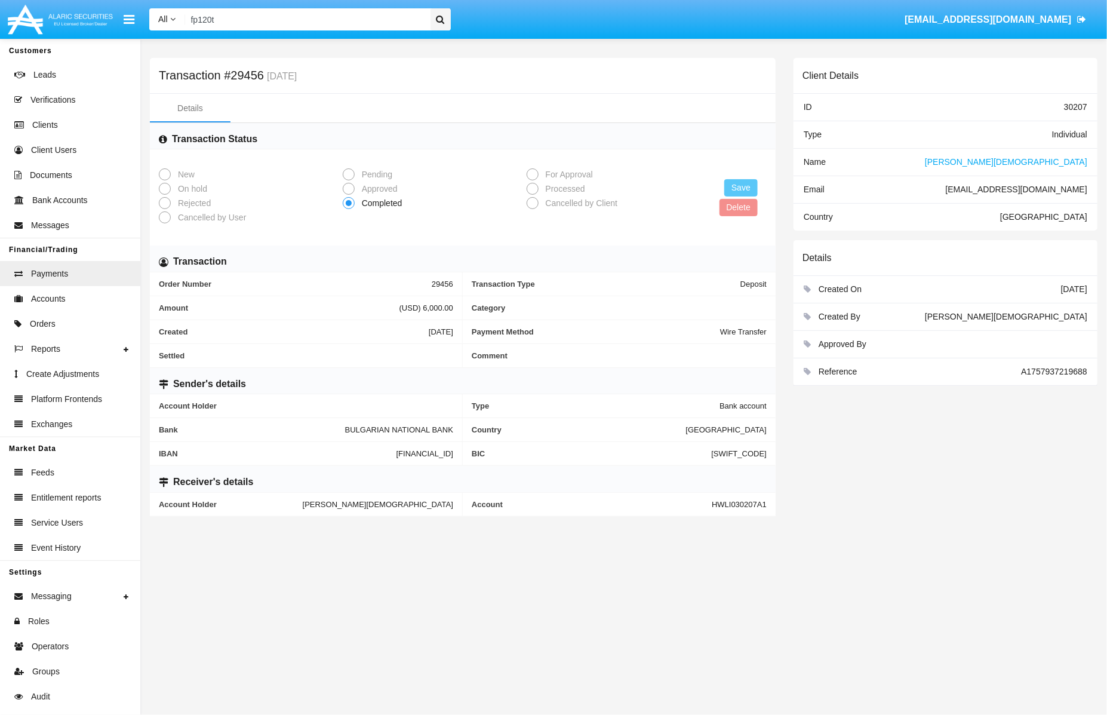
click at [1080, 160] on span "[PERSON_NAME][DEMOGRAPHIC_DATA]" at bounding box center [1006, 162] width 162 height 10
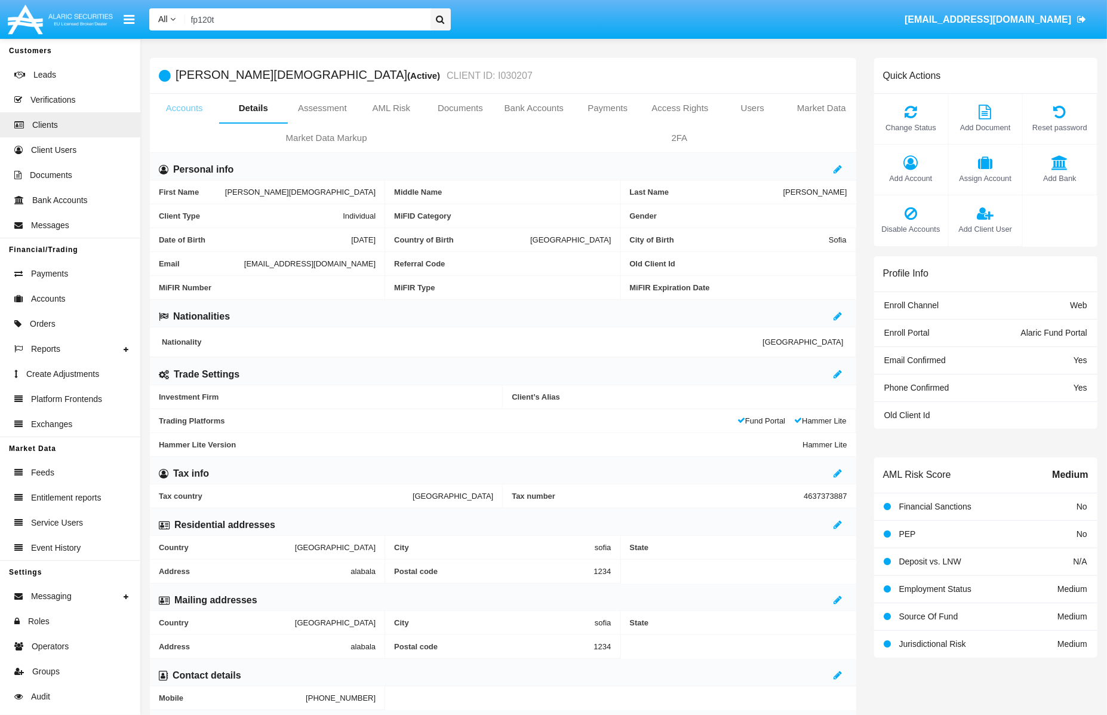
click at [192, 110] on link "Accounts" at bounding box center [184, 108] width 69 height 29
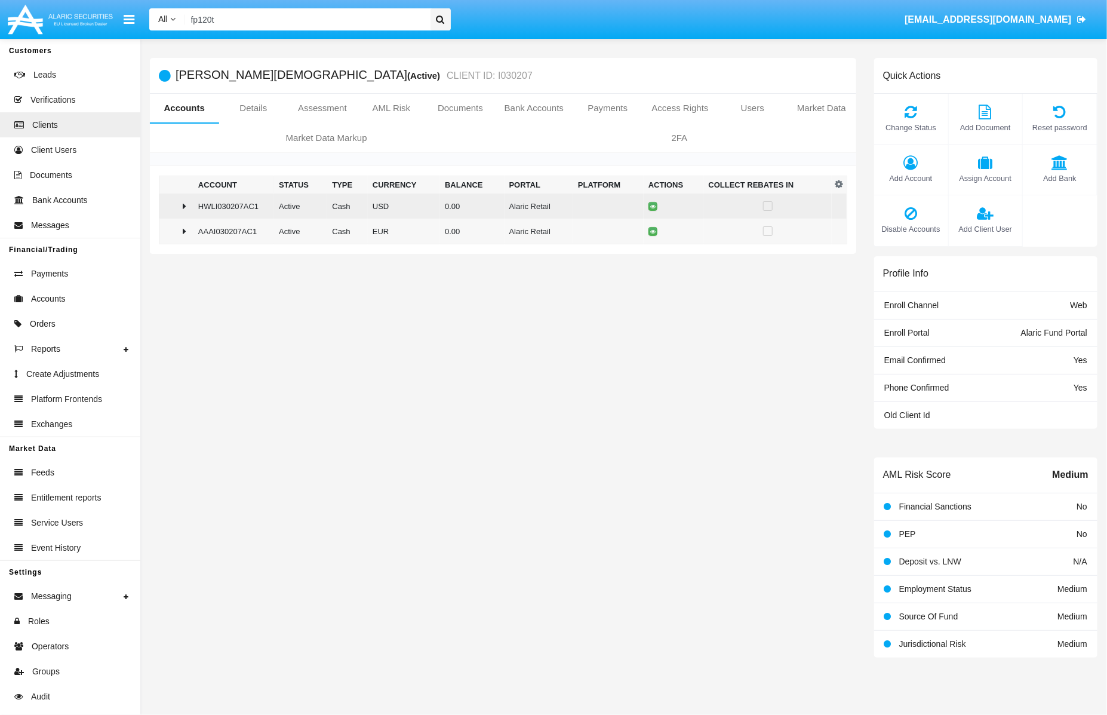
click at [186, 207] on div at bounding box center [176, 206] width 24 height 10
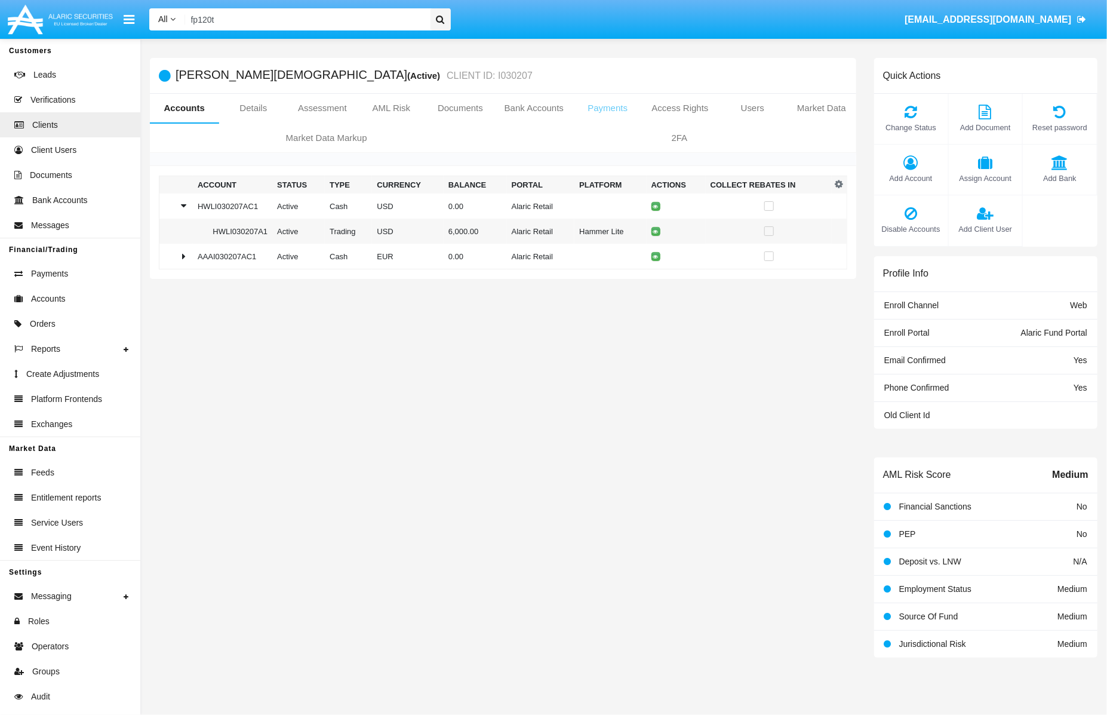
click at [613, 107] on link "Payments" at bounding box center [607, 108] width 69 height 29
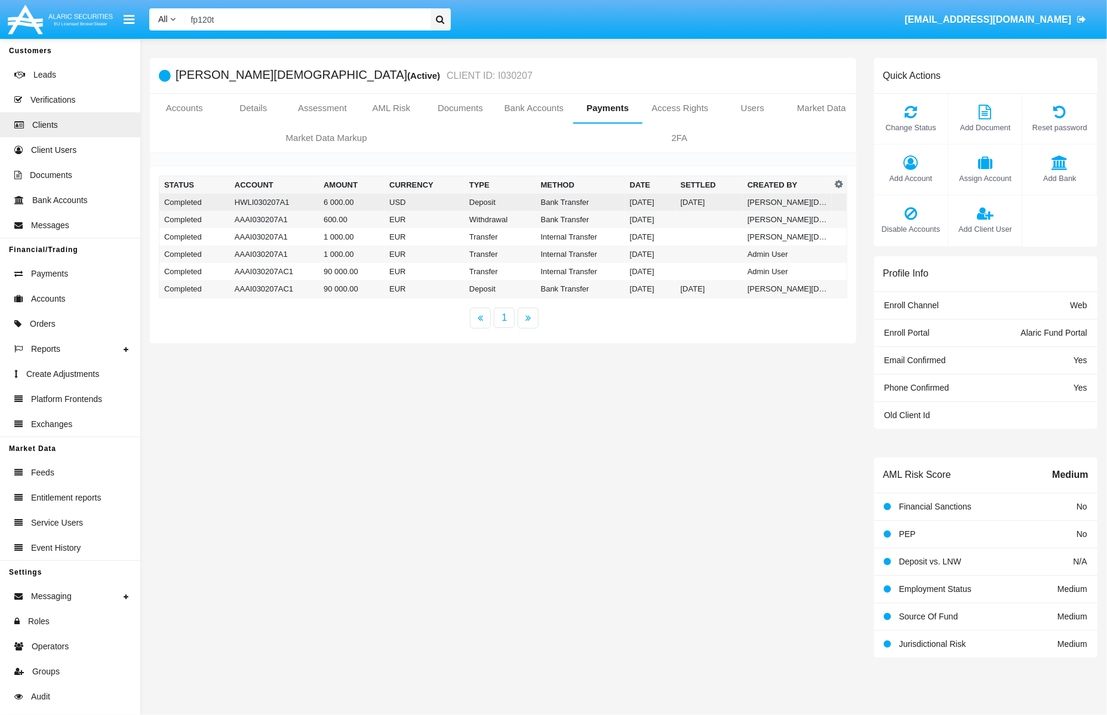
click at [581, 199] on td "Bank Transfer" at bounding box center [580, 201] width 89 height 17
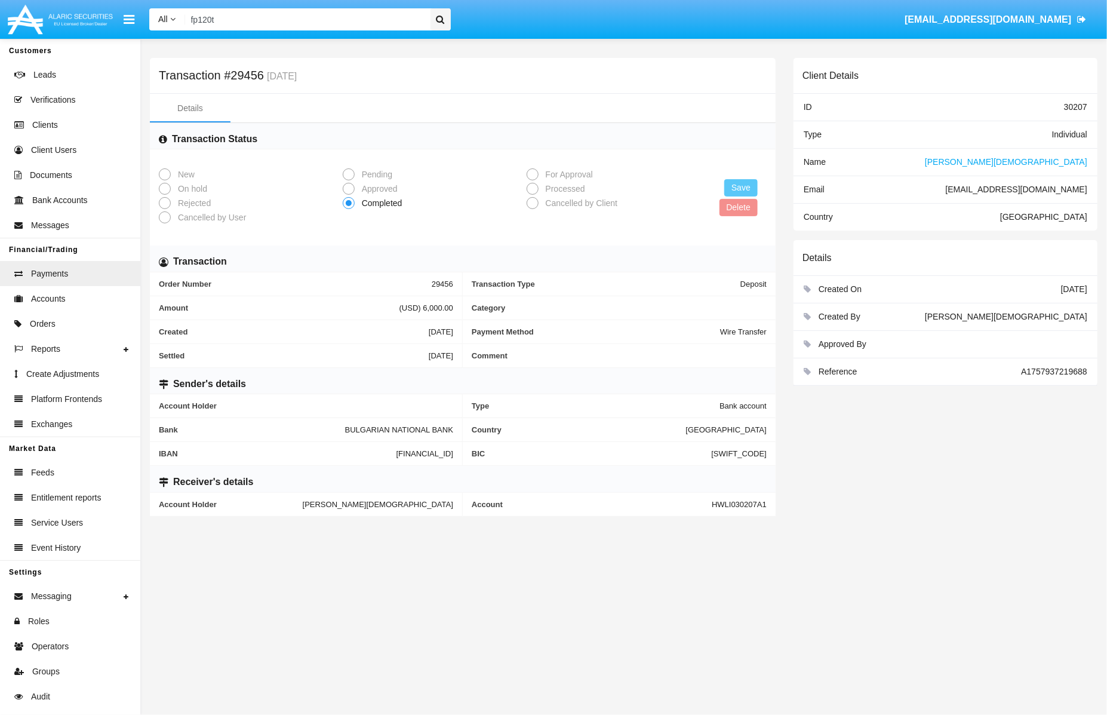
click at [1040, 371] on span "A1757937219688" at bounding box center [1054, 372] width 66 height 10
copy span "A1757937219688"
